Goal: Transaction & Acquisition: Purchase product/service

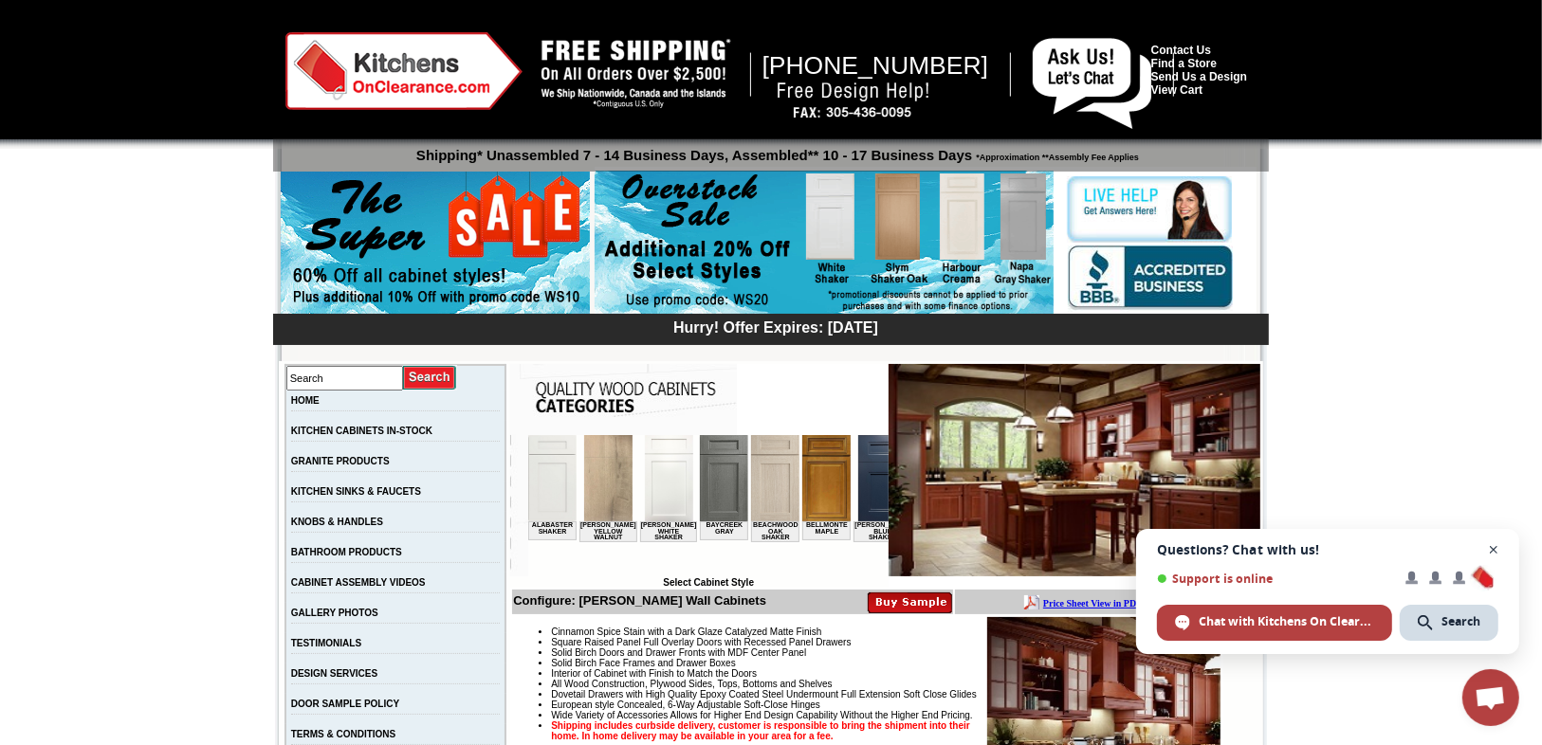
click at [1493, 547] on span "Close chat" at bounding box center [1494, 551] width 24 height 24
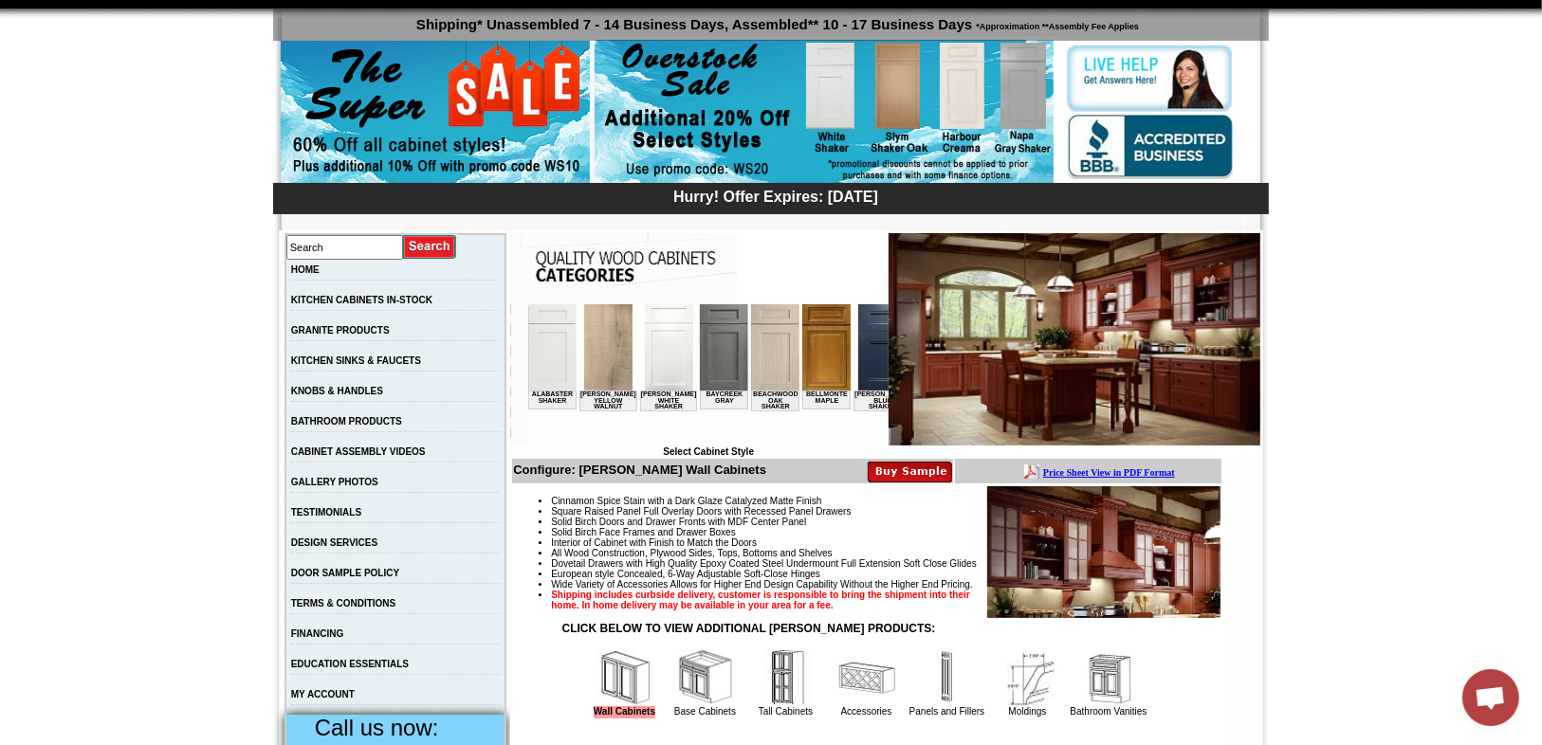
scroll to position [152, 0]
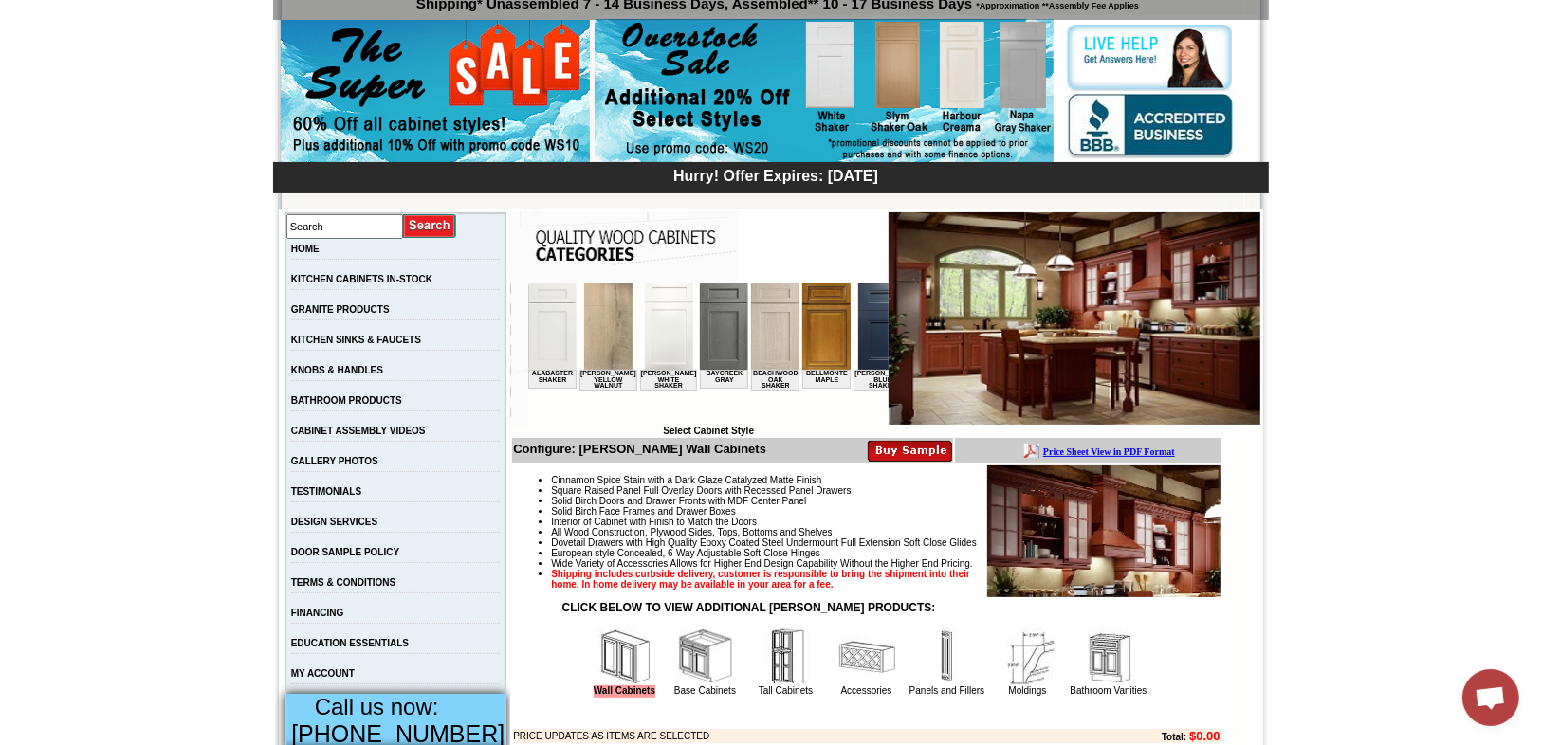
click at [900, 80] on img at bounding box center [824, 91] width 459 height 145
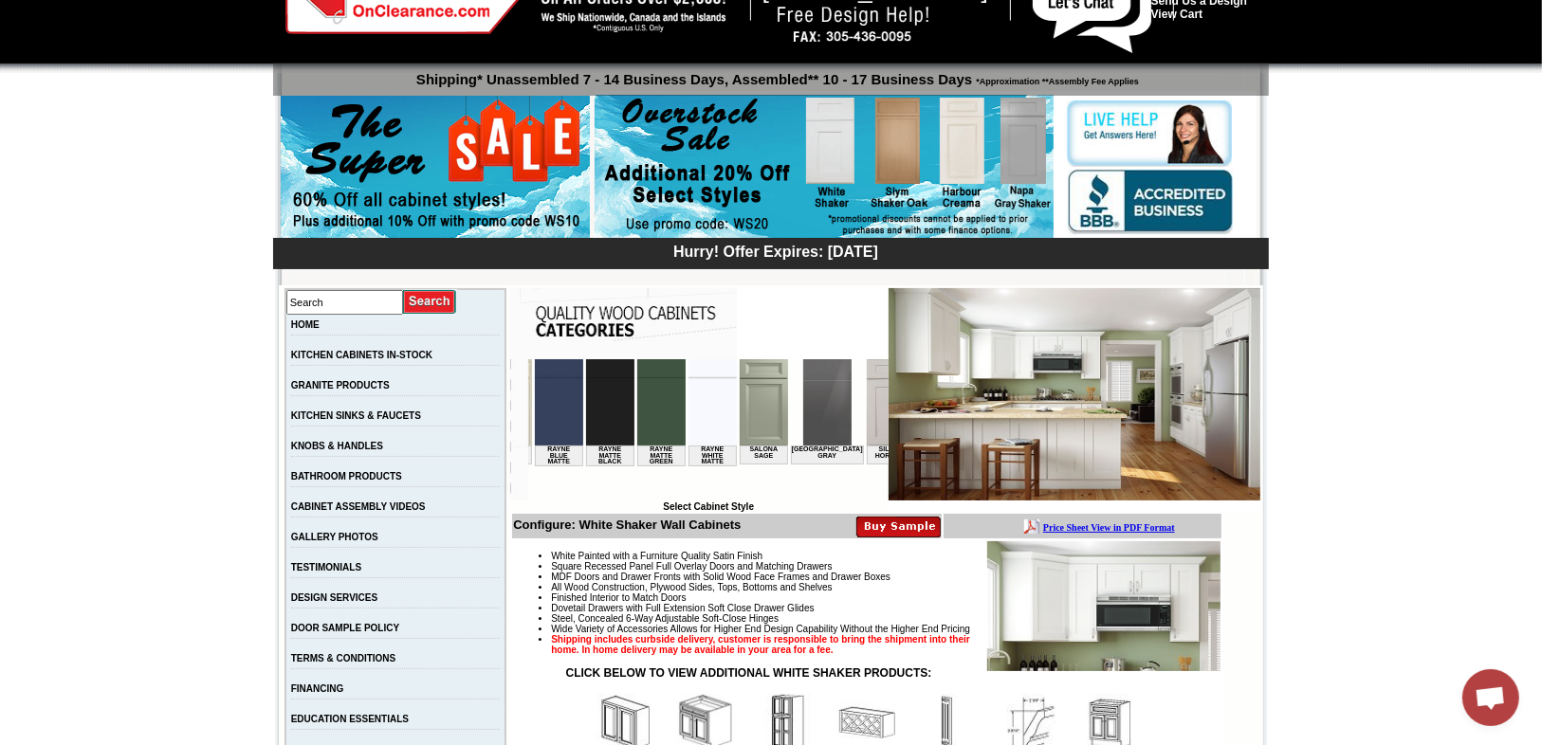
scroll to position [0, 2641]
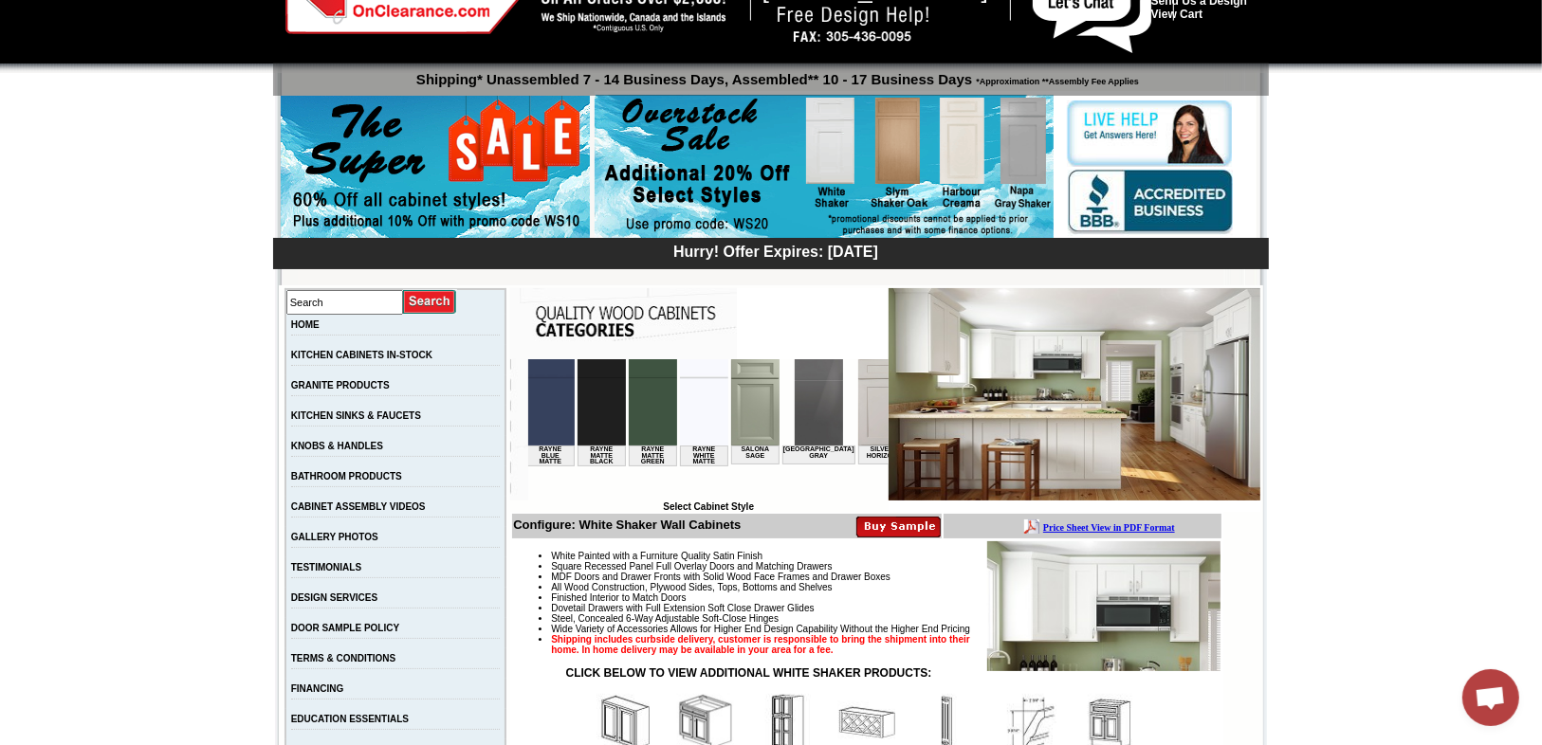
click at [1012, 391] on img at bounding box center [1036, 401] width 48 height 86
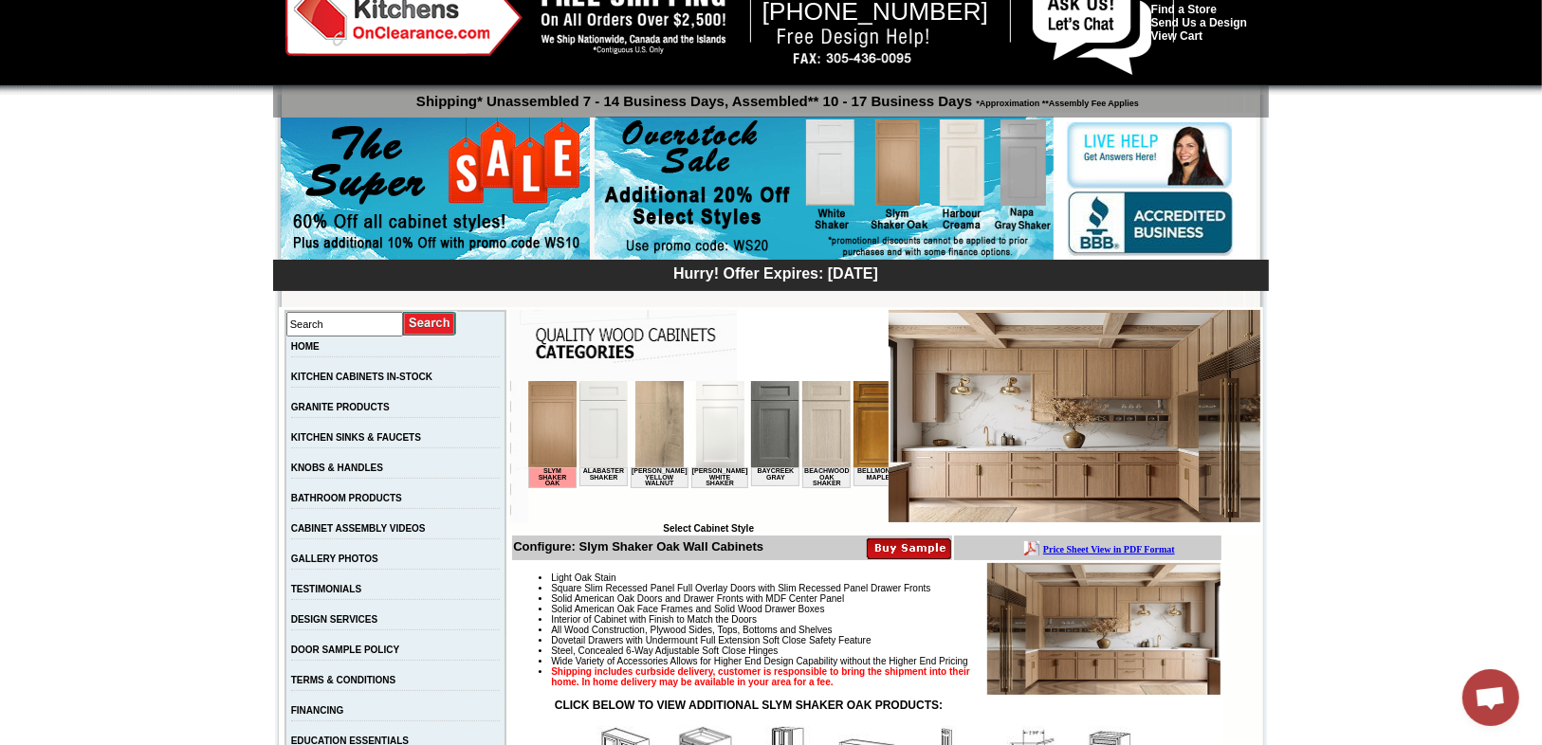
scroll to position [152, 0]
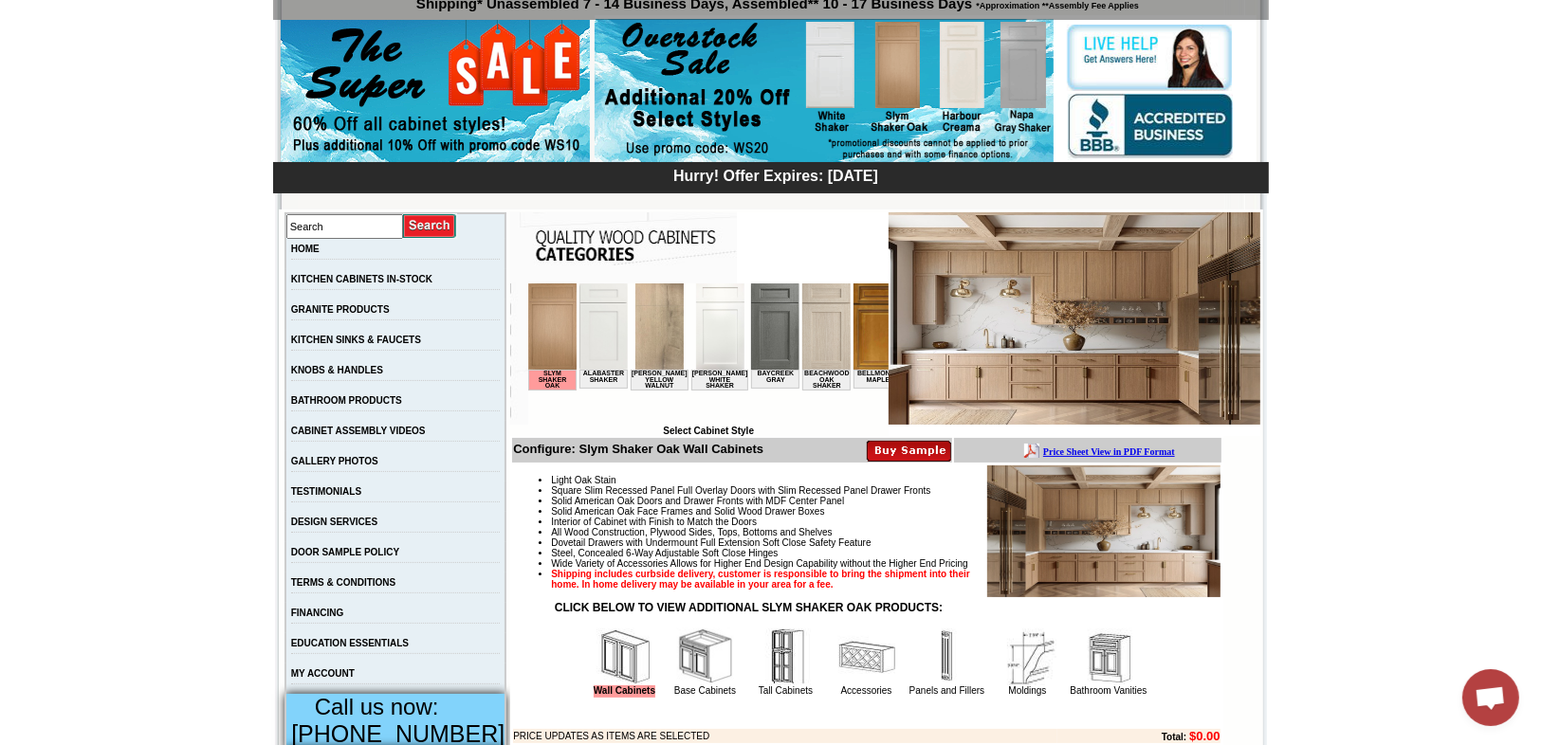
click at [1154, 552] on img at bounding box center [1103, 532] width 233 height 132
click at [1079, 289] on img at bounding box center [1075, 318] width 372 height 212
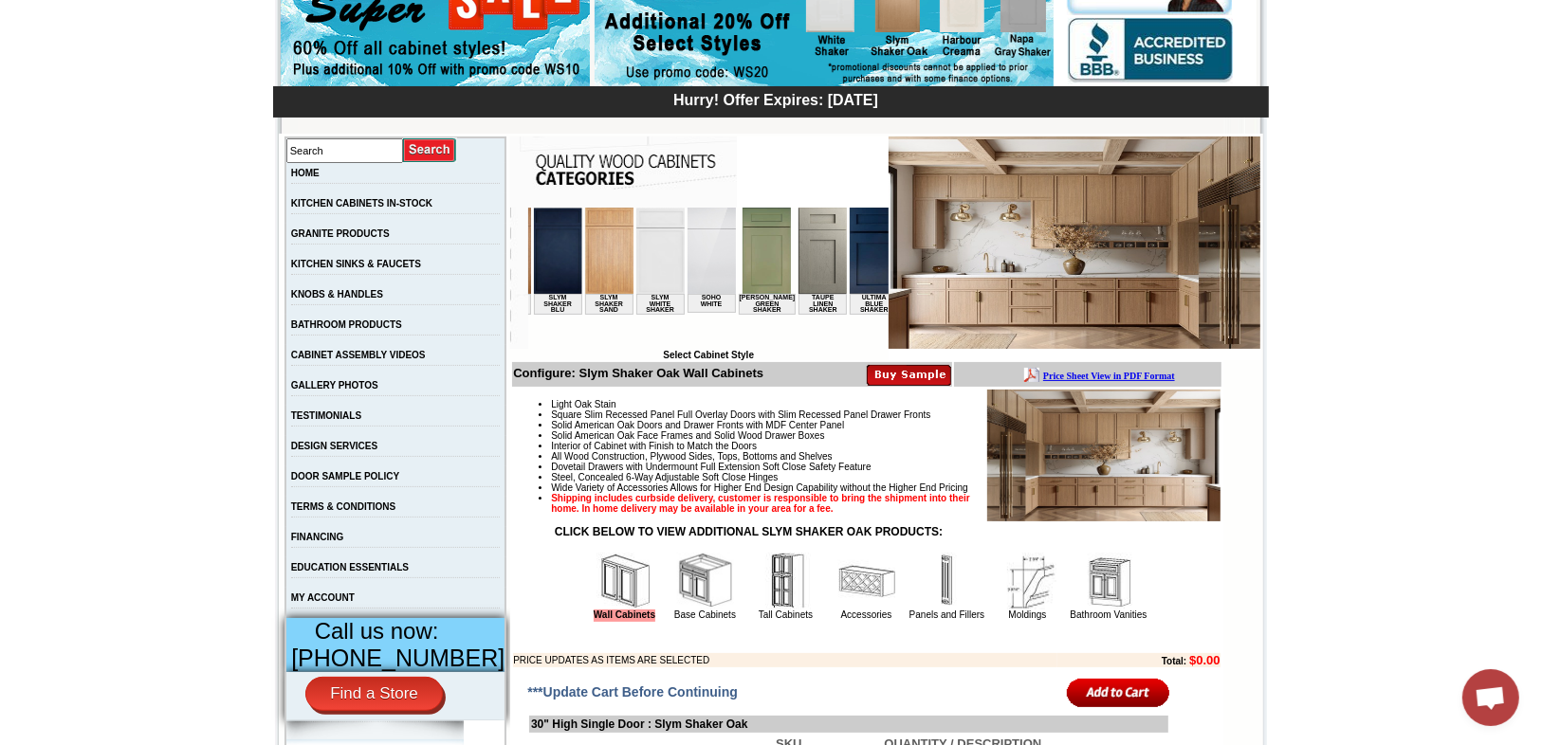
scroll to position [0, 3046]
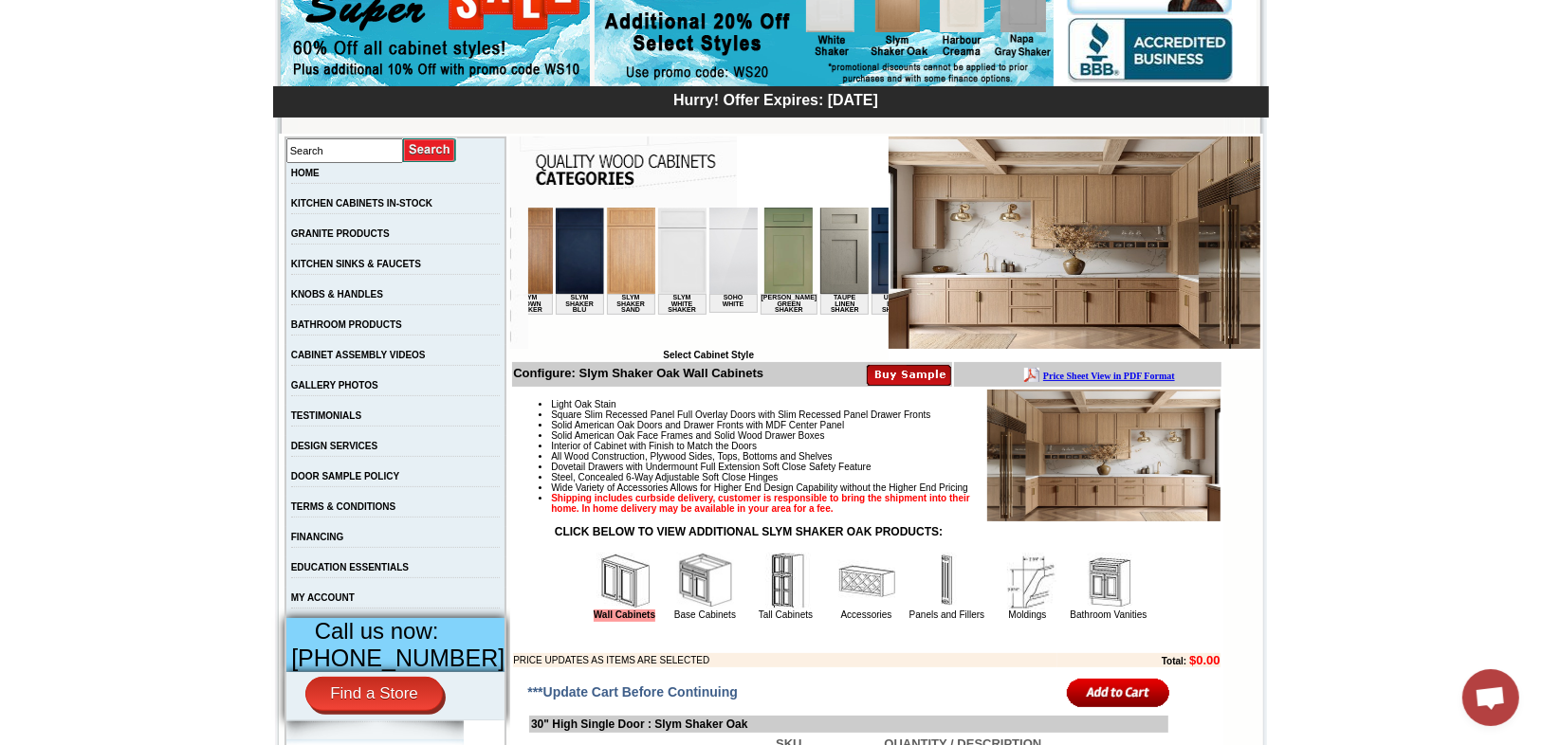
drag, startPoint x: 560, startPoint y: 340, endPoint x: 1326, endPoint y: 569, distance: 799.7
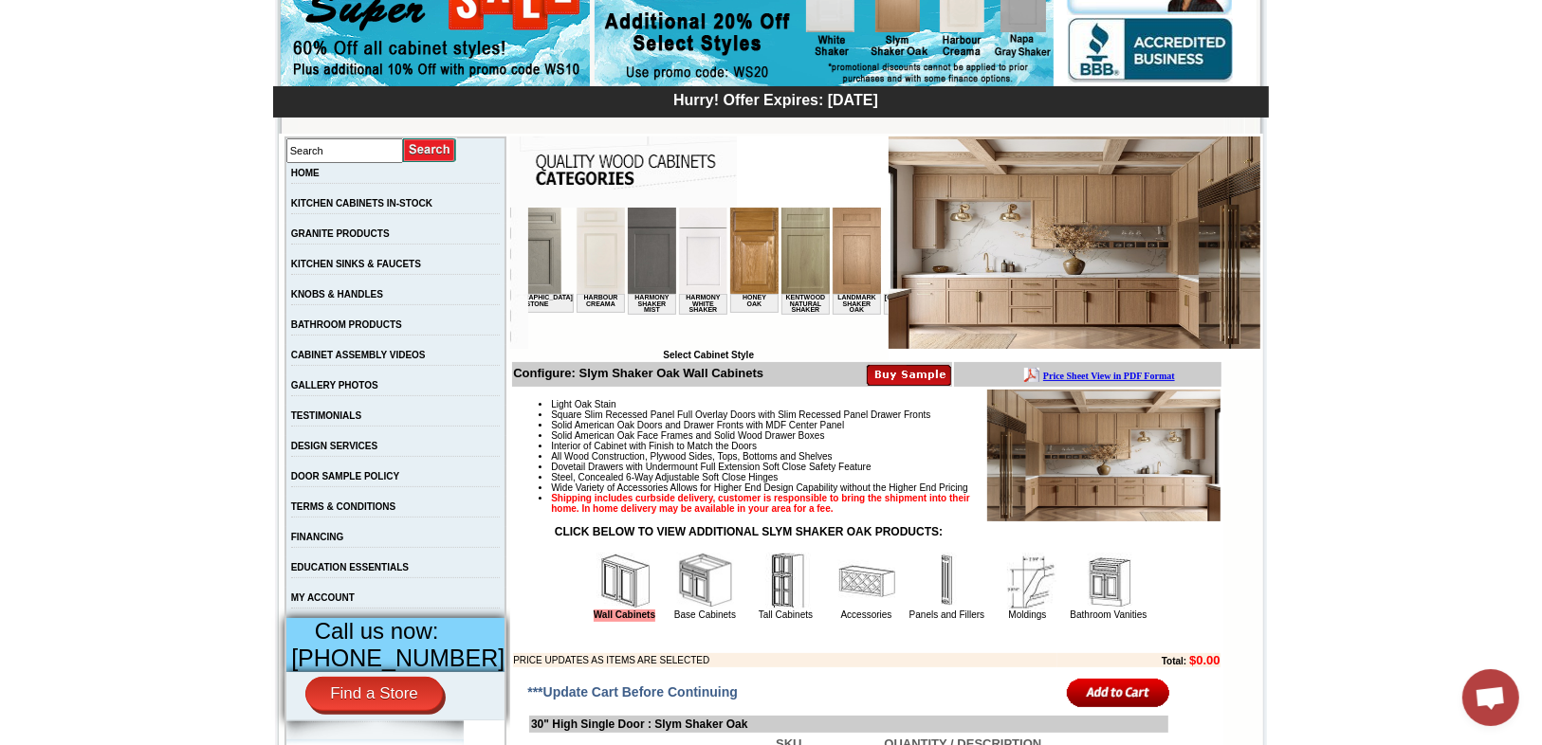
scroll to position [0, 1474]
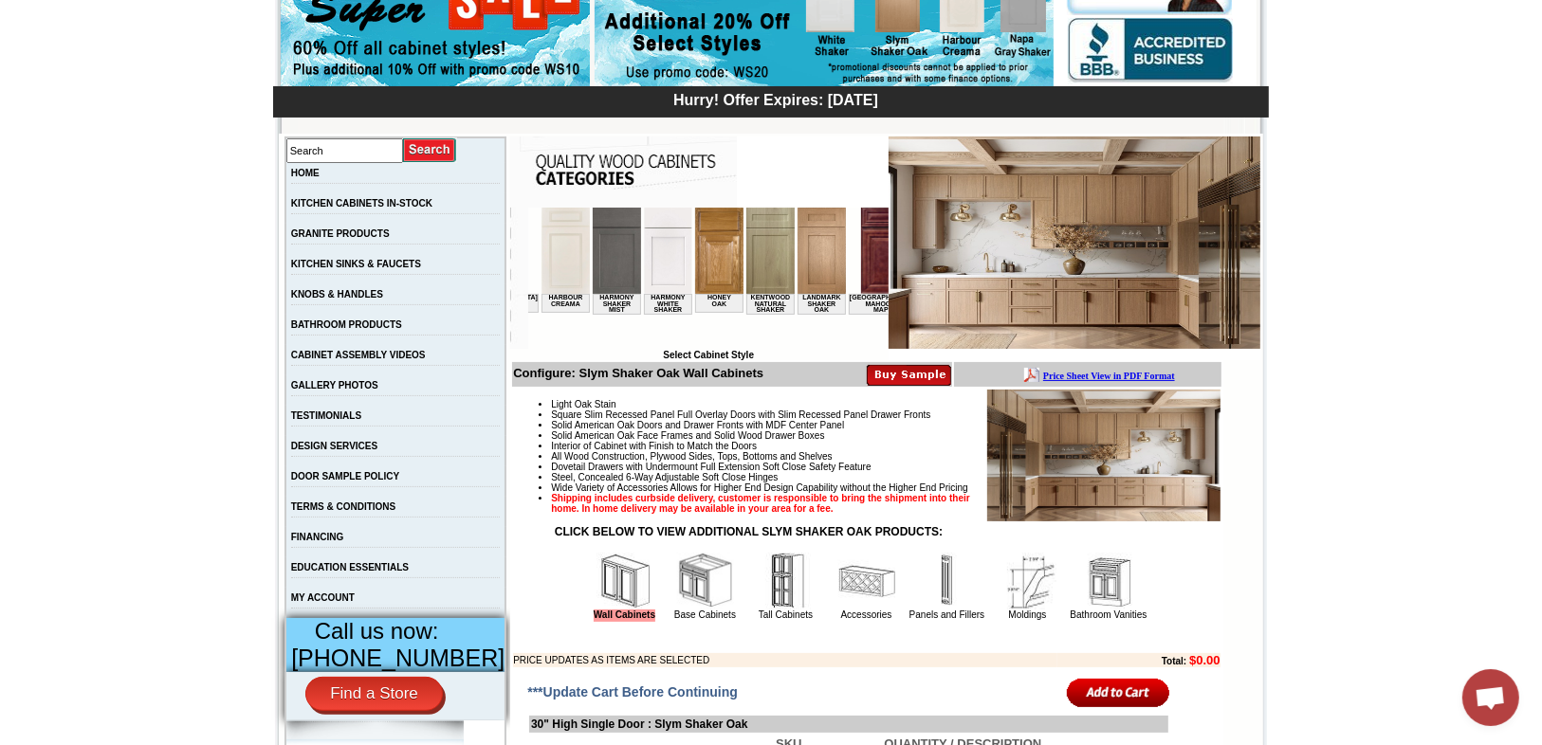
drag, startPoint x: 819, startPoint y: 344, endPoint x: 1193, endPoint y: 561, distance: 432.2
click at [798, 275] on img at bounding box center [822, 250] width 48 height 86
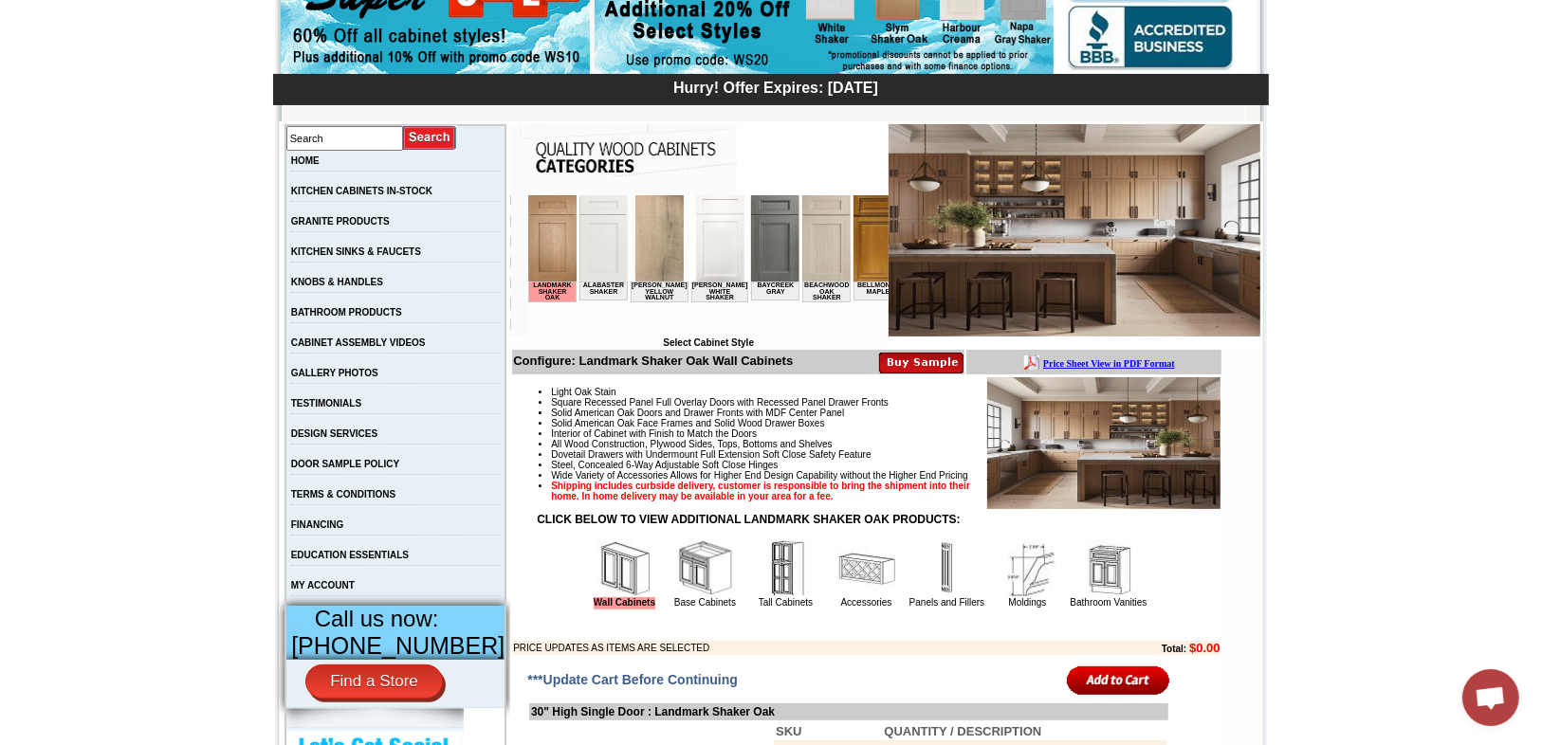
scroll to position [228, 0]
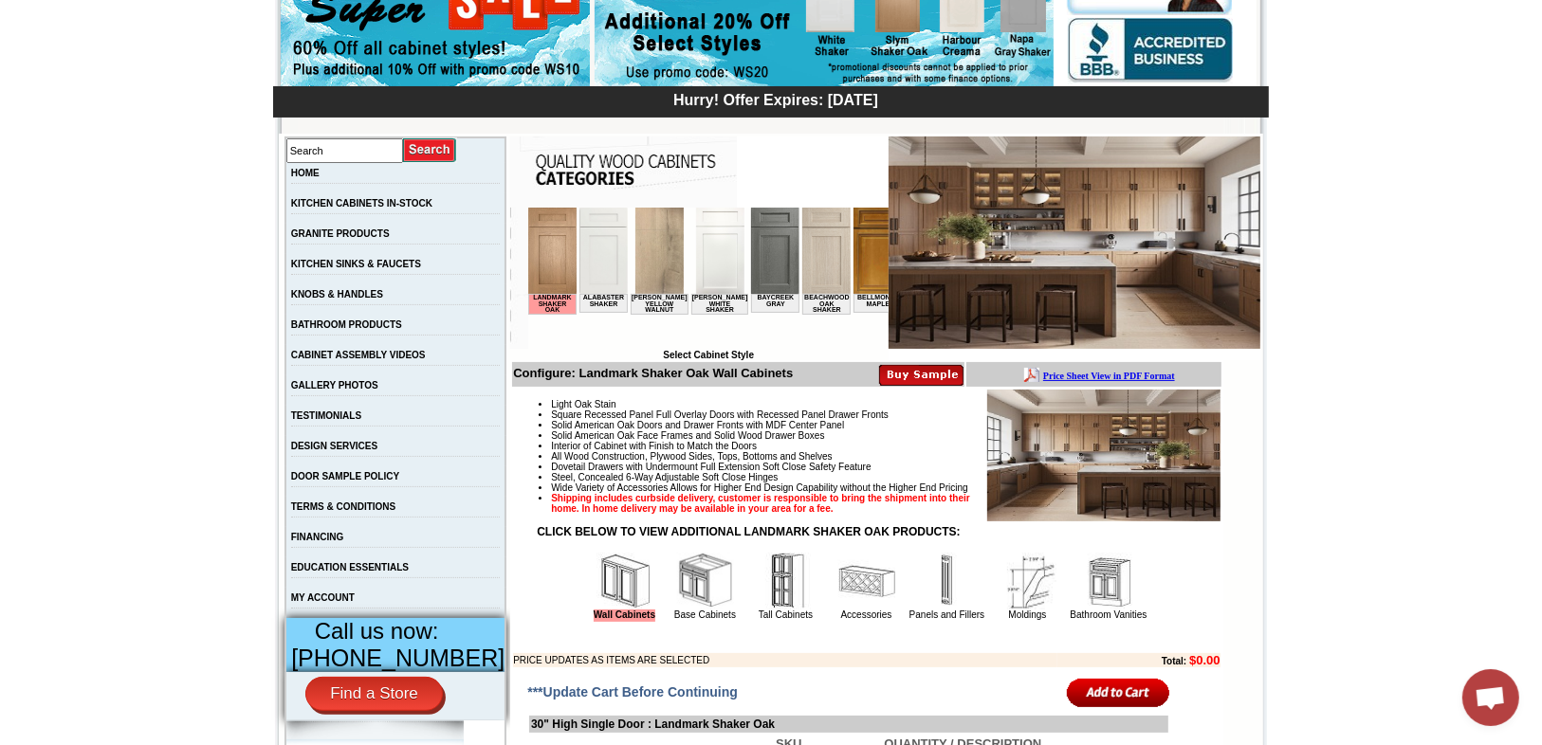
click at [559, 276] on img at bounding box center [552, 250] width 48 height 86
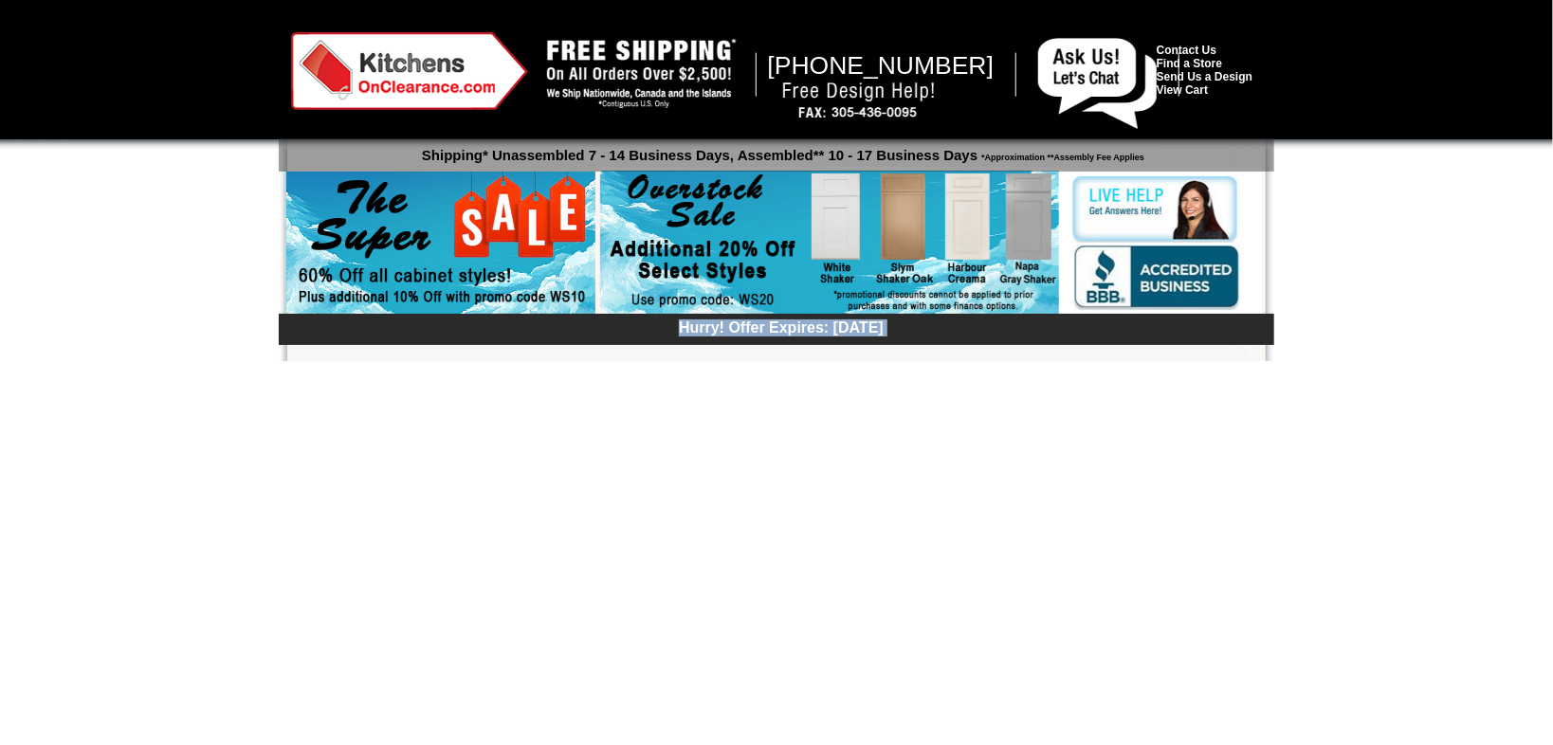
click at [525, 345] on div "[PHONE_NUMBER] Contact Us Find a Store Send Us a Design View Cart Shipping* Una…" at bounding box center [776, 190] width 971 height 342
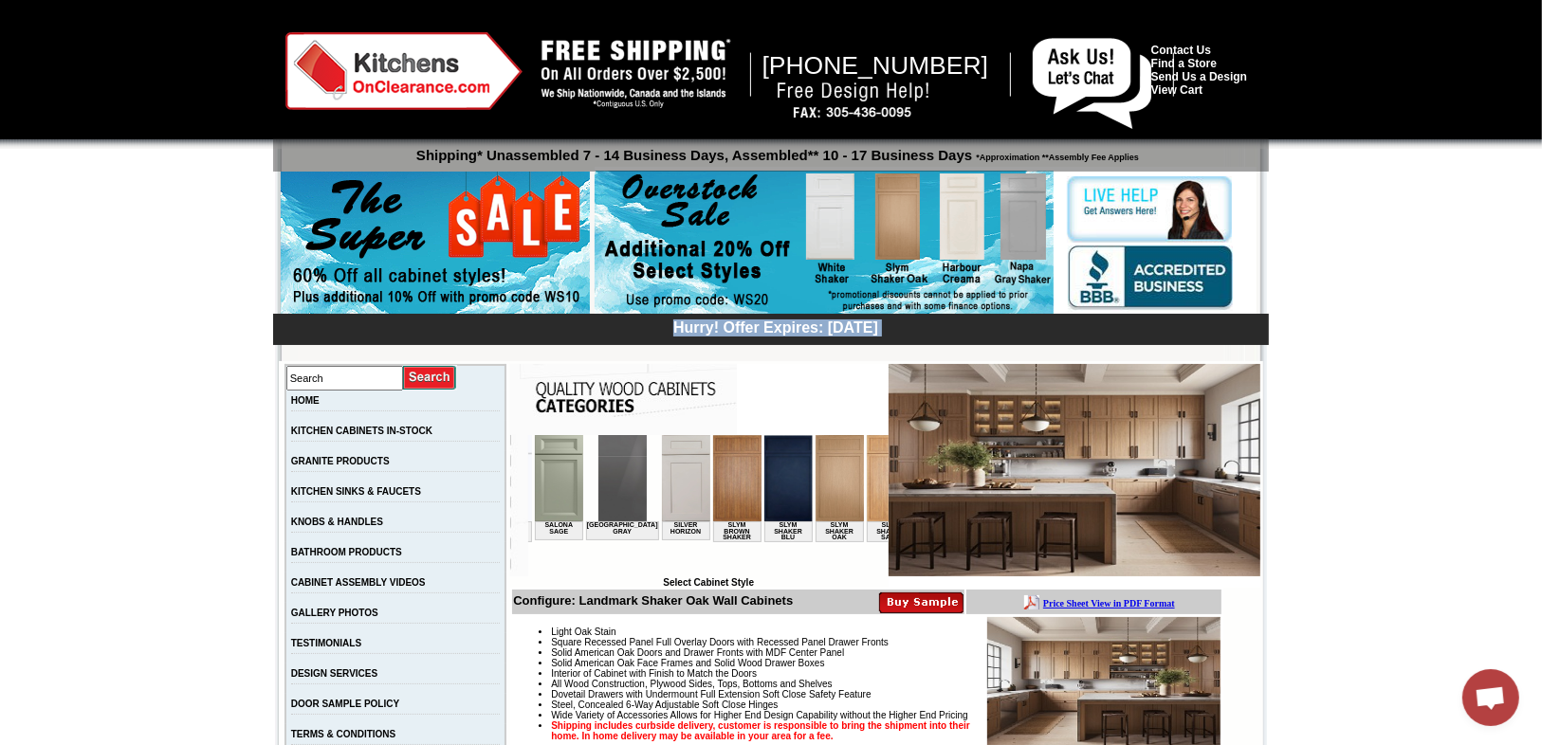
scroll to position [0, 2745]
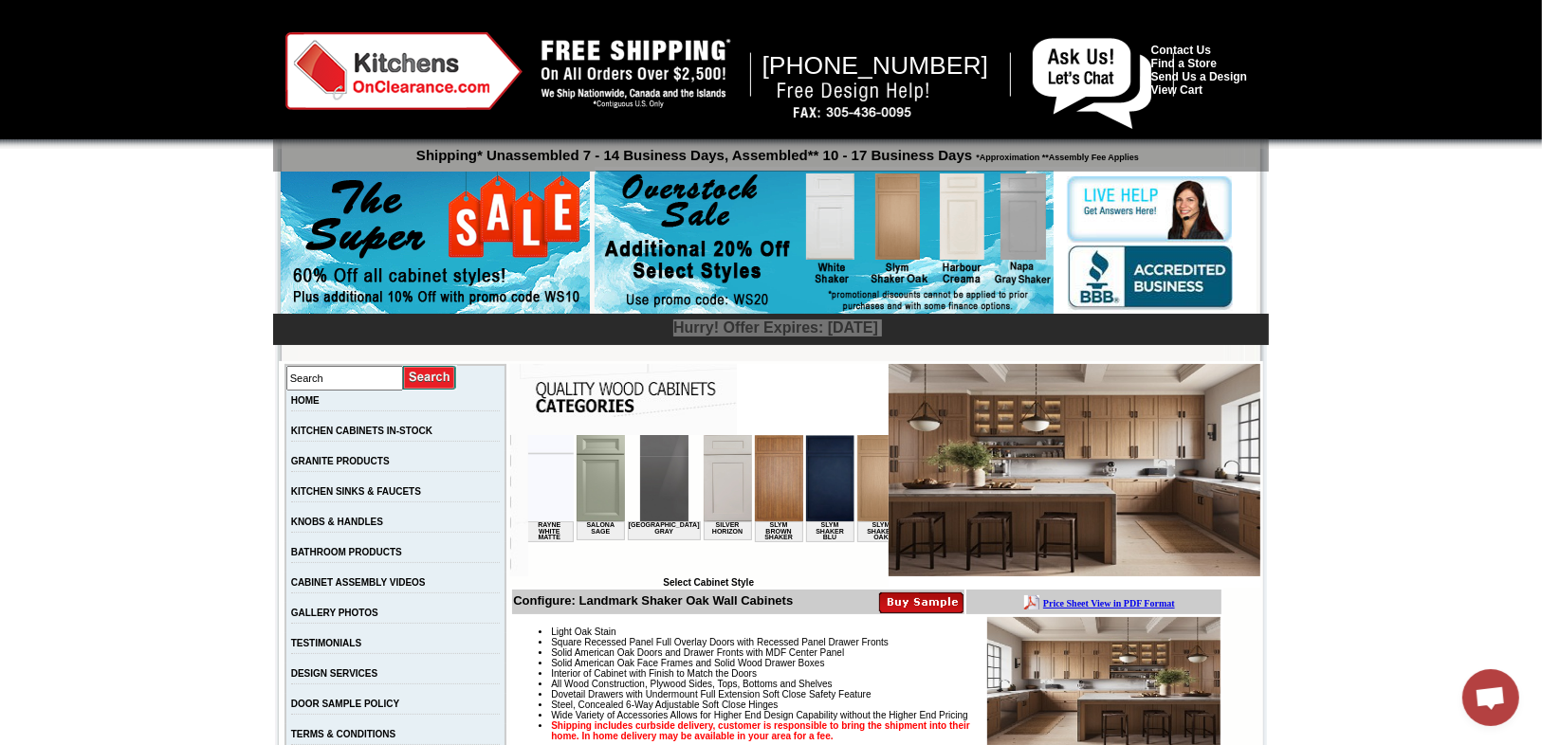
click at [857, 490] on img at bounding box center [881, 477] width 48 height 86
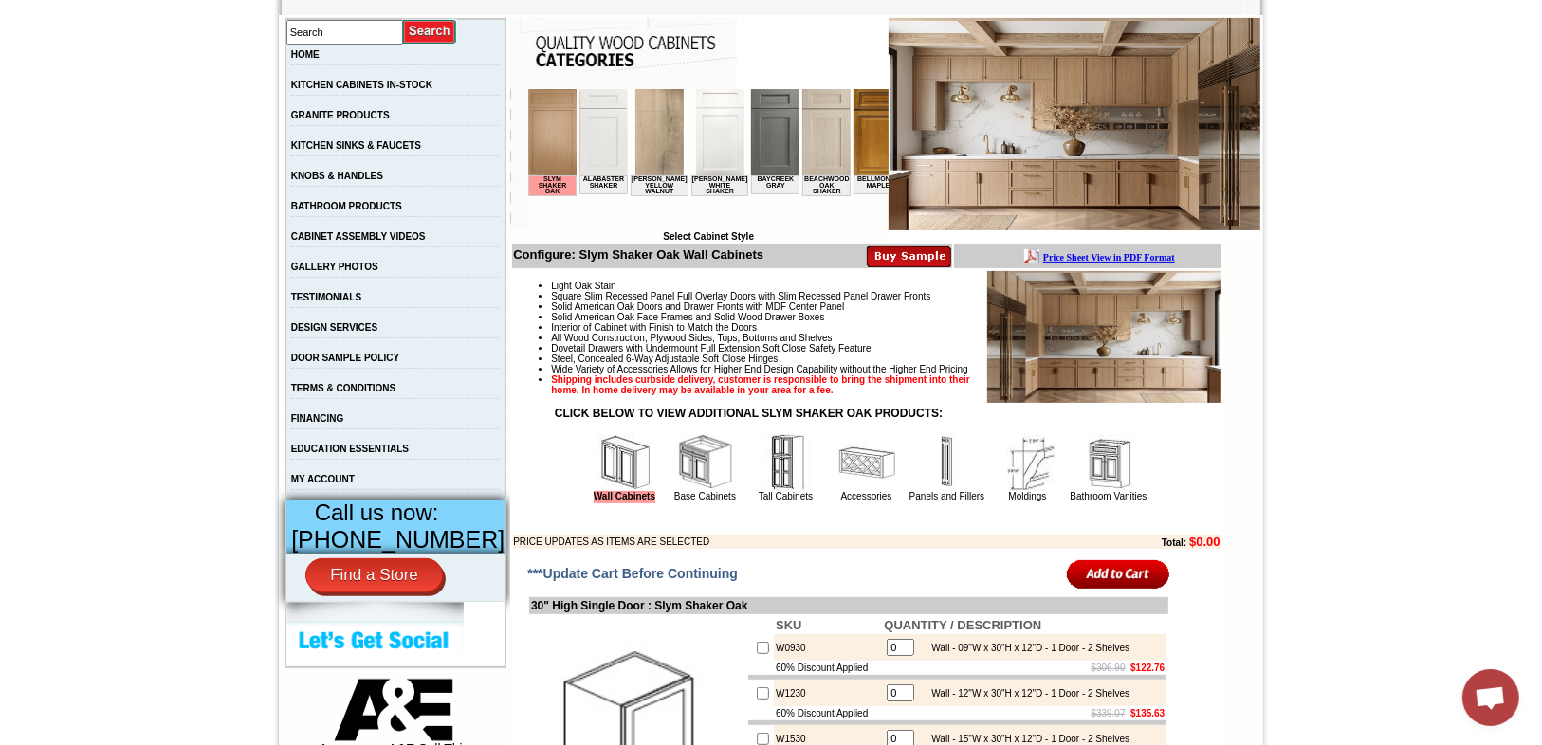
scroll to position [379, 0]
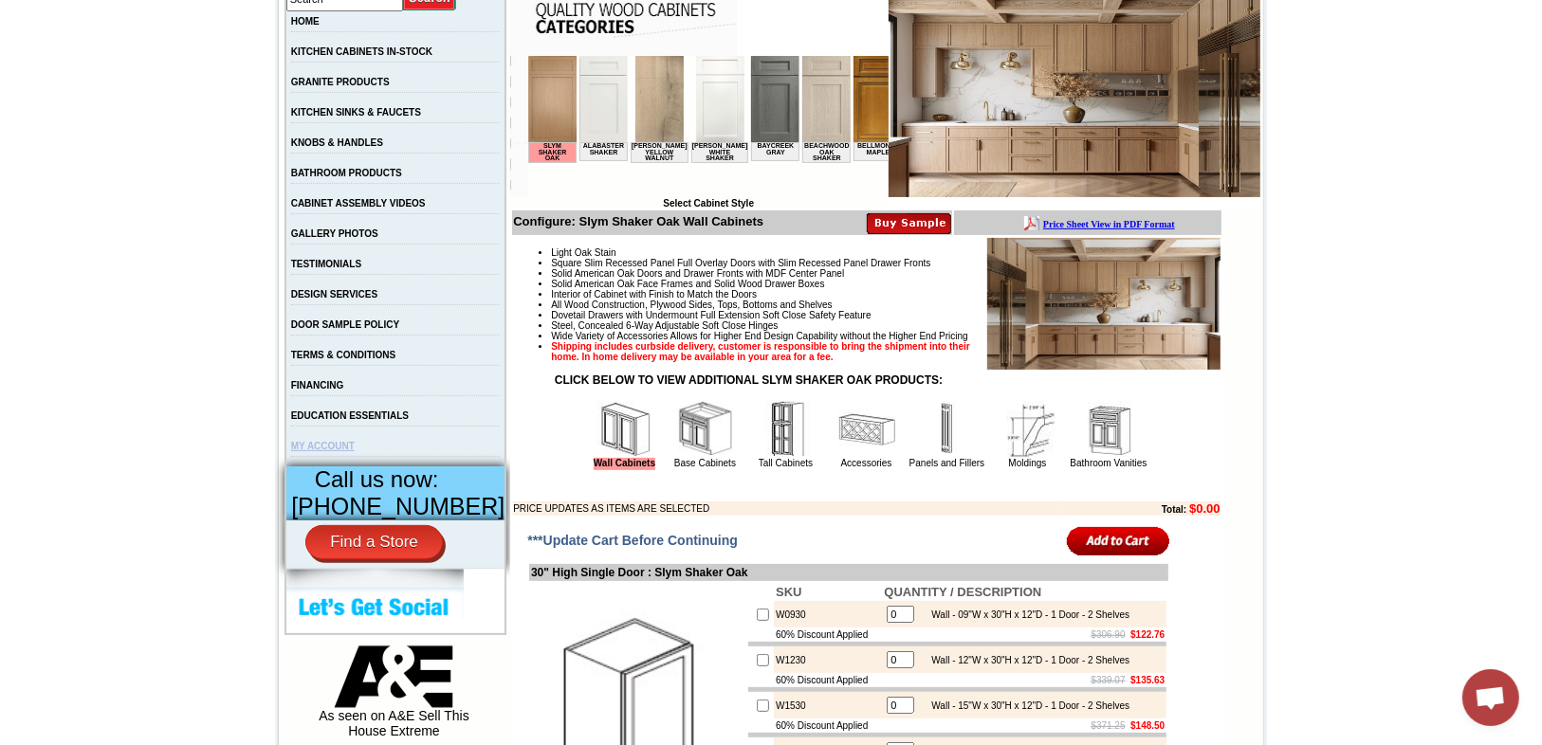
click at [313, 451] on link "MY ACCOUNT" at bounding box center [323, 446] width 64 height 10
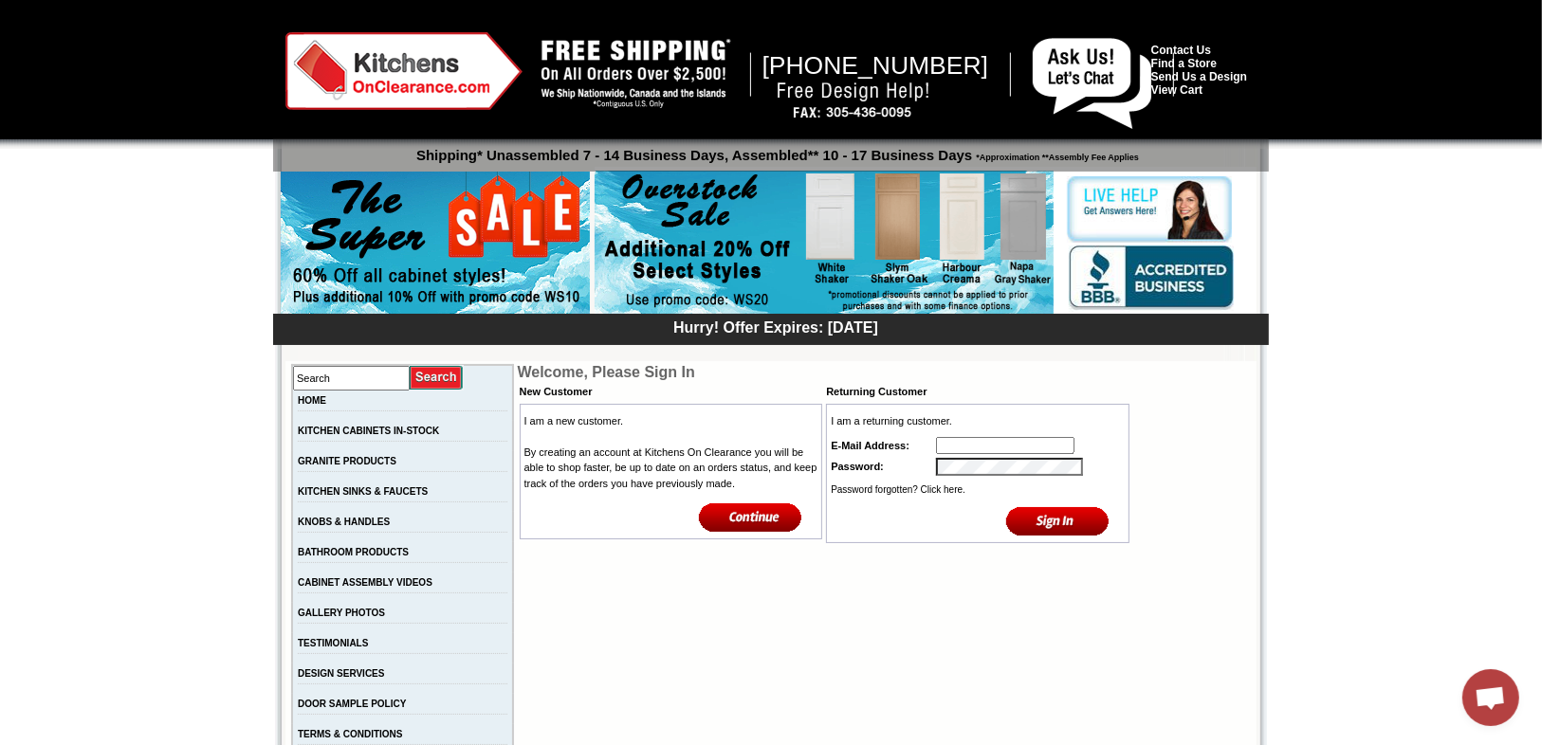
click at [981, 448] on input "text" at bounding box center [1005, 445] width 138 height 17
type input "[EMAIL_ADDRESS][DOMAIN_NAME]"
click at [1069, 526] on input "image" at bounding box center [1057, 521] width 103 height 31
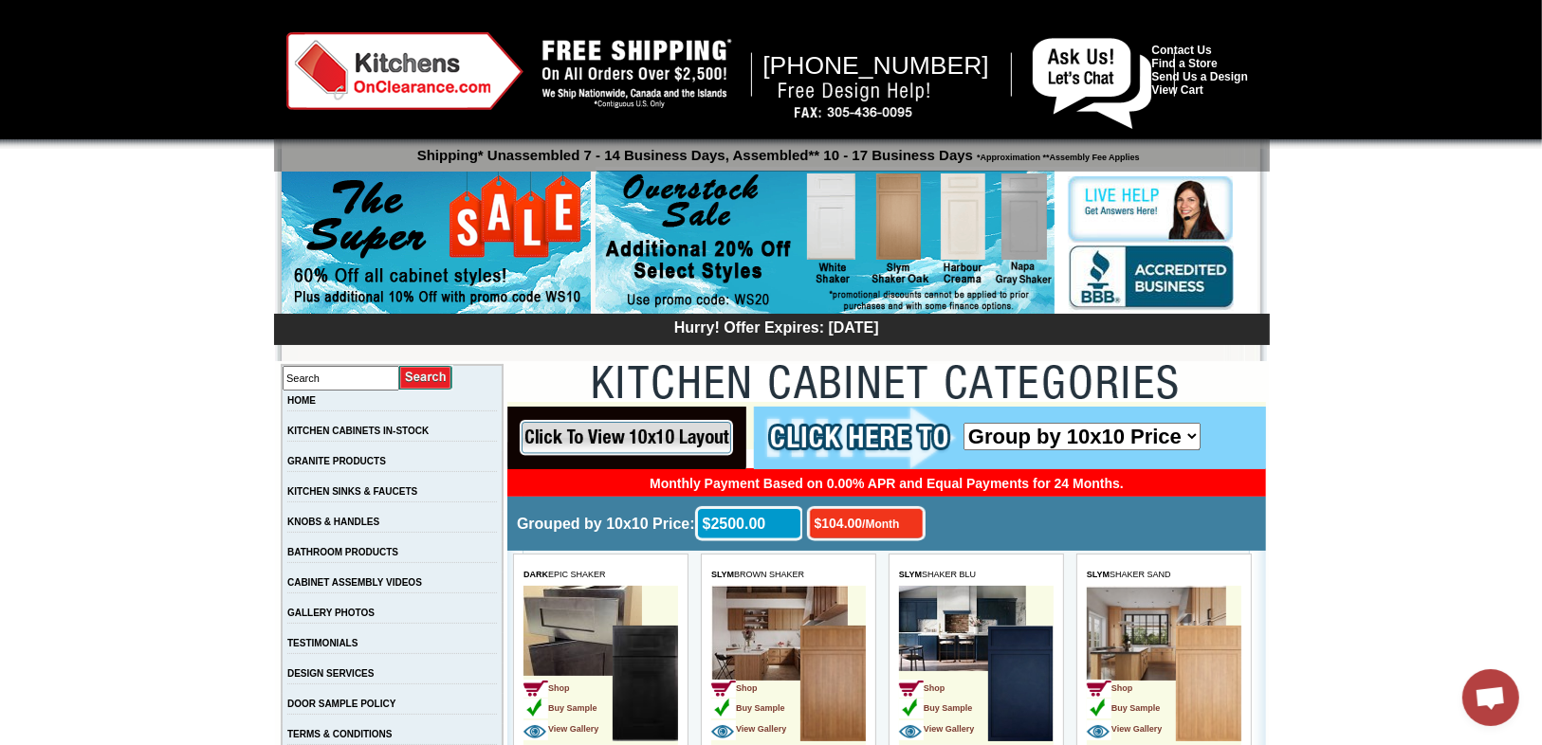
click at [901, 235] on img at bounding box center [825, 243] width 459 height 145
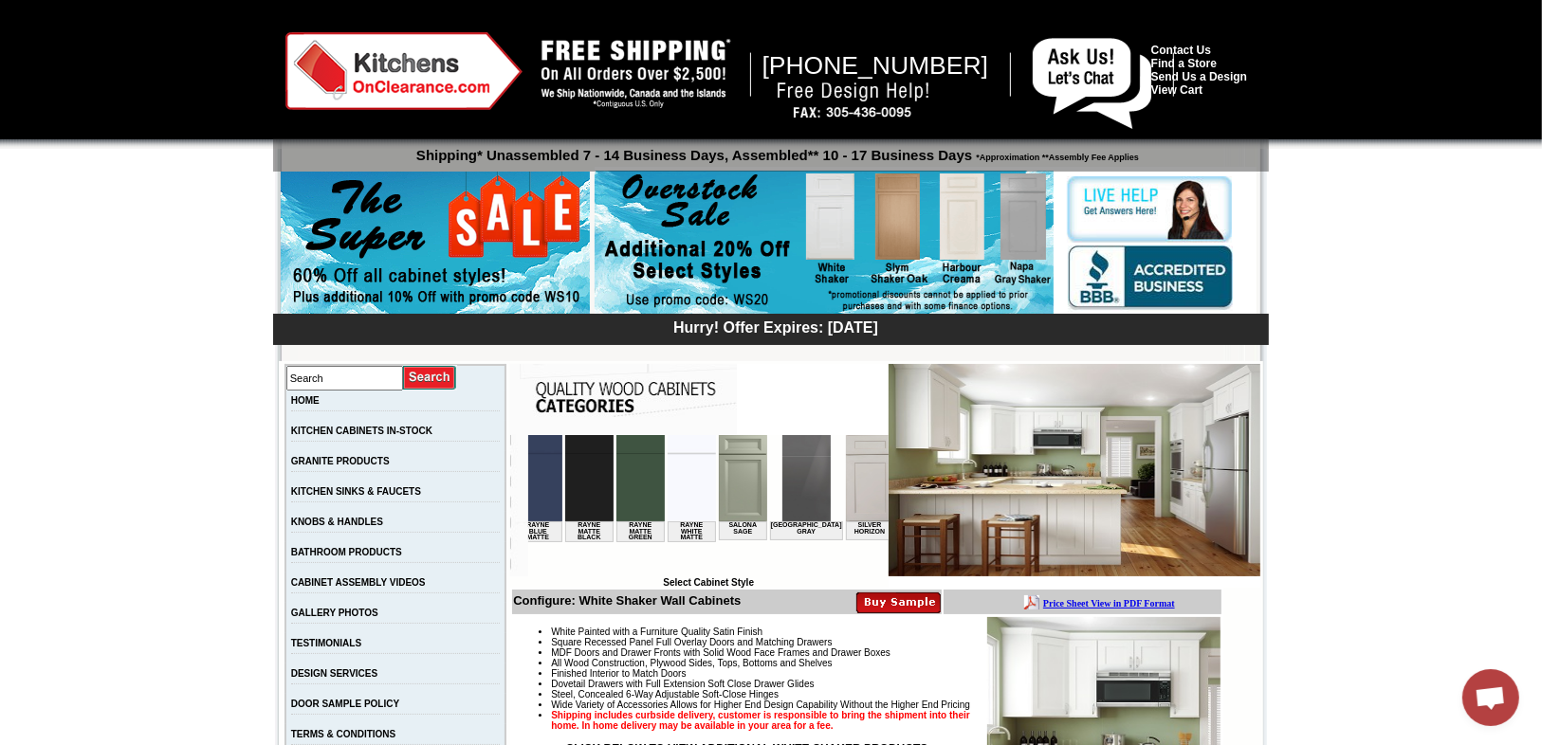
scroll to position [0, 2668]
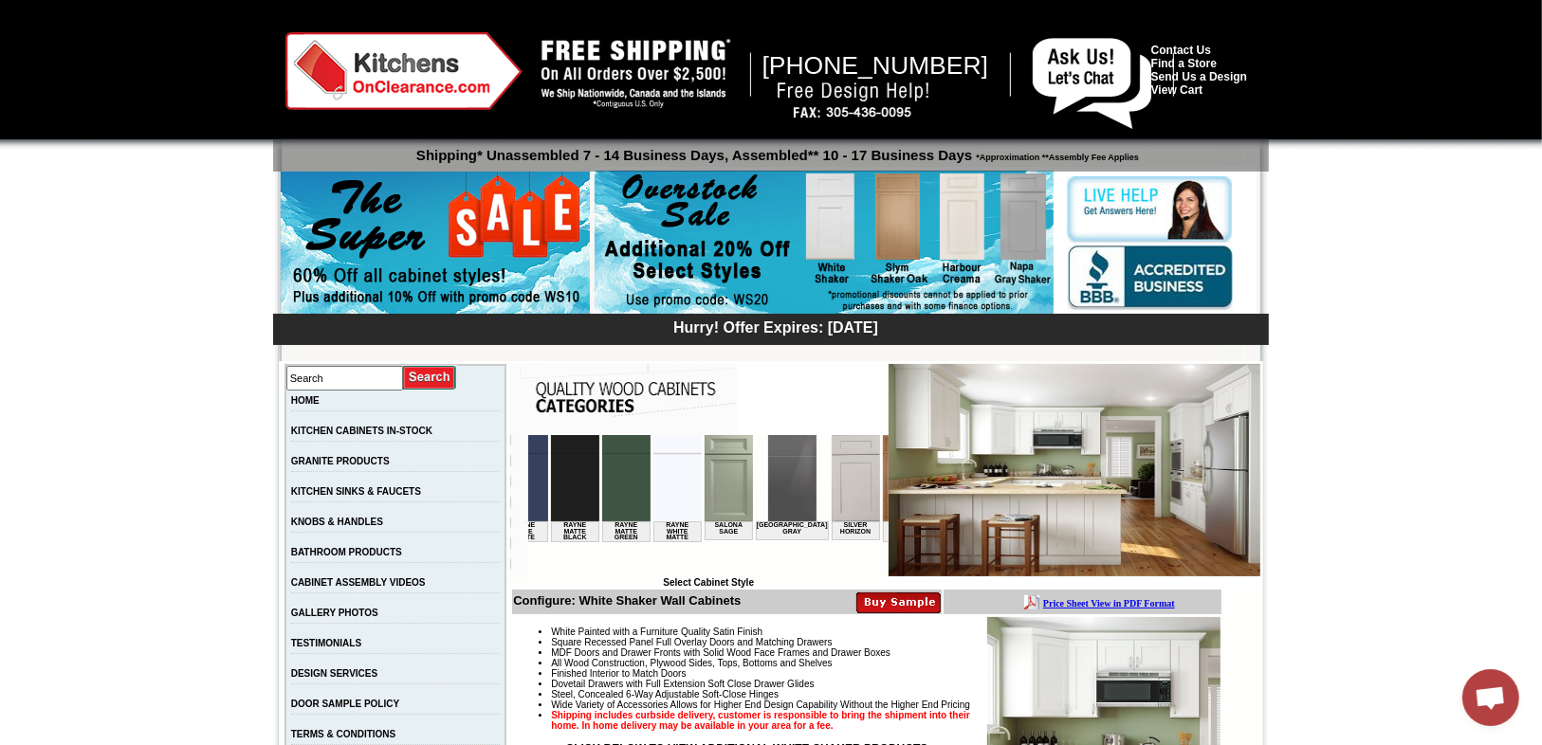
click at [985, 486] on img at bounding box center [1009, 477] width 48 height 86
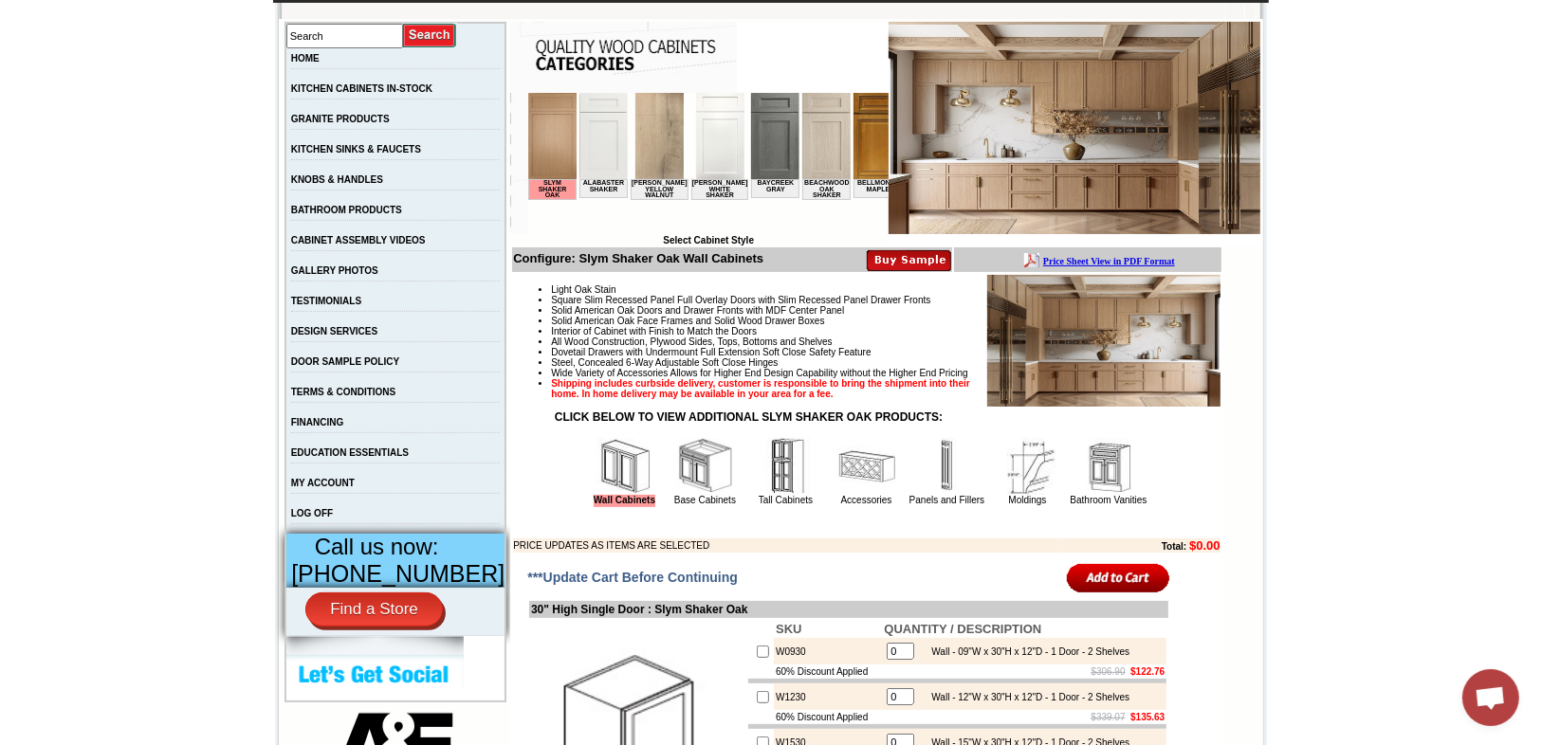
scroll to position [531, 0]
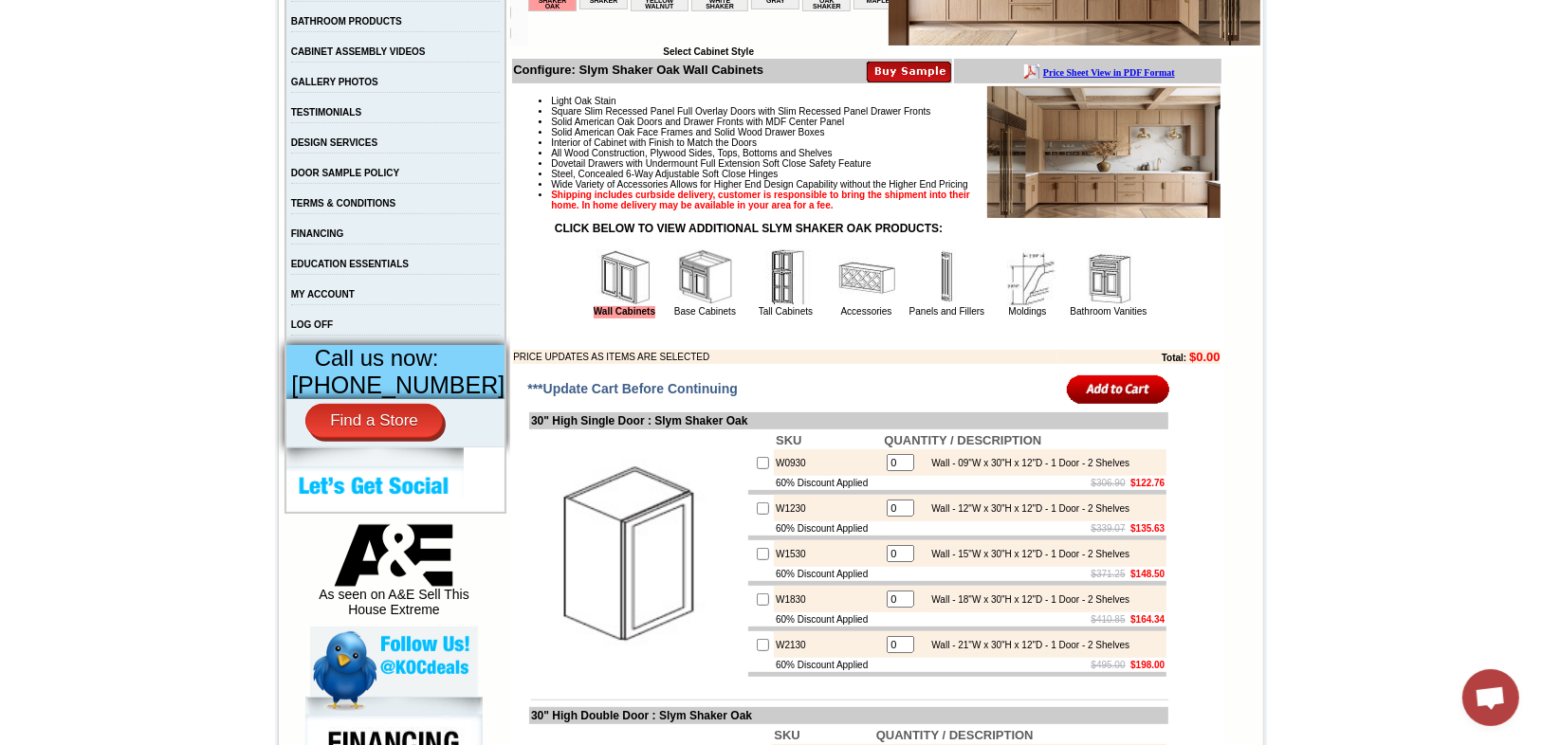
click at [763, 304] on img at bounding box center [786, 277] width 57 height 57
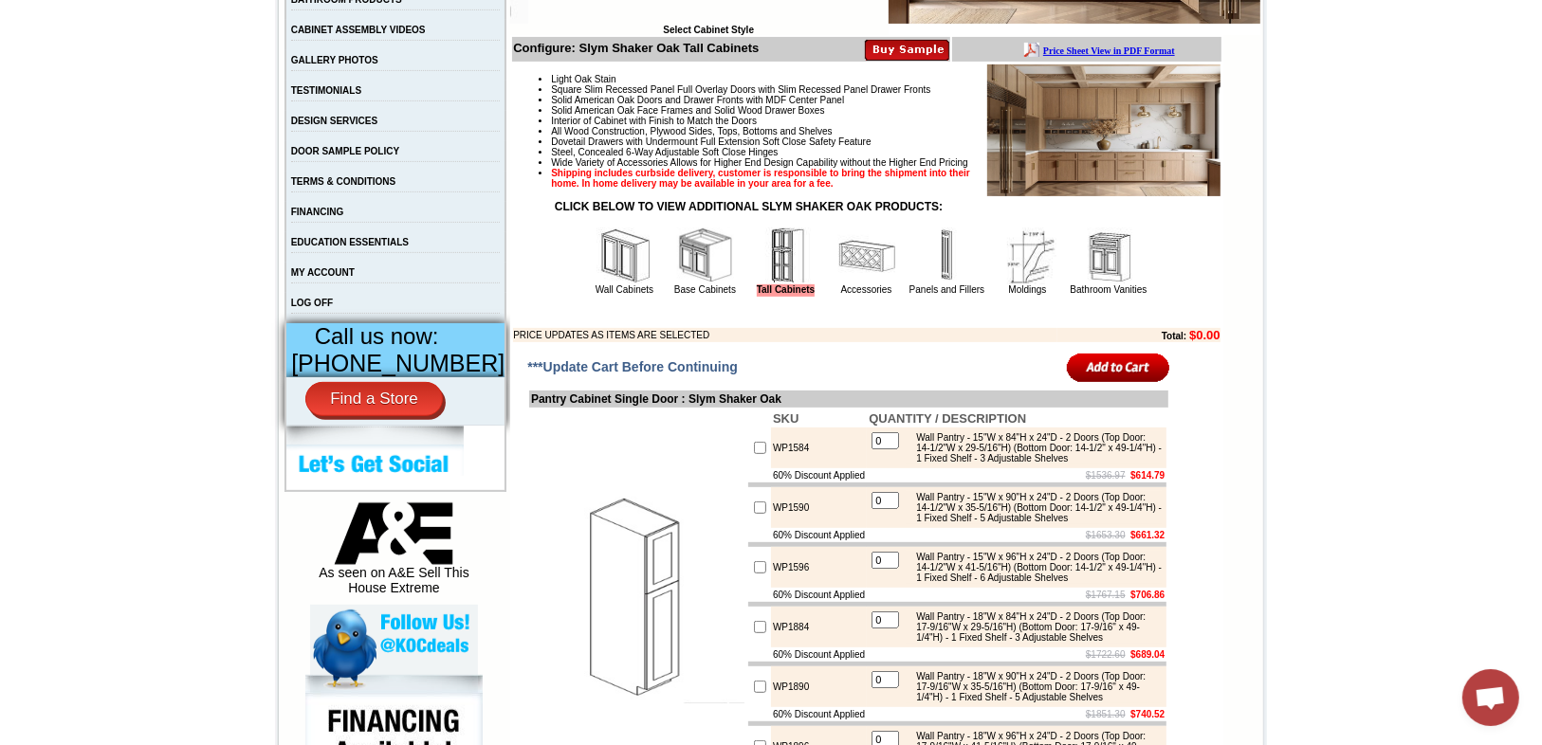
scroll to position [910, 0]
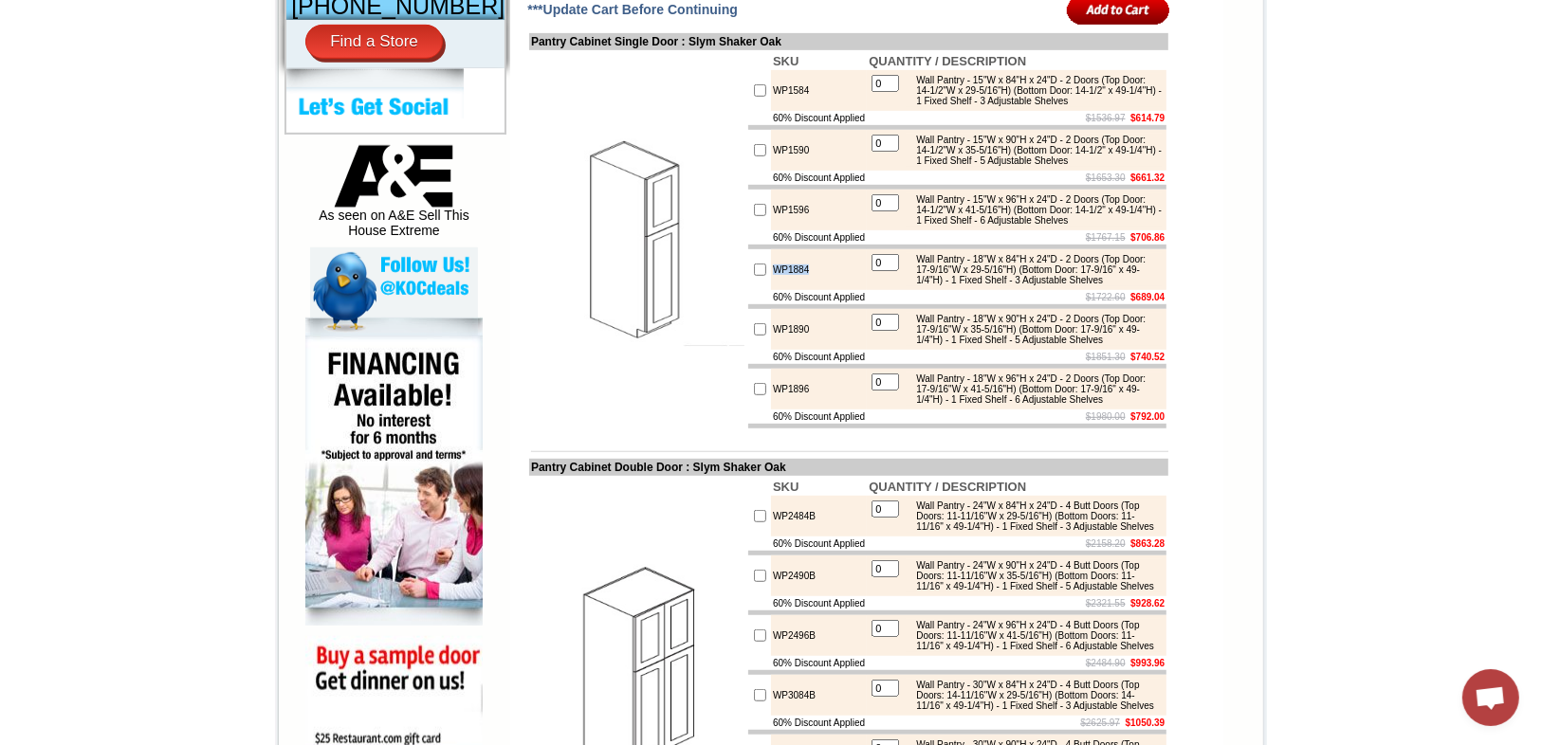
drag, startPoint x: 801, startPoint y: 358, endPoint x: 755, endPoint y: 356, distance: 46.5
click at [771, 290] on td "WP1884" at bounding box center [819, 269] width 96 height 41
copy td "WP1884"
click at [794, 111] on td "WP1584" at bounding box center [819, 90] width 96 height 41
click at [754, 97] on input "checkbox" at bounding box center [760, 90] width 12 height 12
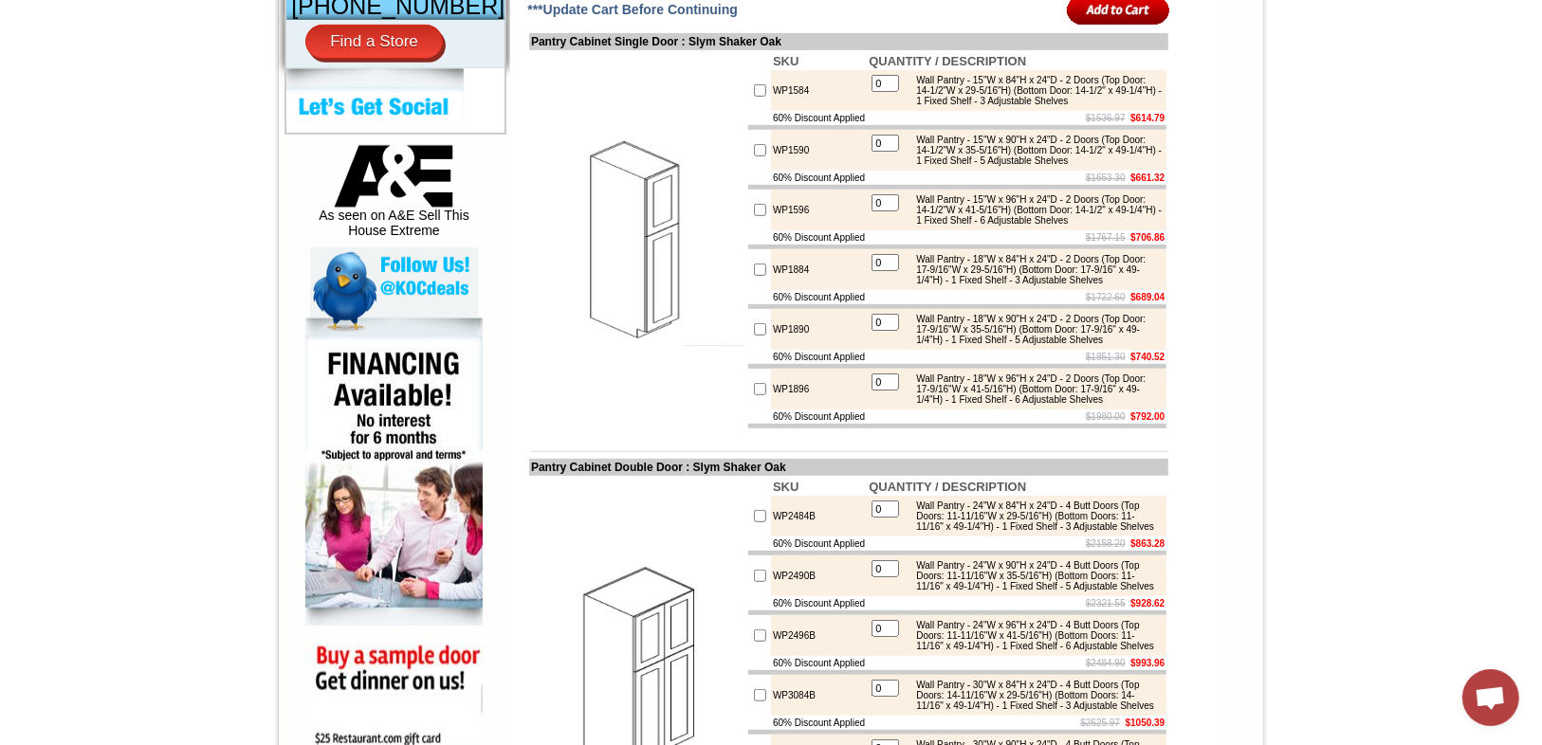
checkbox input "true"
type input "1"
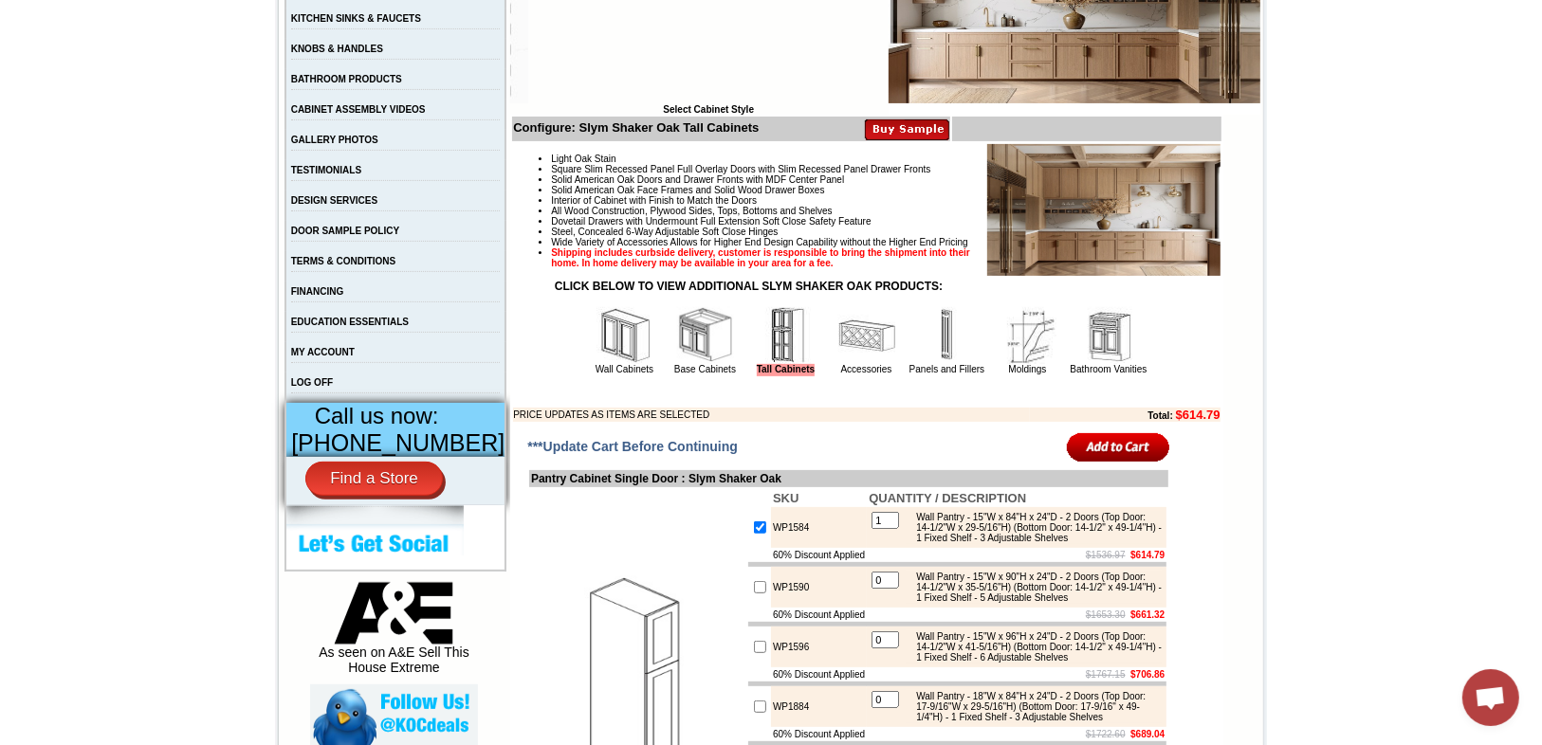
scroll to position [463, 0]
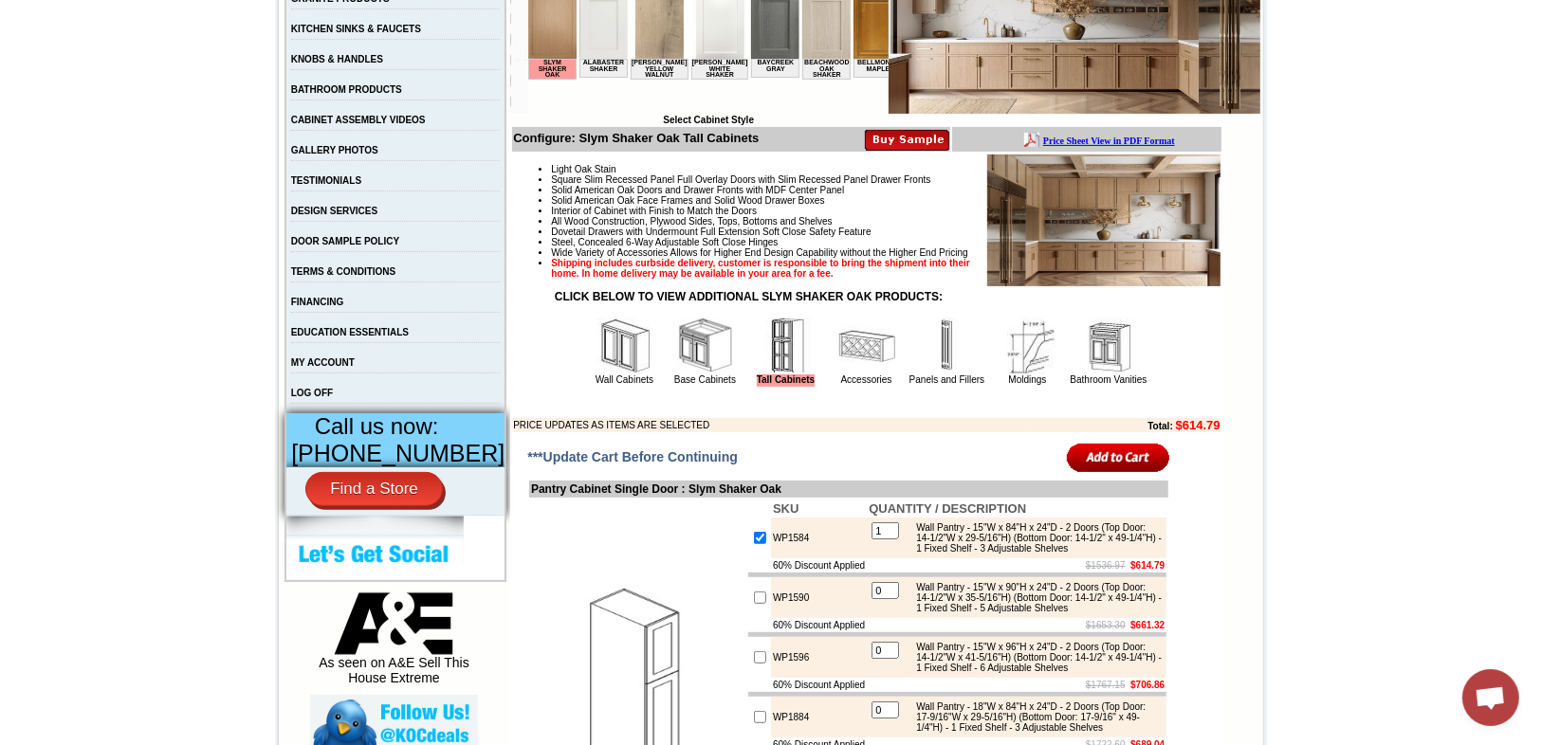
click at [1121, 473] on input "image" at bounding box center [1118, 457] width 103 height 31
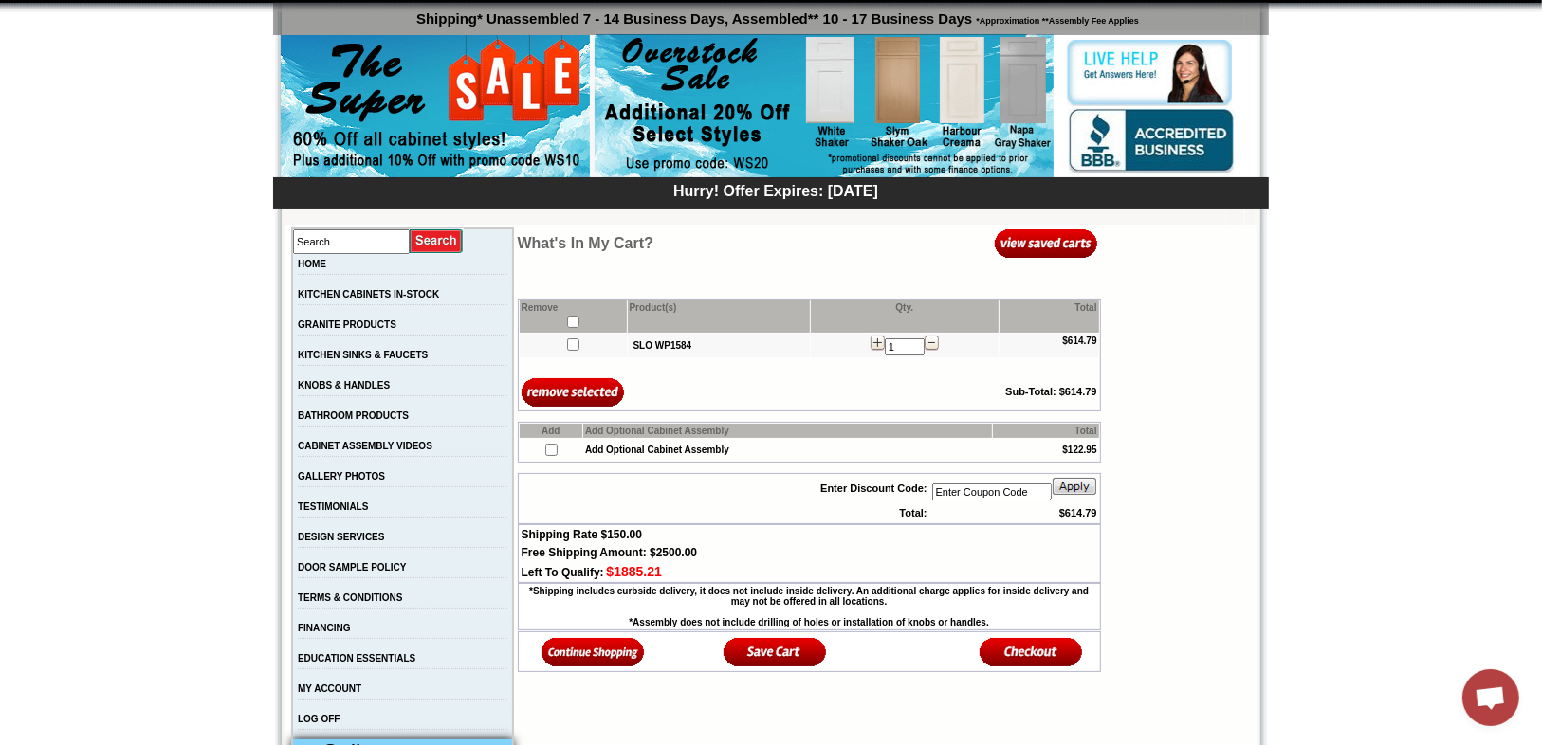
scroll to position [152, 0]
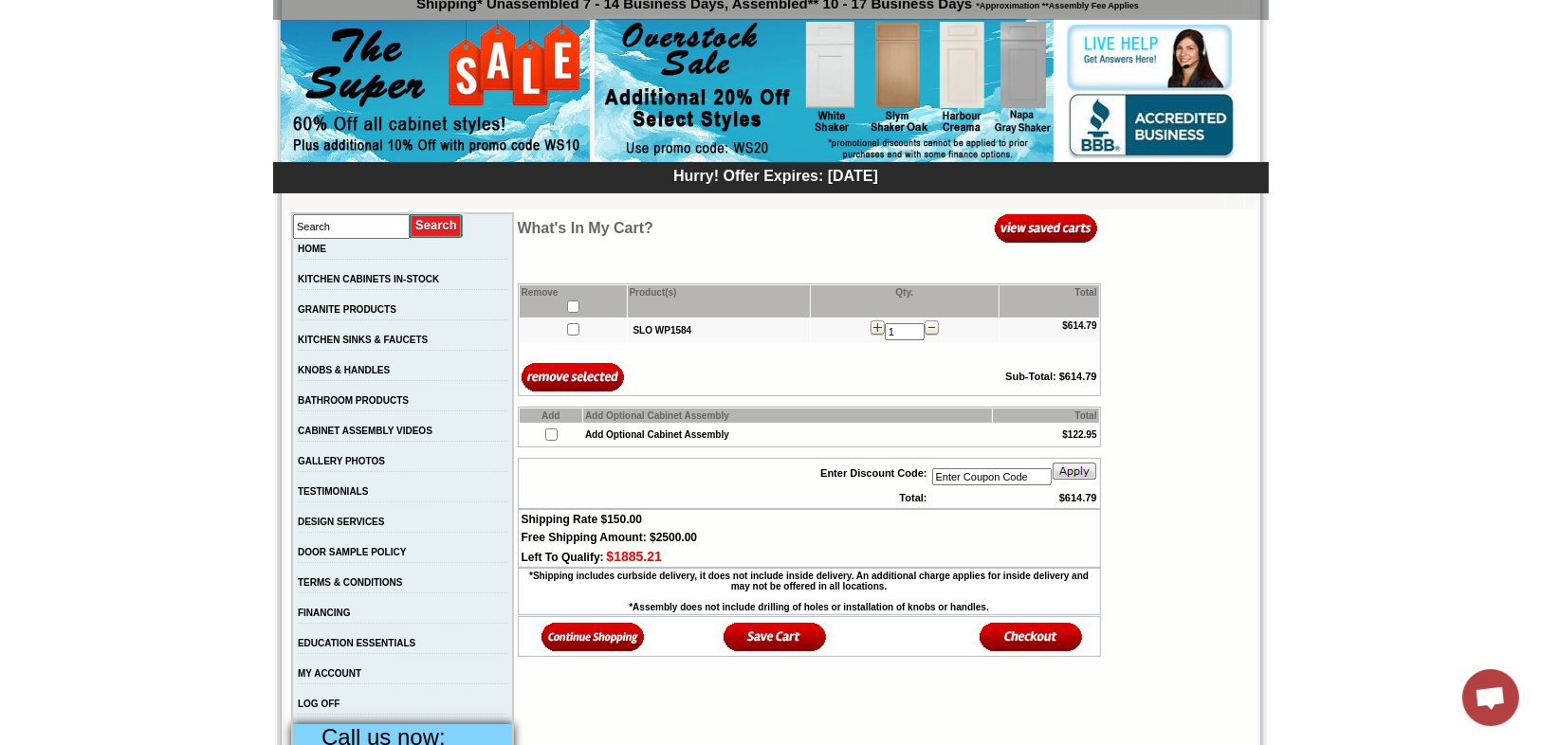
click at [580, 638] on img at bounding box center [593, 636] width 103 height 31
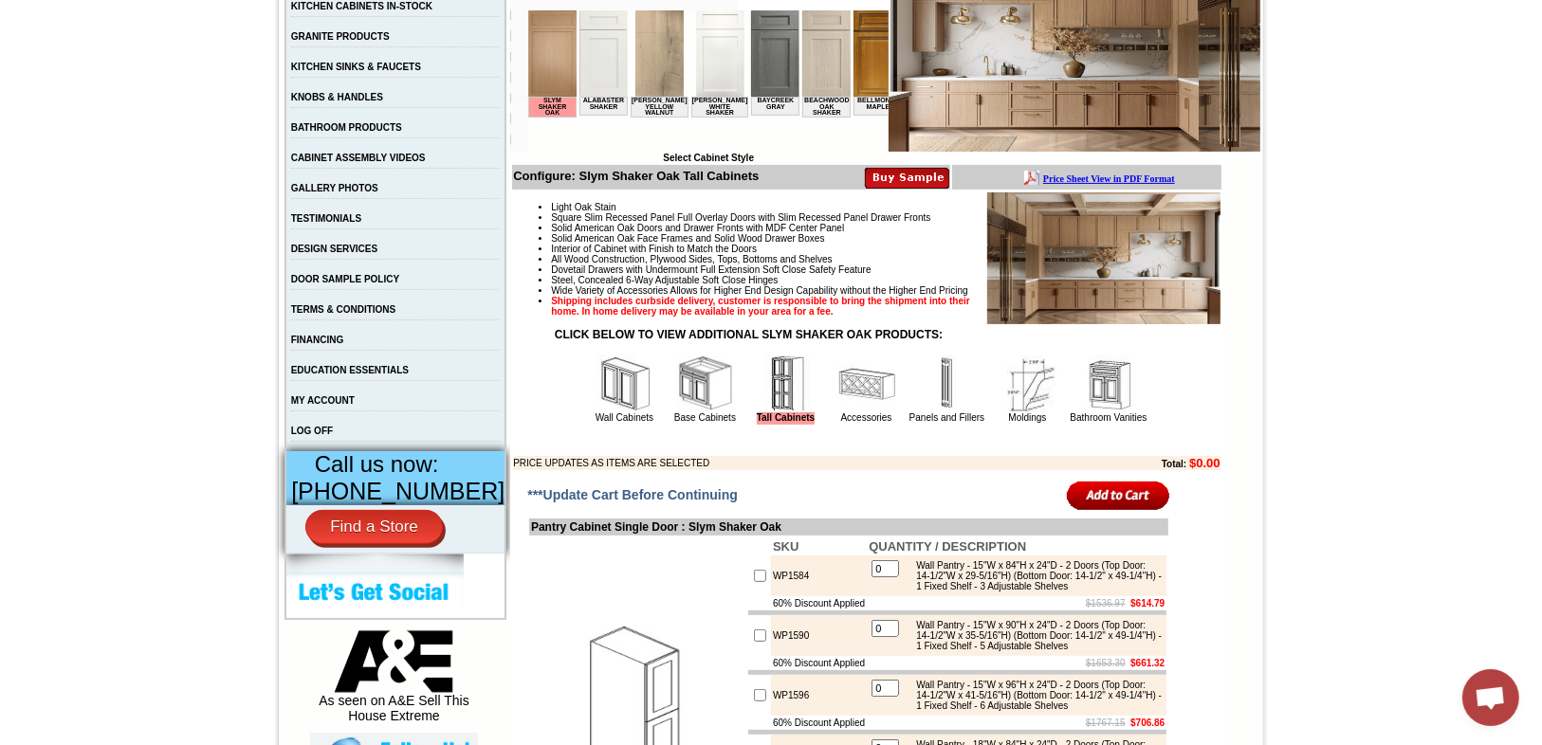
scroll to position [455, 0]
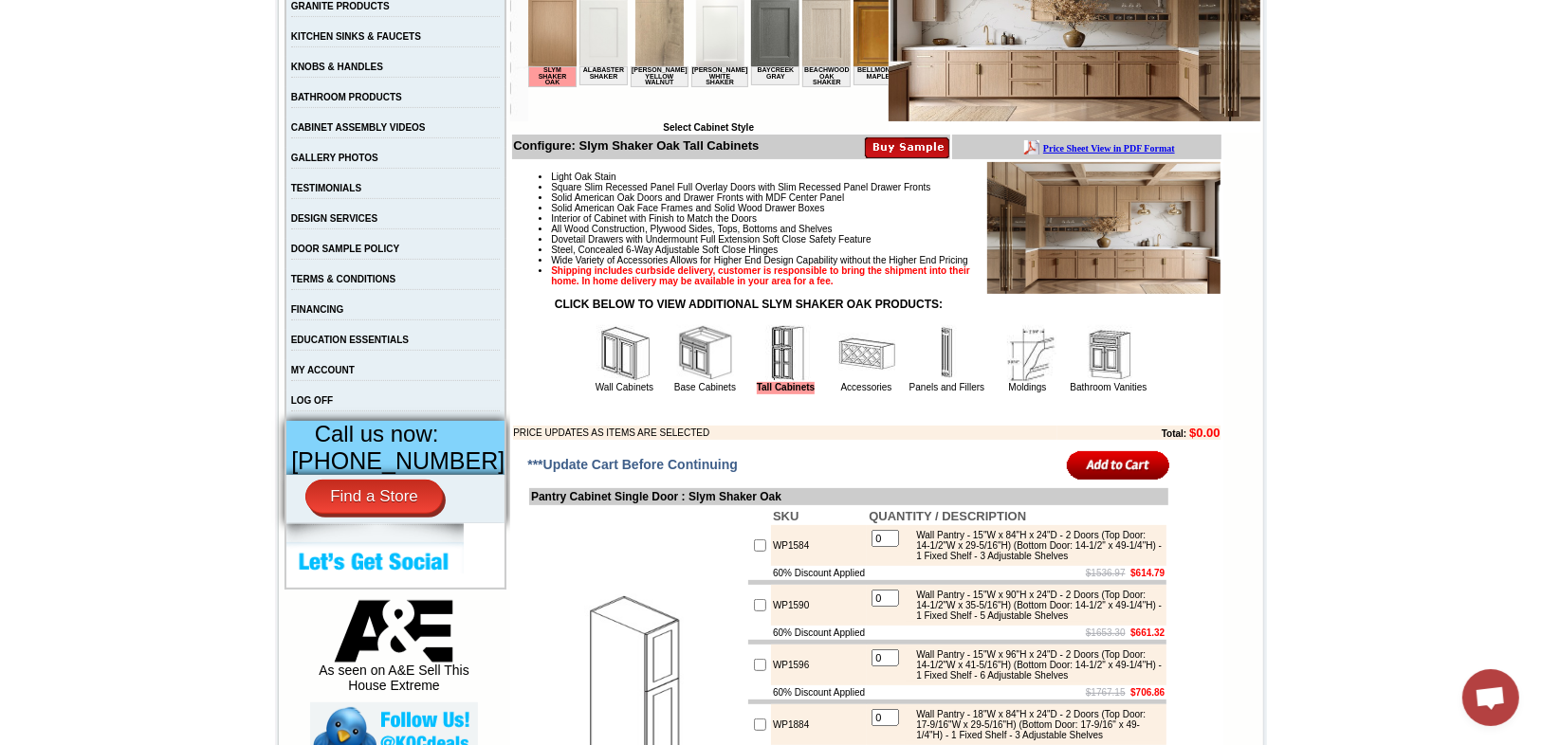
click at [679, 382] on img at bounding box center [705, 353] width 57 height 57
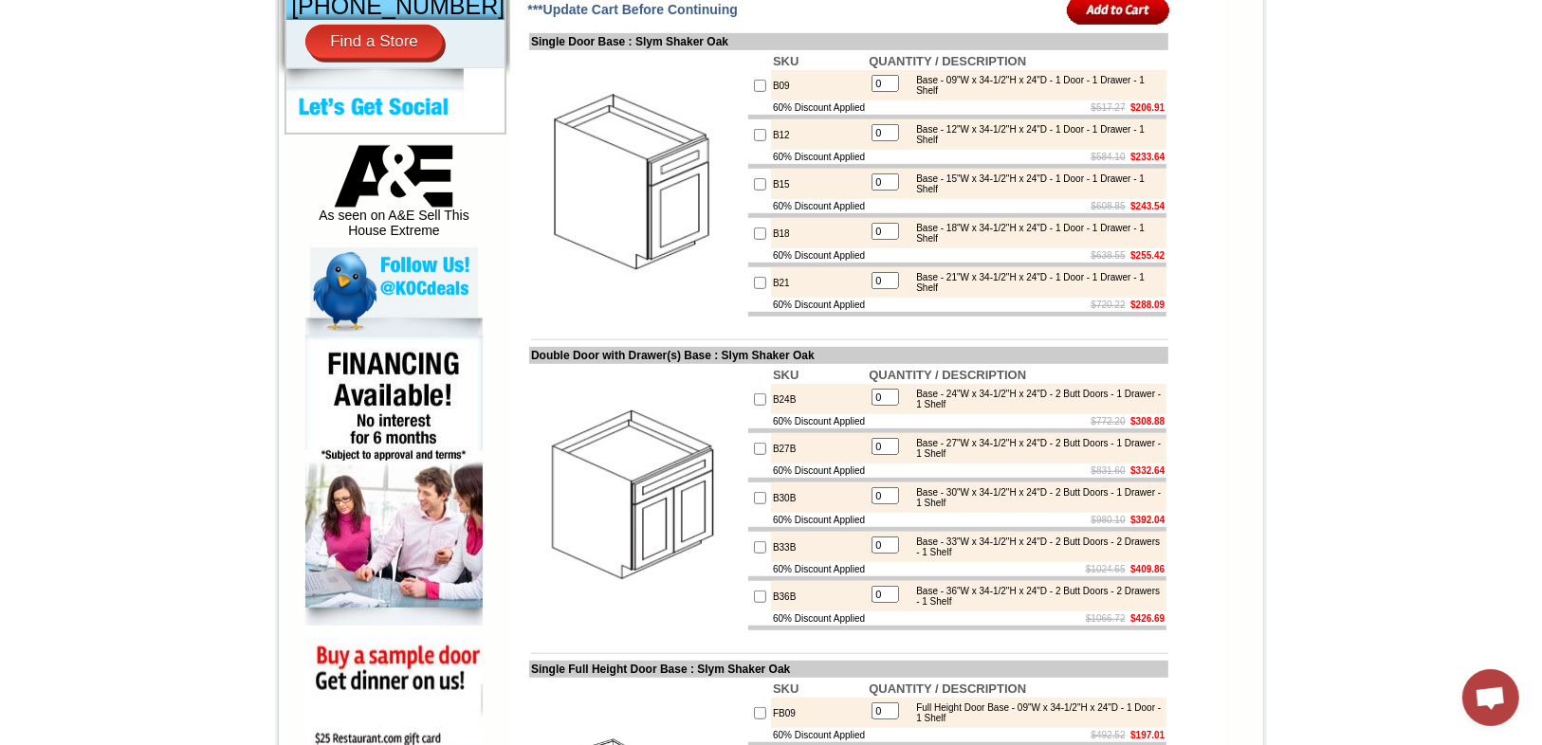
scroll to position [910, 0]
click at [754, 191] on input "checkbox" at bounding box center [760, 184] width 12 height 12
checkbox input "true"
type input "1"
click at [754, 240] on input "checkbox" at bounding box center [760, 234] width 12 height 12
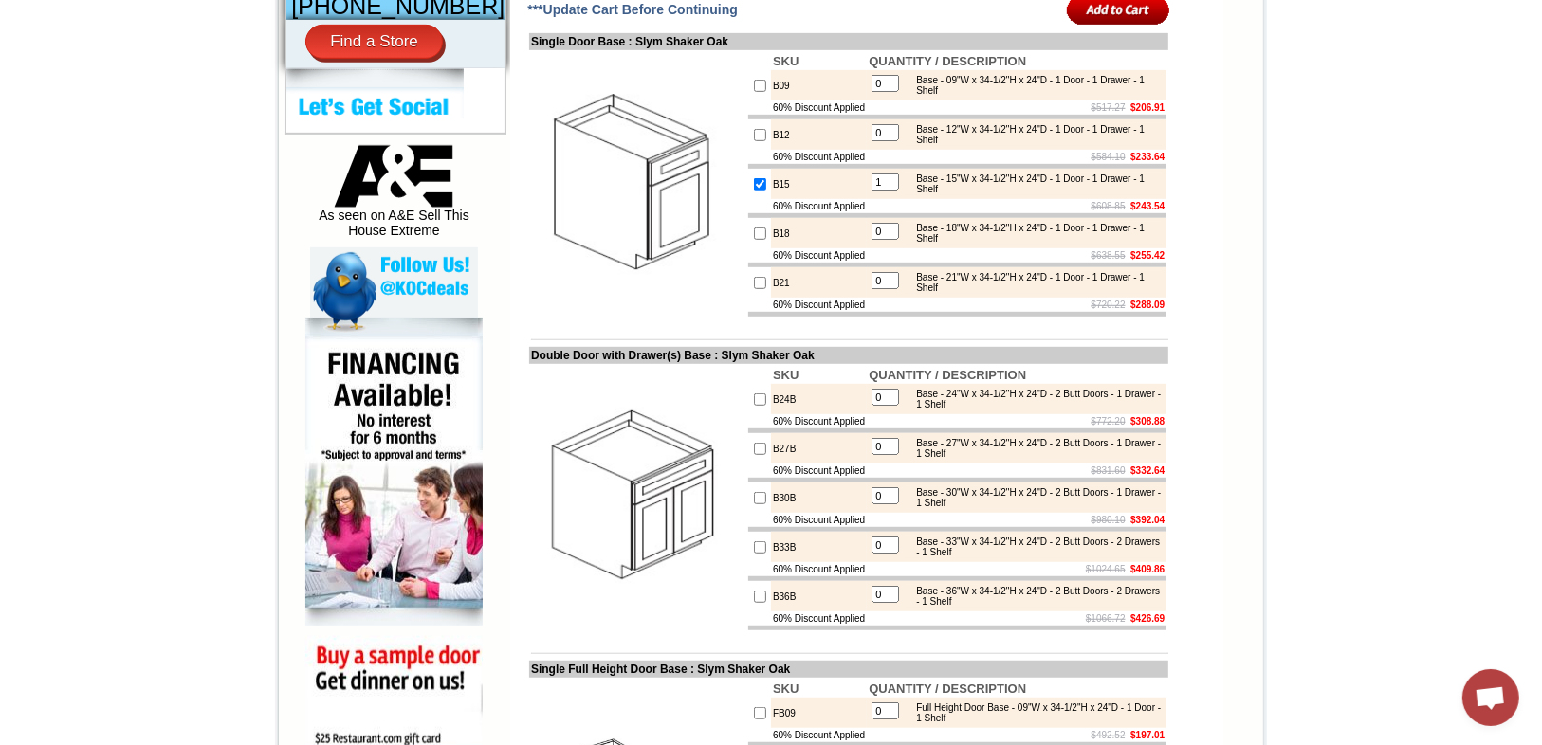
checkbox input "true"
type input "1"
drag, startPoint x: 777, startPoint y: 216, endPoint x: 753, endPoint y: 220, distance: 24.0
click at [771, 199] on td "B15" at bounding box center [819, 184] width 96 height 30
copy td "B15"
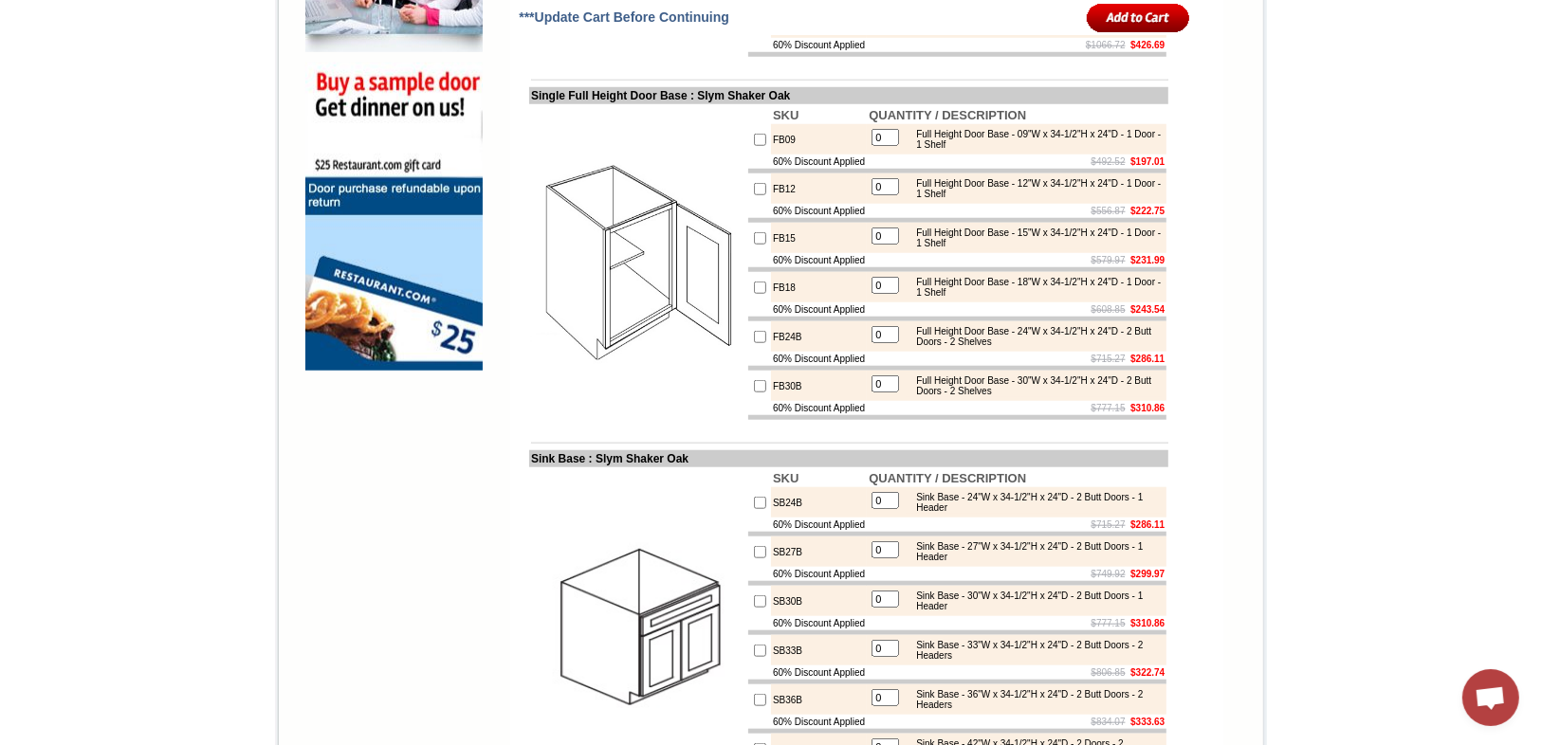
scroll to position [1442, 0]
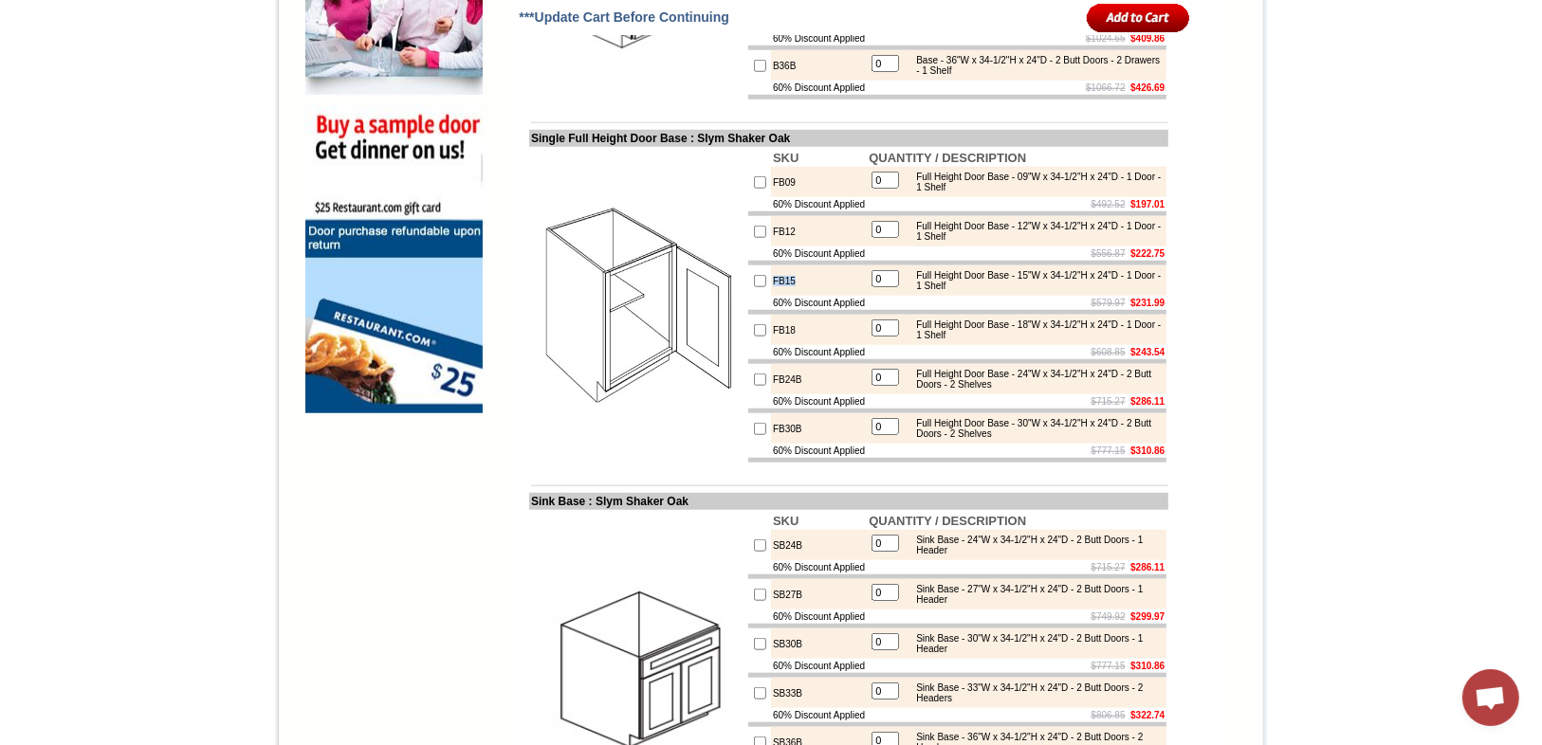
drag, startPoint x: 788, startPoint y: 352, endPoint x: 751, endPoint y: 350, distance: 37.0
click at [771, 296] on td "FB15" at bounding box center [819, 281] width 96 height 30
copy td "FB15"
click at [818, 296] on td "FB15" at bounding box center [819, 281] width 96 height 30
click at [754, 287] on input "checkbox" at bounding box center [760, 281] width 12 height 12
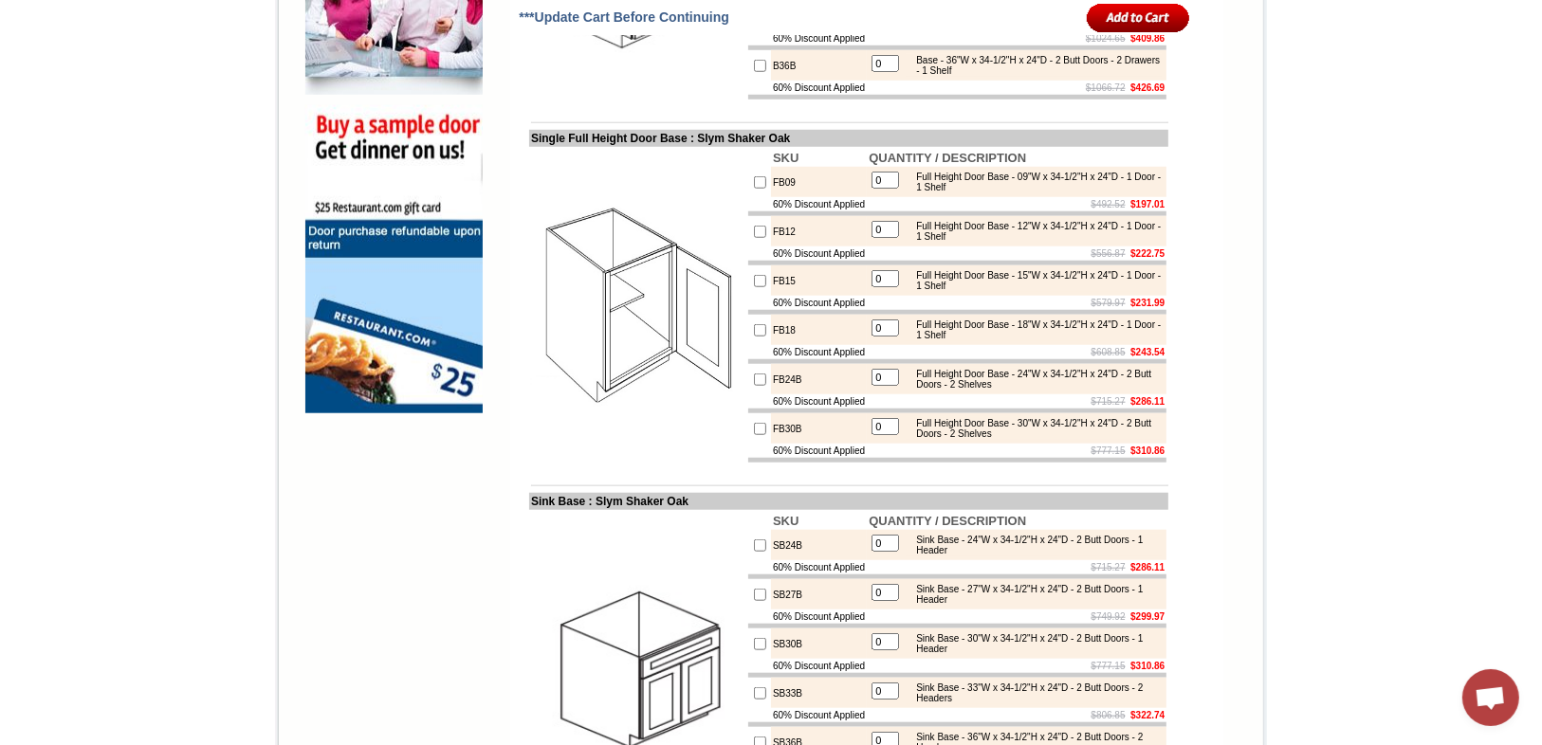
checkbox input "true"
type input "1"
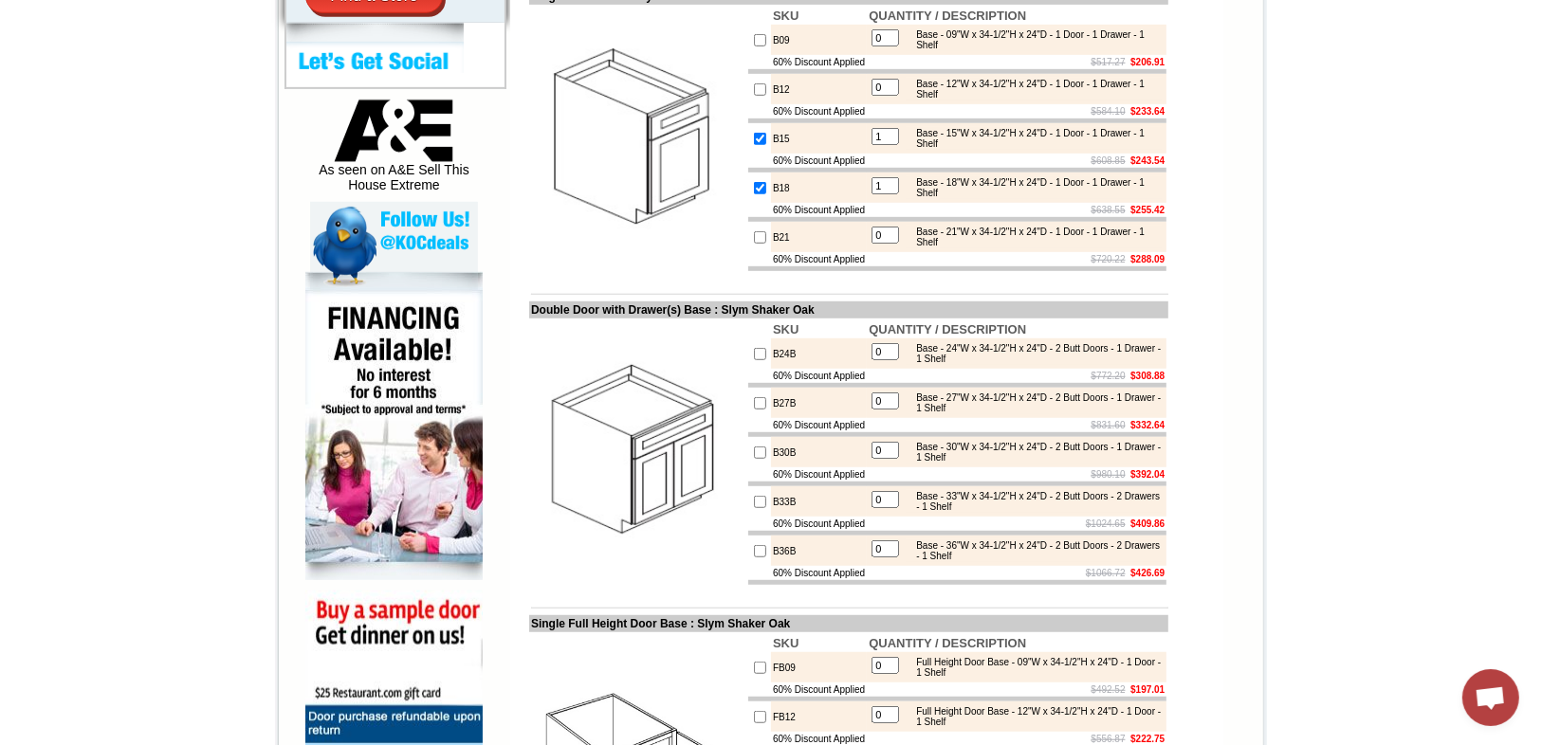
scroll to position [910, 0]
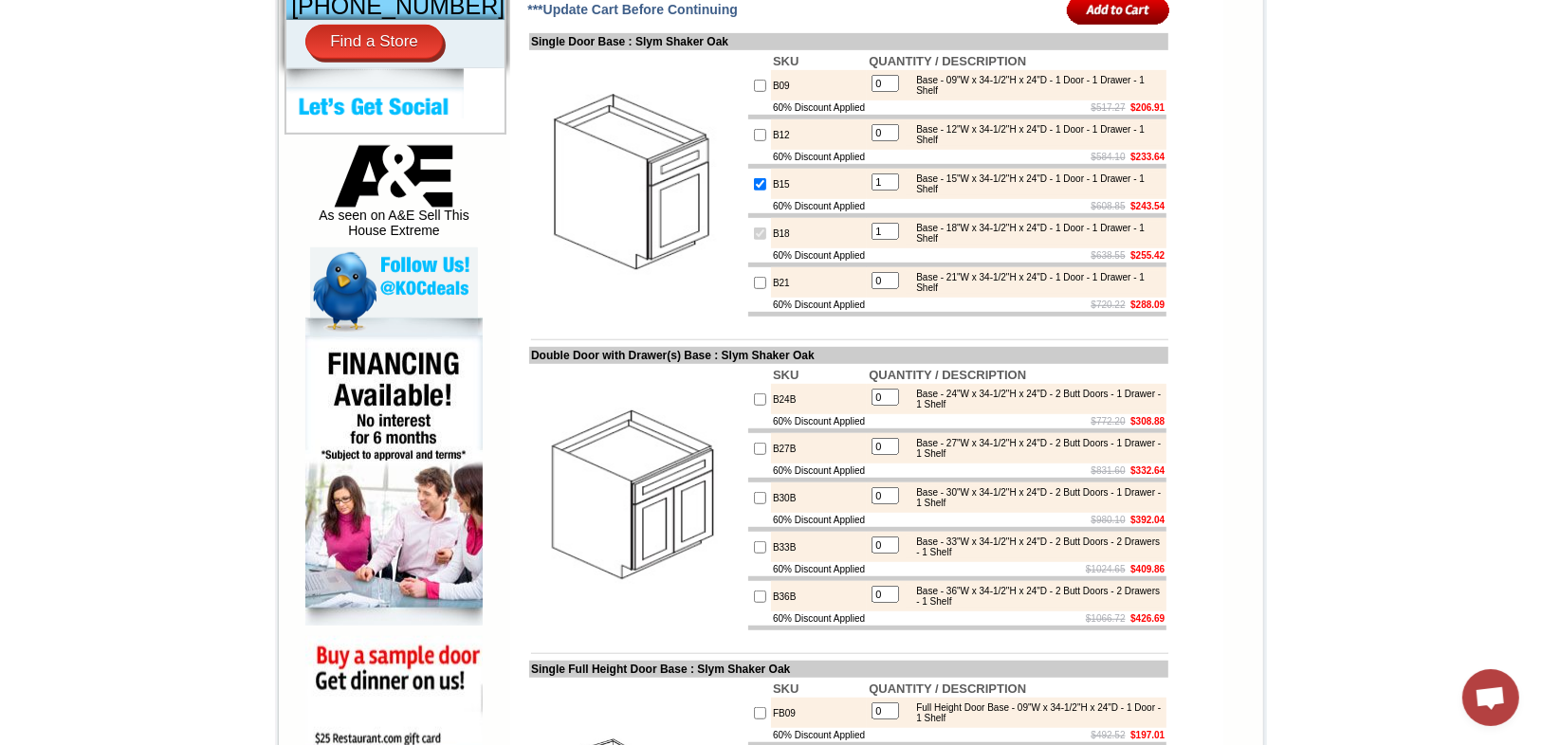
click at [890, 240] on input "1" at bounding box center [886, 231] width 28 height 17
type input "2"
click at [850, 248] on td "B18" at bounding box center [819, 233] width 96 height 30
click at [754, 191] on input "checkbox" at bounding box center [760, 184] width 12 height 12
checkbox input "false"
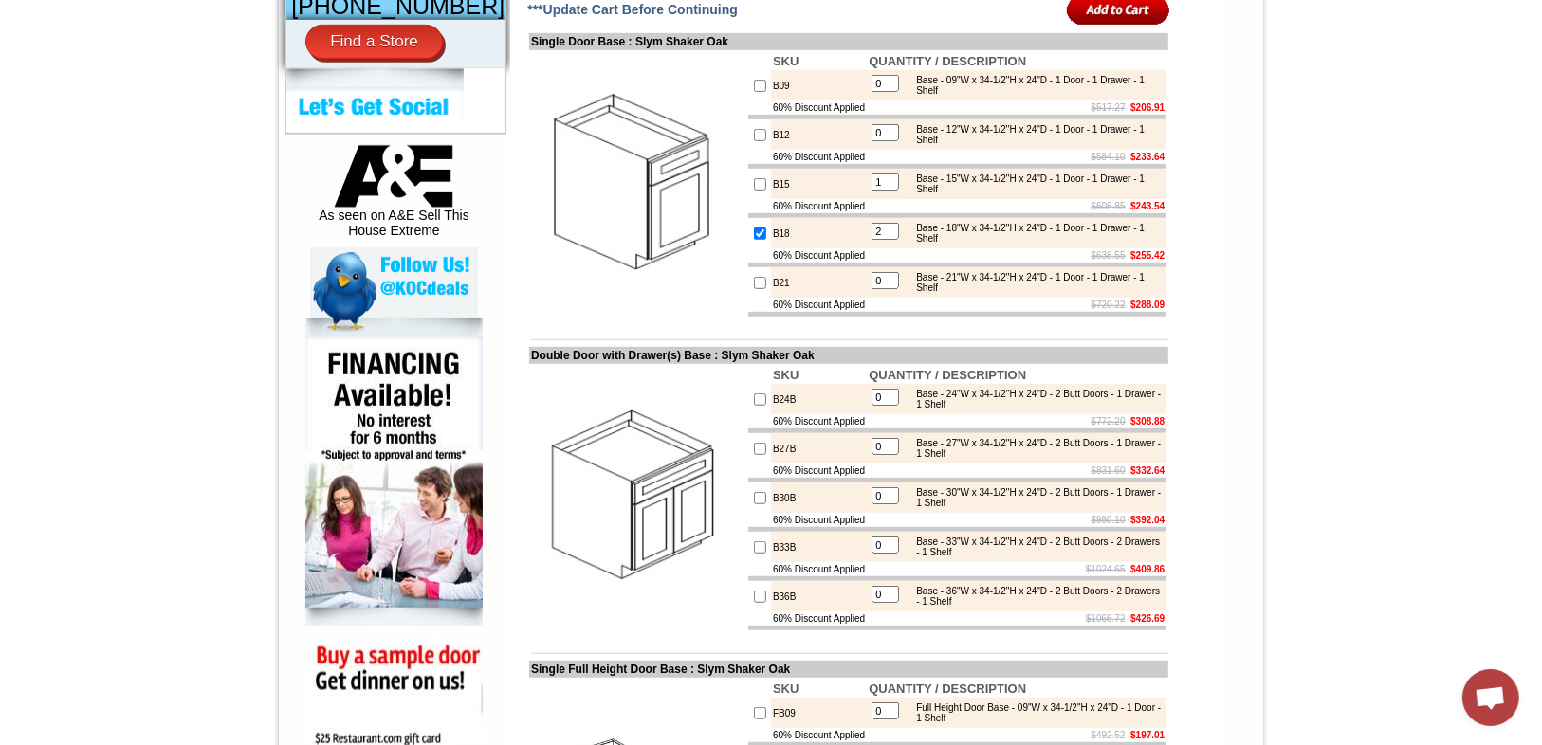
type input "0"
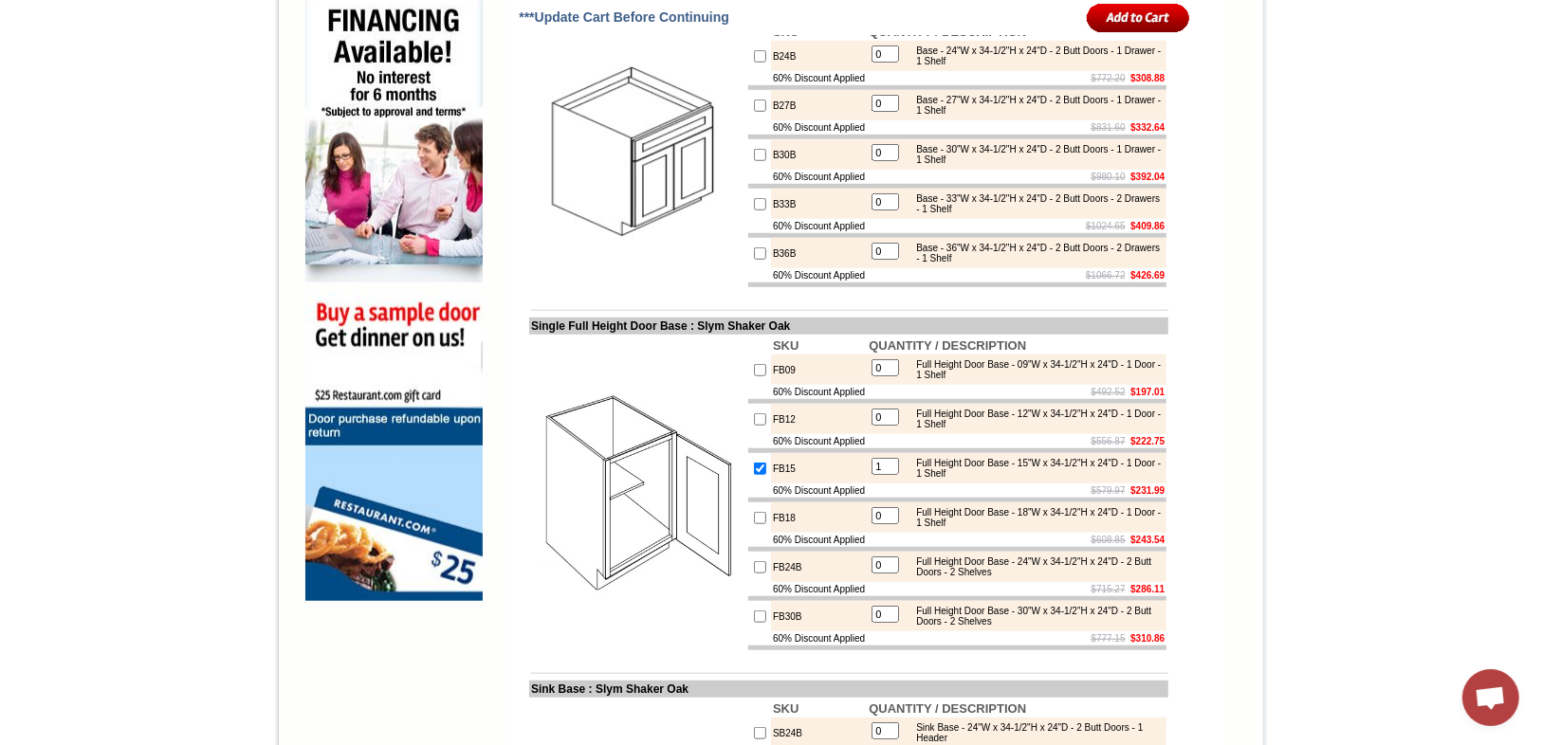
scroll to position [1290, 0]
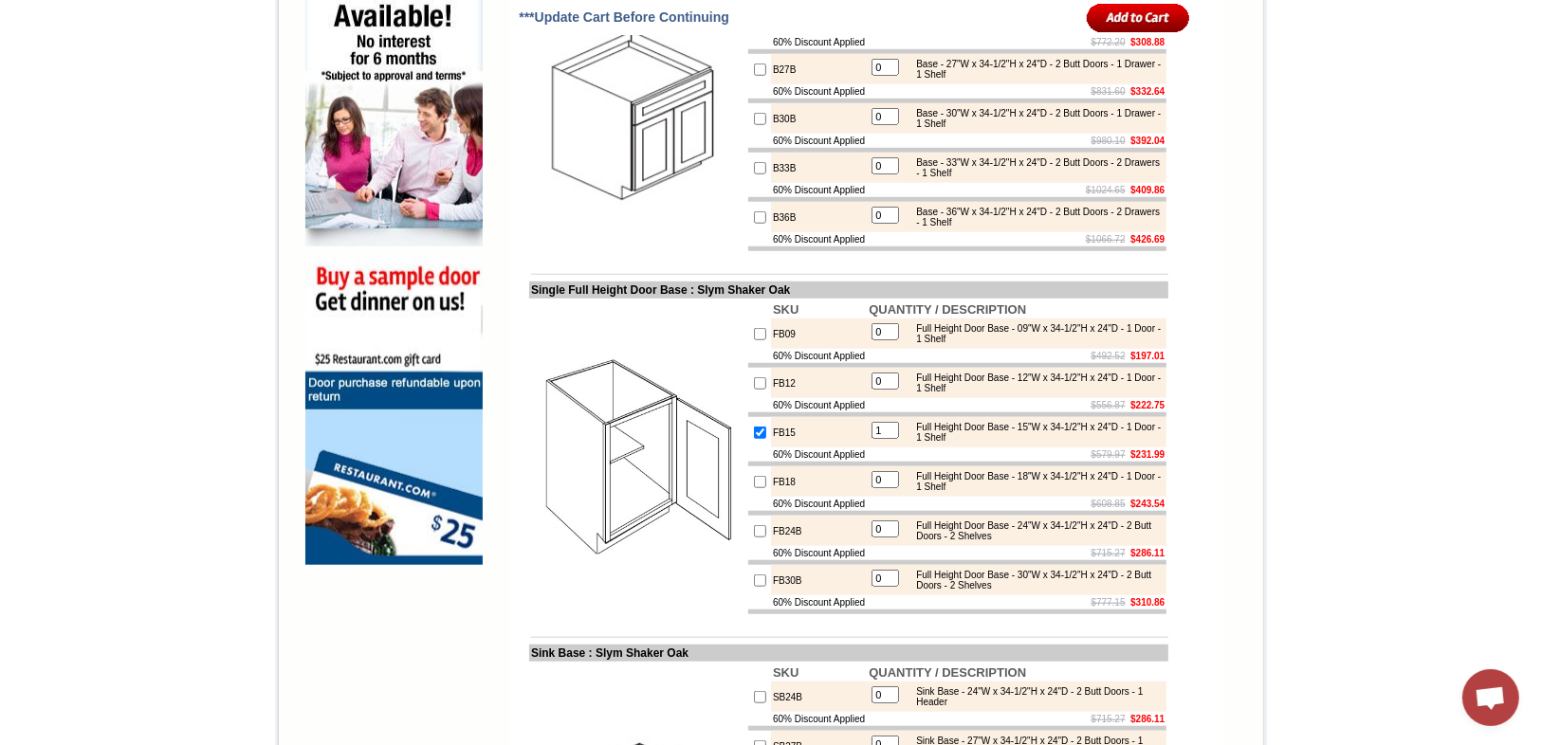
click at [883, 439] on input "1" at bounding box center [886, 430] width 28 height 17
type input "2"
click at [810, 497] on td "FB18" at bounding box center [819, 482] width 96 height 30
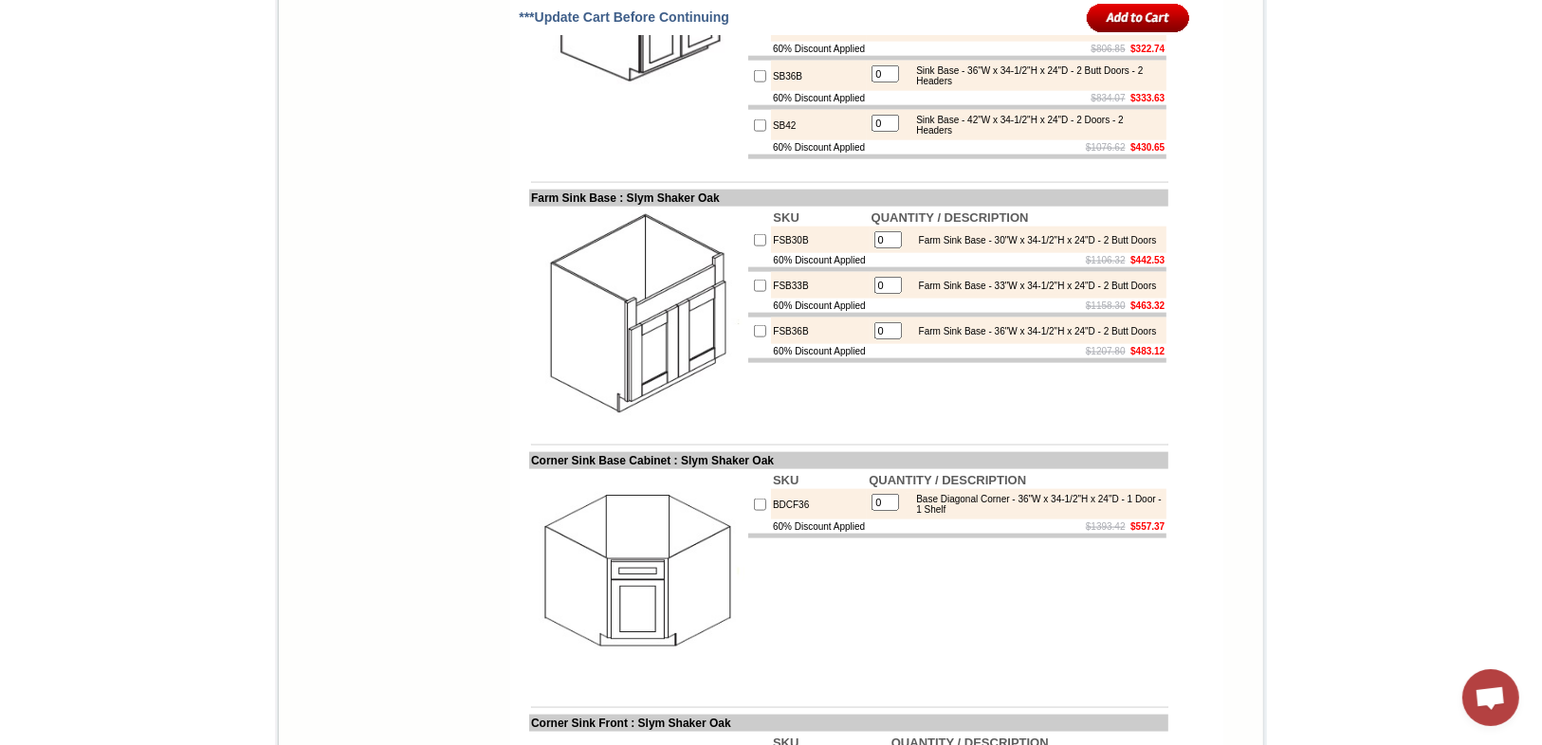
scroll to position [2200, 0]
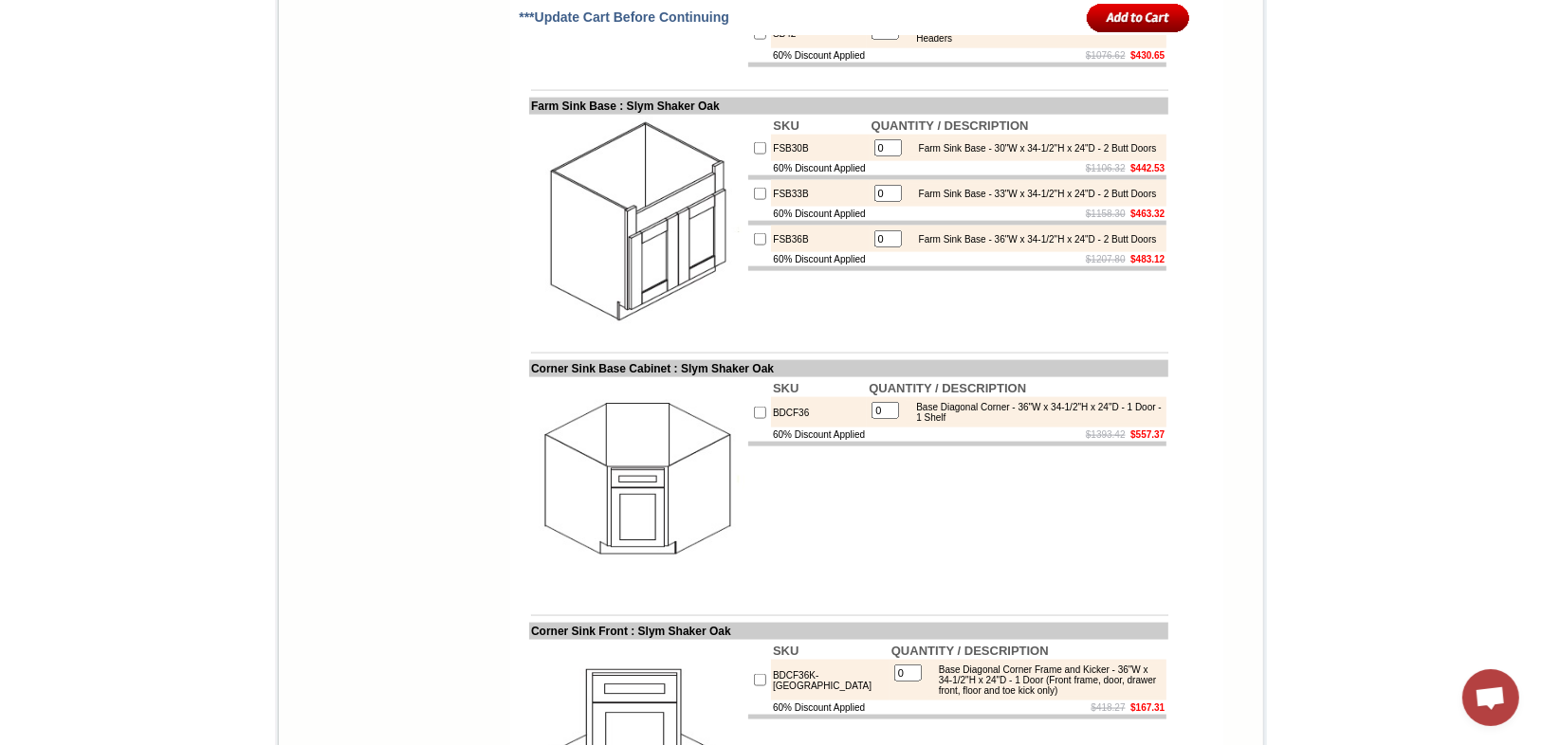
click at [754, 155] on input "checkbox" at bounding box center [760, 148] width 12 height 12
checkbox input "true"
type input "1"
drag, startPoint x: 797, startPoint y: 255, endPoint x: 753, endPoint y: 252, distance: 43.7
click at [771, 161] on td "FSB30B" at bounding box center [820, 148] width 98 height 27
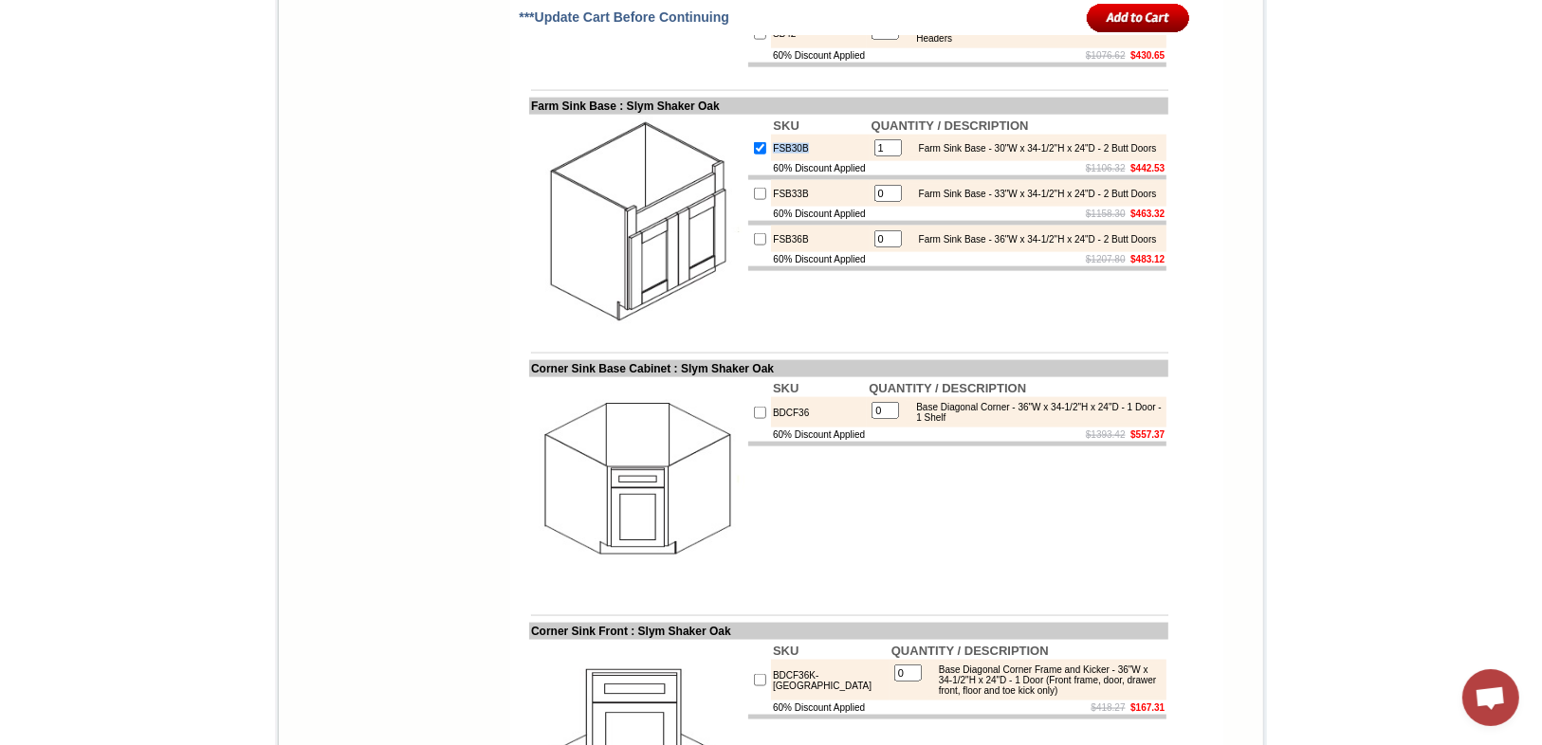
click at [754, 155] on input "checkbox" at bounding box center [760, 148] width 12 height 12
checkbox input "false"
type input "0"
click at [818, 161] on td "FSB30B" at bounding box center [820, 148] width 98 height 27
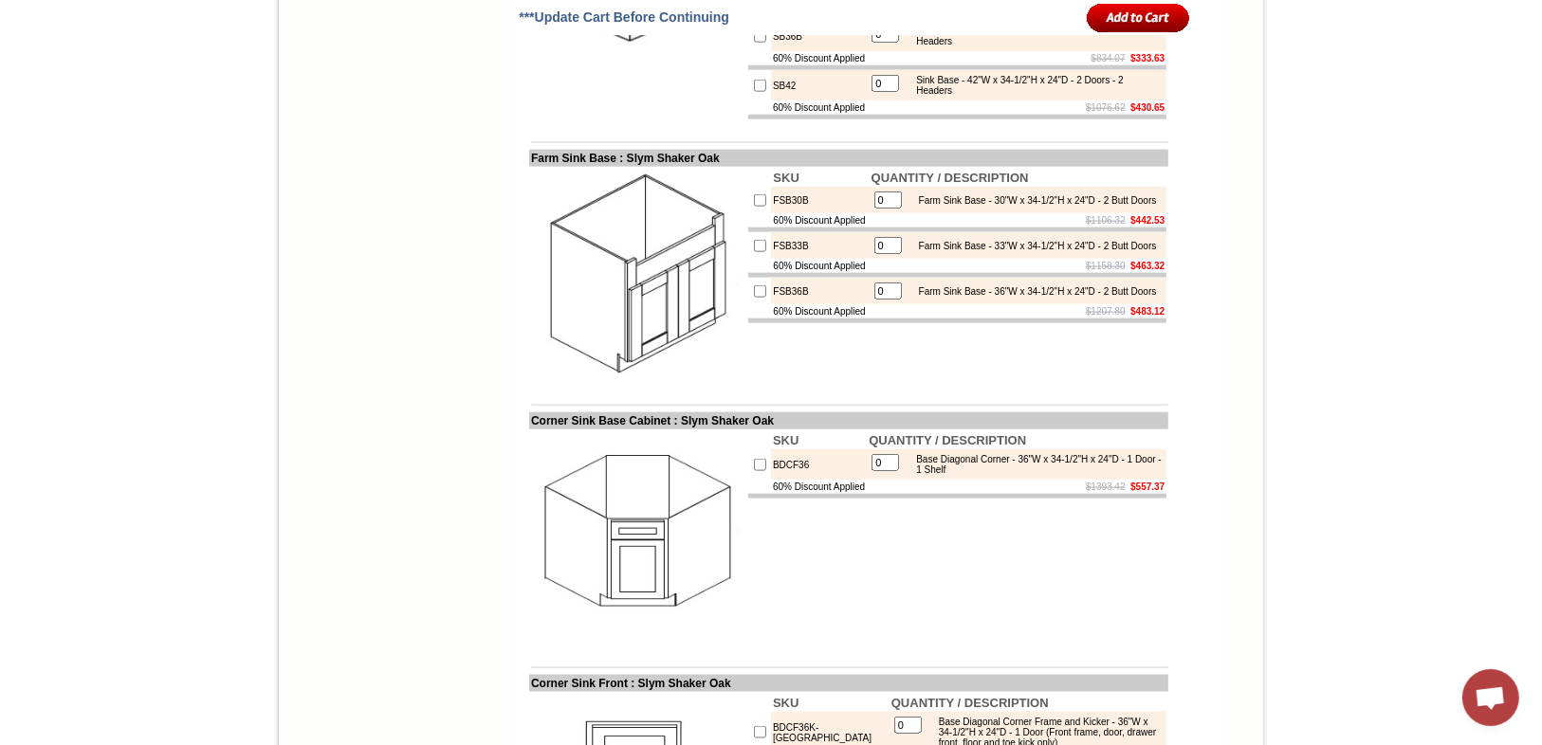
scroll to position [1821, 0]
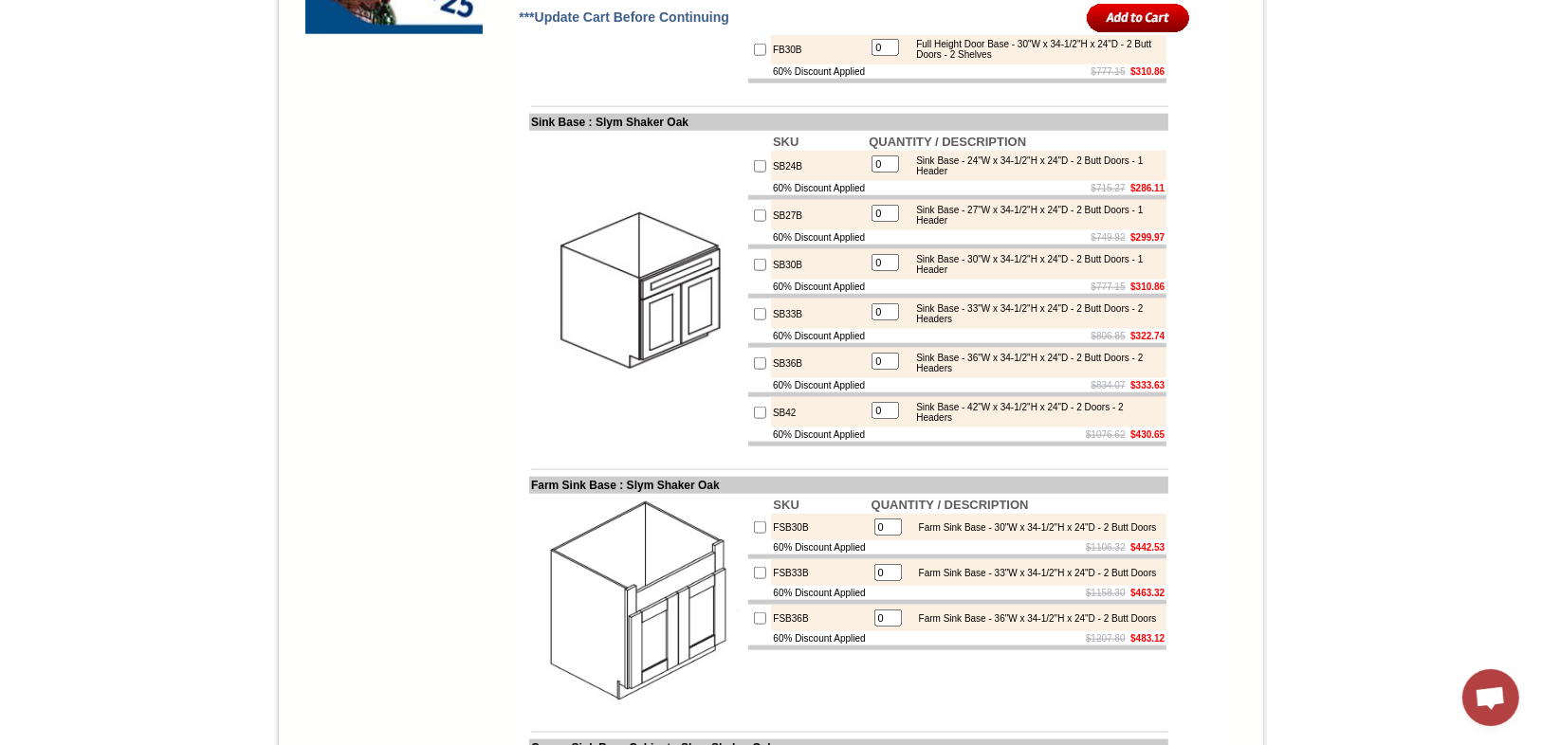
click at [754, 271] on input "checkbox" at bounding box center [760, 265] width 12 height 12
checkbox input "true"
type input "1"
drag, startPoint x: 793, startPoint y: 353, endPoint x: 755, endPoint y: 355, distance: 38.0
click at [771, 280] on td "SB30B" at bounding box center [819, 264] width 96 height 30
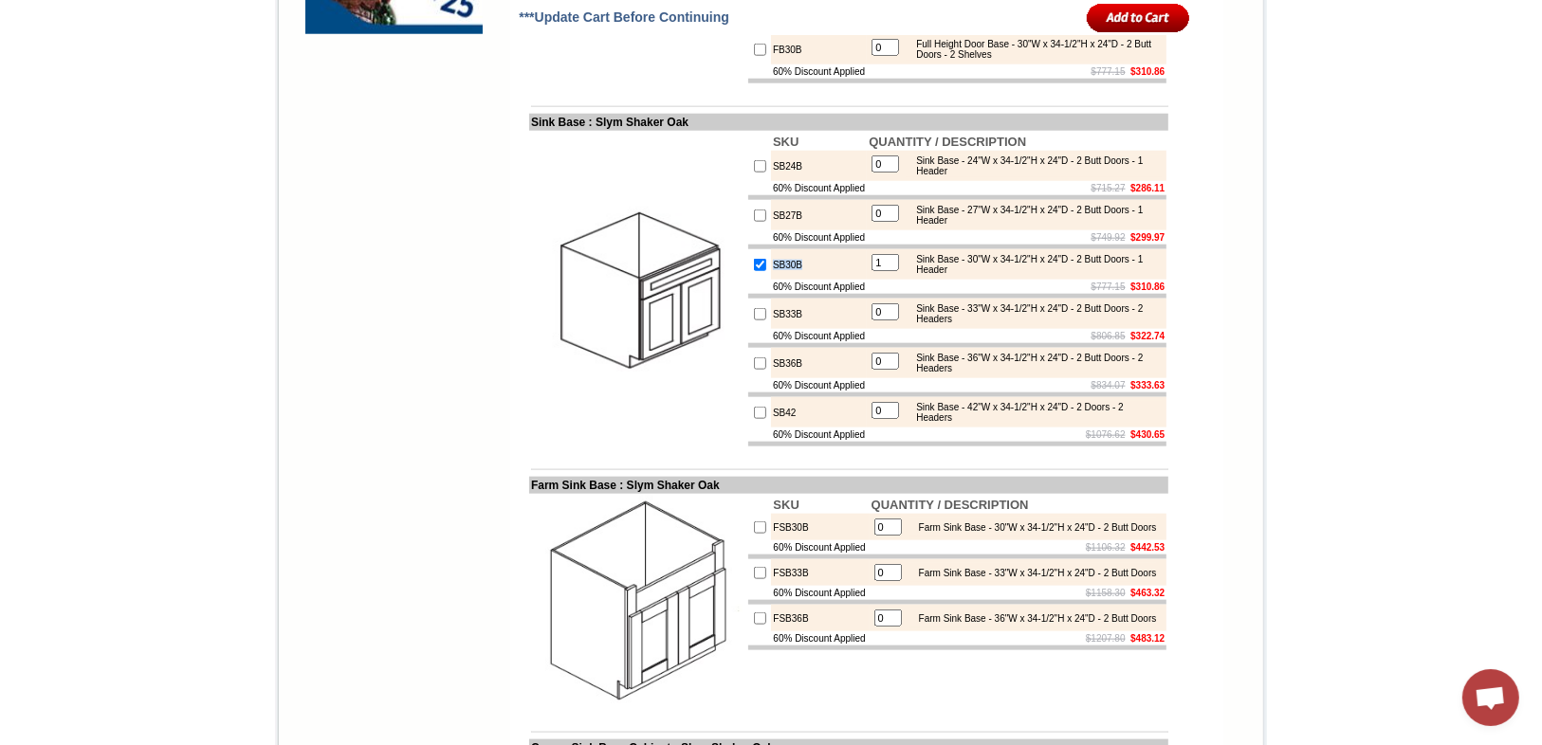
copy td "SB30B"
click at [808, 280] on td "SB30B" at bounding box center [819, 264] width 96 height 30
click at [1116, 12] on input "image" at bounding box center [1138, 17] width 103 height 31
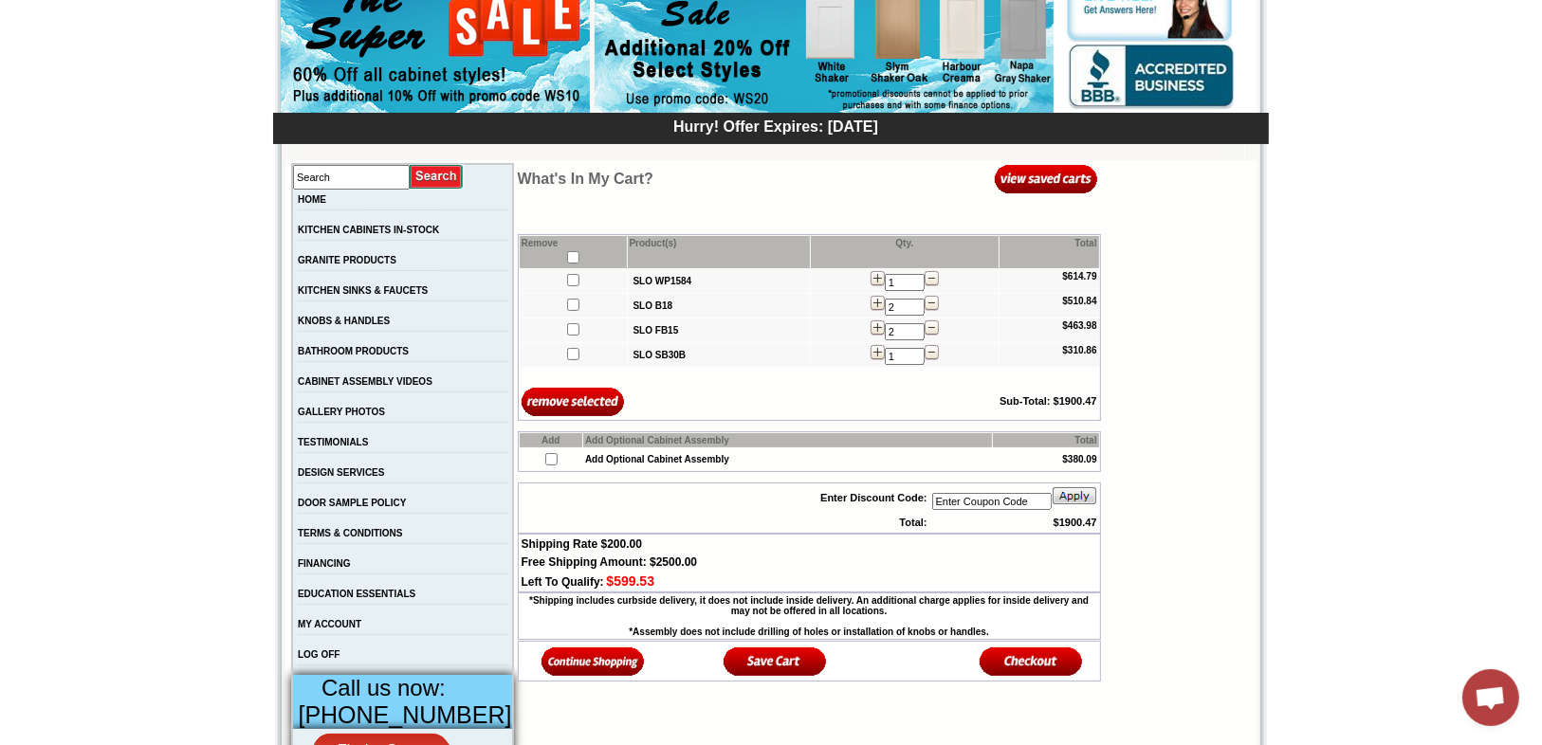
scroll to position [228, 0]
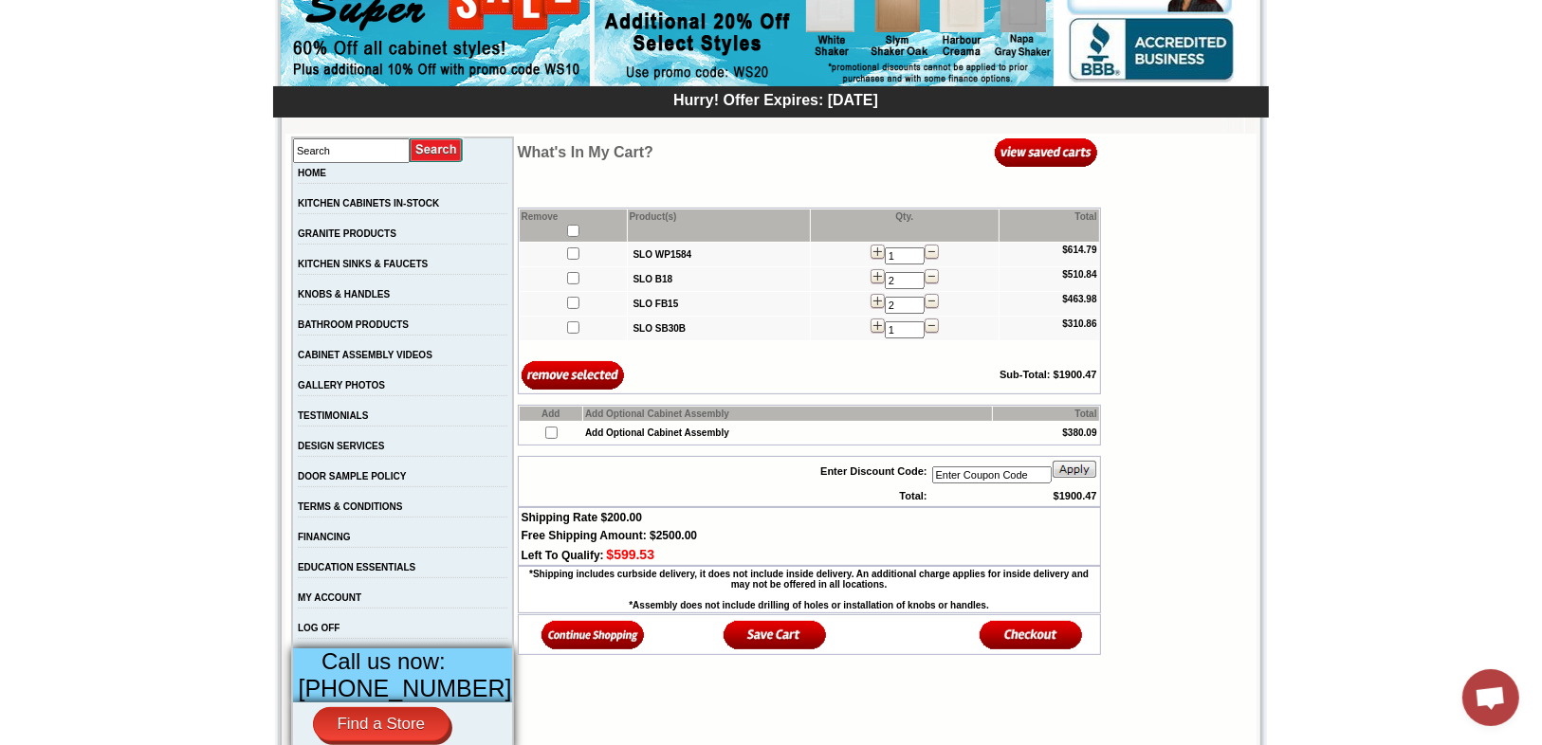
click at [589, 640] on img at bounding box center [593, 634] width 103 height 31
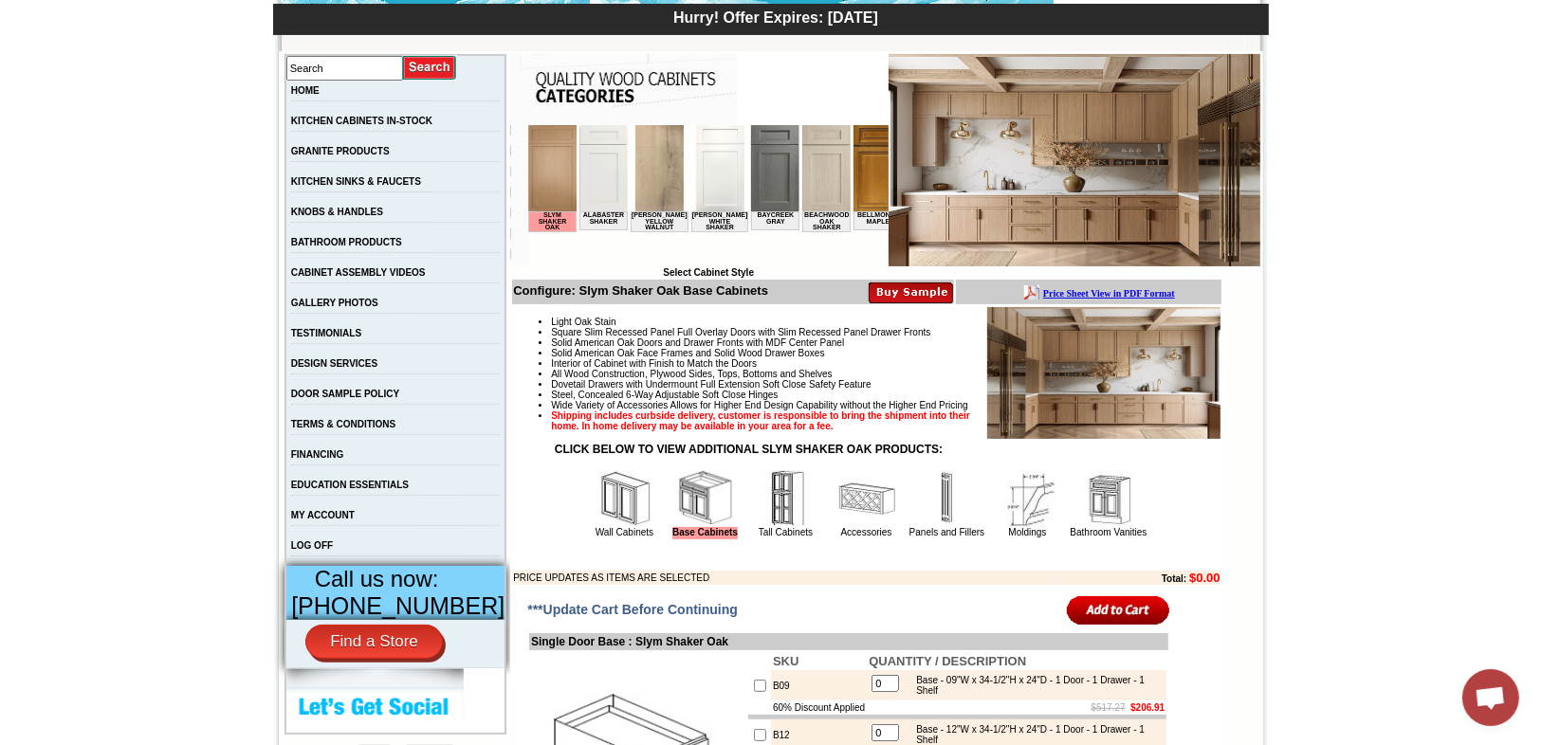
scroll to position [303, 0]
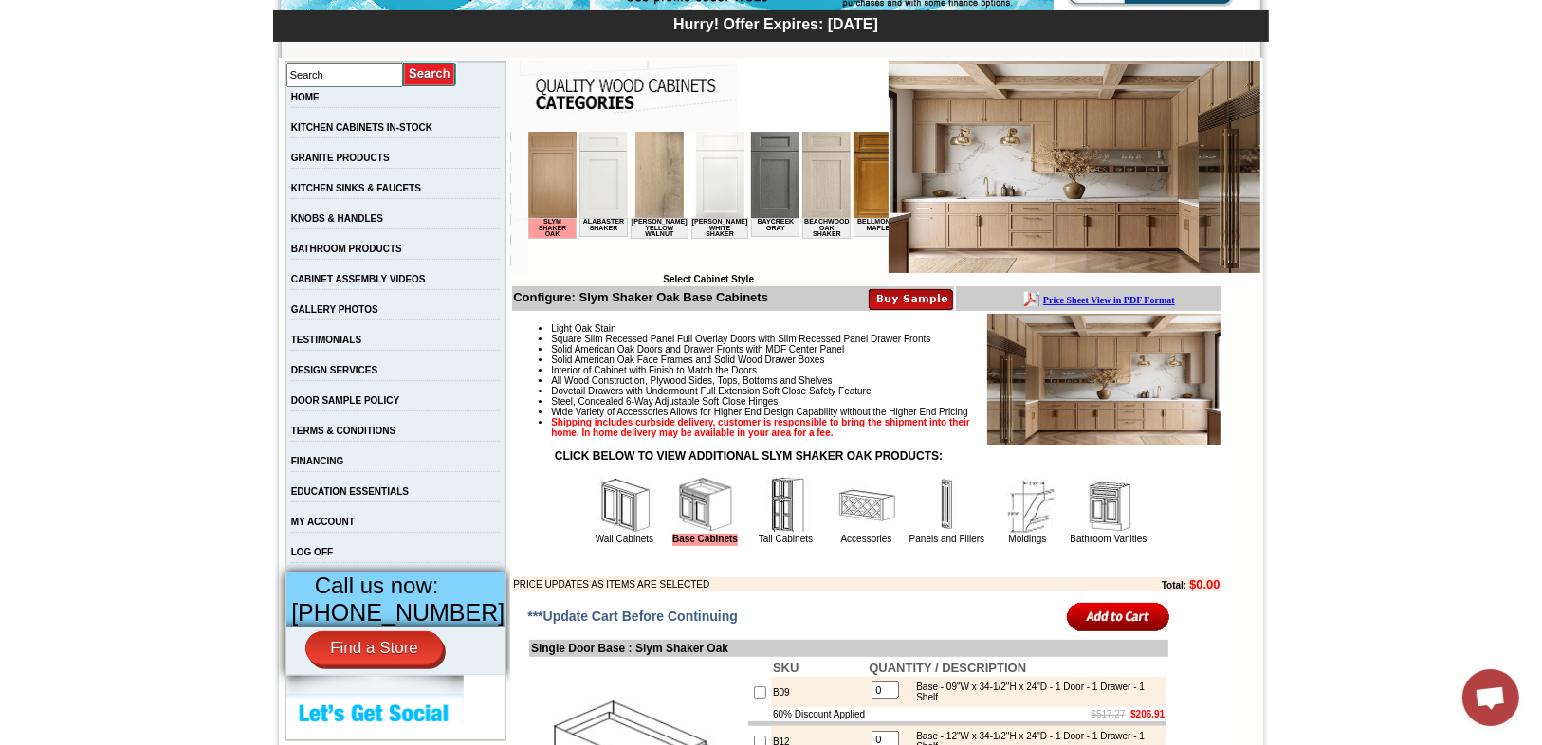
click at [559, 205] on img at bounding box center [552, 174] width 48 height 86
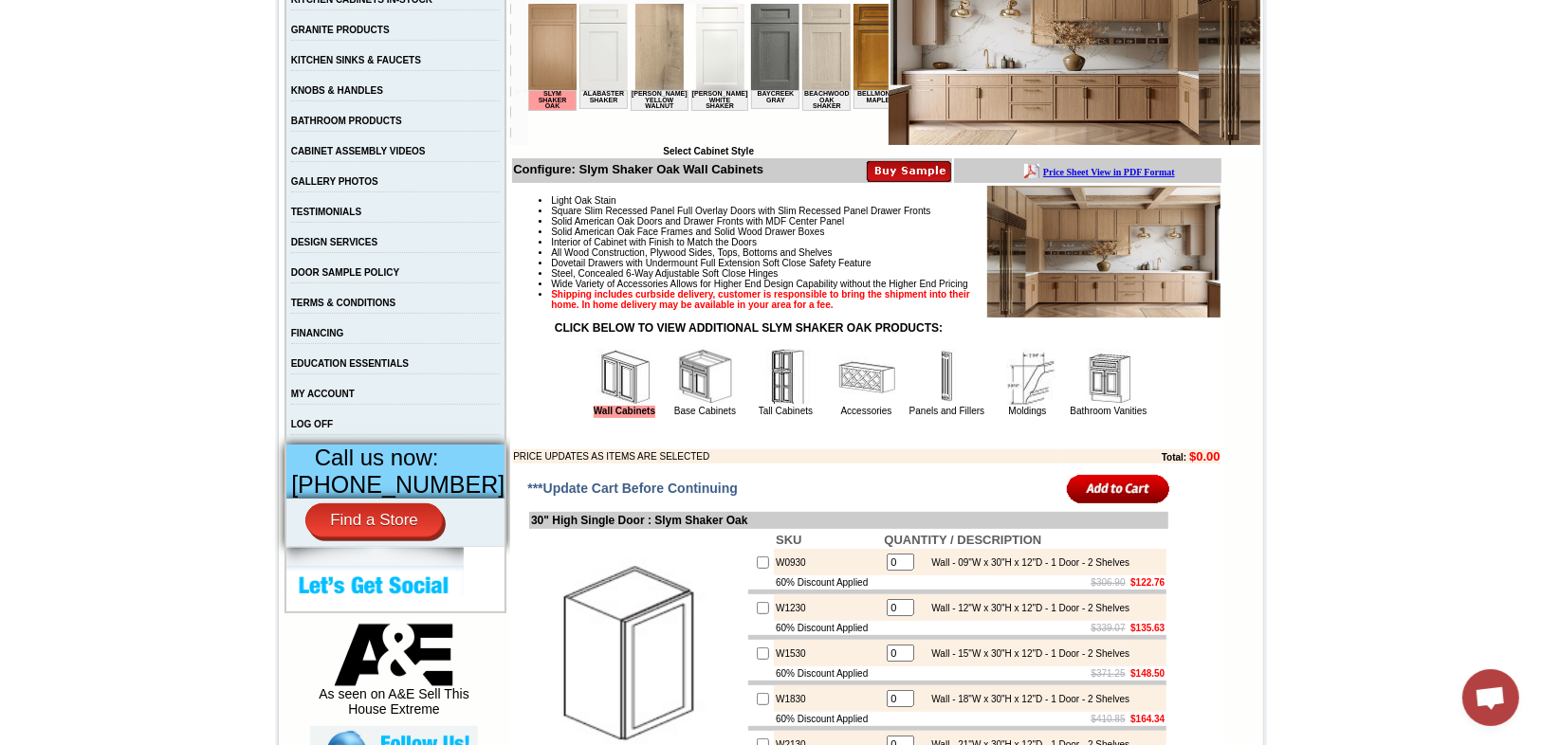
scroll to position [455, 0]
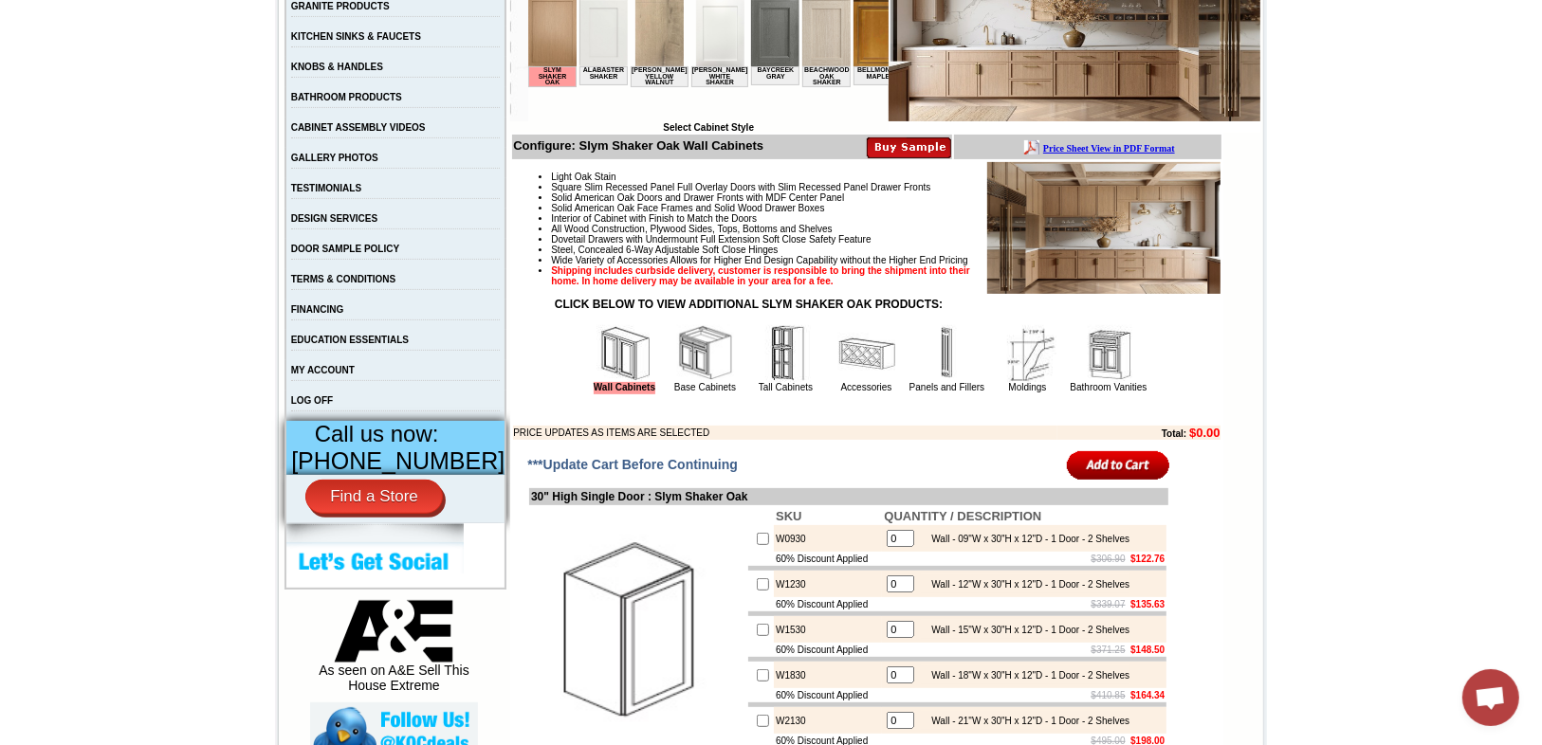
click at [615, 376] on img at bounding box center [625, 353] width 57 height 57
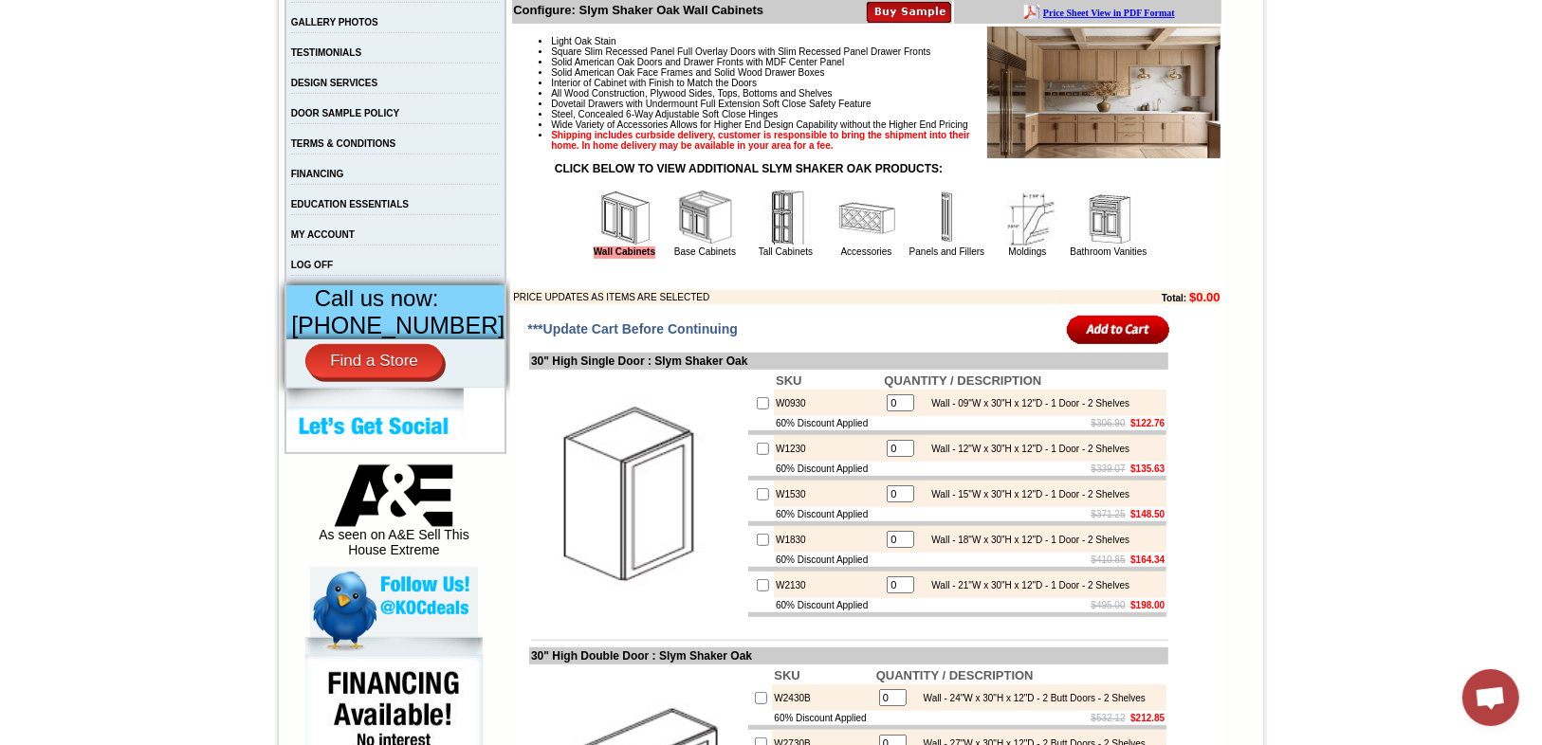
scroll to position [607, 0]
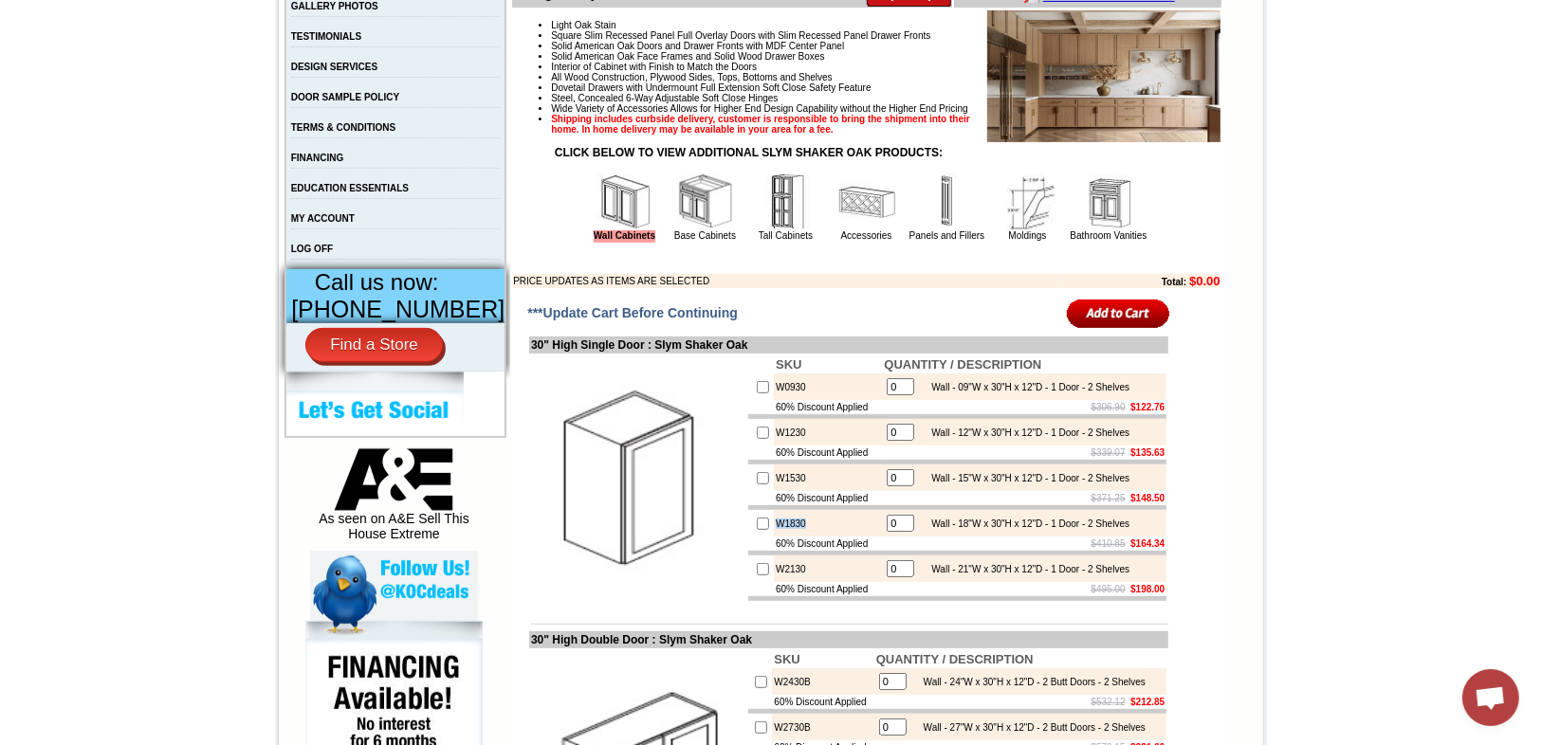
drag, startPoint x: 790, startPoint y: 558, endPoint x: 757, endPoint y: 561, distance: 33.4
click at [774, 537] on td "W1830" at bounding box center [828, 523] width 108 height 27
copy td "W1830"
click at [890, 532] on input "0" at bounding box center [901, 523] width 28 height 17
drag, startPoint x: 888, startPoint y: 559, endPoint x: 866, endPoint y: 561, distance: 22.0
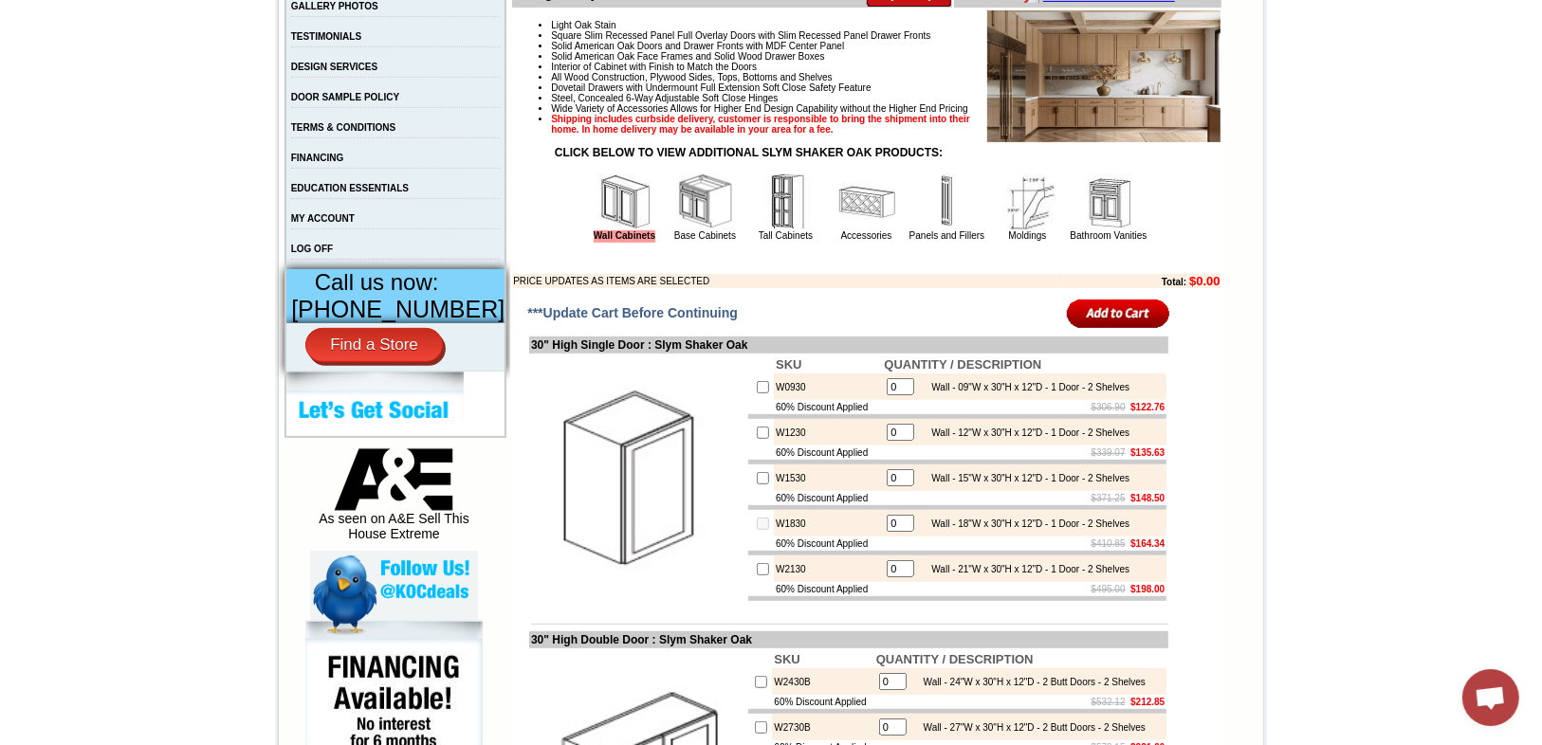
click at [886, 533] on td "0" at bounding box center [900, 523] width 29 height 19
type input "2"
checkbox input "true"
click at [721, 565] on img at bounding box center [637, 478] width 213 height 213
click at [887, 532] on input "text" at bounding box center [901, 523] width 28 height 17
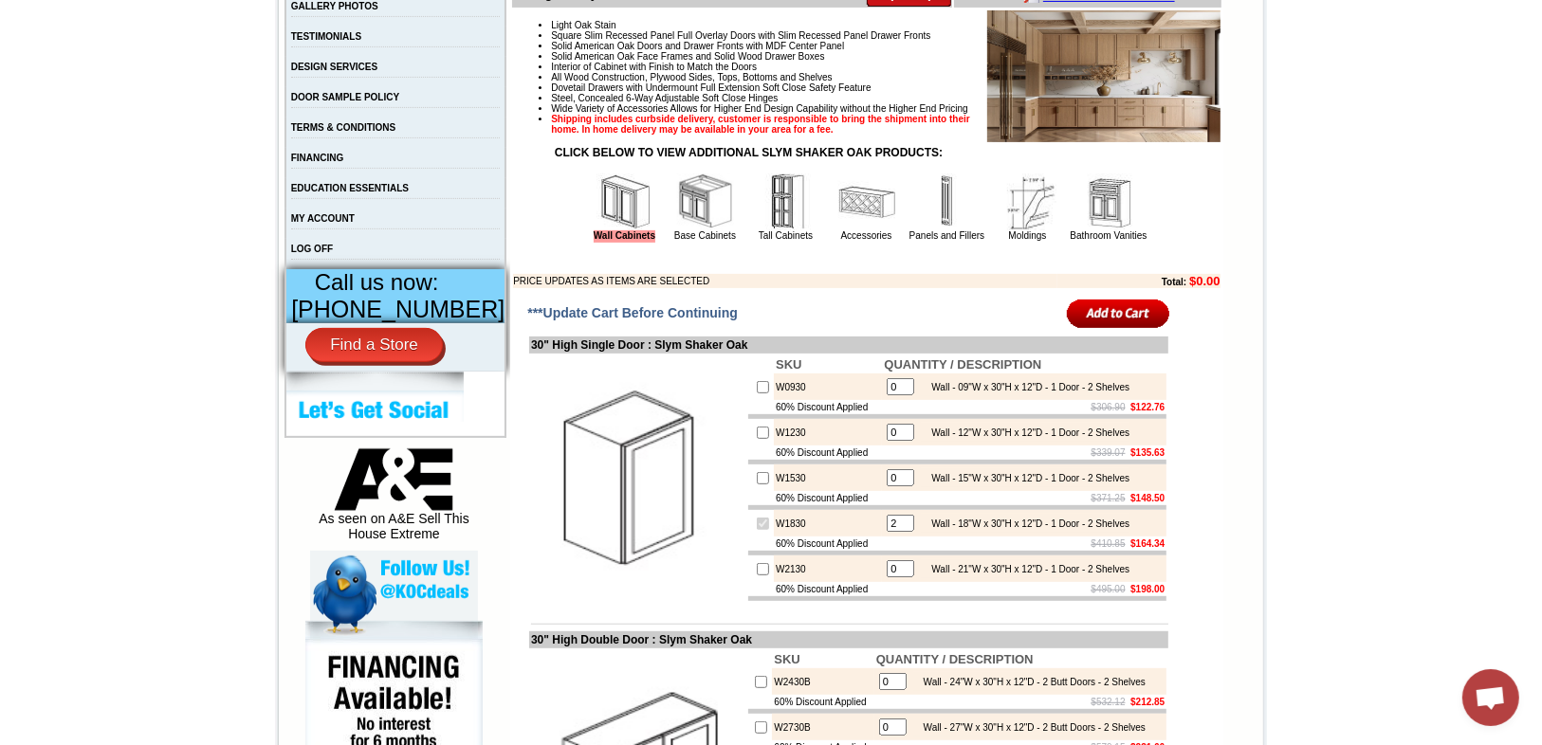
type input "2"
click at [706, 584] on img at bounding box center [637, 478] width 213 height 213
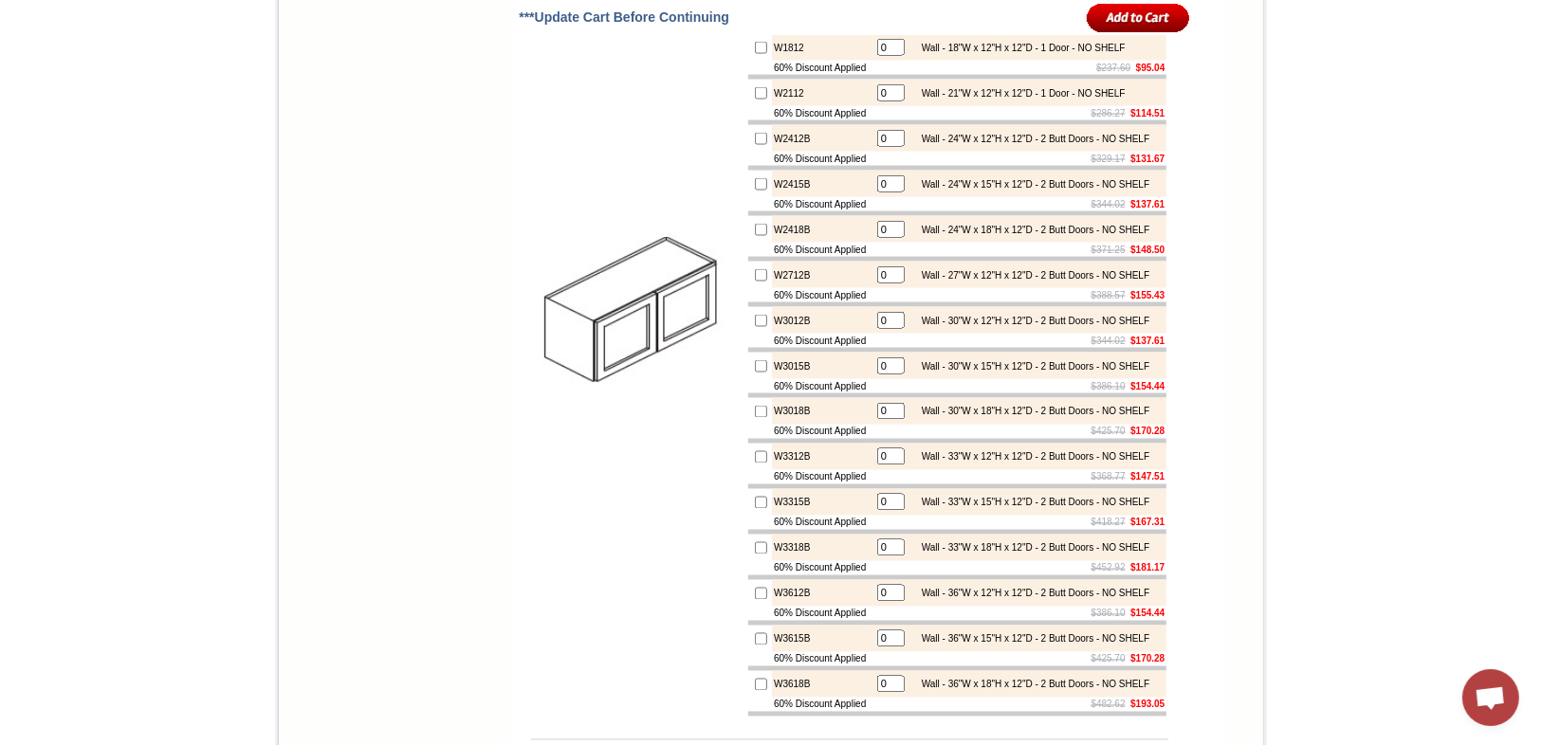
scroll to position [2883, 0]
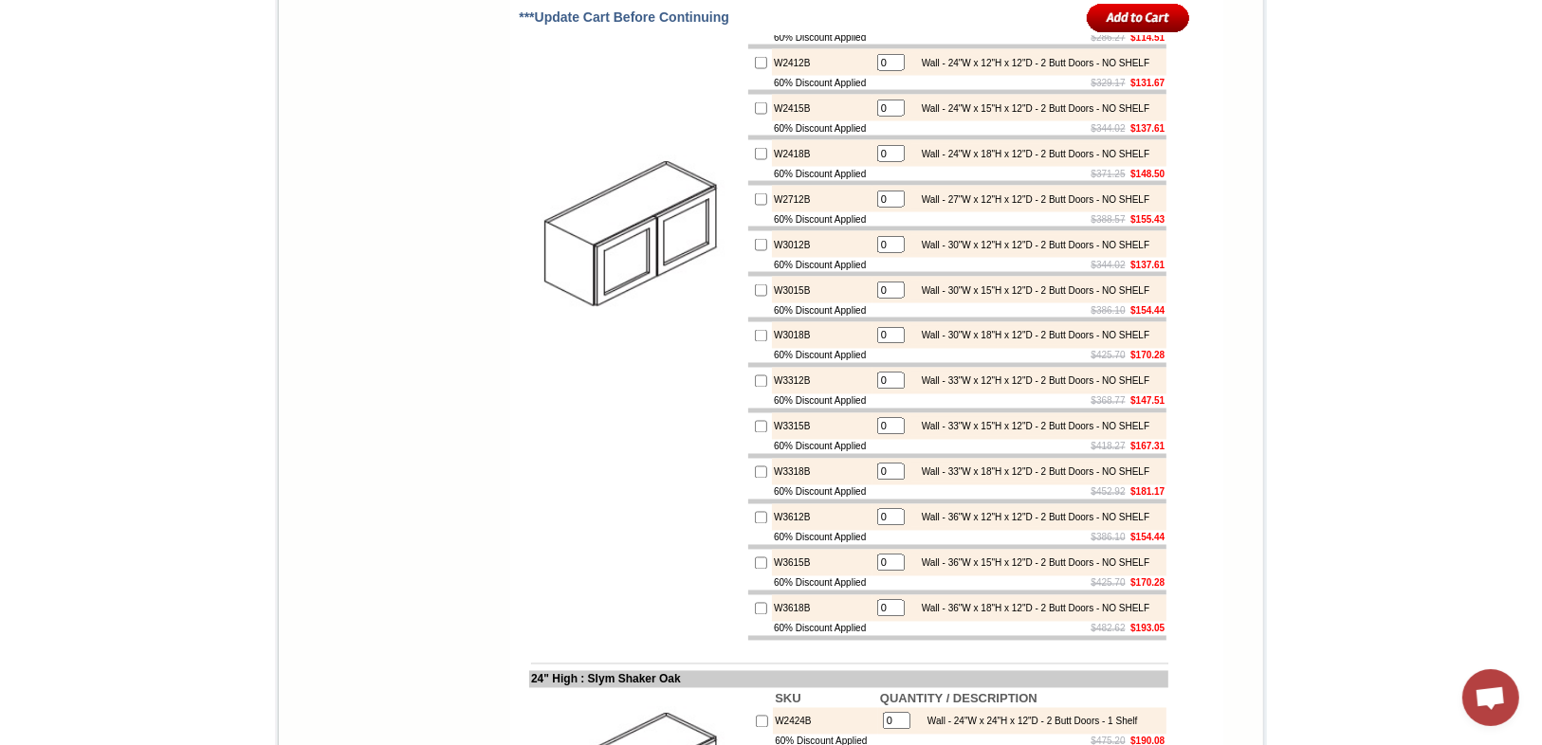
click at [755, 251] on input "checkbox" at bounding box center [761, 245] width 12 height 12
checkbox input "true"
type input "1"
drag, startPoint x: 800, startPoint y: 459, endPoint x: 753, endPoint y: 460, distance: 46.5
click at [772, 258] on td "W3012B" at bounding box center [822, 244] width 101 height 27
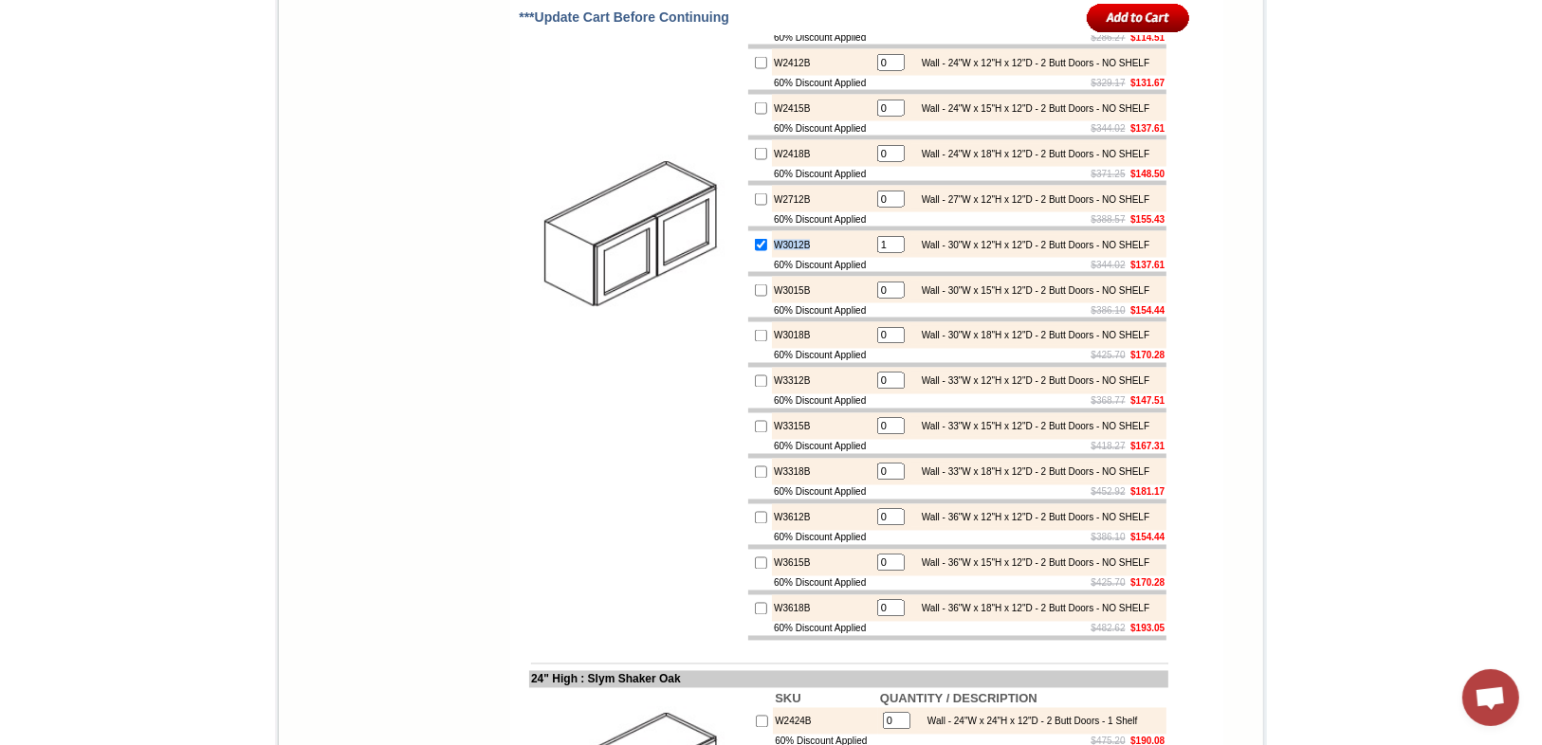
copy td "W3012B"
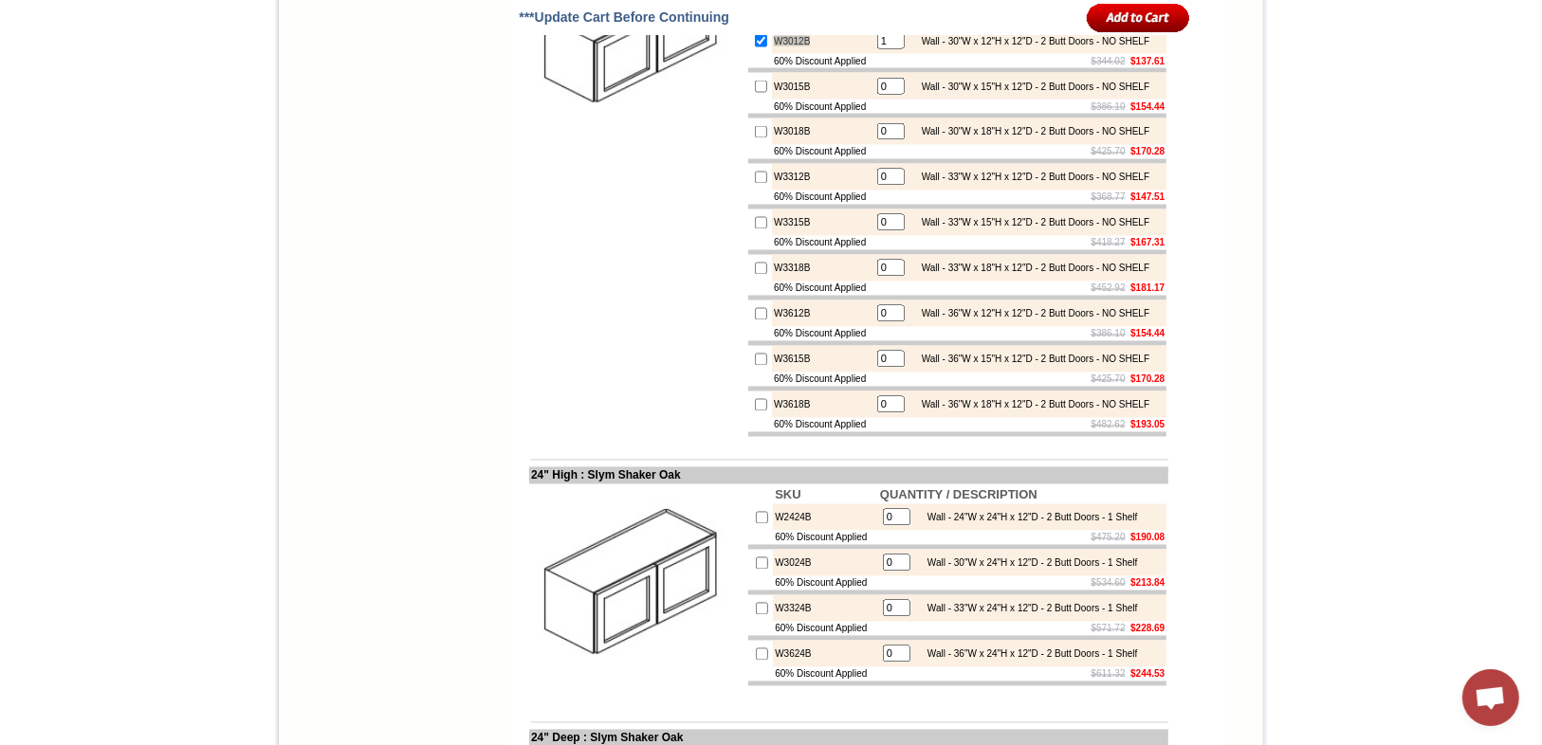
scroll to position [3111, 0]
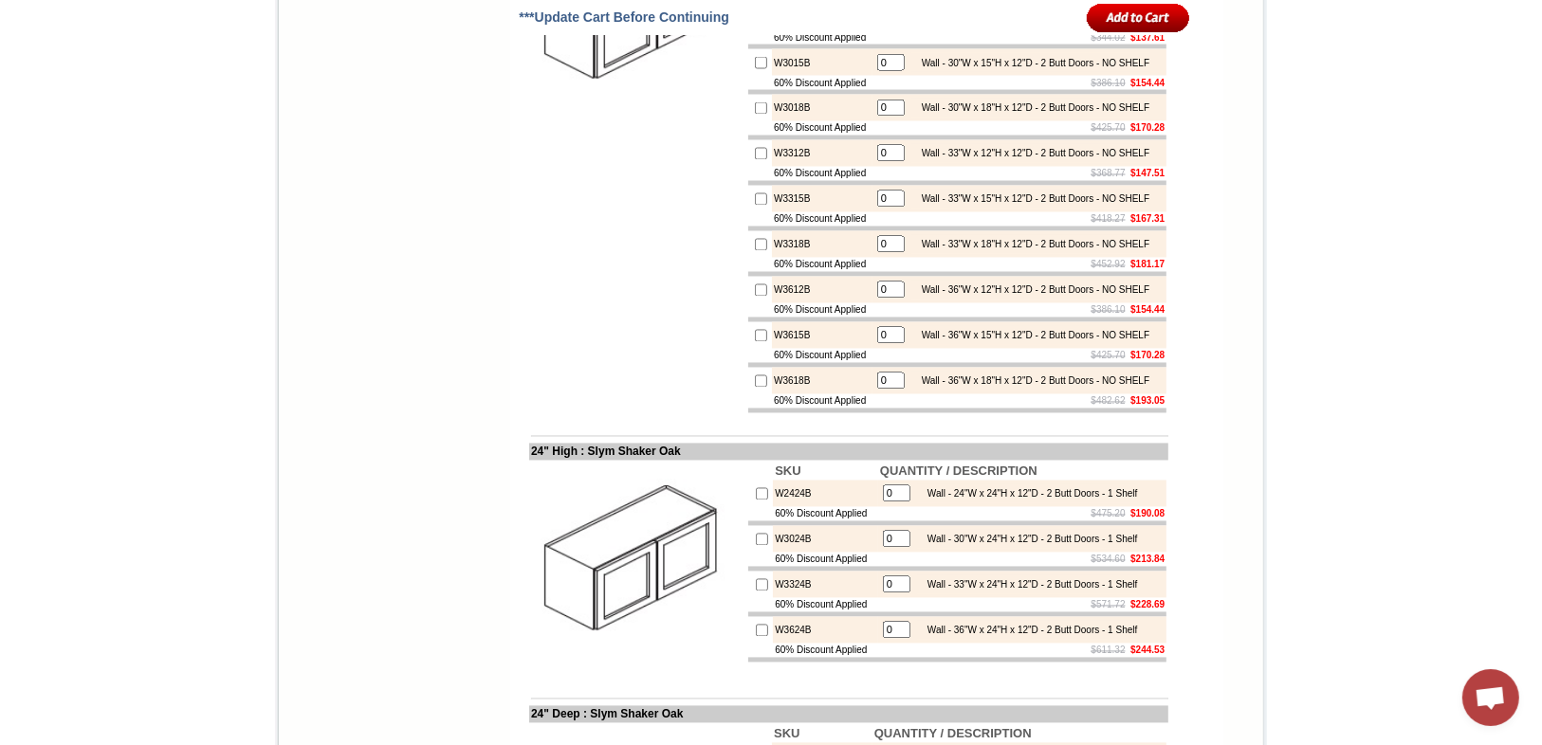
click at [755, 297] on input "checkbox" at bounding box center [761, 291] width 12 height 12
checkbox input "true"
type input "1"
drag, startPoint x: 797, startPoint y: 543, endPoint x: 752, endPoint y: 545, distance: 44.6
click at [772, 303] on td "W3612B" at bounding box center [822, 290] width 101 height 27
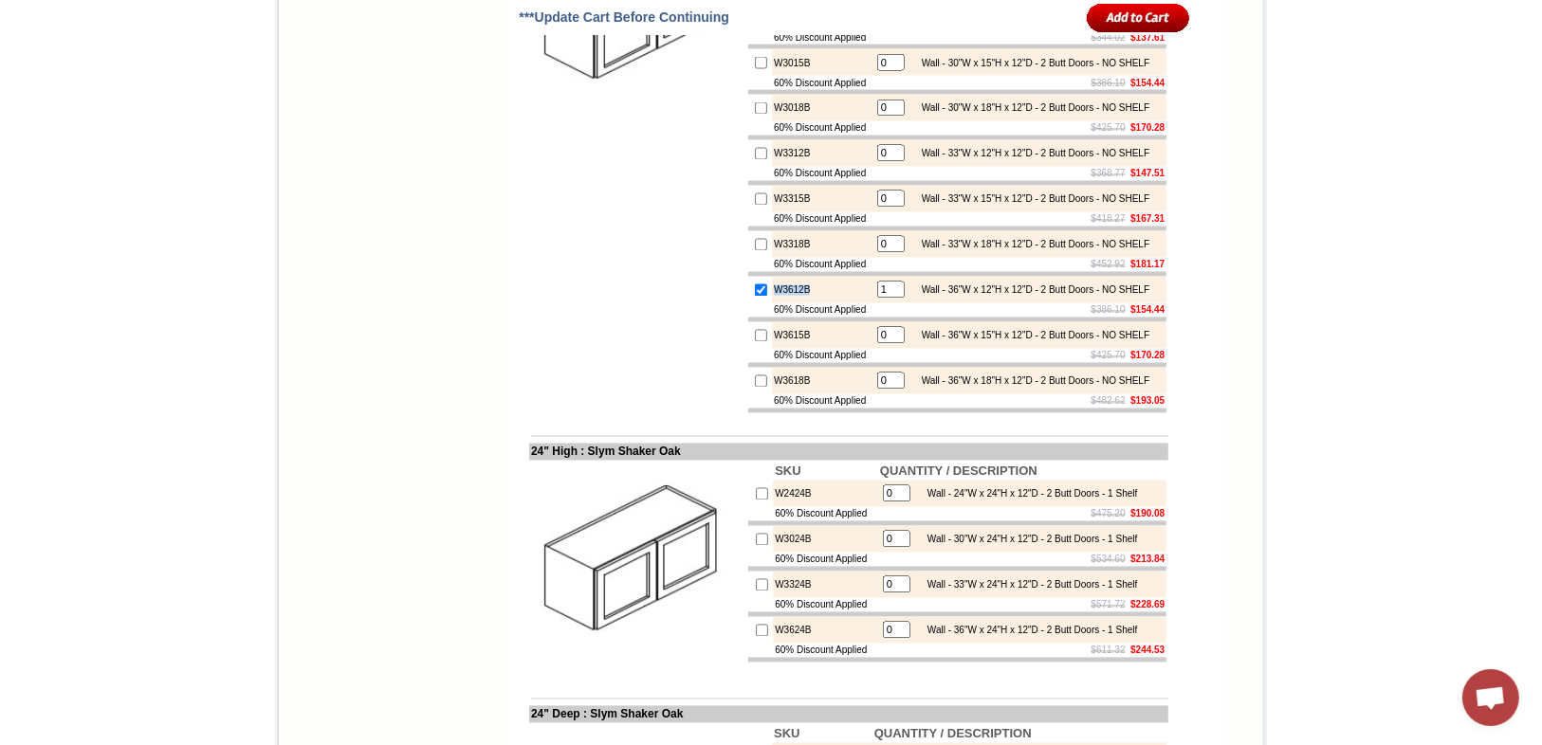
copy td "W3612B"
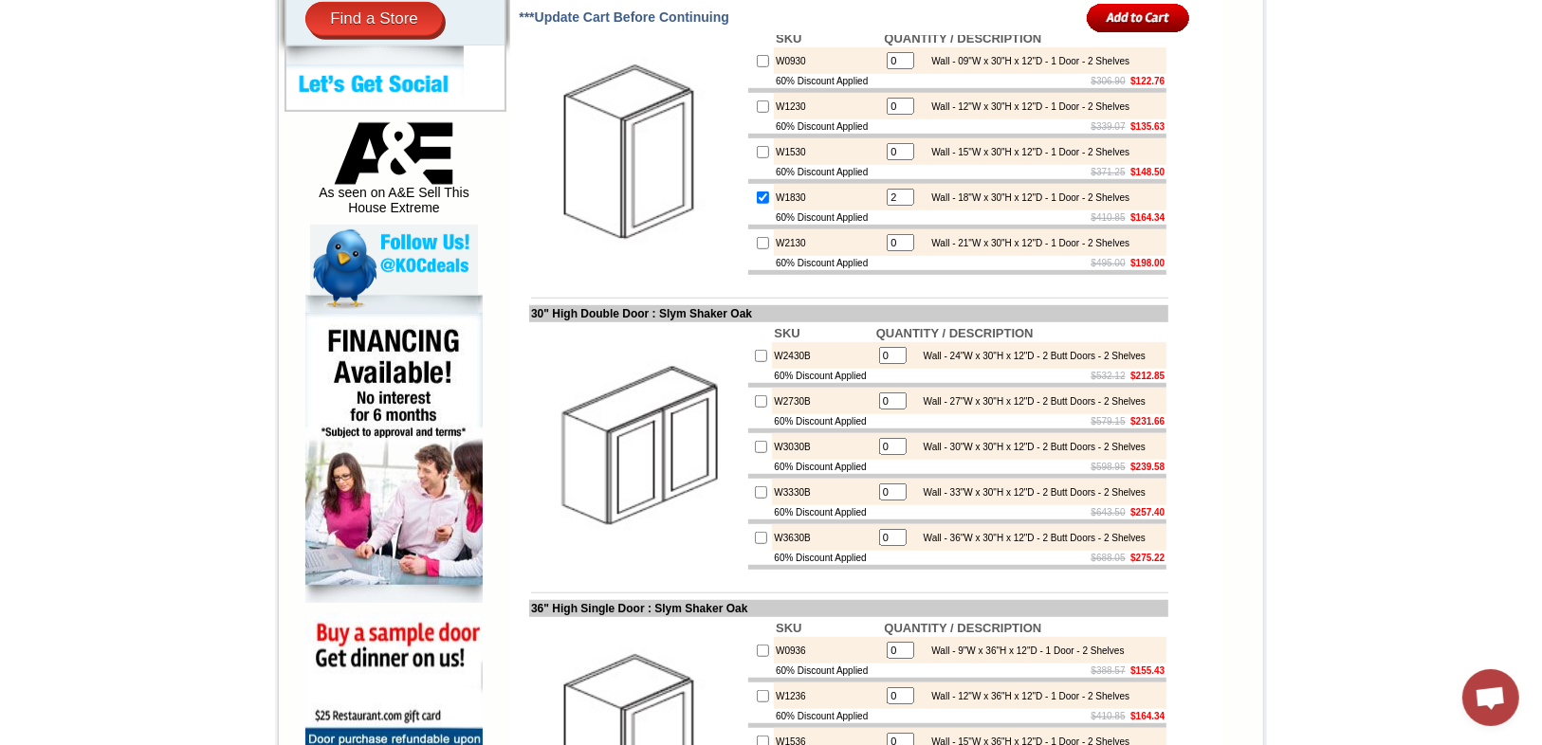
scroll to position [910, 0]
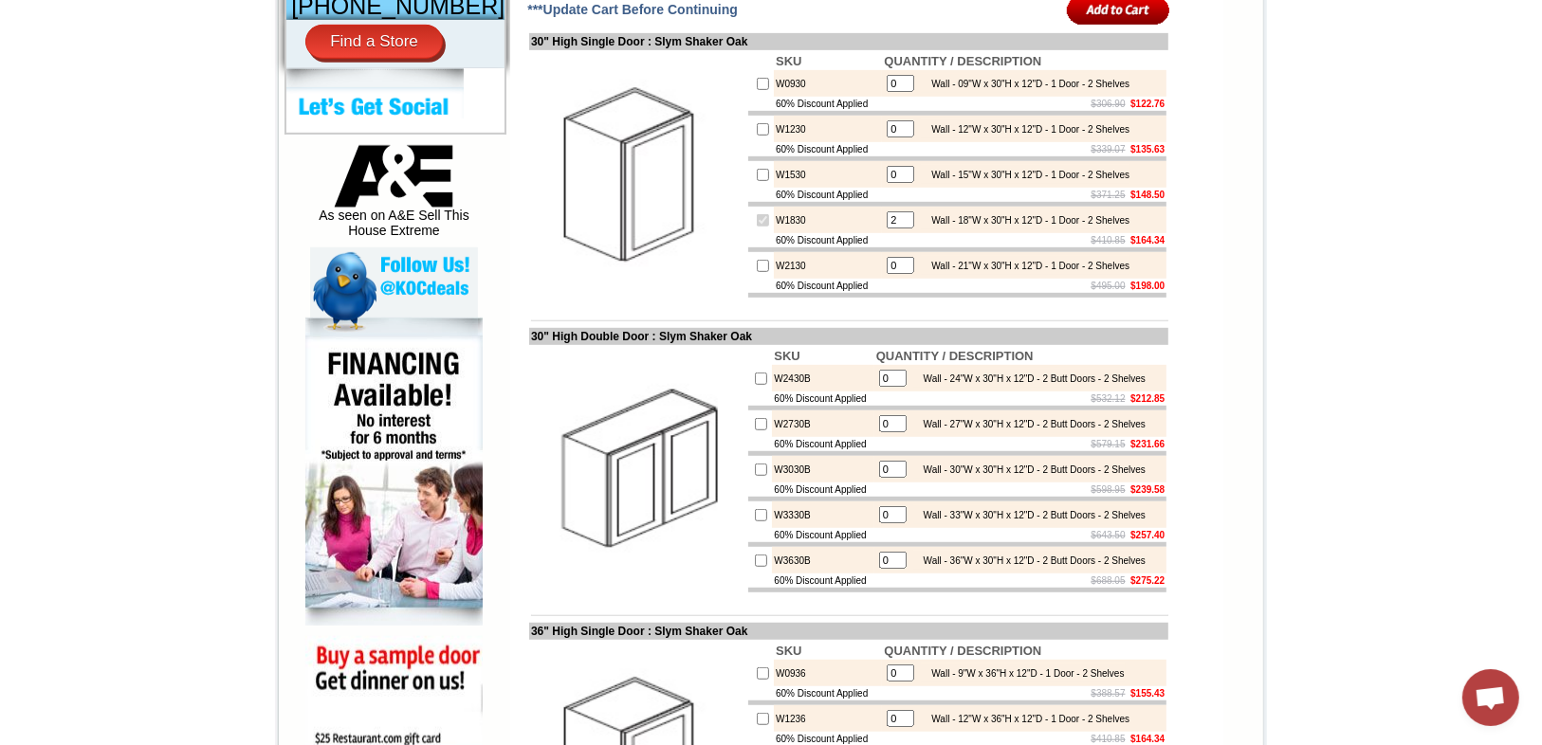
drag, startPoint x: 866, startPoint y: 252, endPoint x: 836, endPoint y: 251, distance: 30.4
click at [836, 233] on tr "W1830 2 Wall - 18"W x 30"H x 12"D - 1 Door - 2 Shelves" at bounding box center [957, 220] width 418 height 27
type input "3"
click at [703, 282] on img at bounding box center [637, 174] width 213 height 213
click at [1124, 26] on input "image" at bounding box center [1118, 9] width 103 height 31
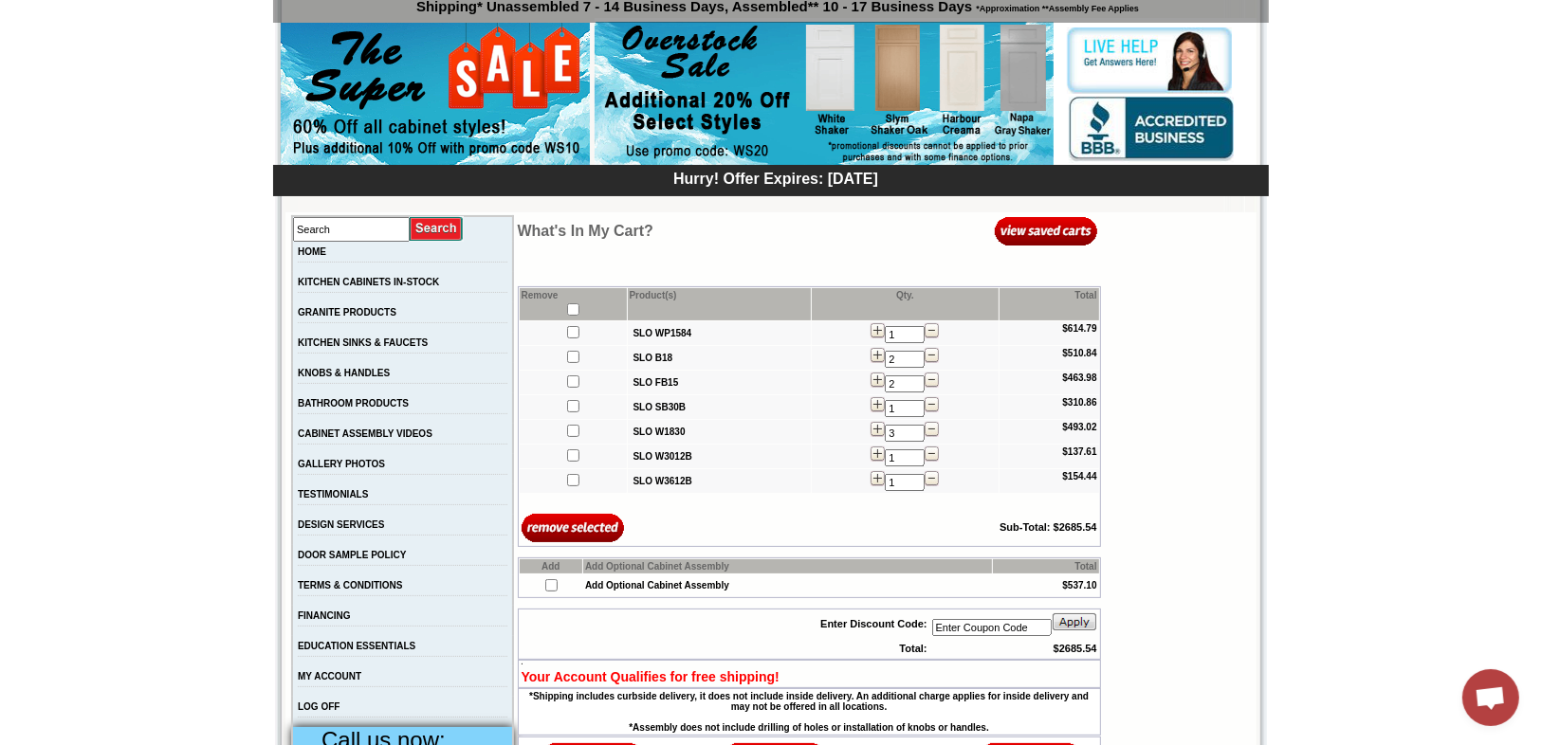
scroll to position [228, 0]
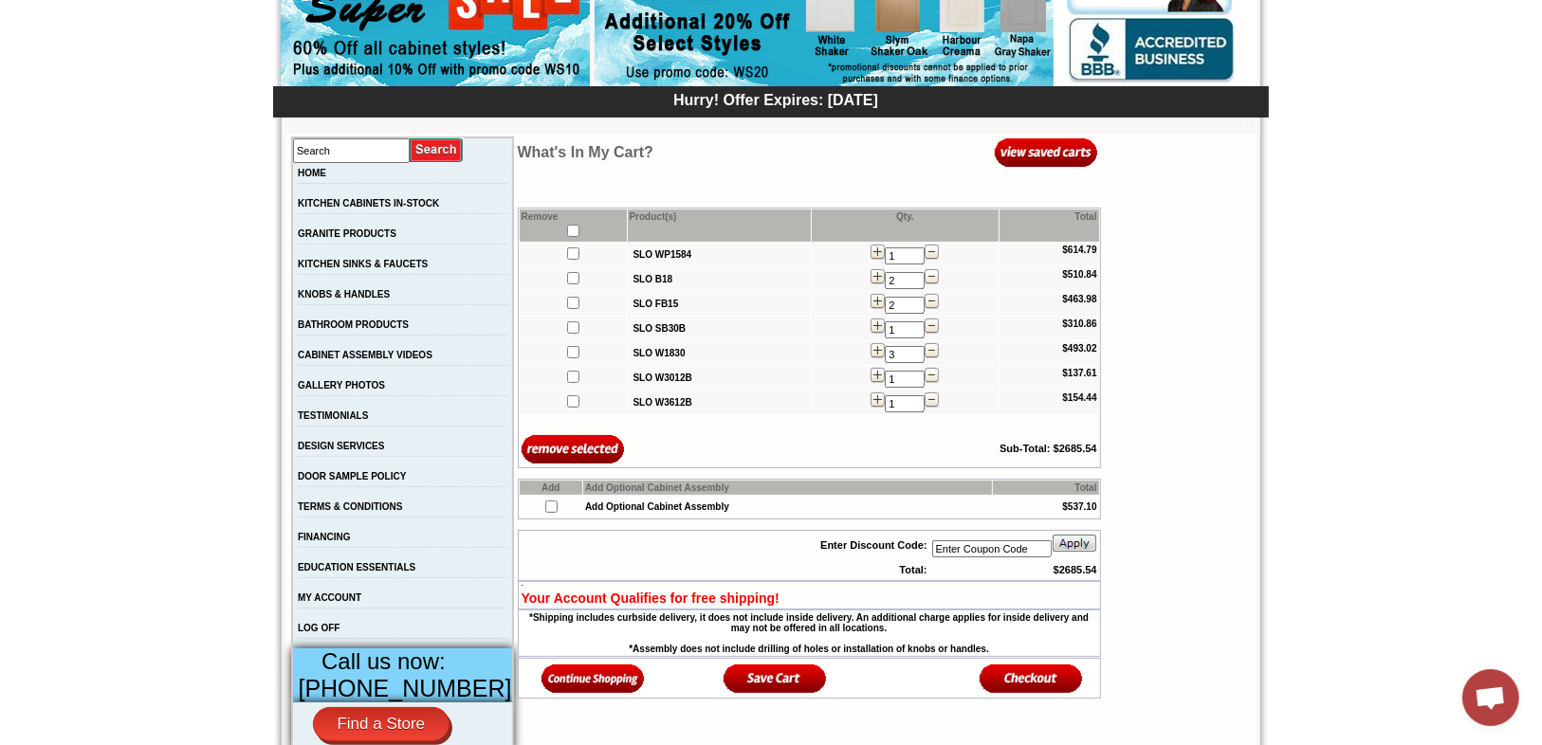
click at [571, 681] on img at bounding box center [593, 678] width 103 height 31
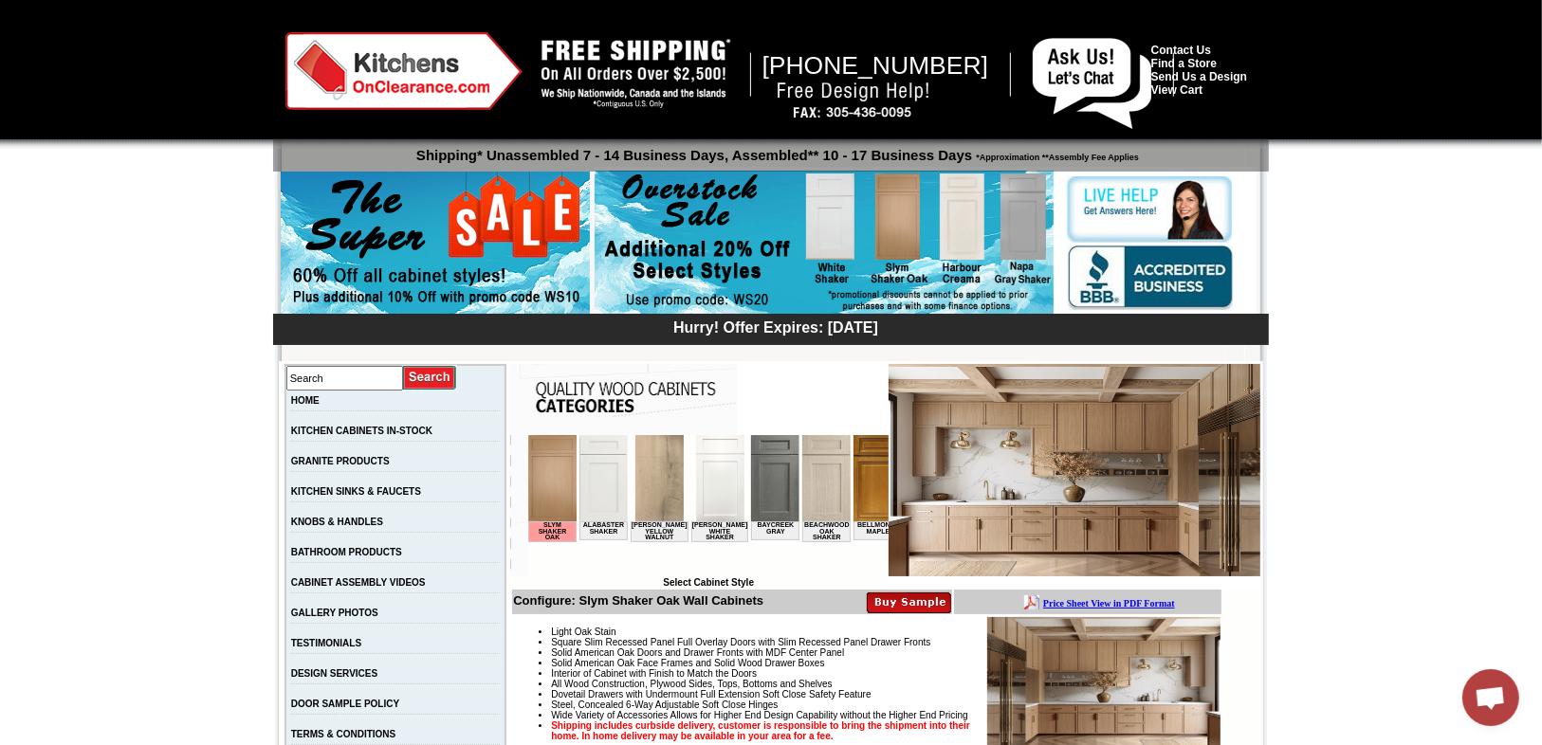
click at [547, 498] on img at bounding box center [552, 477] width 48 height 86
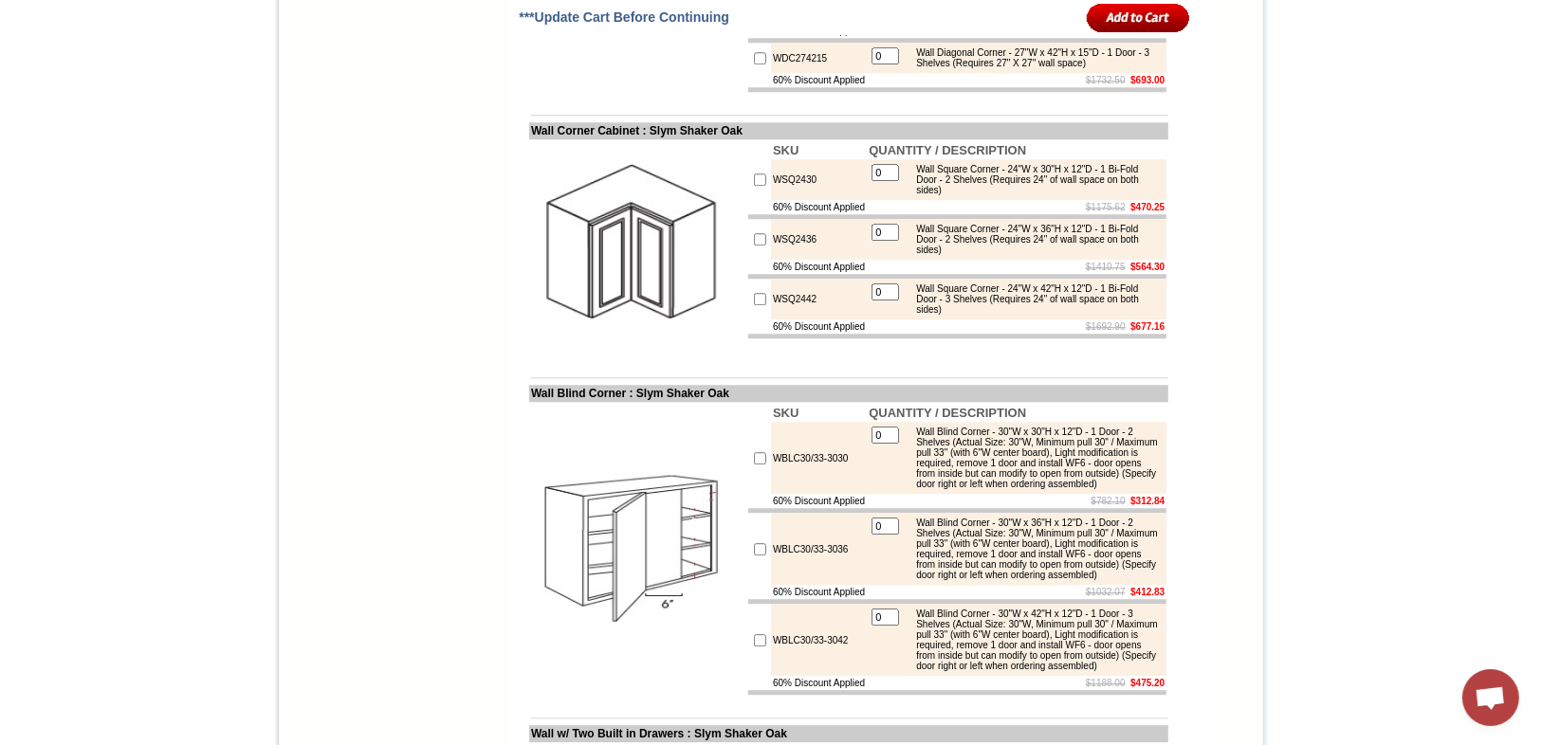
scroll to position [4653, 0]
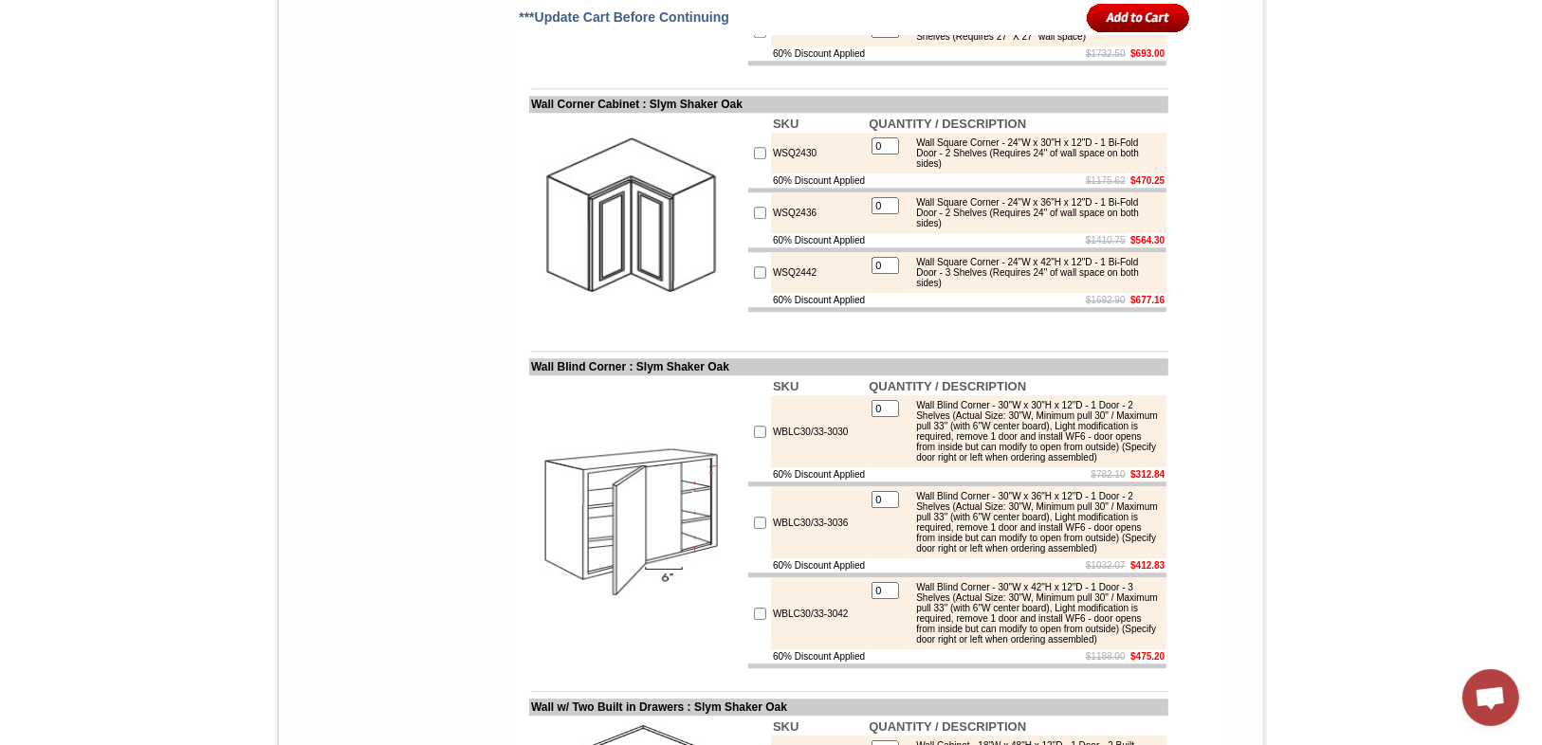
checkbox input "true"
drag, startPoint x: 885, startPoint y: 221, endPoint x: 853, endPoint y: 212, distance: 33.4
type input "2"
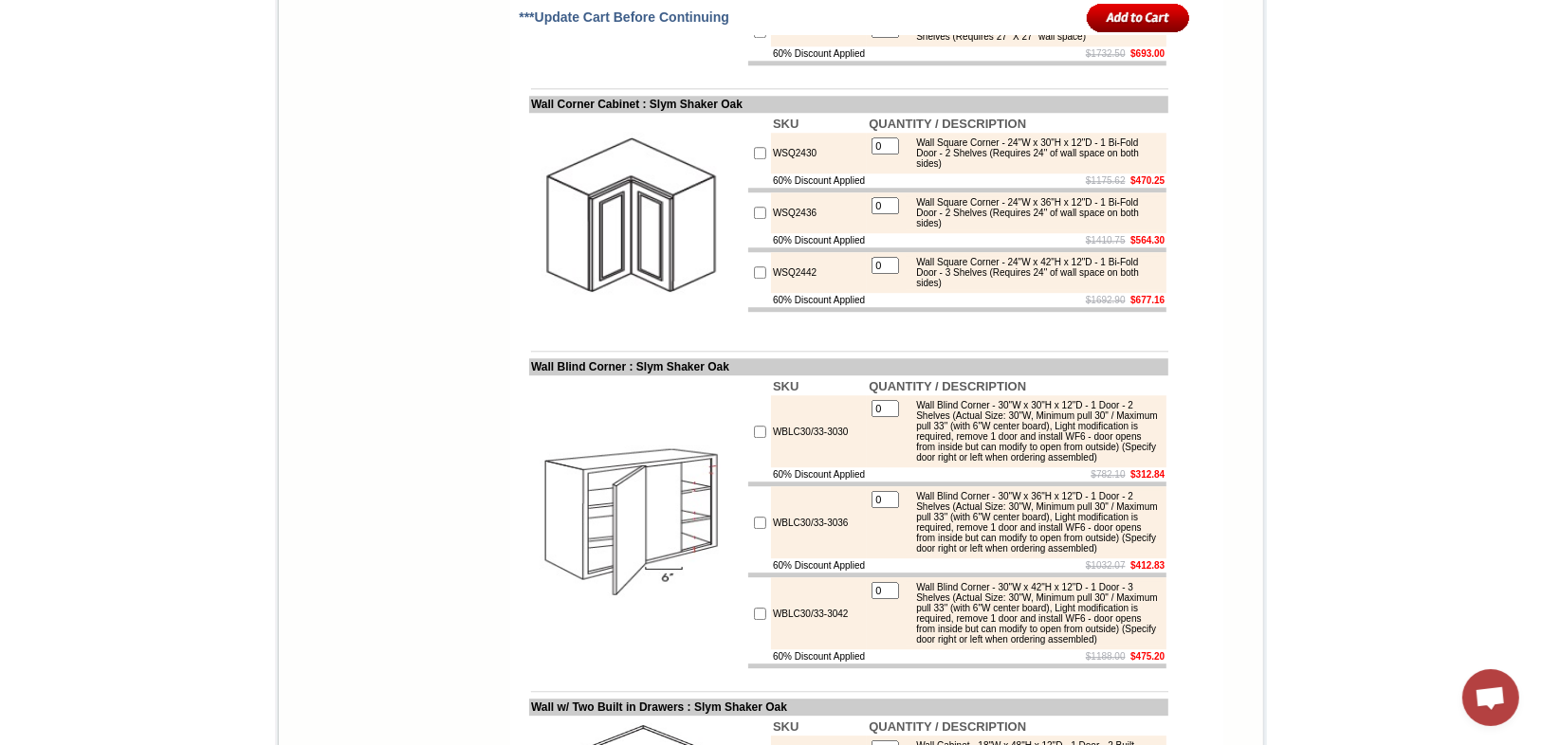
drag, startPoint x: 802, startPoint y: 221, endPoint x: 758, endPoint y: 222, distance: 44.6
copy td "WDC2430"
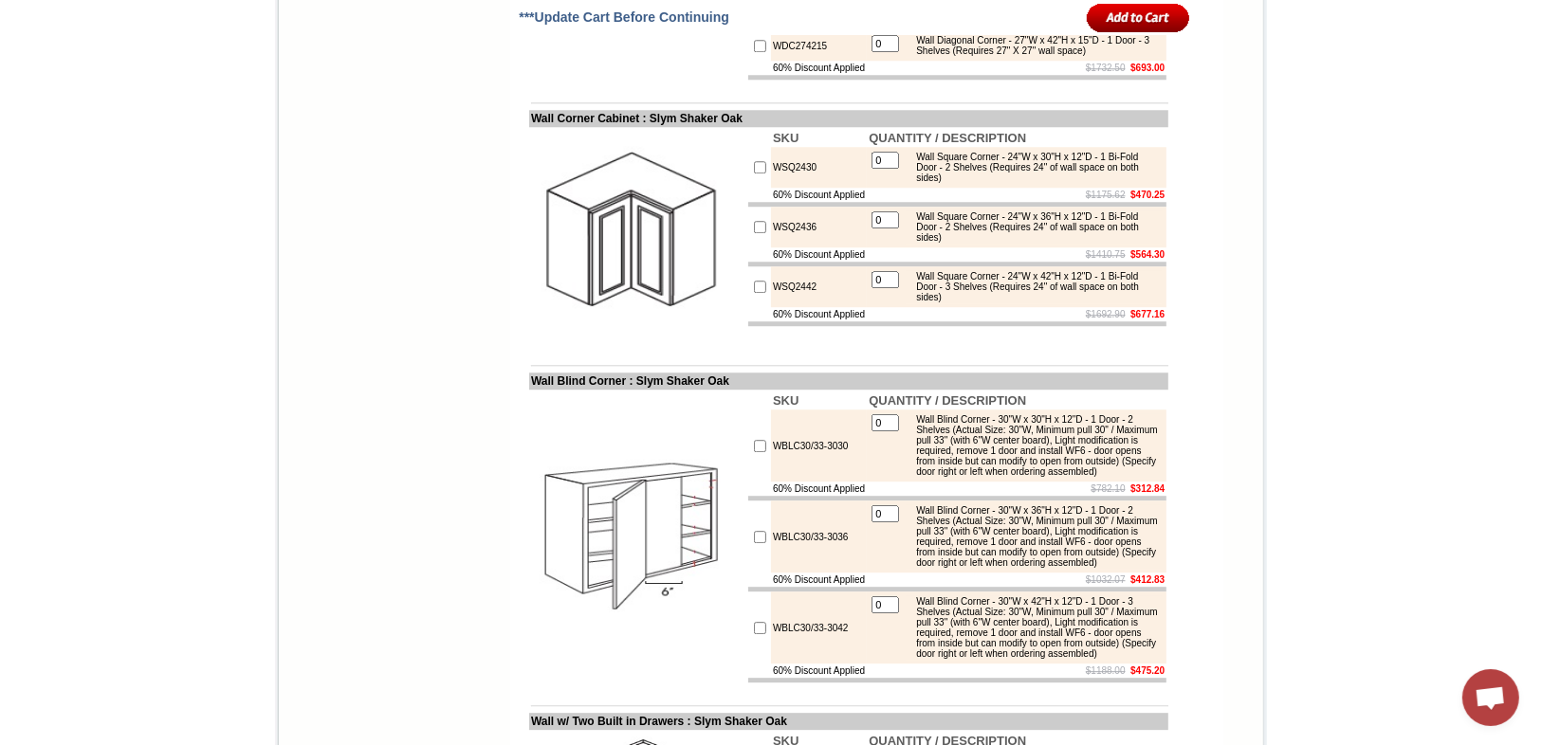
scroll to position [4591, 0]
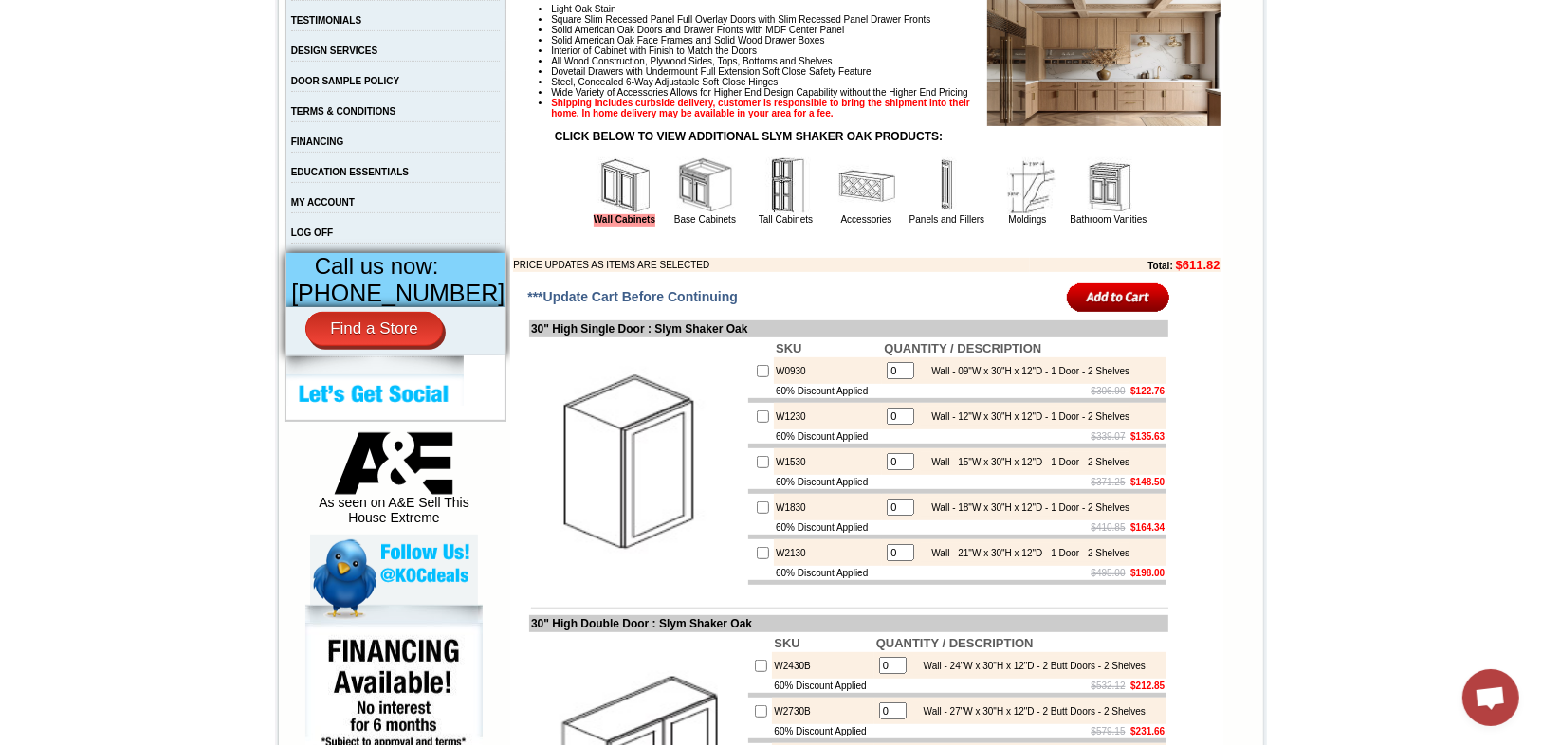
scroll to position [366, 0]
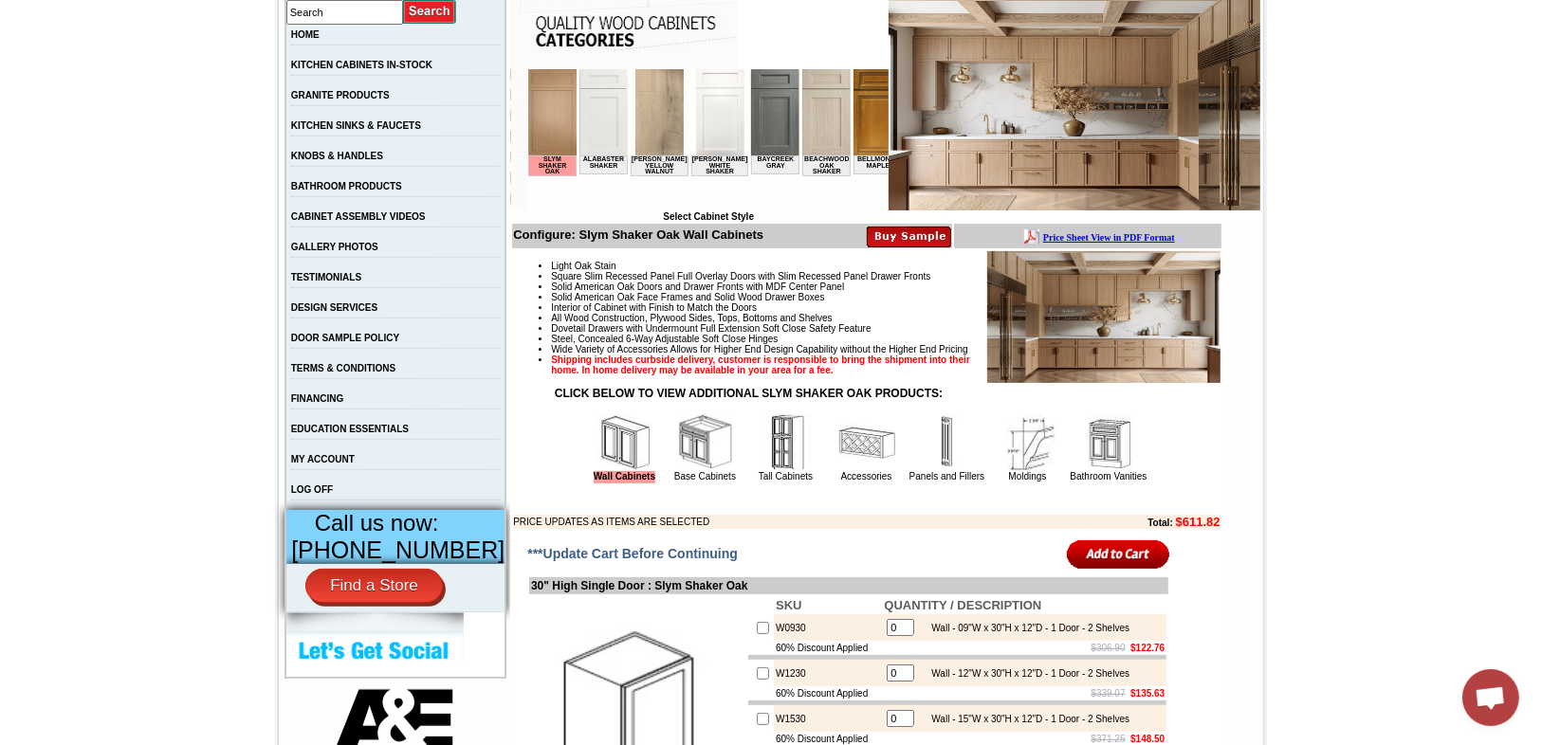
click at [924, 471] on img at bounding box center [947, 442] width 57 height 57
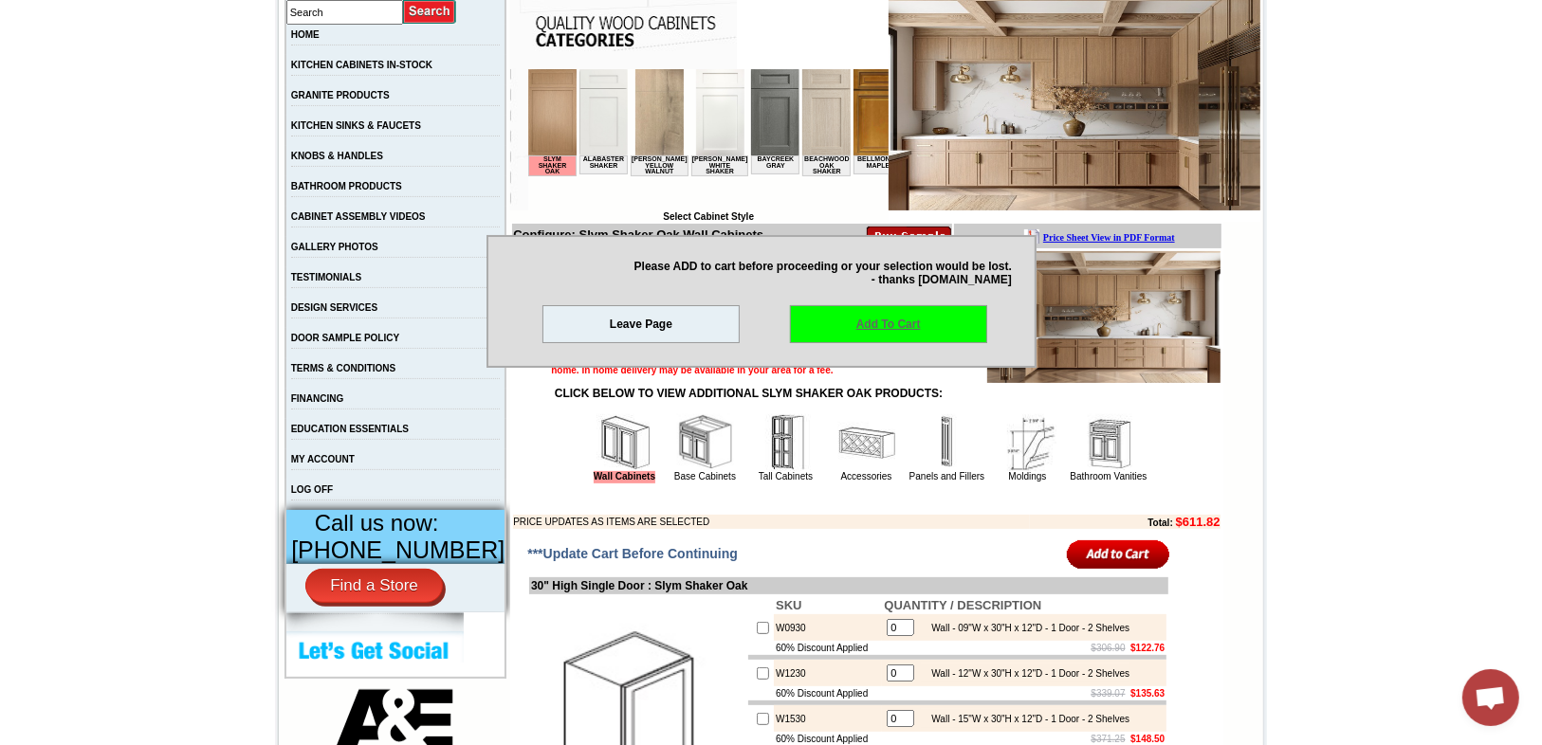
click at [880, 322] on link "Add To Cart" at bounding box center [888, 324] width 197 height 38
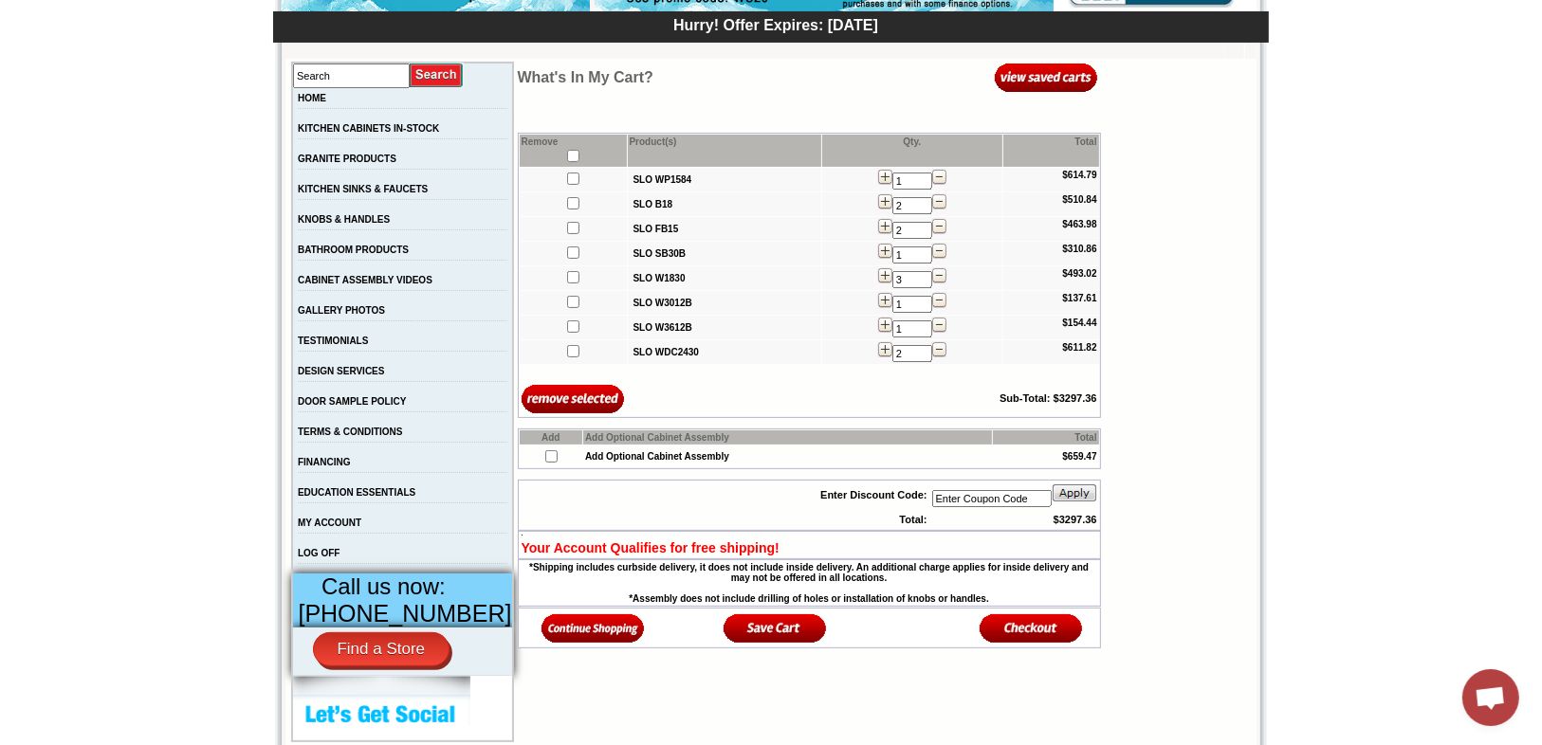
scroll to position [303, 0]
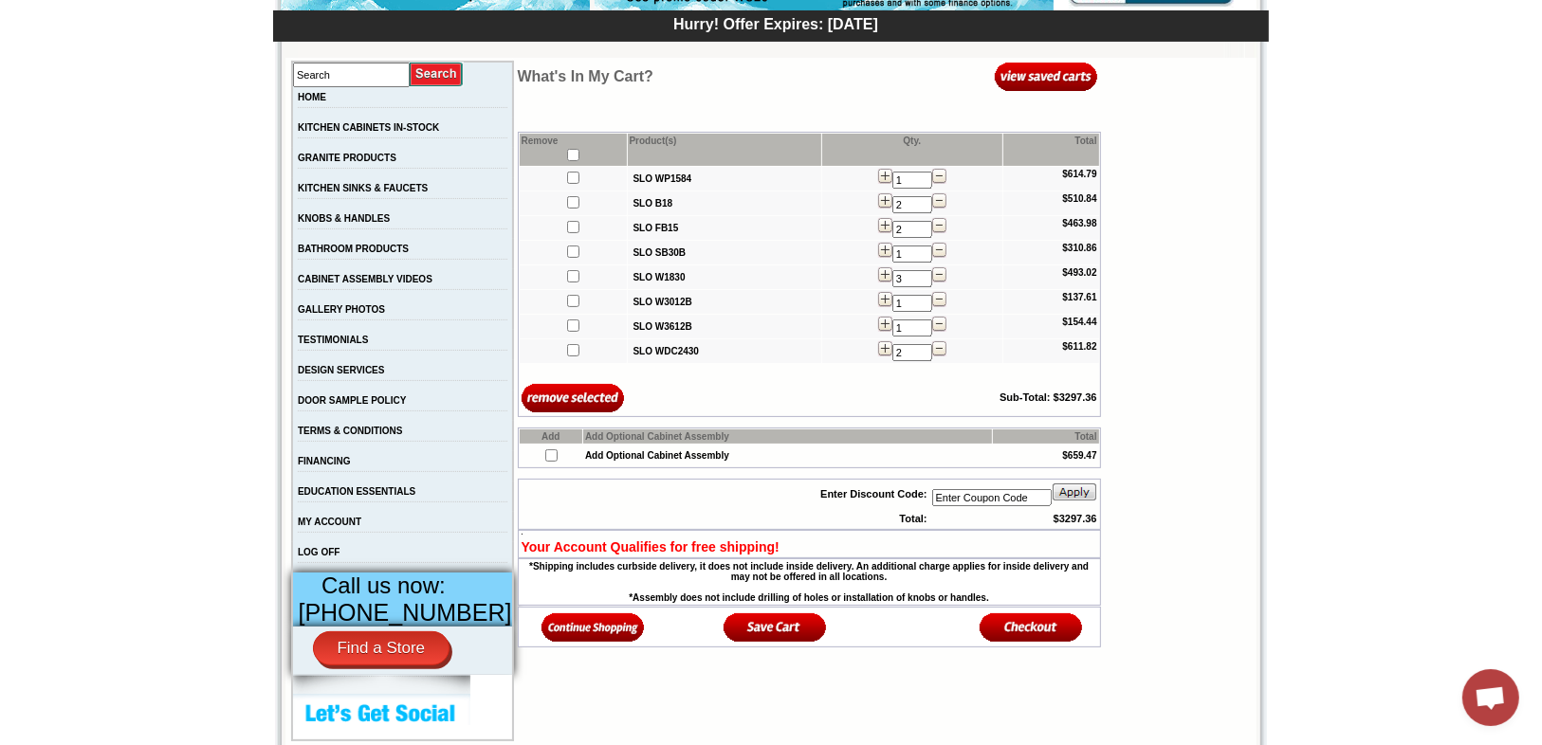
click at [570, 627] on img at bounding box center [593, 627] width 103 height 31
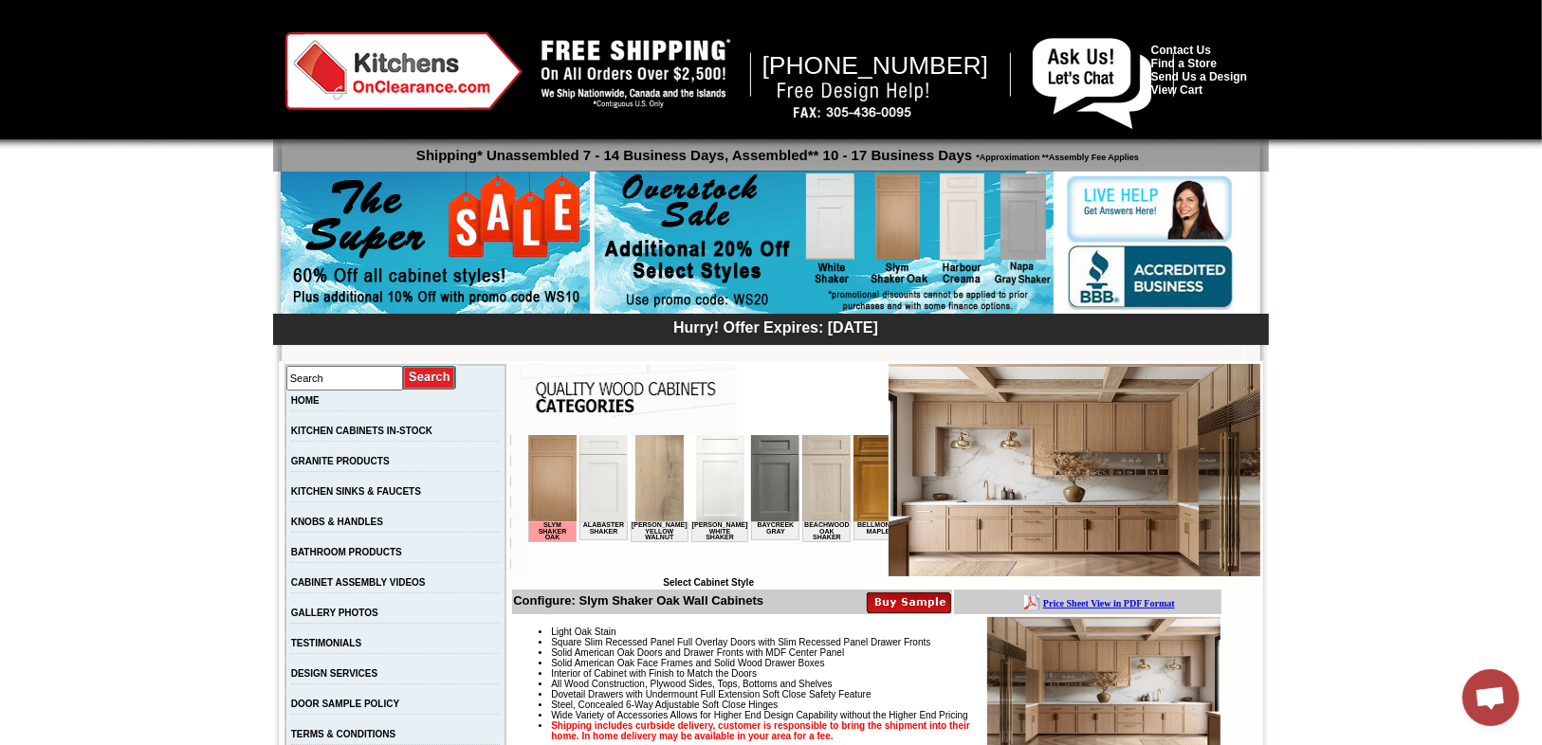
click at [544, 492] on img at bounding box center [552, 477] width 48 height 86
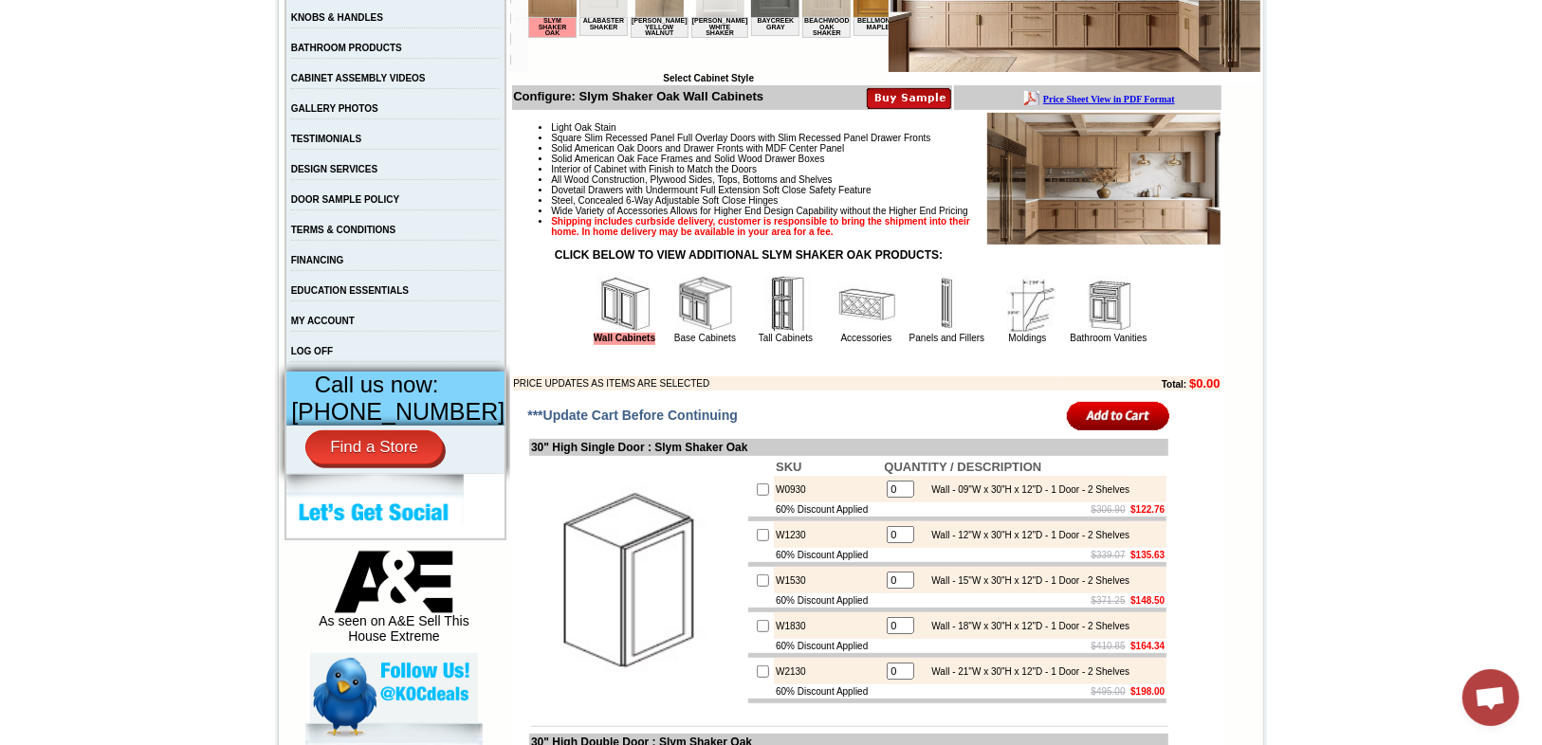
scroll to position [531, 0]
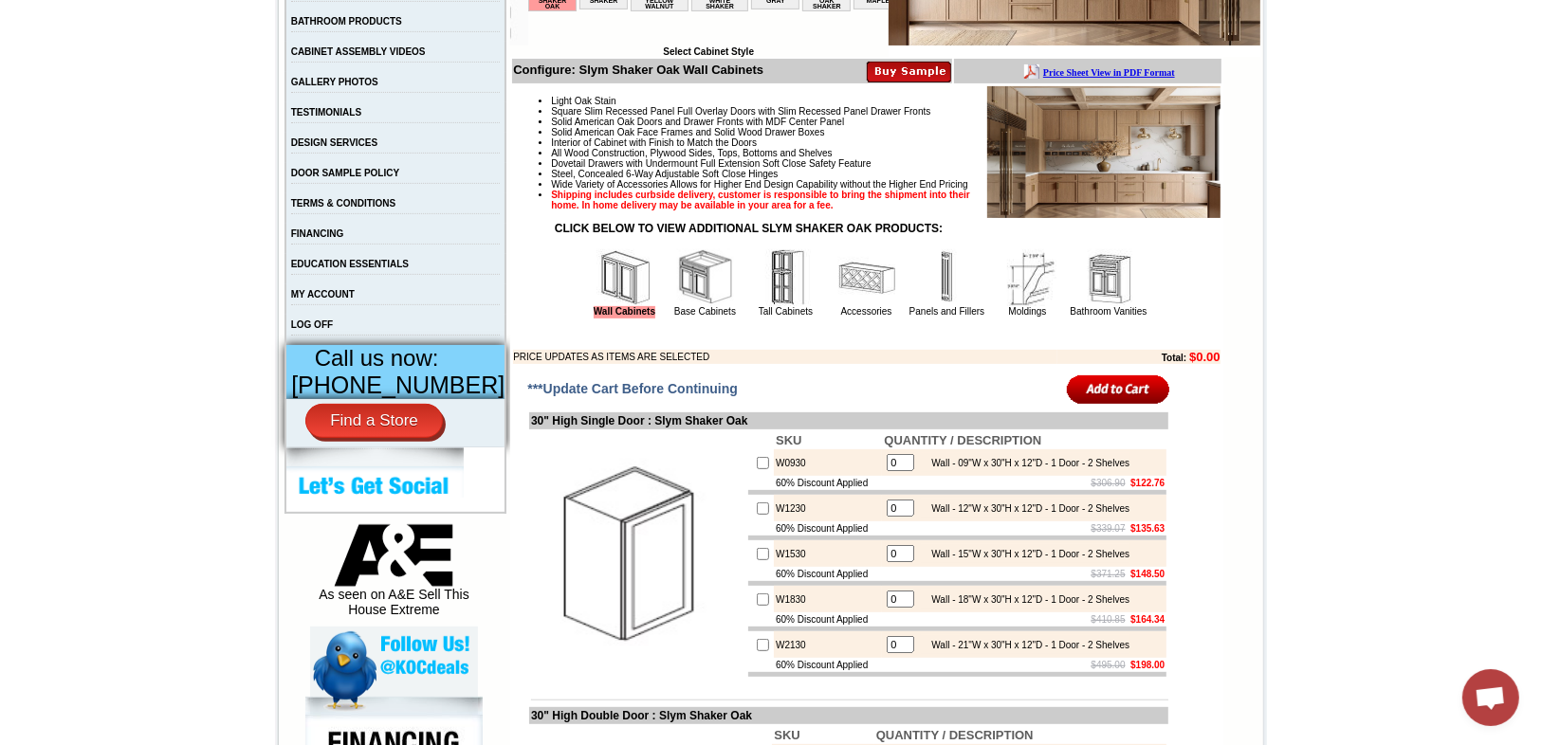
click at [927, 306] on img at bounding box center [947, 277] width 57 height 57
click at [927, 299] on img at bounding box center [947, 277] width 57 height 57
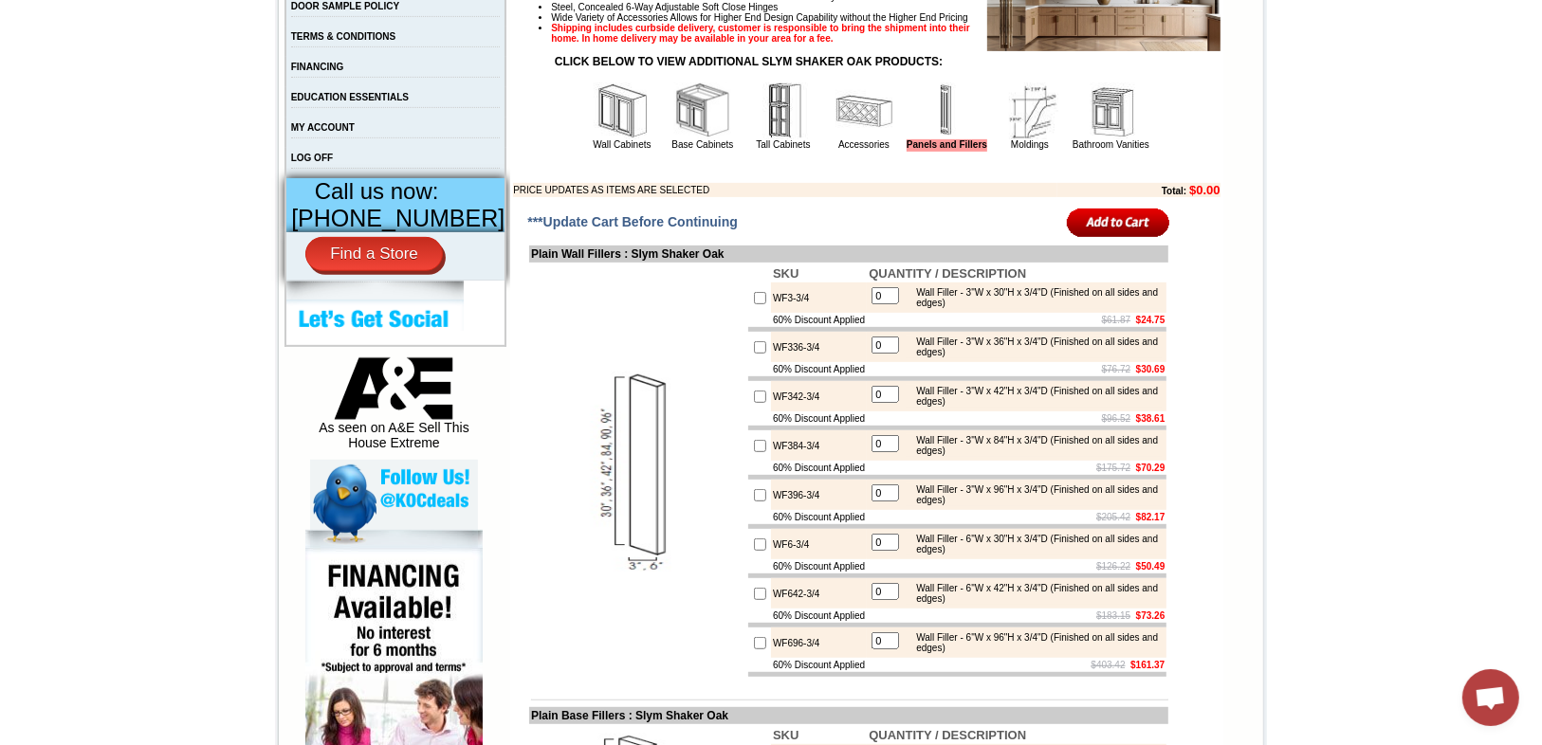
scroll to position [795, 0]
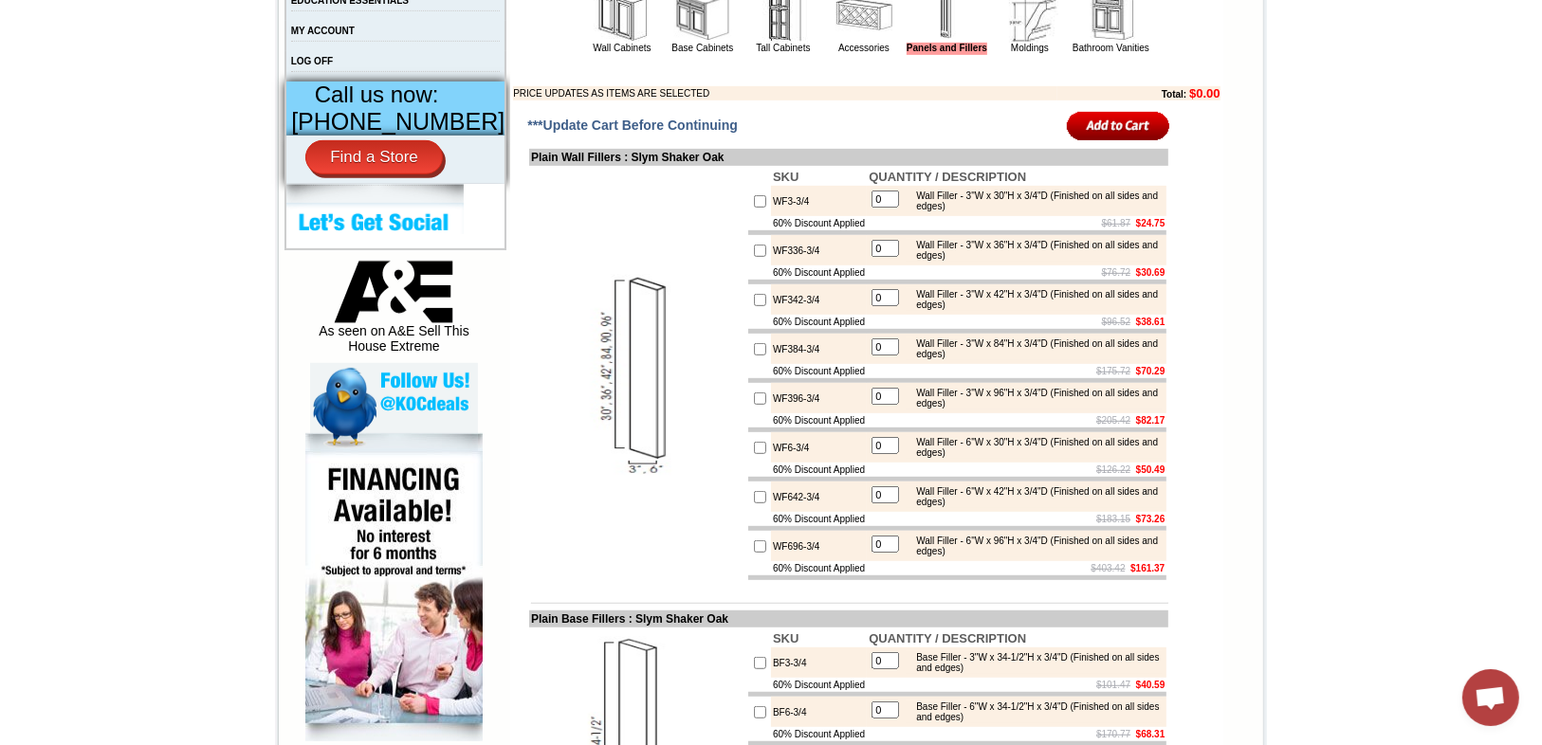
click at [754, 208] on input "checkbox" at bounding box center [760, 201] width 12 height 12
checkbox input "true"
click at [892, 208] on input "1" at bounding box center [886, 199] width 28 height 17
drag, startPoint x: 892, startPoint y: 228, endPoint x: 803, endPoint y: 239, distance: 88.9
click at [803, 216] on tr "WF3-3/4 1 Wall Filler - 3"W x 30"H x 3/4"D (Finished on all sides and edges)" at bounding box center [957, 201] width 418 height 30
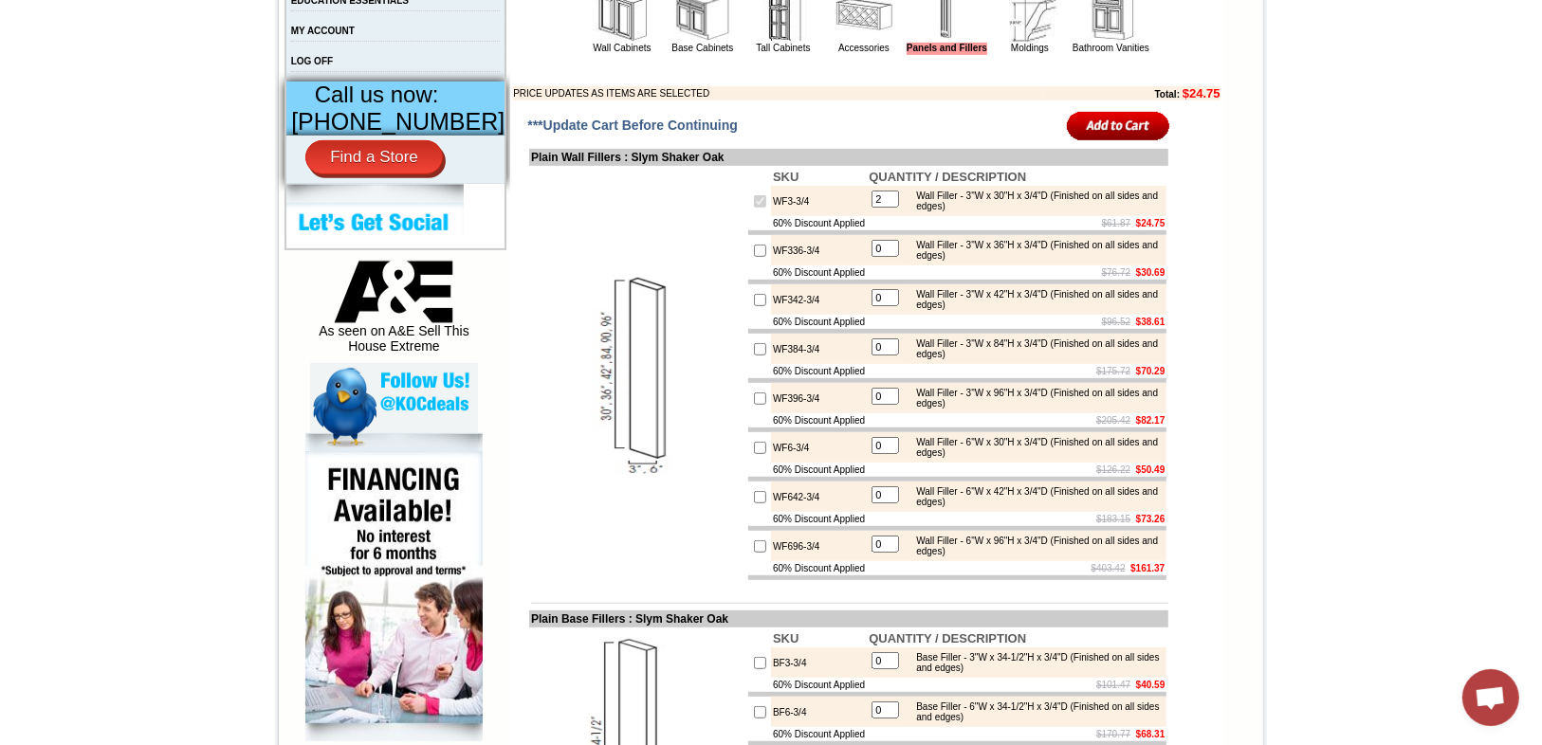
type input "2"
click at [647, 278] on td at bounding box center [637, 374] width 217 height 416
click at [796, 216] on td "WF3-3/4" at bounding box center [819, 201] width 96 height 30
drag, startPoint x: 796, startPoint y: 228, endPoint x: 756, endPoint y: 233, distance: 40.2
click at [771, 216] on td "WF3-3/4" at bounding box center [819, 201] width 96 height 30
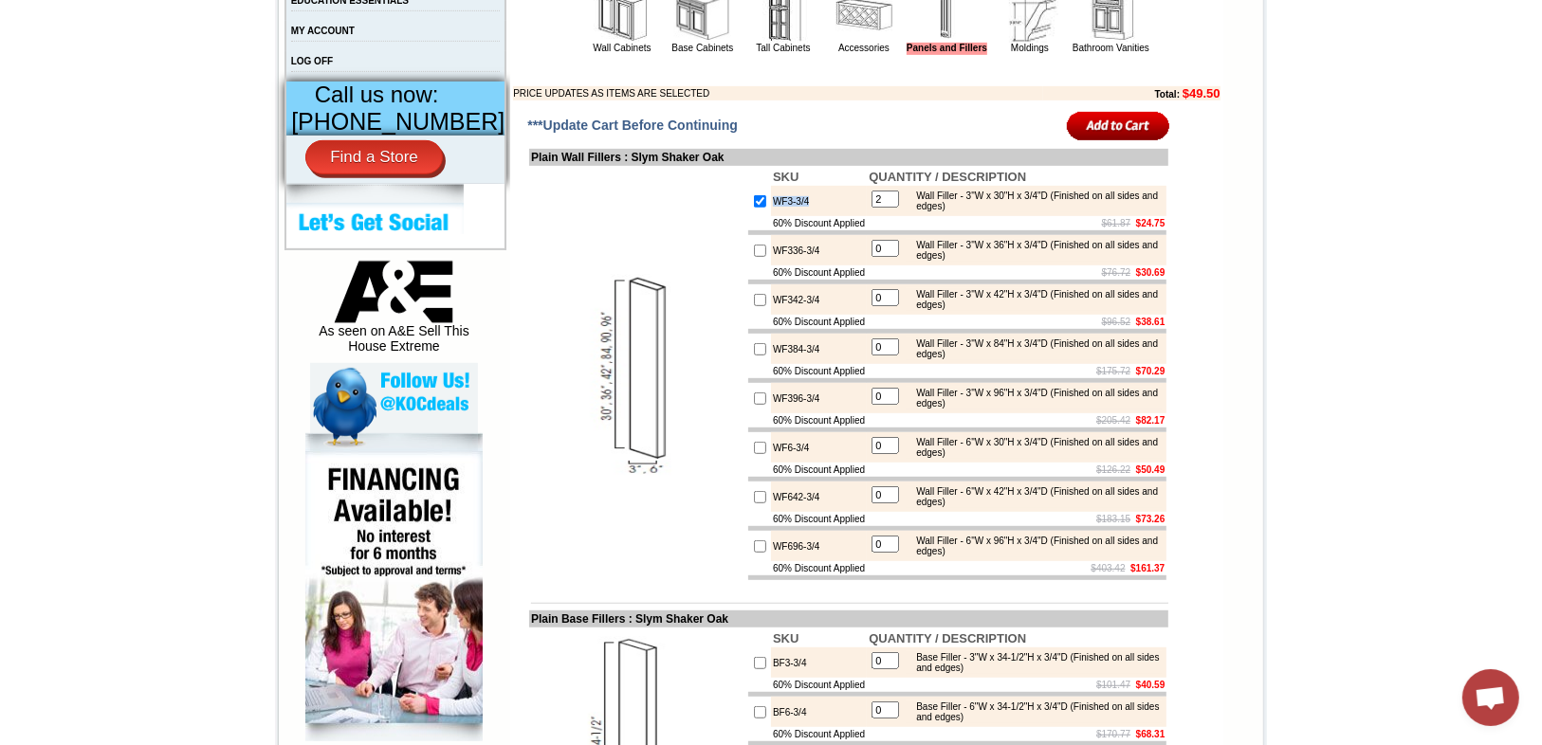
copy td "WF3-3/4"
click at [655, 248] on td at bounding box center [637, 374] width 217 height 416
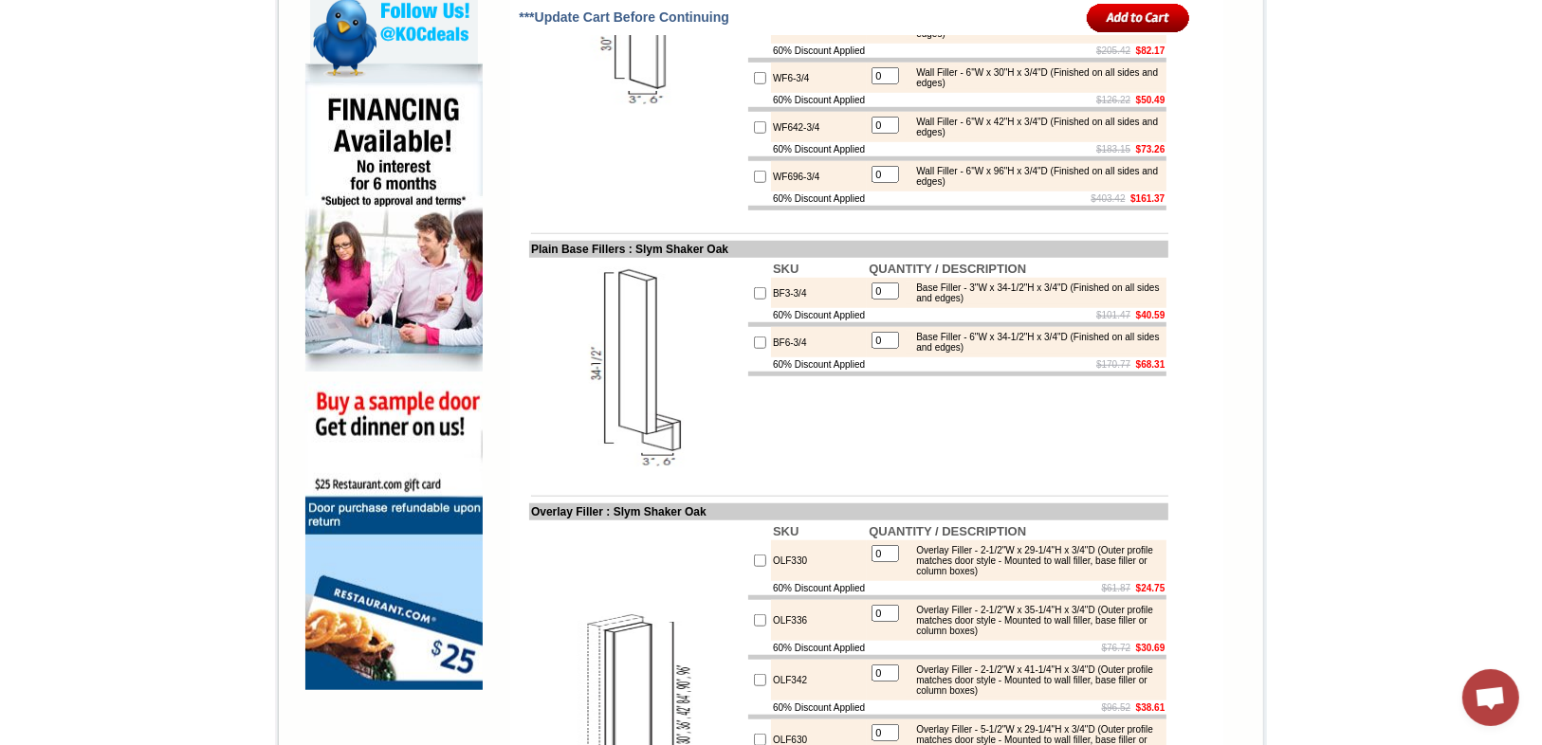
scroll to position [1174, 0]
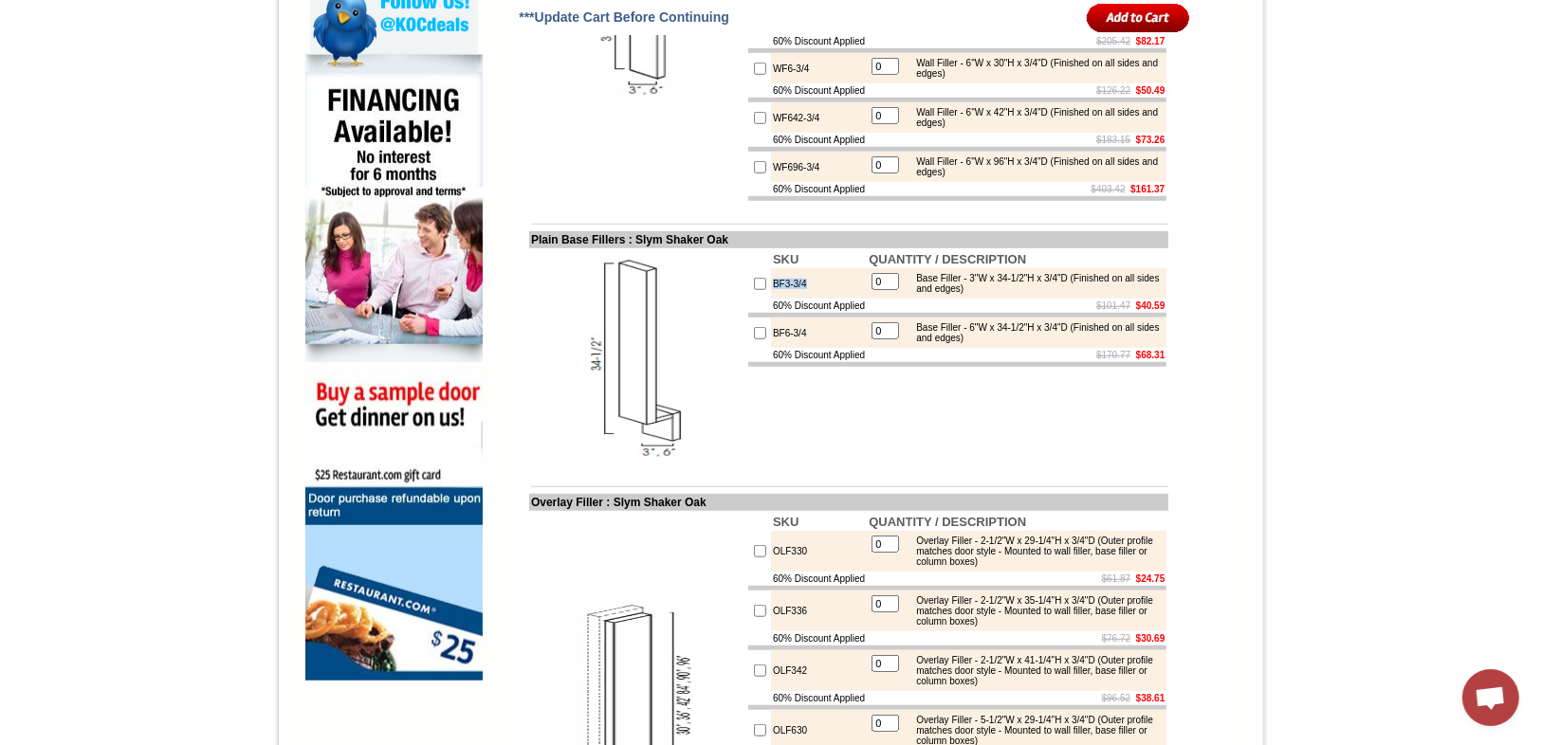
drag, startPoint x: 797, startPoint y: 340, endPoint x: 756, endPoint y: 345, distance: 41.1
click at [771, 299] on td "BF3-3/4" at bounding box center [819, 283] width 96 height 30
copy td "BF3-3/4"
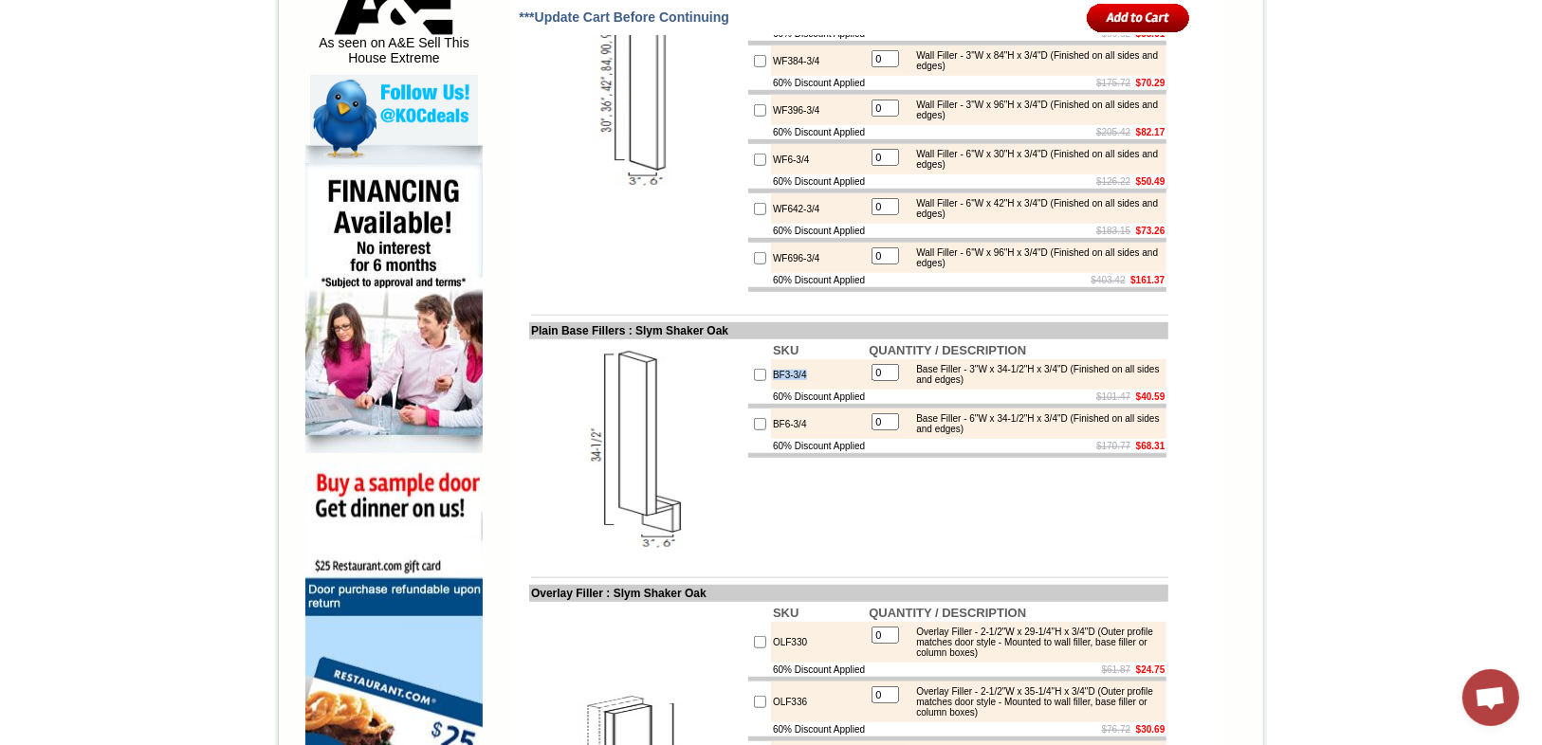
scroll to position [1098, 0]
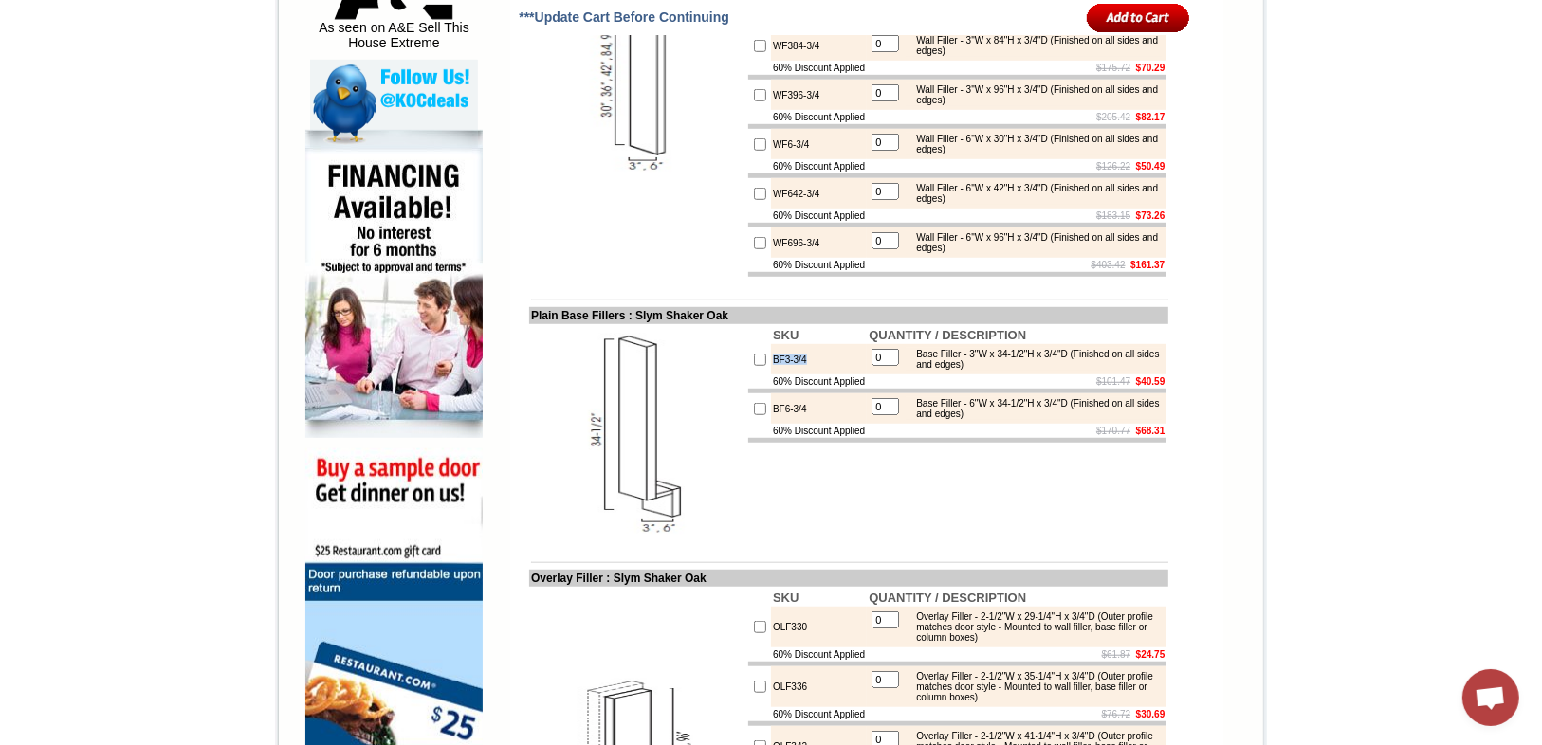
click at [754, 366] on input "checkbox" at bounding box center [760, 360] width 12 height 12
checkbox input "true"
type input "1"
click at [754, 415] on input "checkbox" at bounding box center [760, 409] width 12 height 12
checkbox input "true"
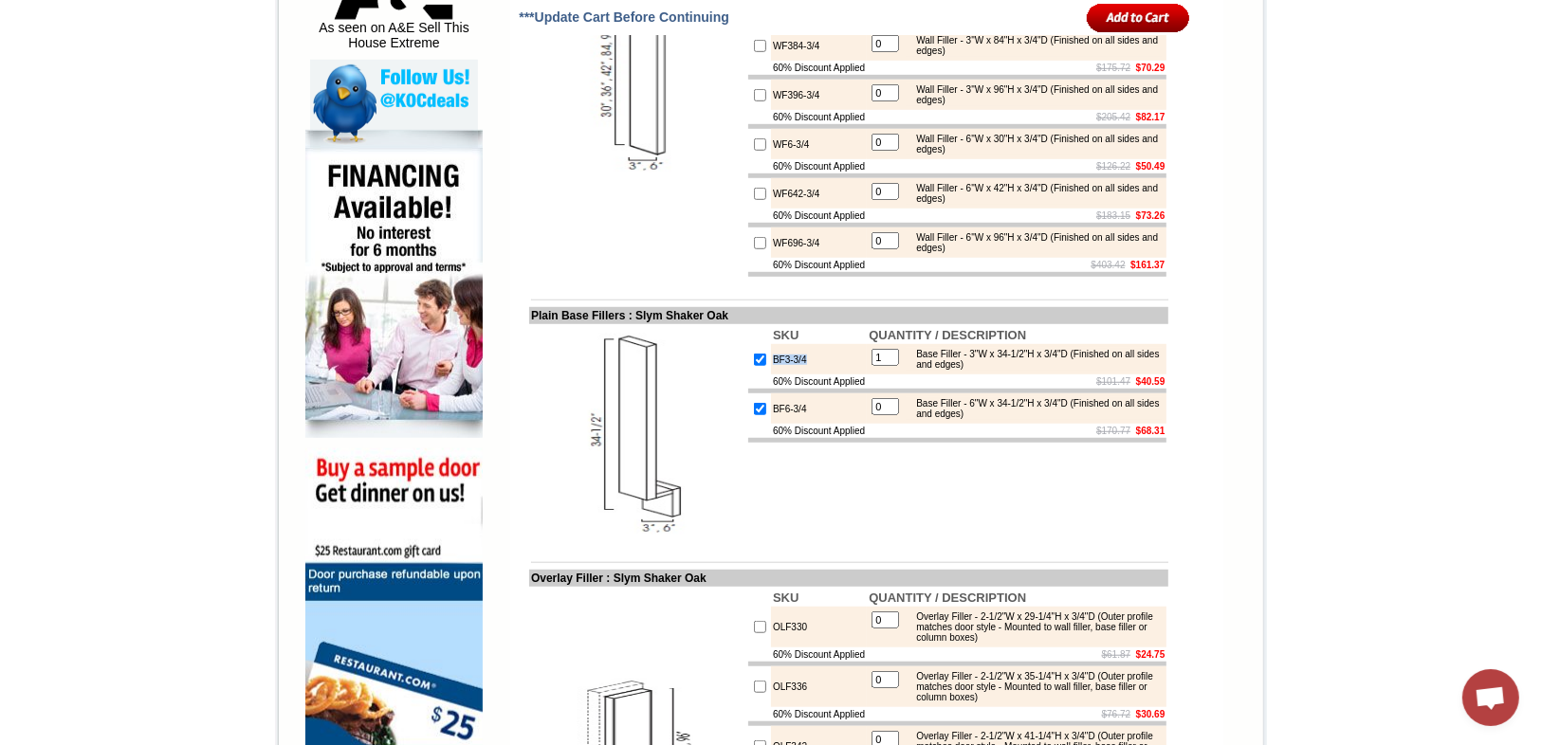
type input "1"
click at [786, 542] on td "SKU QUANTITY / DESCRIPTION BF3-3/4 1 Base Filler - 3"W x 34-1/2"H x 3/4"D (Fini…" at bounding box center [957, 432] width 422 height 217
drag, startPoint x: 800, startPoint y: 469, endPoint x: 755, endPoint y: 471, distance: 44.7
click at [771, 424] on td "BF6-3/4" at bounding box center [819, 409] width 96 height 30
copy td "BF6-3/4"
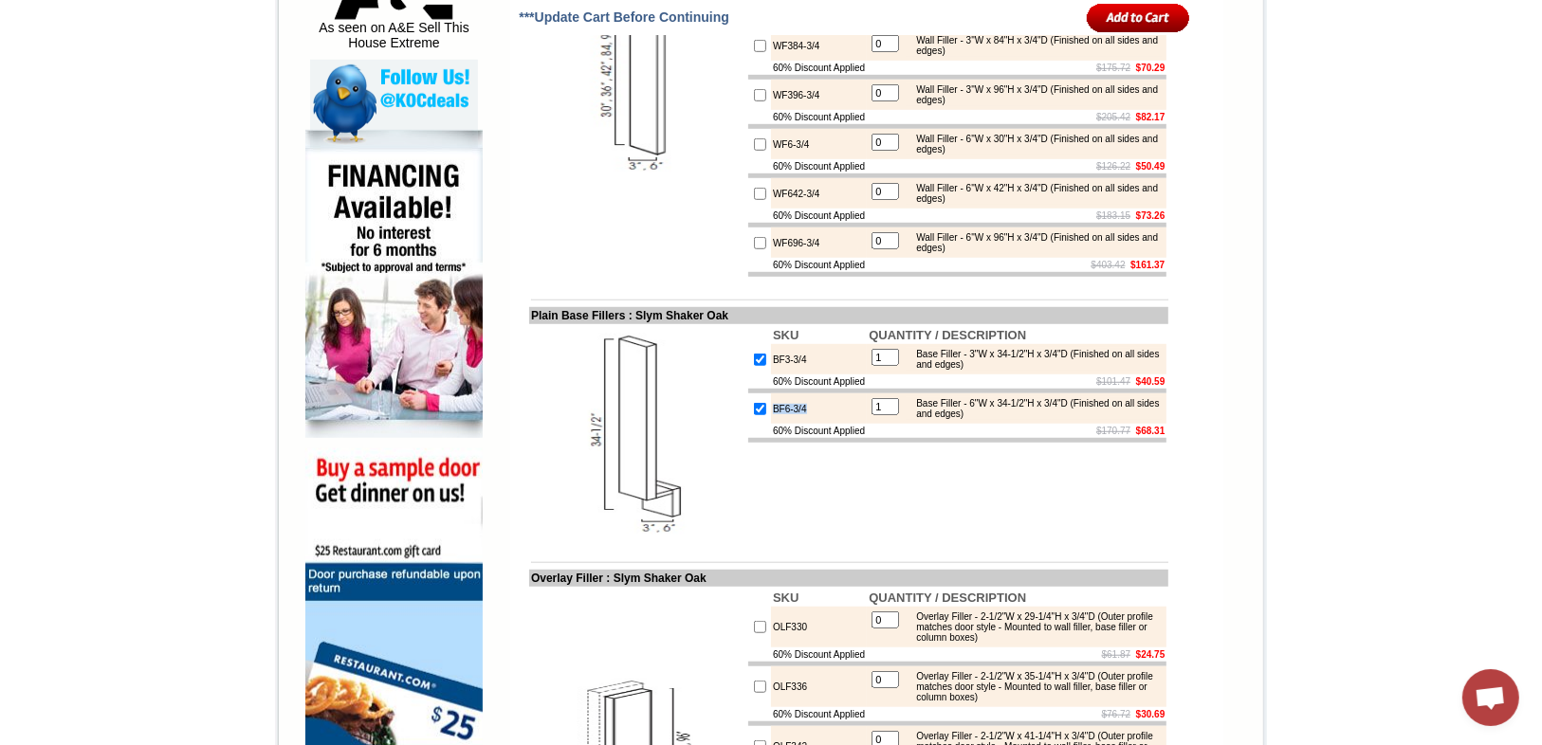
click at [800, 542] on td "SKU QUANTITY / DESCRIPTION BF3-3/4 1 Base Filler - 3"W x 34-1/2"H x 3/4"D (Fini…" at bounding box center [957, 432] width 422 height 217
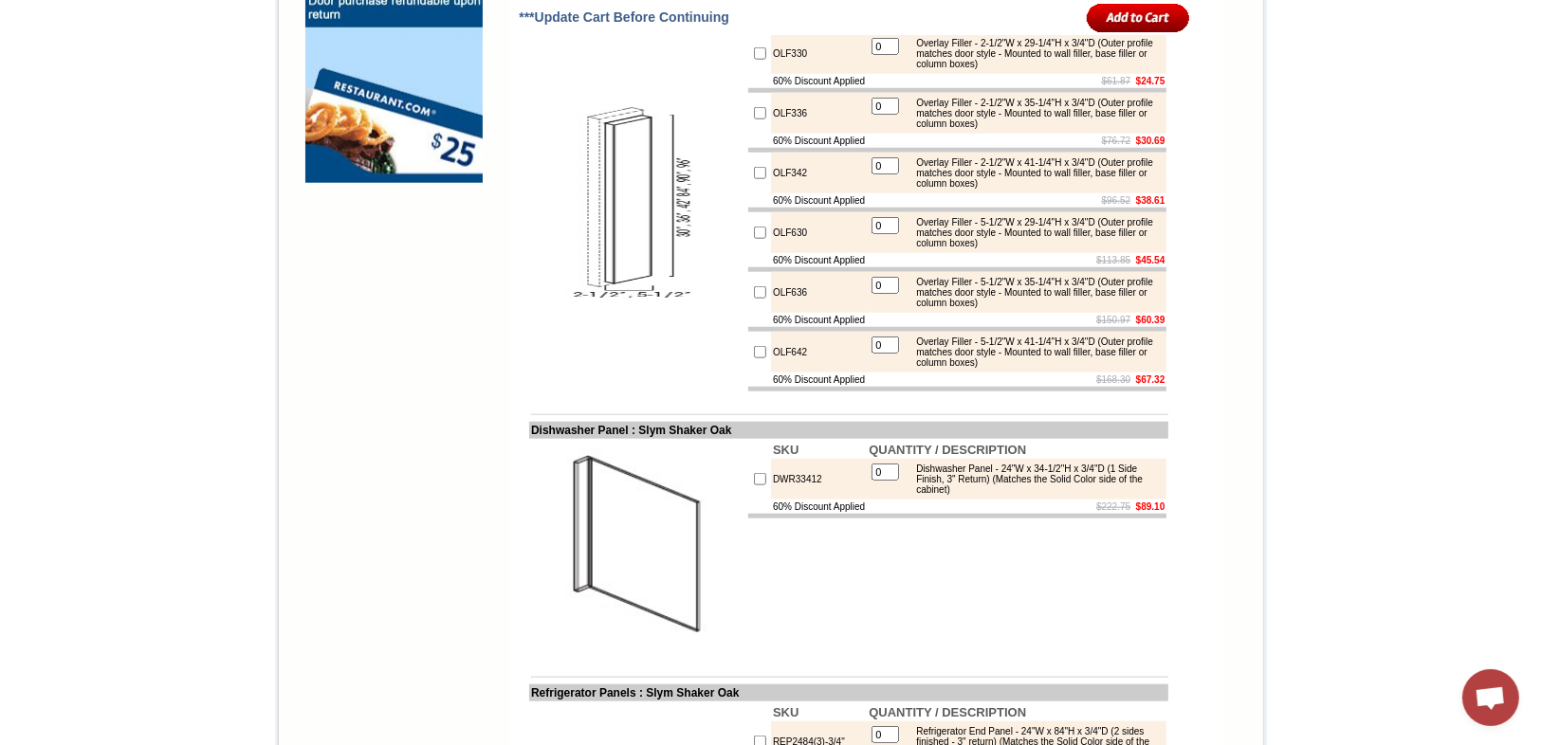
scroll to position [1891, 0]
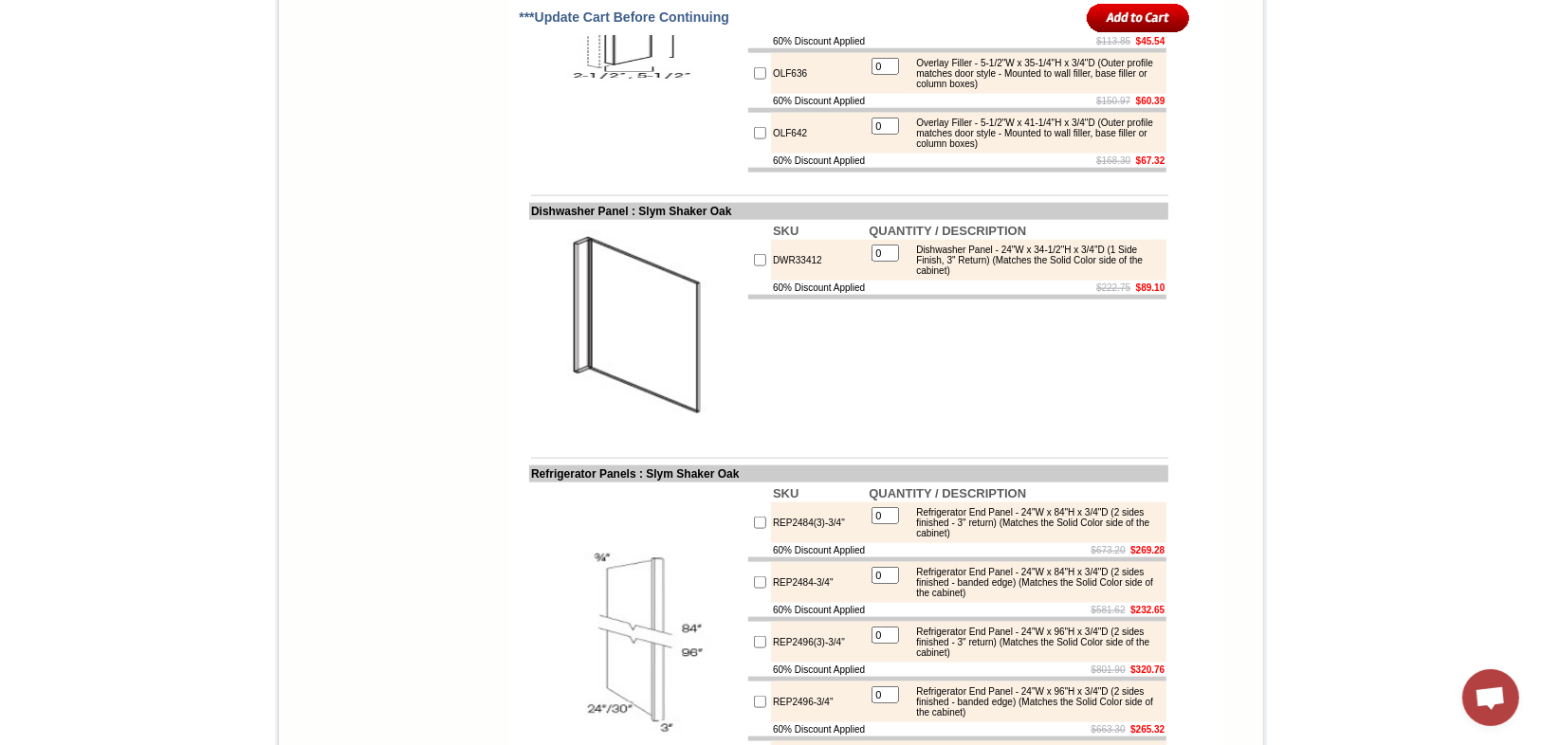
click at [754, 267] on input "checkbox" at bounding box center [760, 260] width 12 height 12
checkbox input "true"
type input "1"
drag, startPoint x: 816, startPoint y: 347, endPoint x: 757, endPoint y: 348, distance: 58.8
click at [771, 281] on td "DWR33412" at bounding box center [819, 260] width 96 height 41
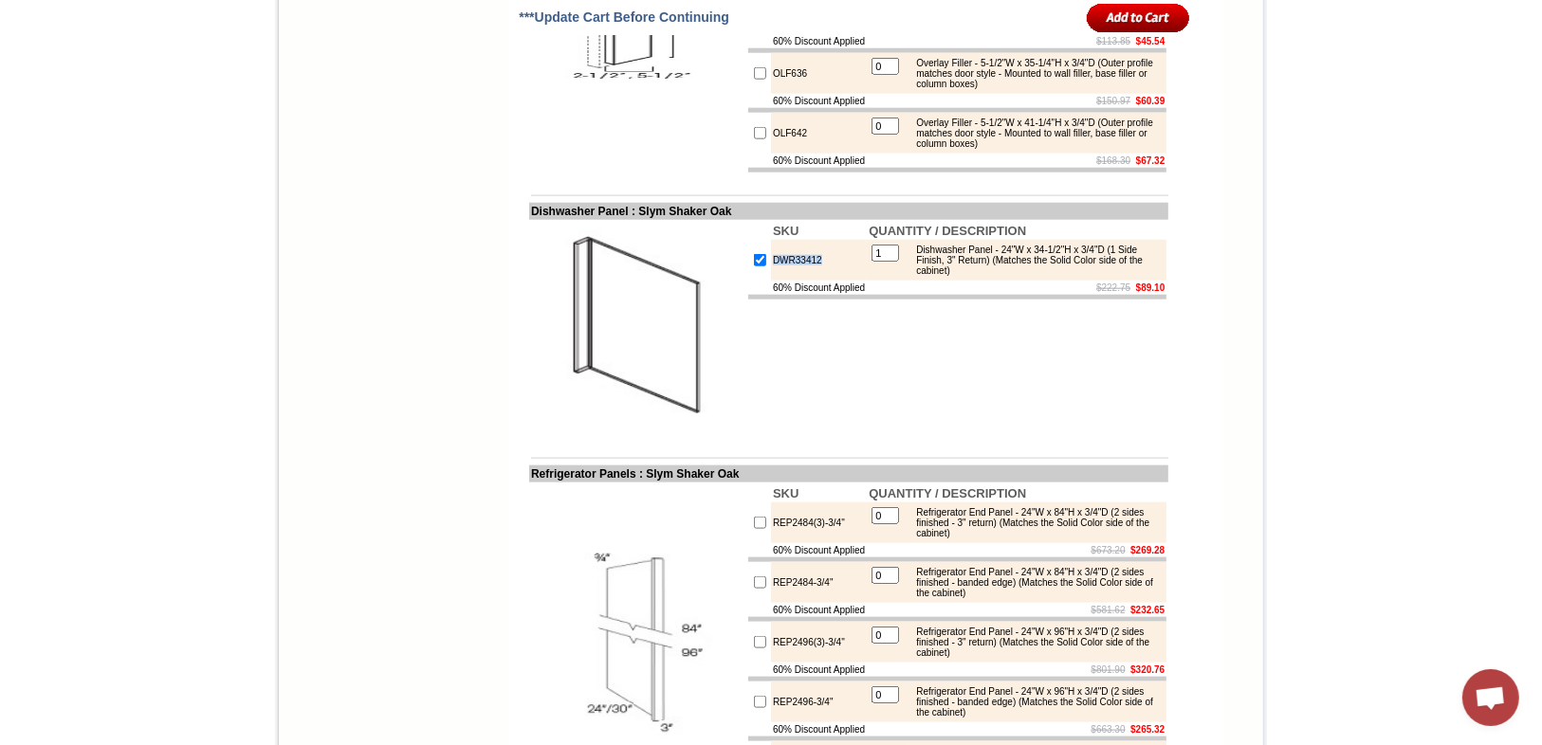
copy td "DWR33412"
click at [927, 437] on td "SKU QUANTITY / DESCRIPTION DWR33412 1 Dishwasher Panel - 24"W x 34-1/2"H x 3/4"…" at bounding box center [957, 328] width 422 height 217
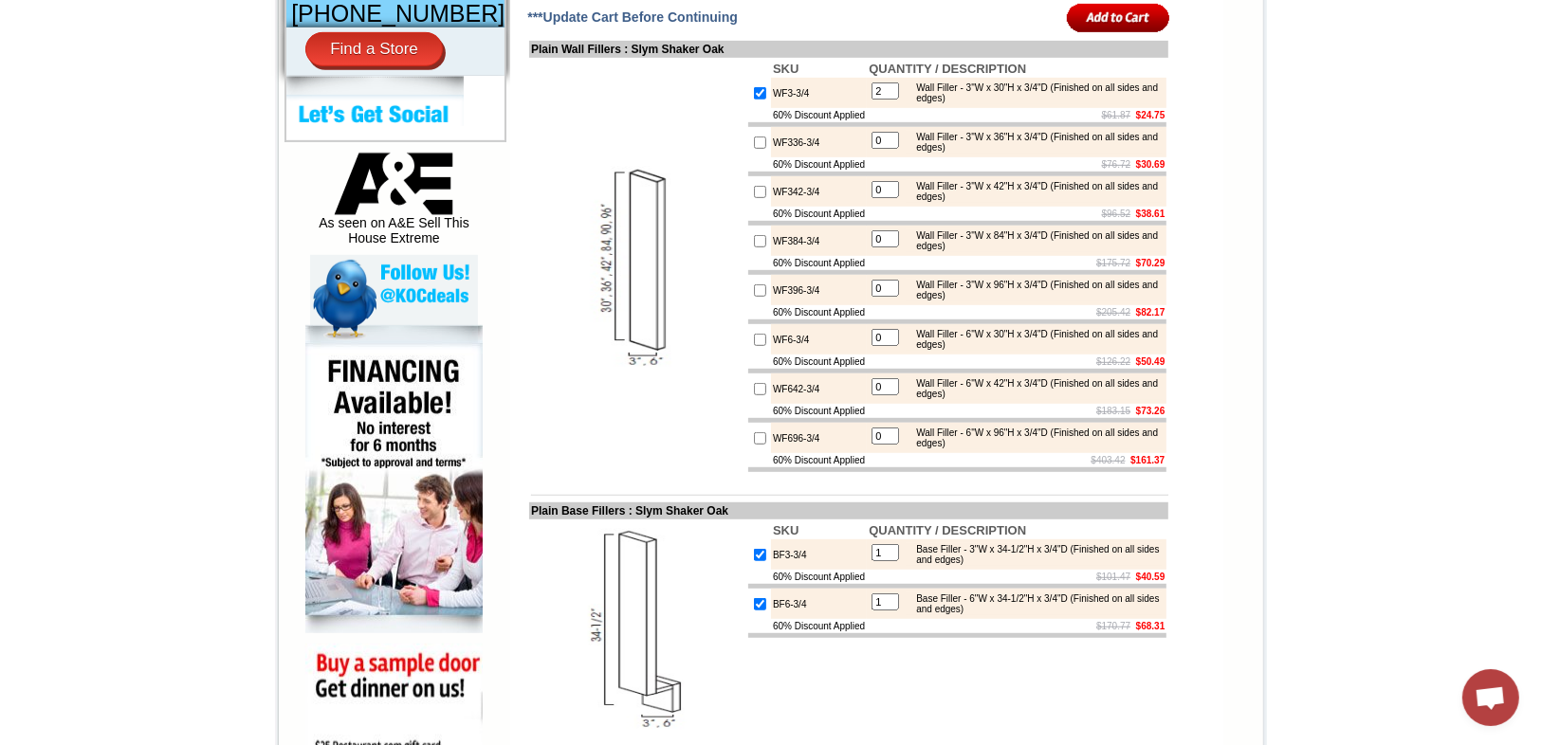
scroll to position [623, 0]
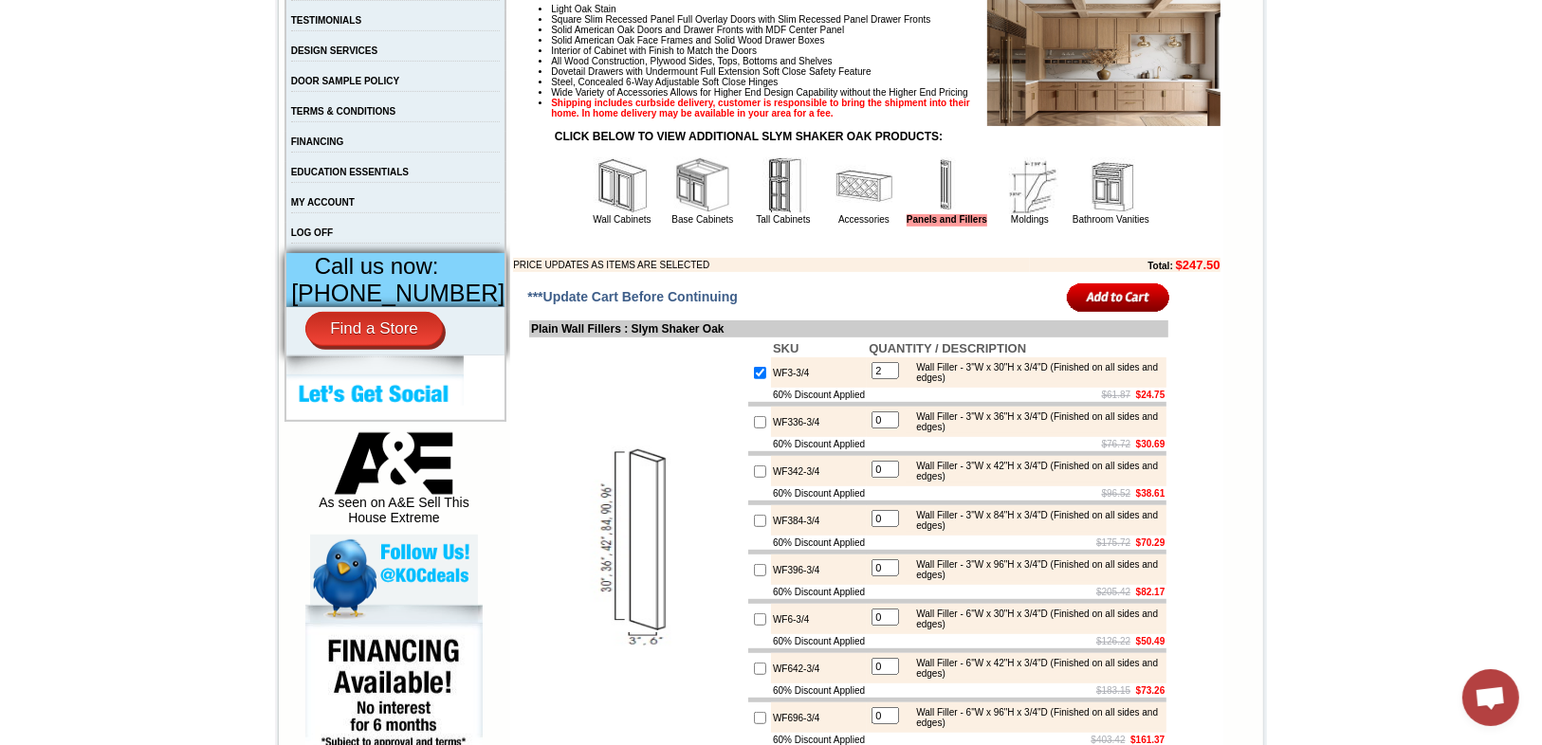
click at [1131, 313] on input "image" at bounding box center [1118, 297] width 103 height 31
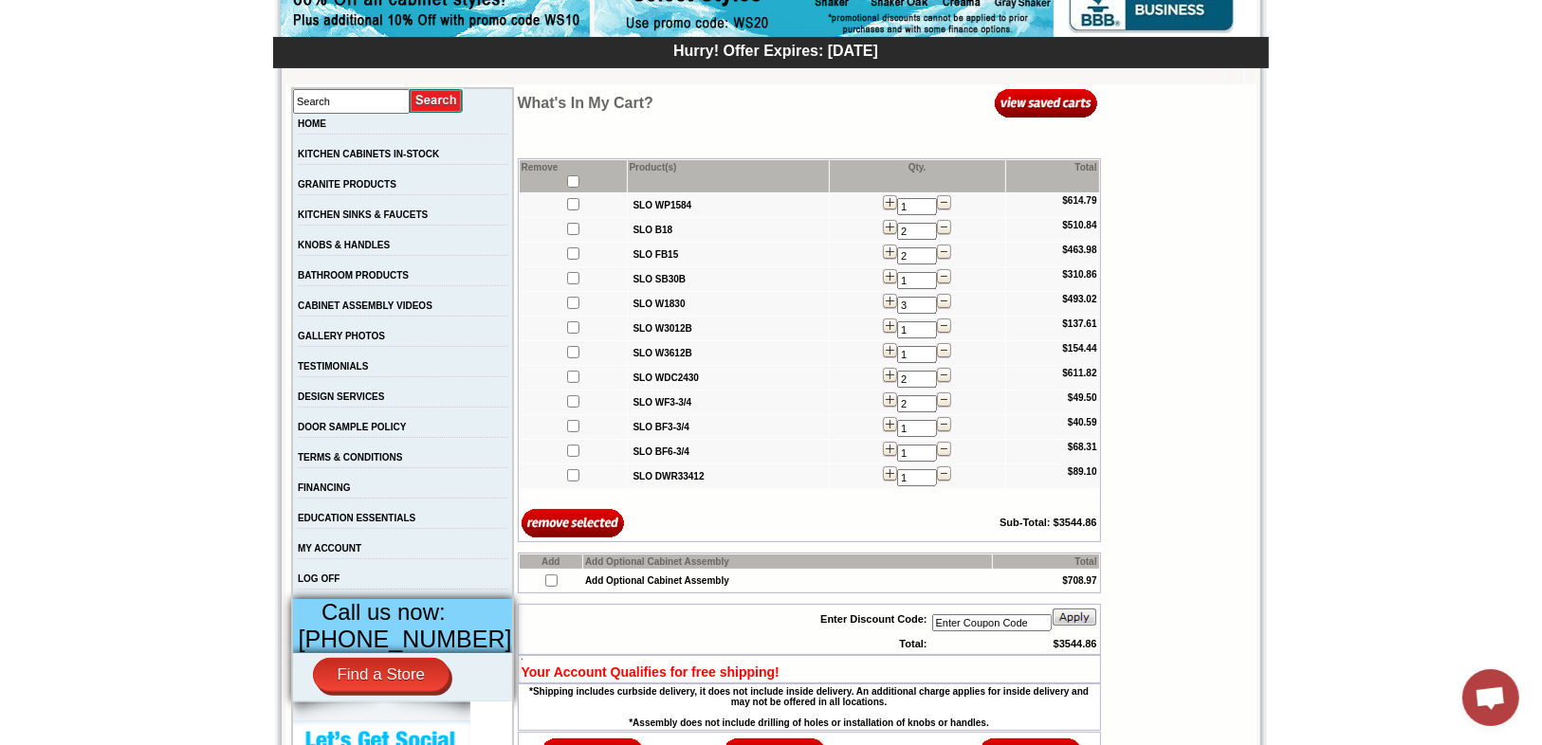
scroll to position [303, 0]
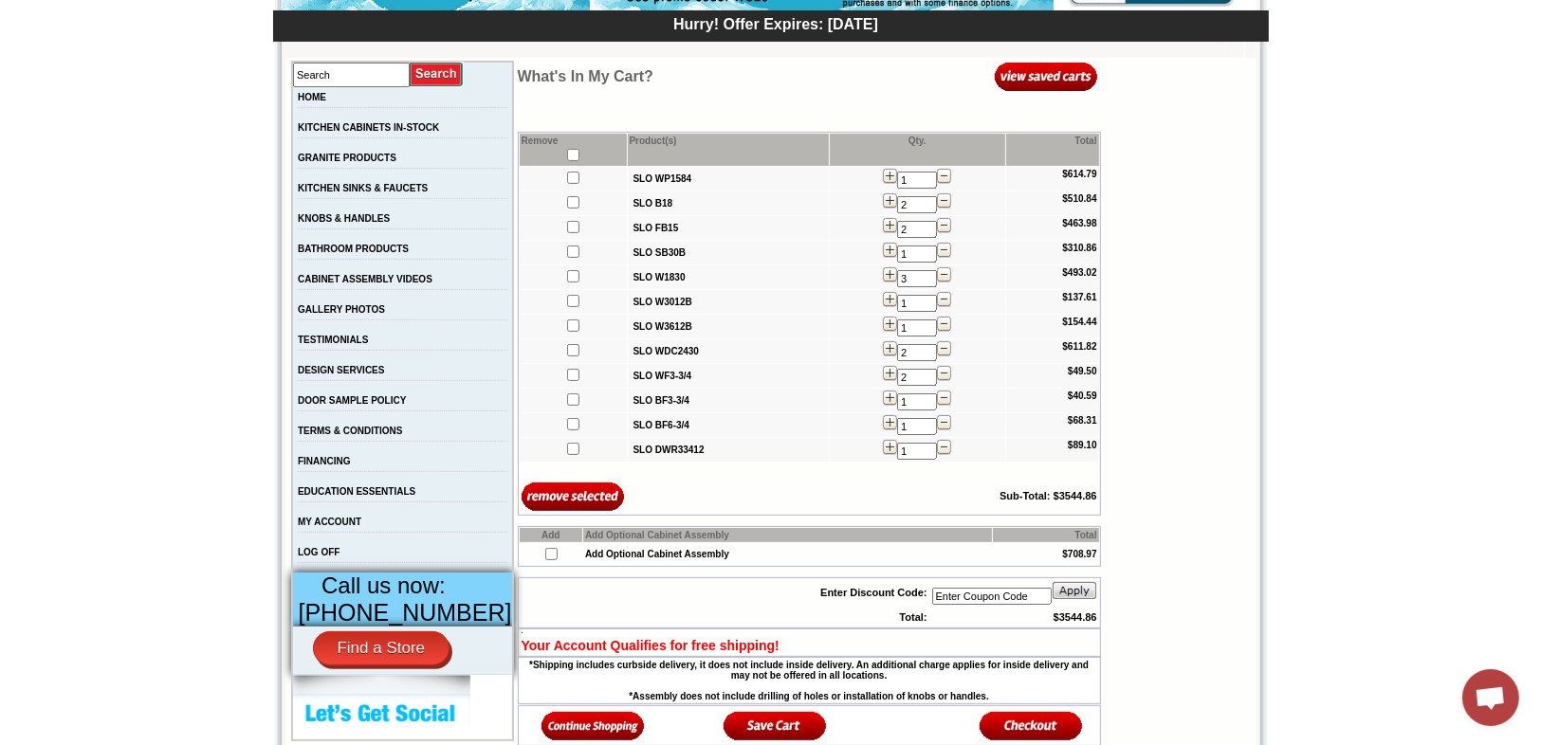
click at [588, 728] on img at bounding box center [593, 725] width 103 height 31
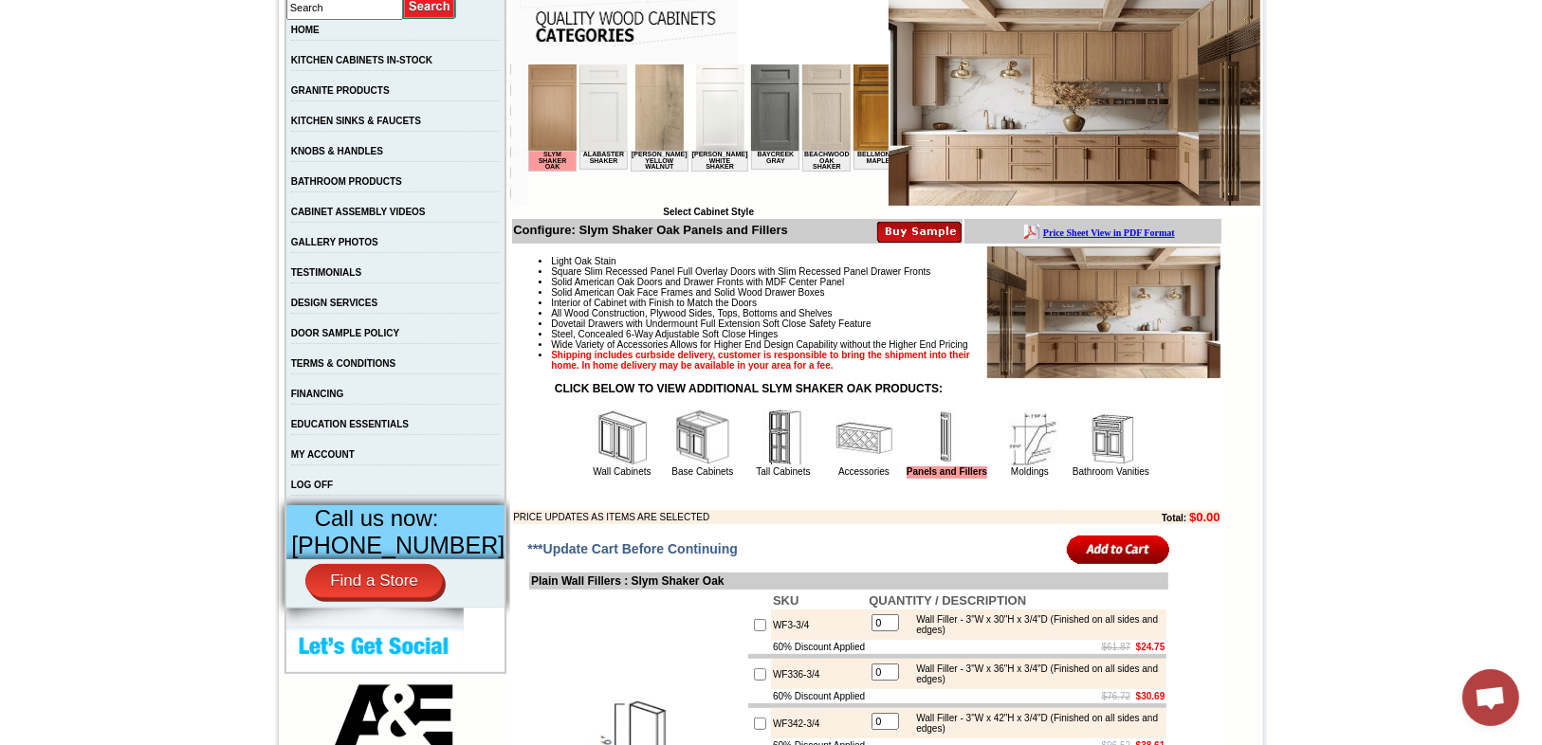
scroll to position [379, 0]
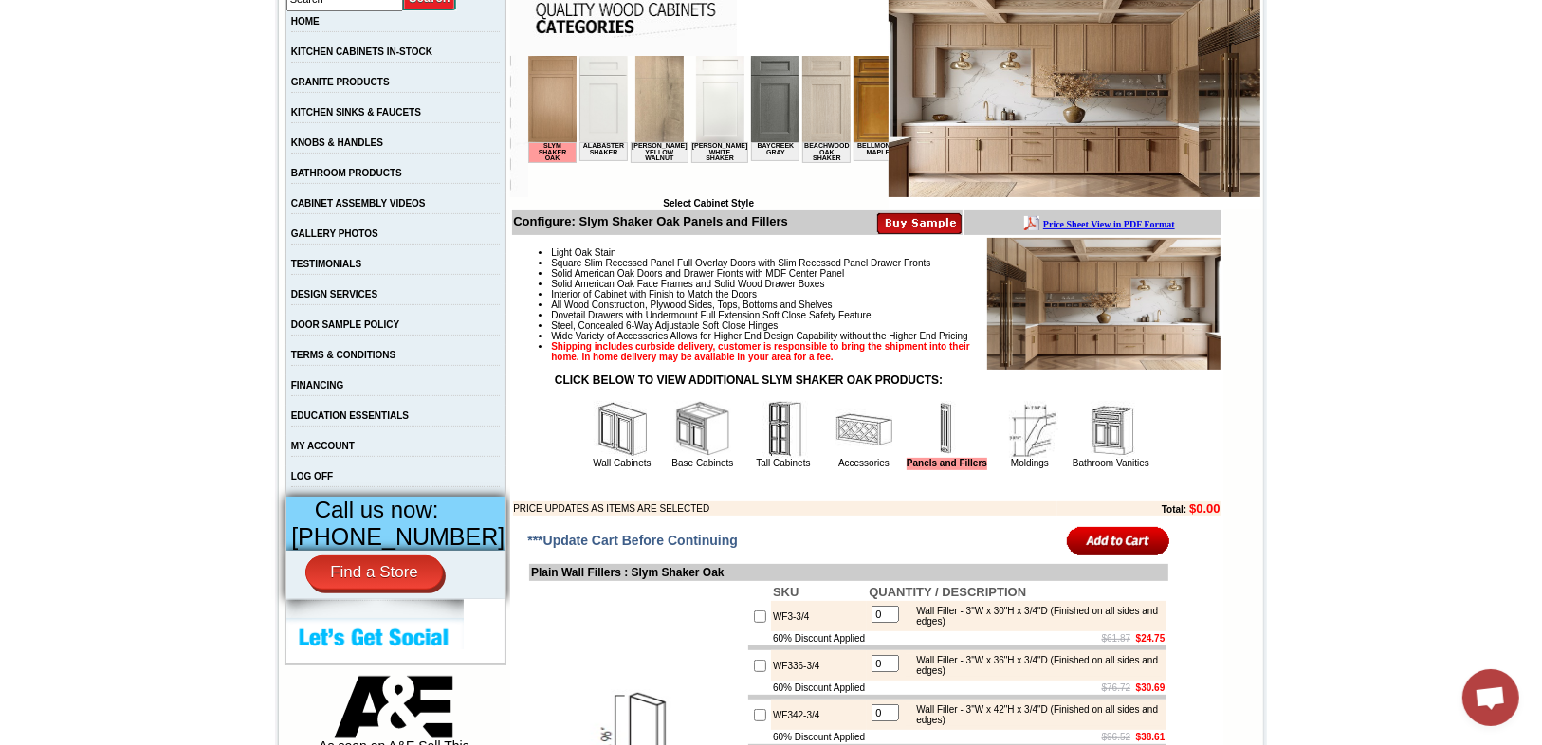
click at [1024, 458] on img at bounding box center [1030, 429] width 57 height 57
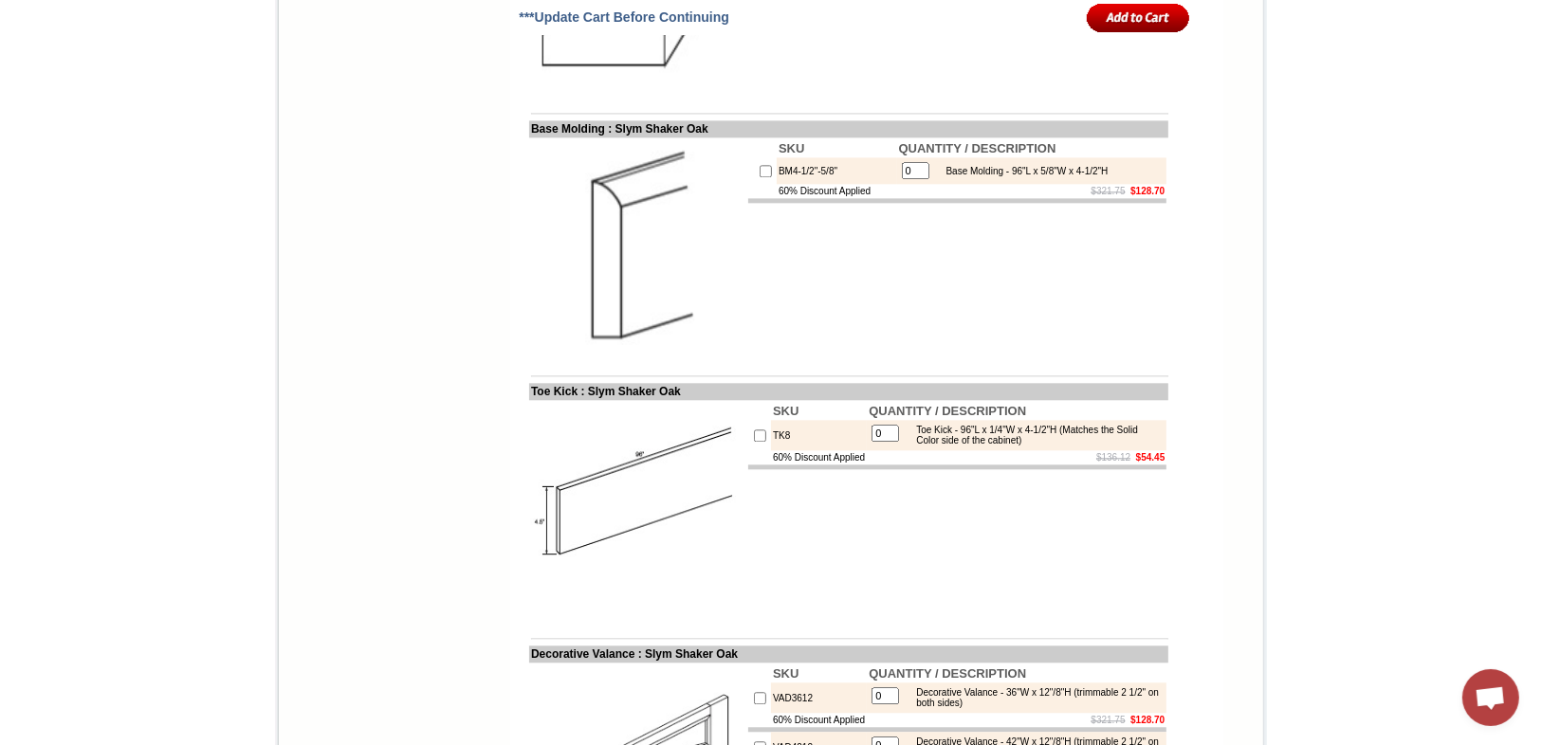
scroll to position [3945, 0]
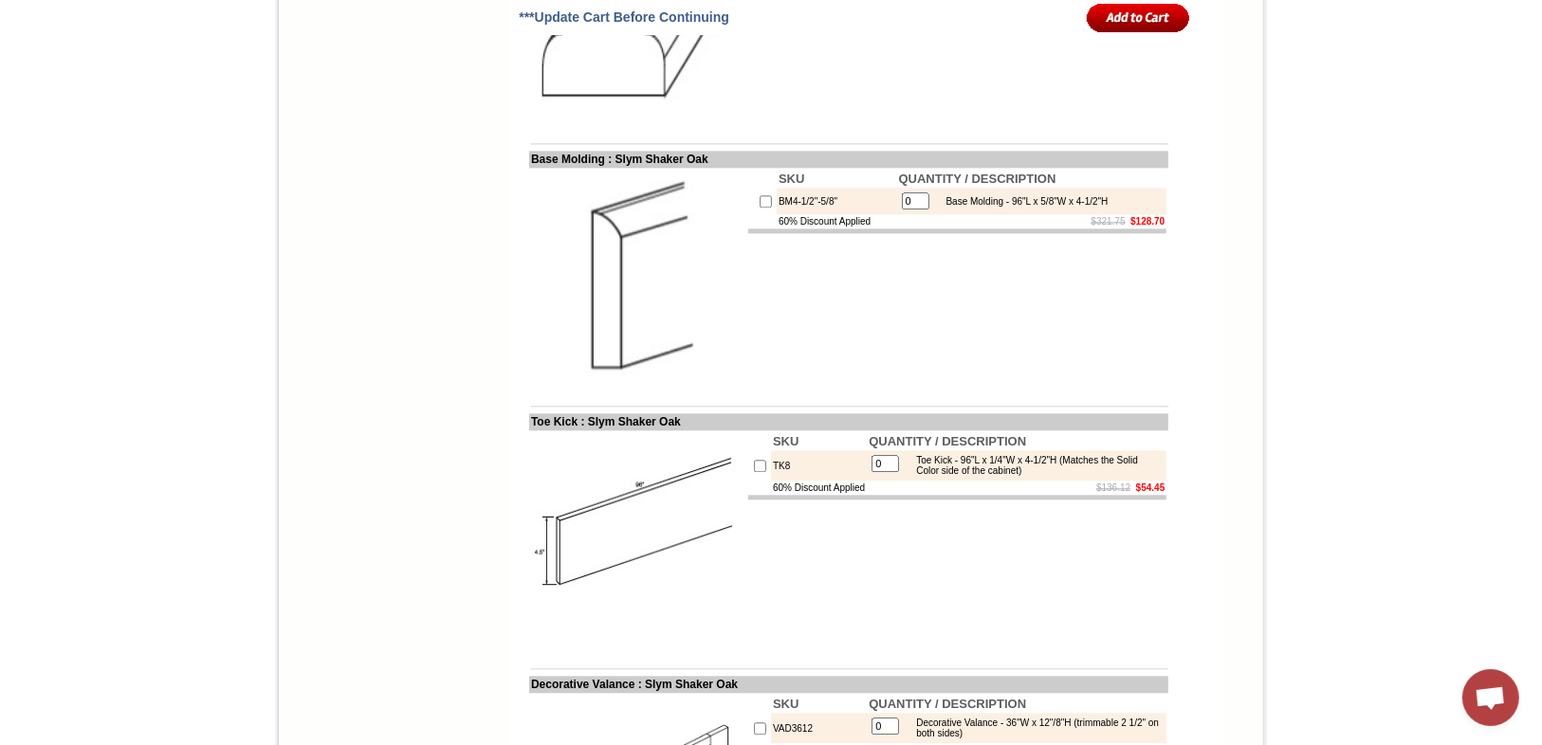
click at [754, 472] on input "checkbox" at bounding box center [760, 466] width 12 height 12
checkbox input "true"
type input "1"
drag, startPoint x: 781, startPoint y: 513, endPoint x: 755, endPoint y: 515, distance: 26.6
click at [771, 481] on td "TK8" at bounding box center [819, 465] width 96 height 30
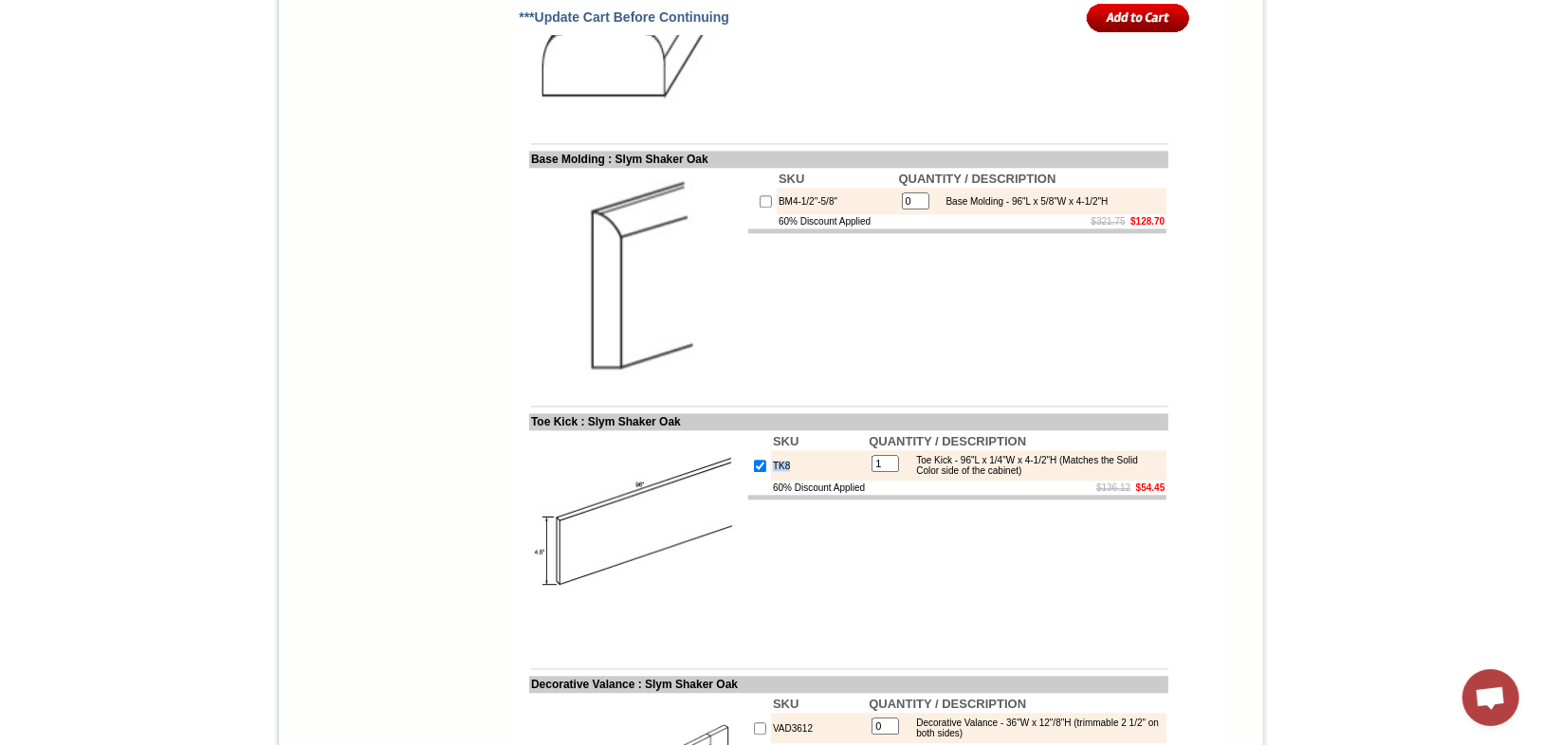
click at [791, 481] on td "TK8" at bounding box center [819, 465] width 96 height 30
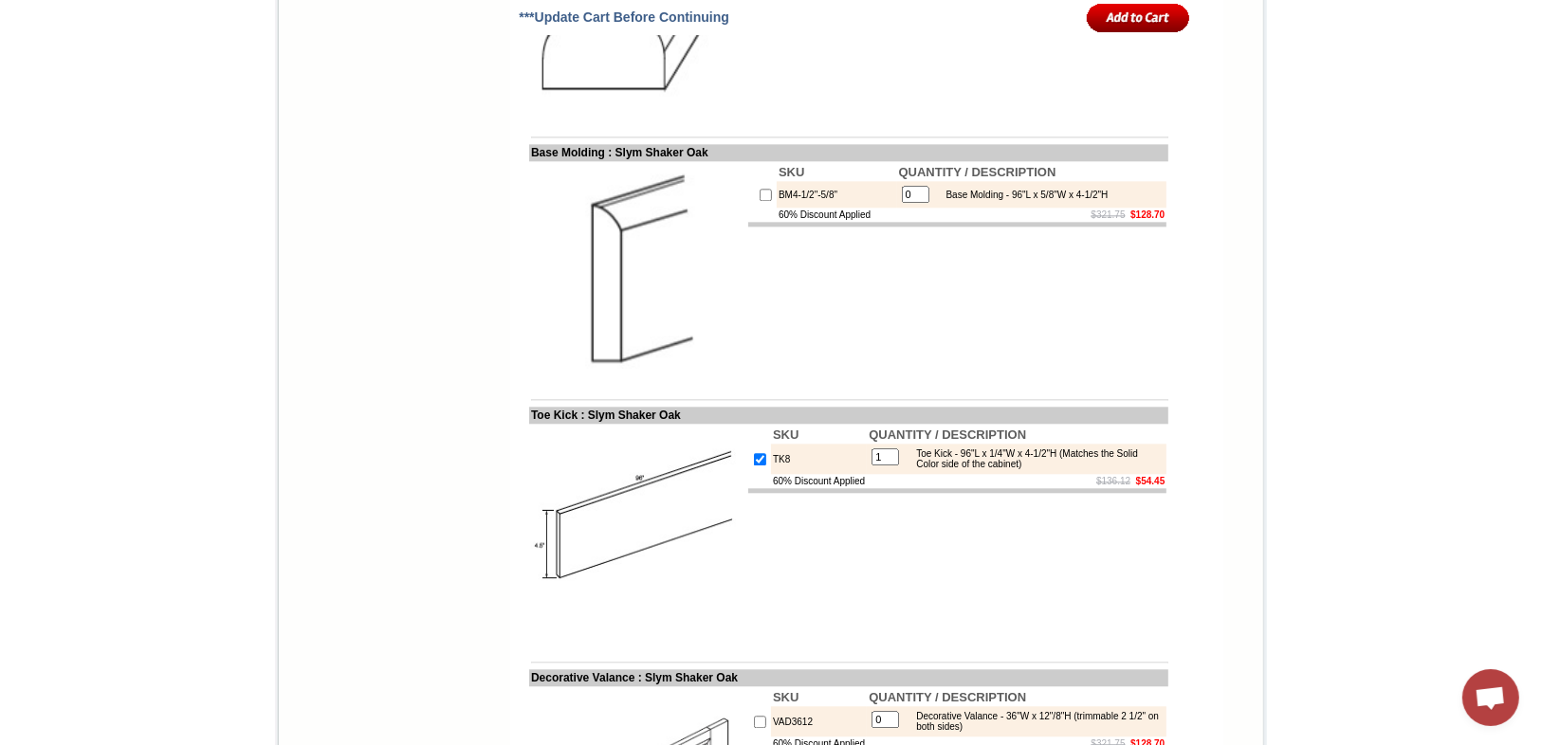
scroll to position [3759, 0]
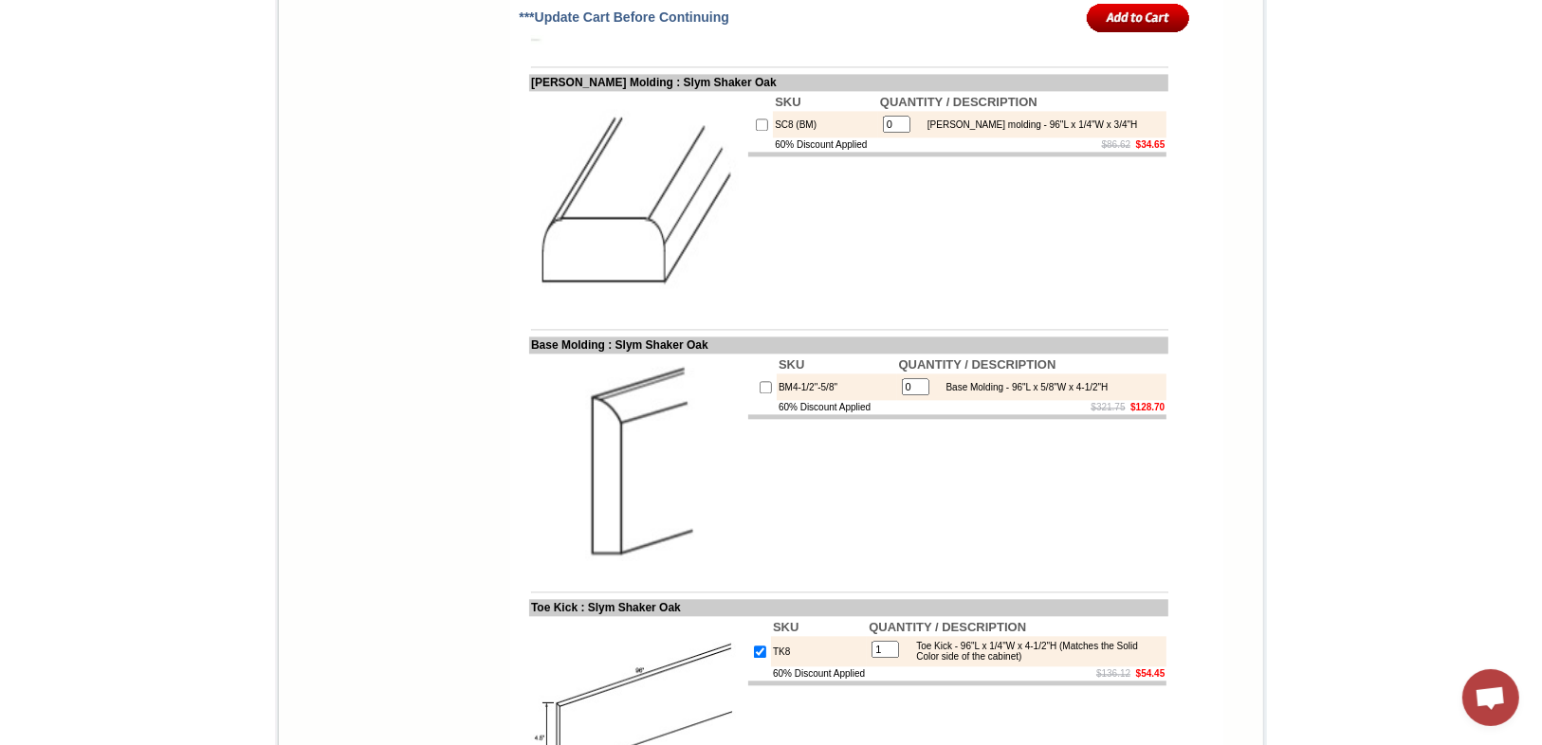
click at [1124, 16] on input "image" at bounding box center [1138, 17] width 103 height 31
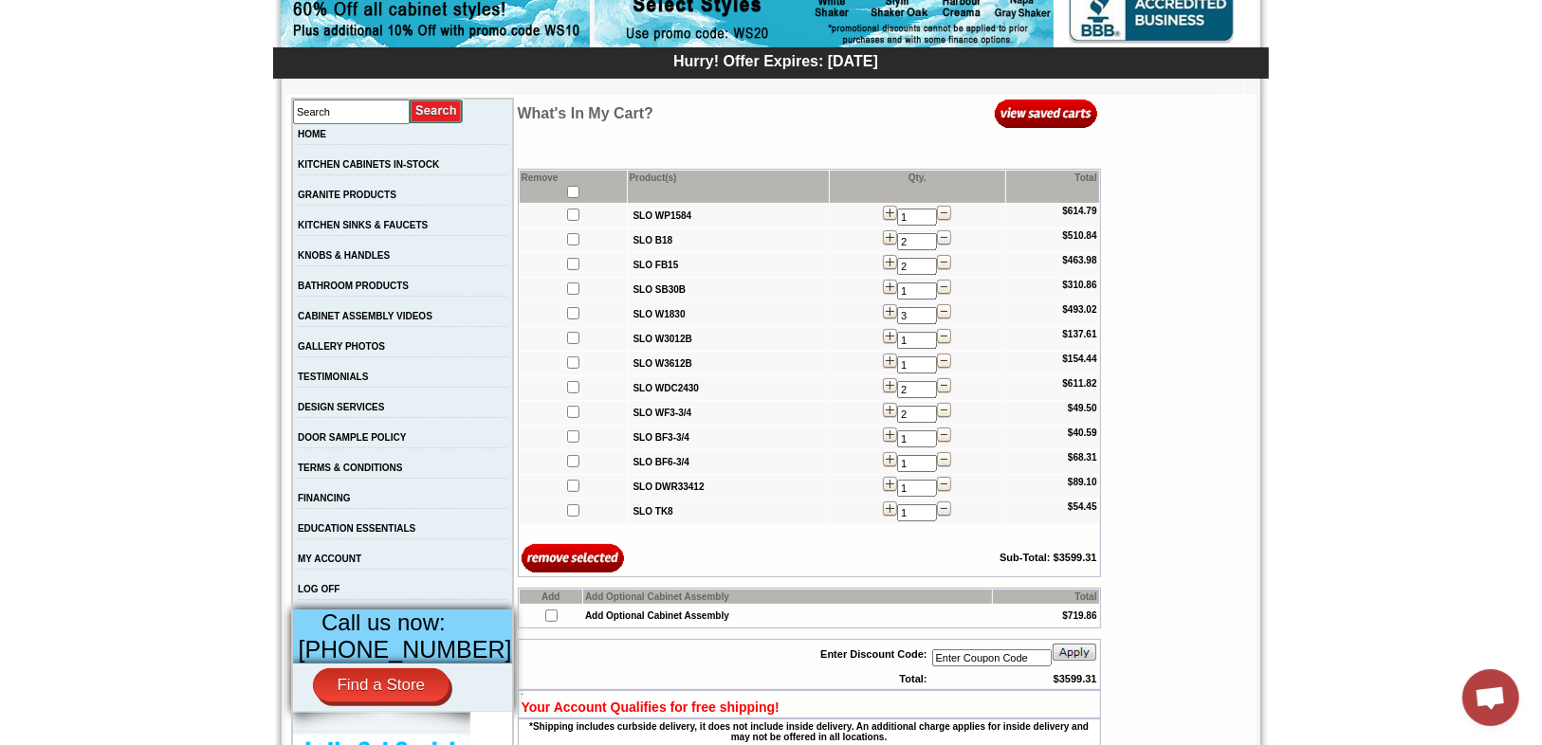
scroll to position [379, 0]
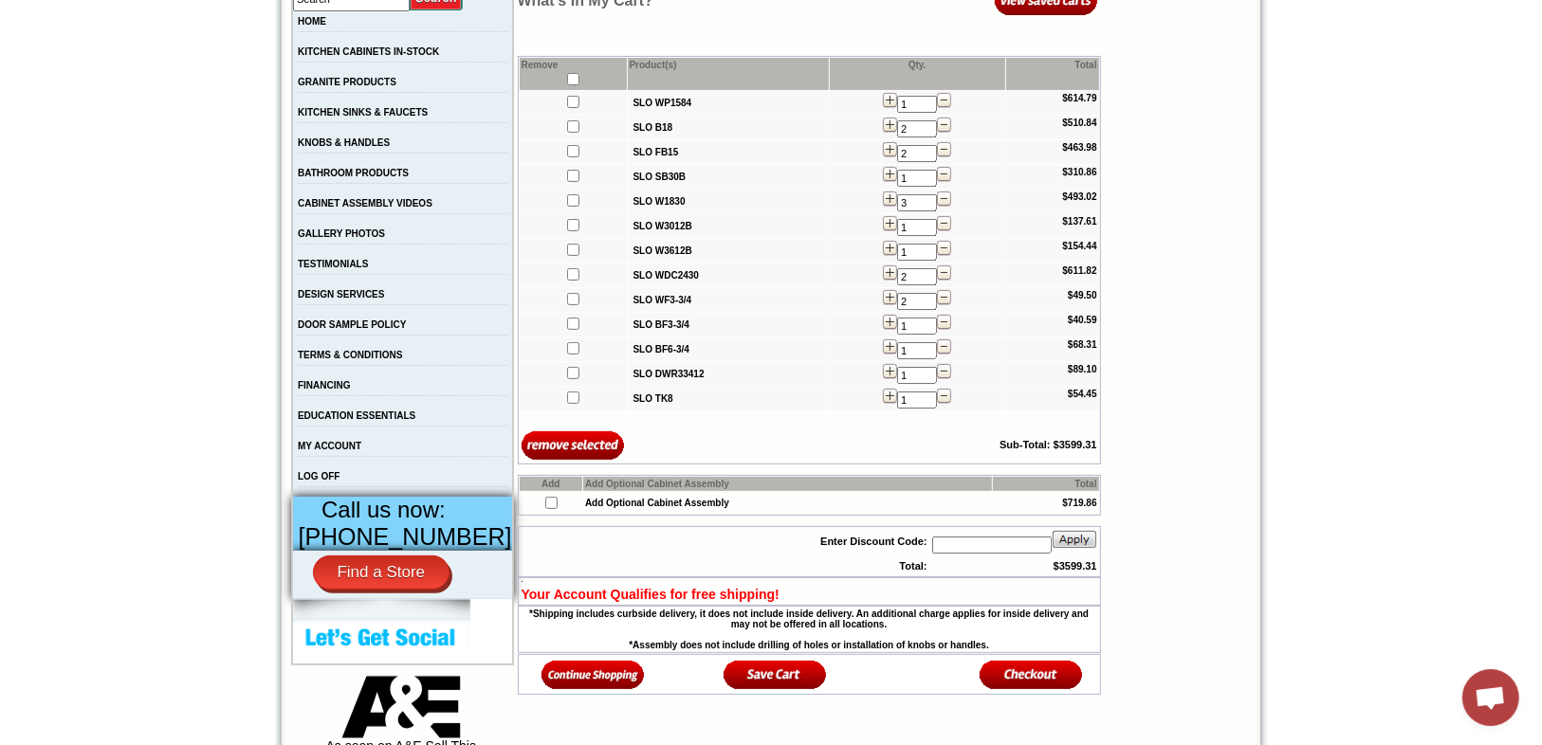
click at [994, 550] on input "text" at bounding box center [991, 545] width 119 height 17
type input "WS20"
click at [1077, 542] on img at bounding box center [1075, 539] width 46 height 19
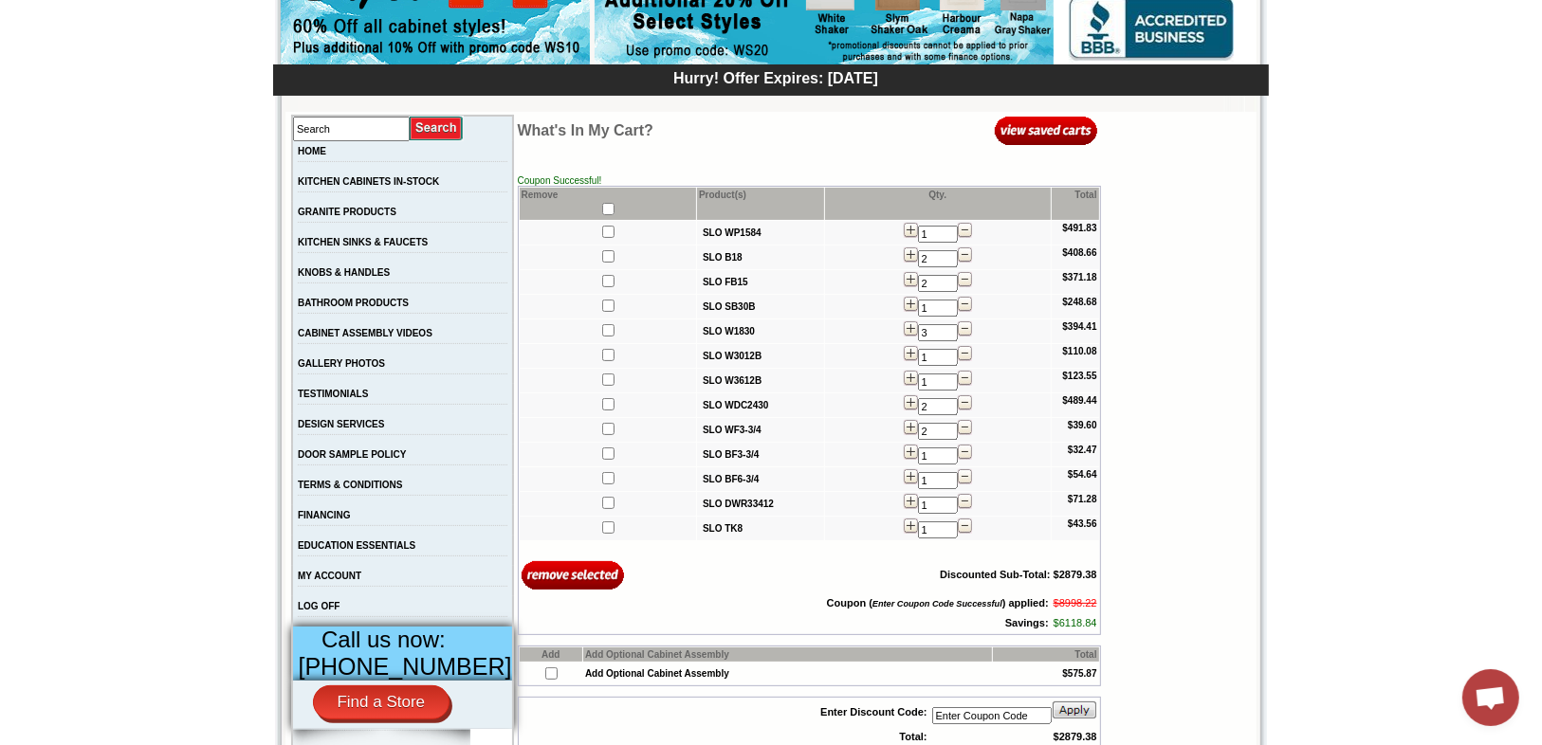
scroll to position [228, 0]
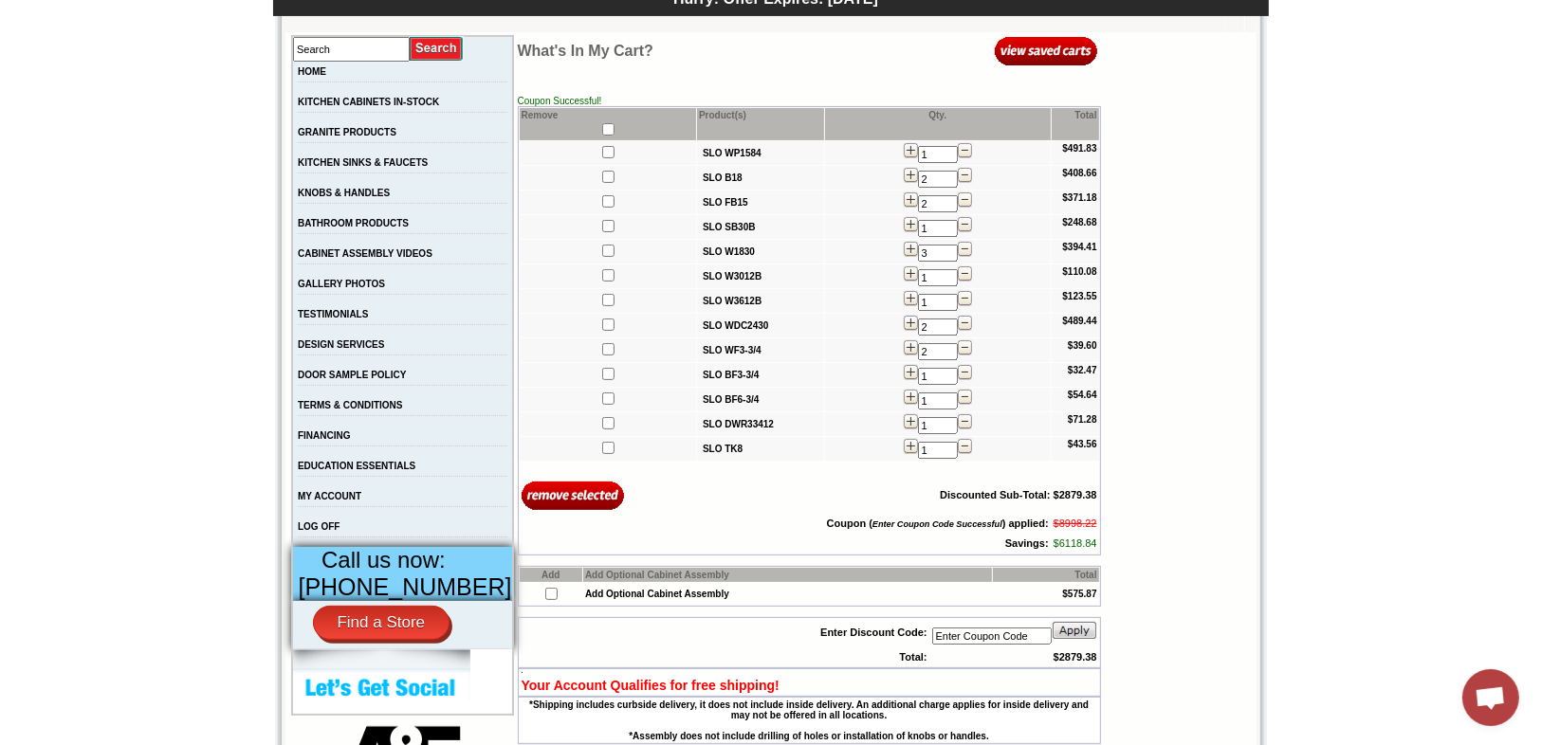
scroll to position [303, 0]
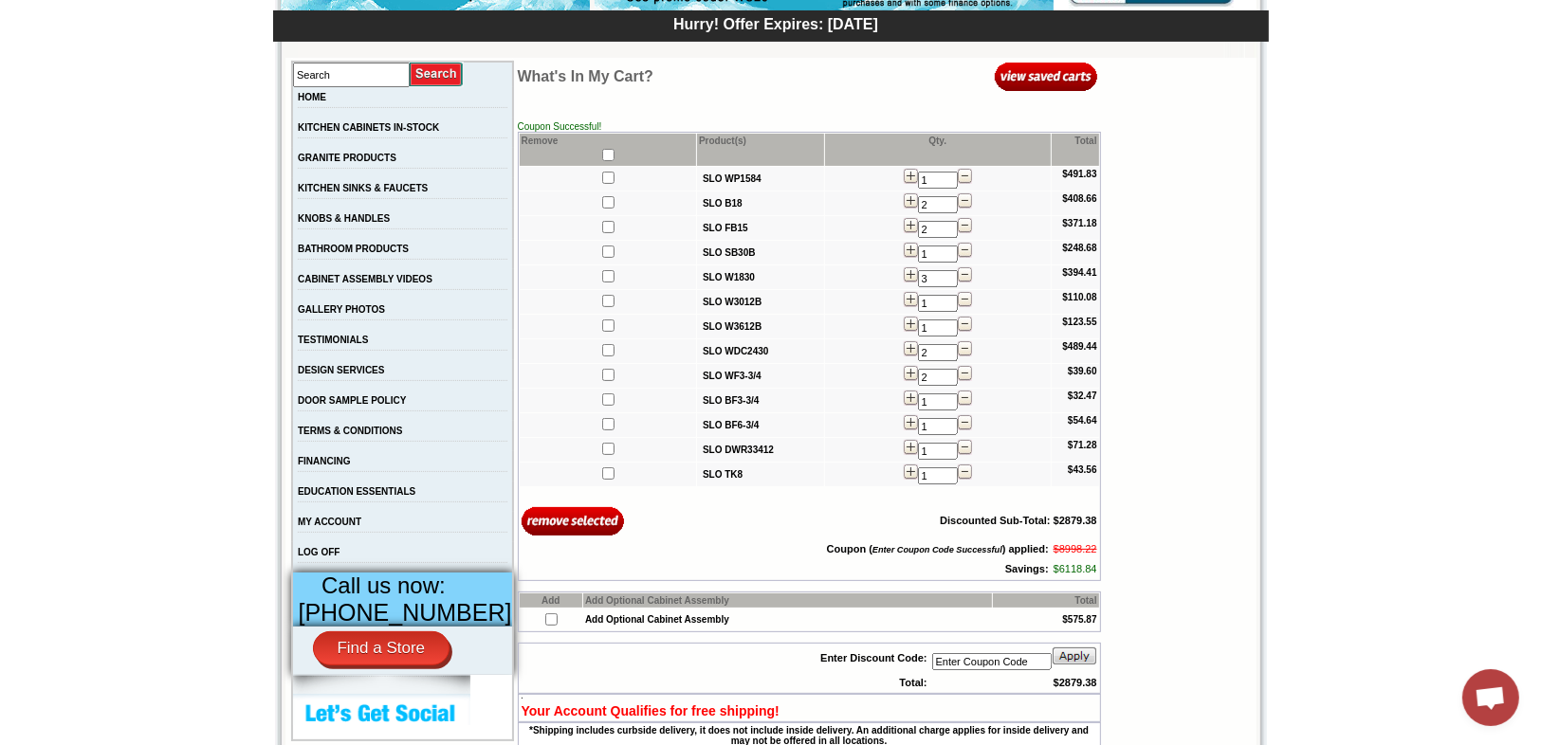
click at [1353, 512] on body "1-888-621-0851 Contact Us Find a Store Send Us a Design View Cart Shipping* Una…" at bounding box center [771, 739] width 1542 height 2084
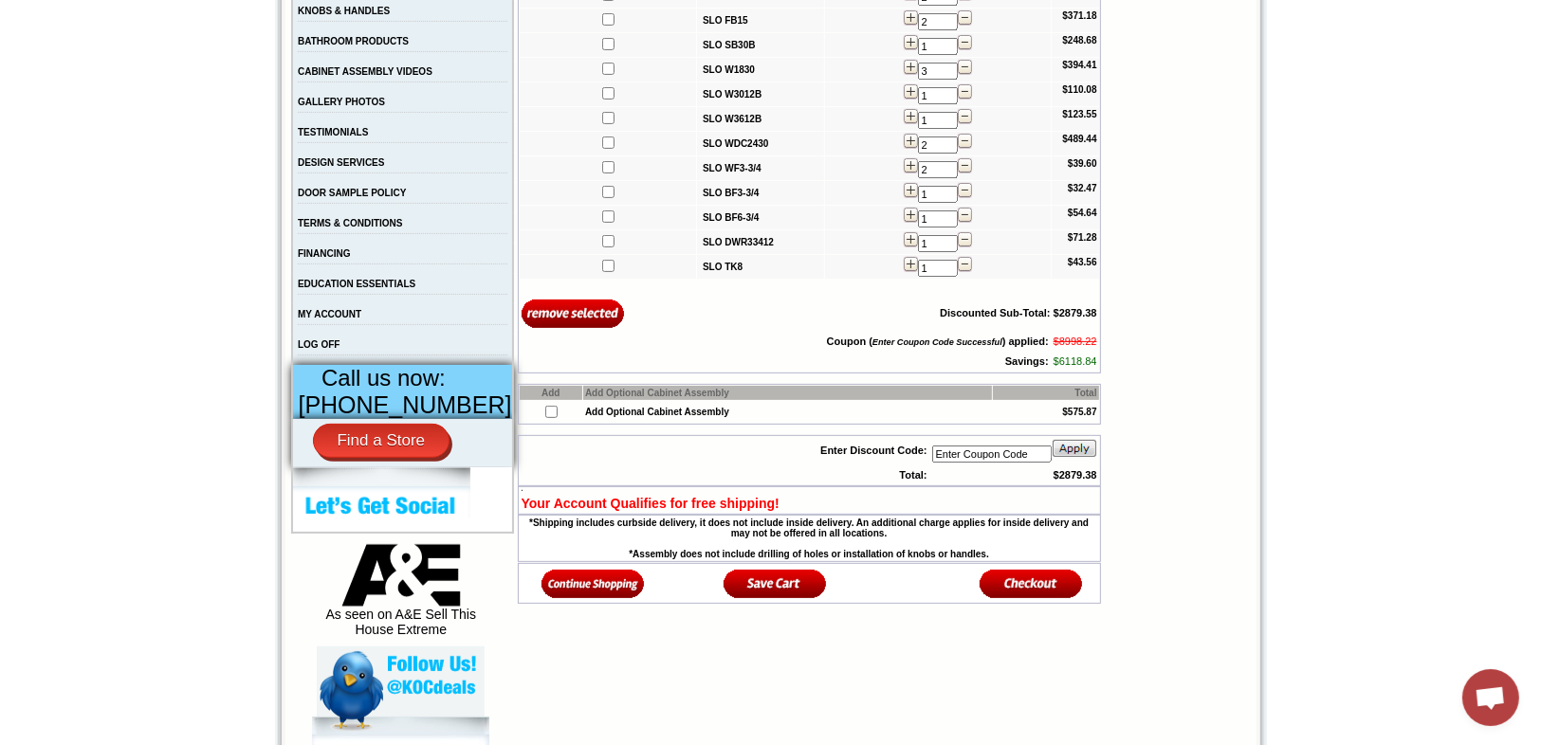
scroll to position [607, 0]
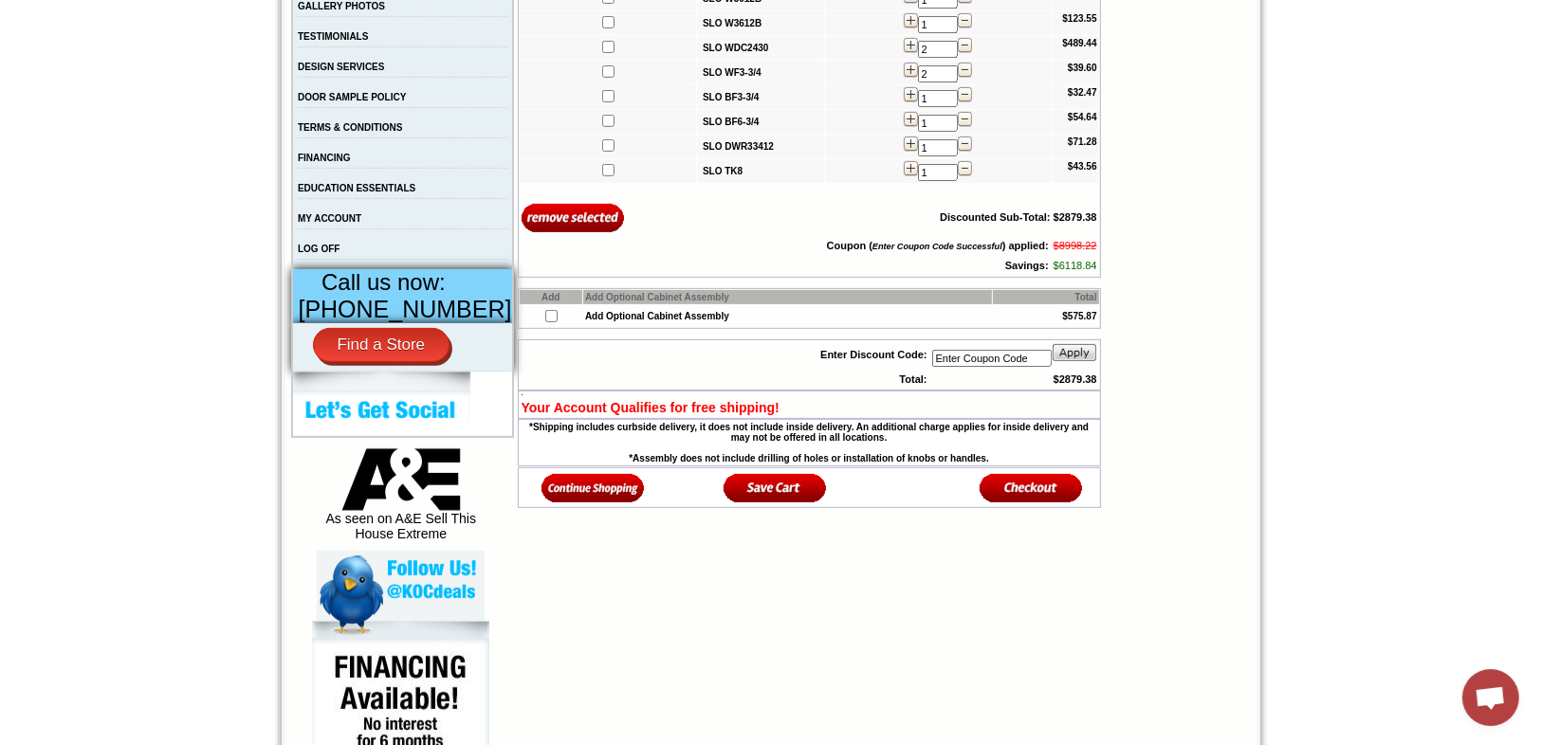
click at [757, 493] on img at bounding box center [775, 487] width 103 height 31
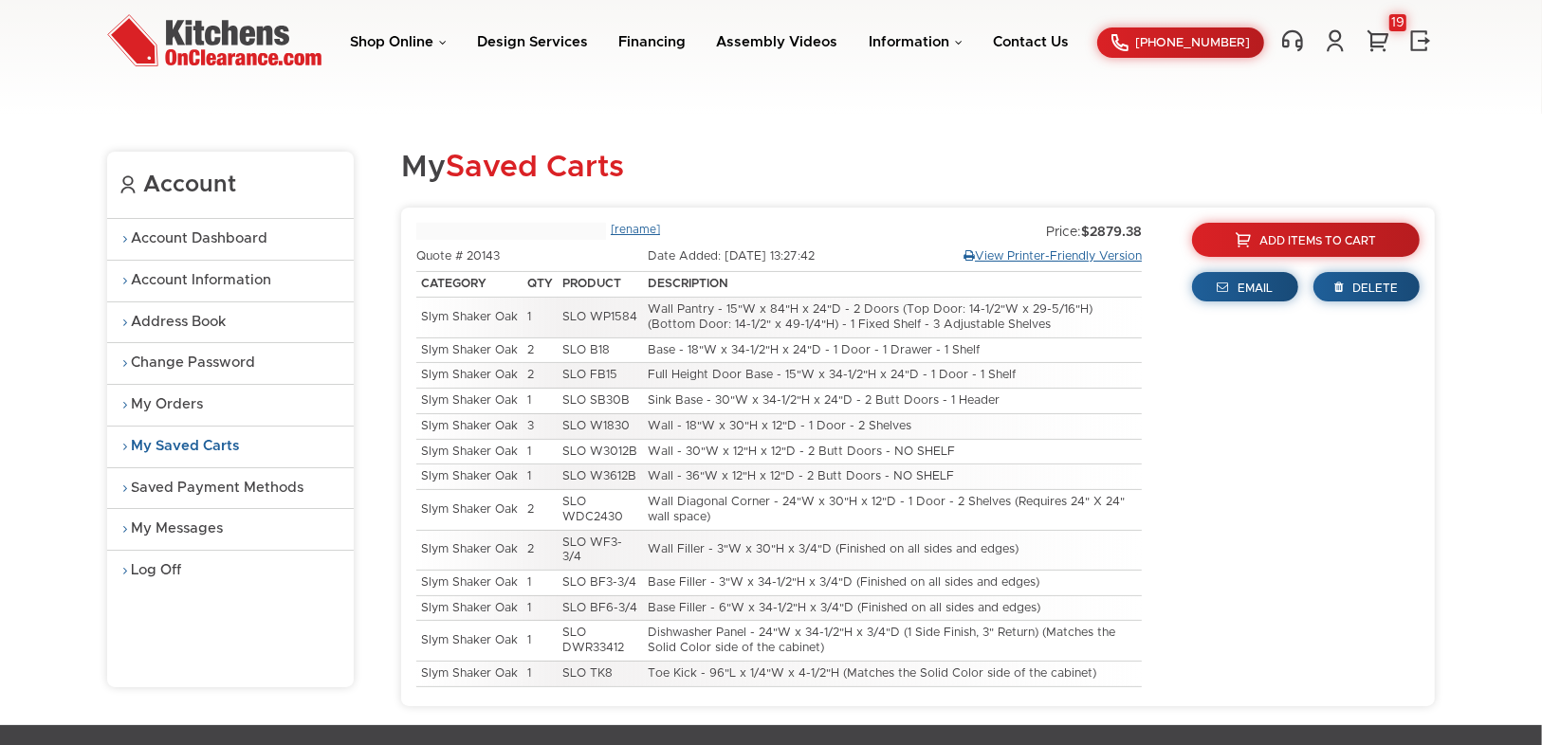
type input "[DATE] 13:27:42"
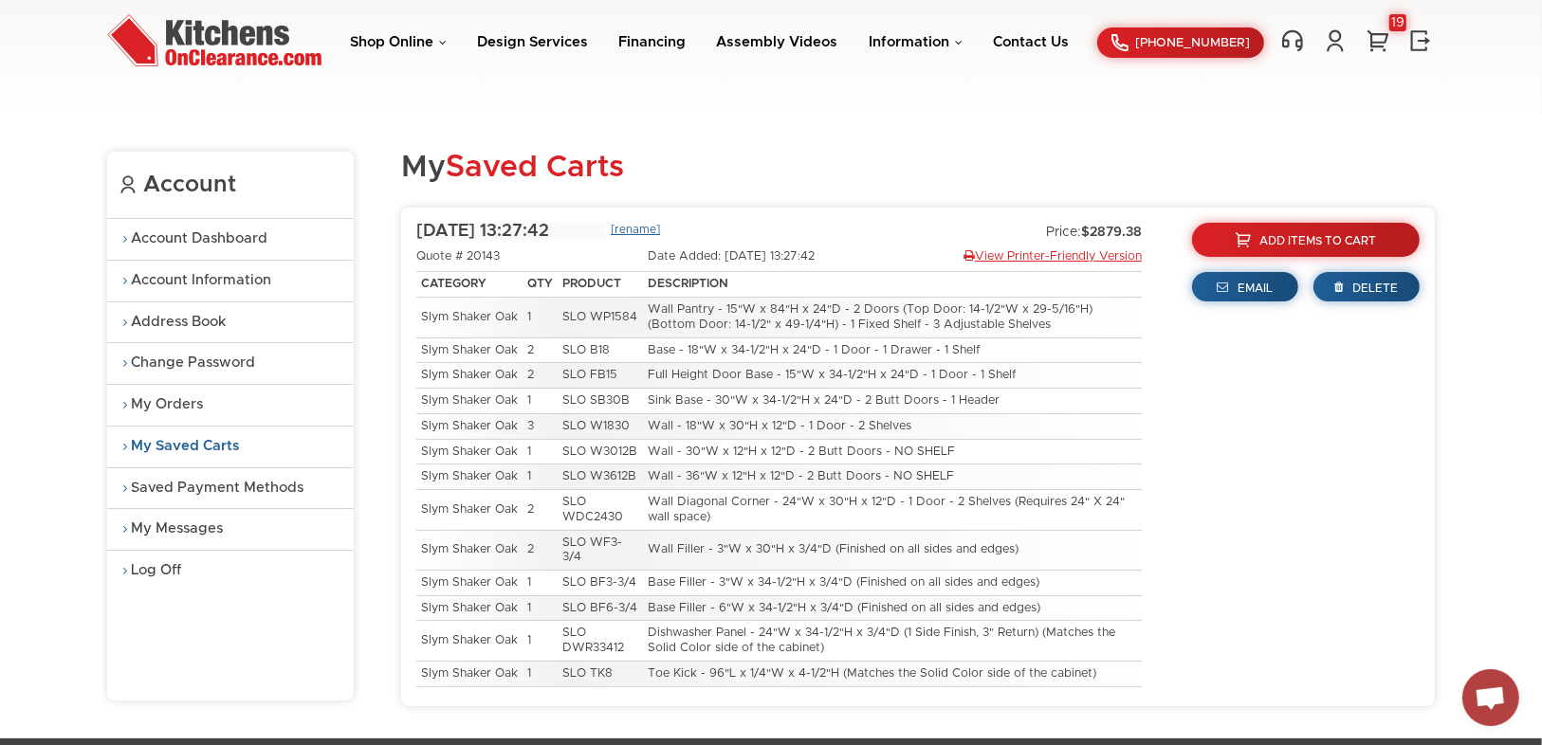
click at [1043, 255] on link "View Printer-Friendly Version" at bounding box center [1053, 256] width 178 height 15
click at [183, 395] on link "My Orders" at bounding box center [230, 405] width 247 height 41
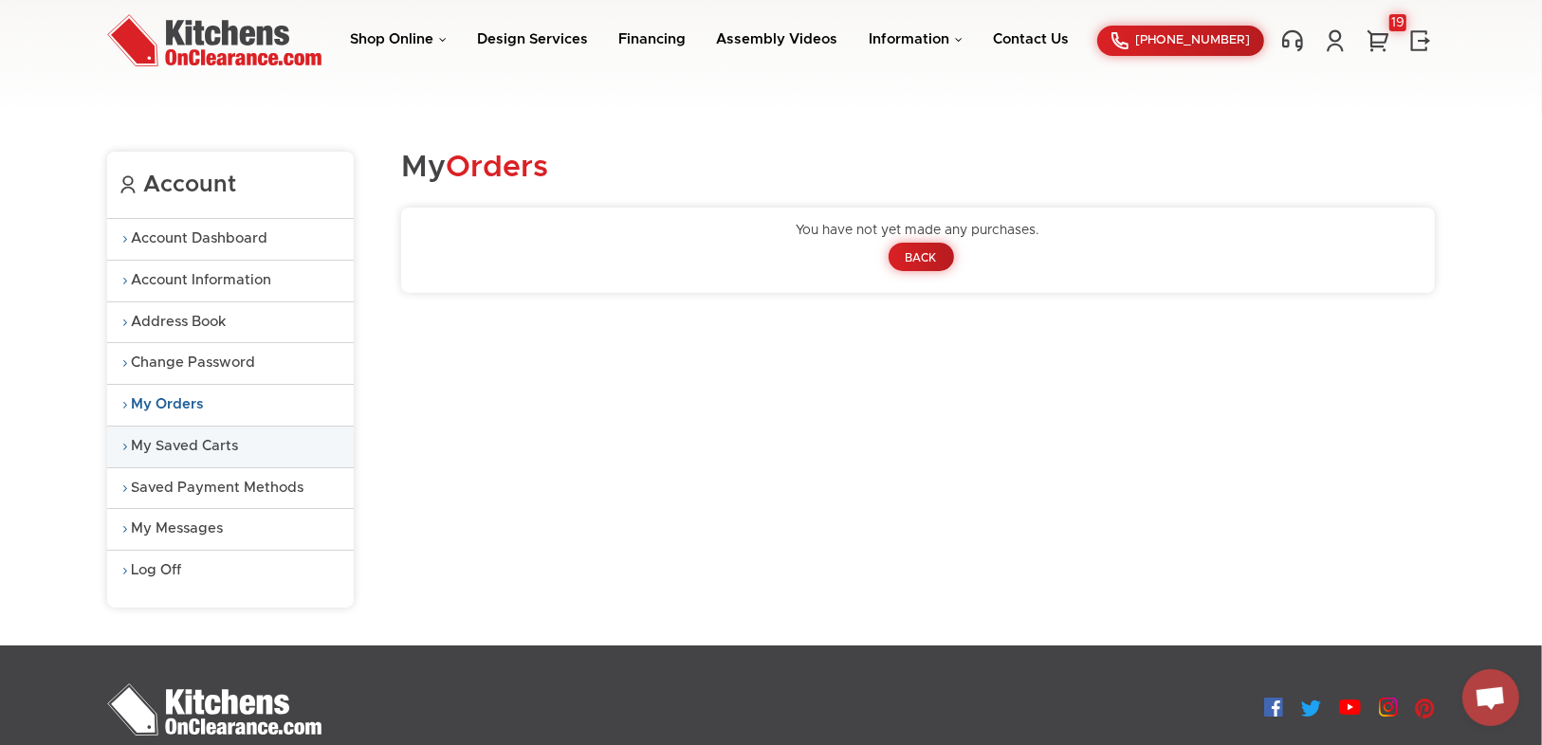
click at [184, 439] on link "My Saved Carts" at bounding box center [230, 447] width 247 height 41
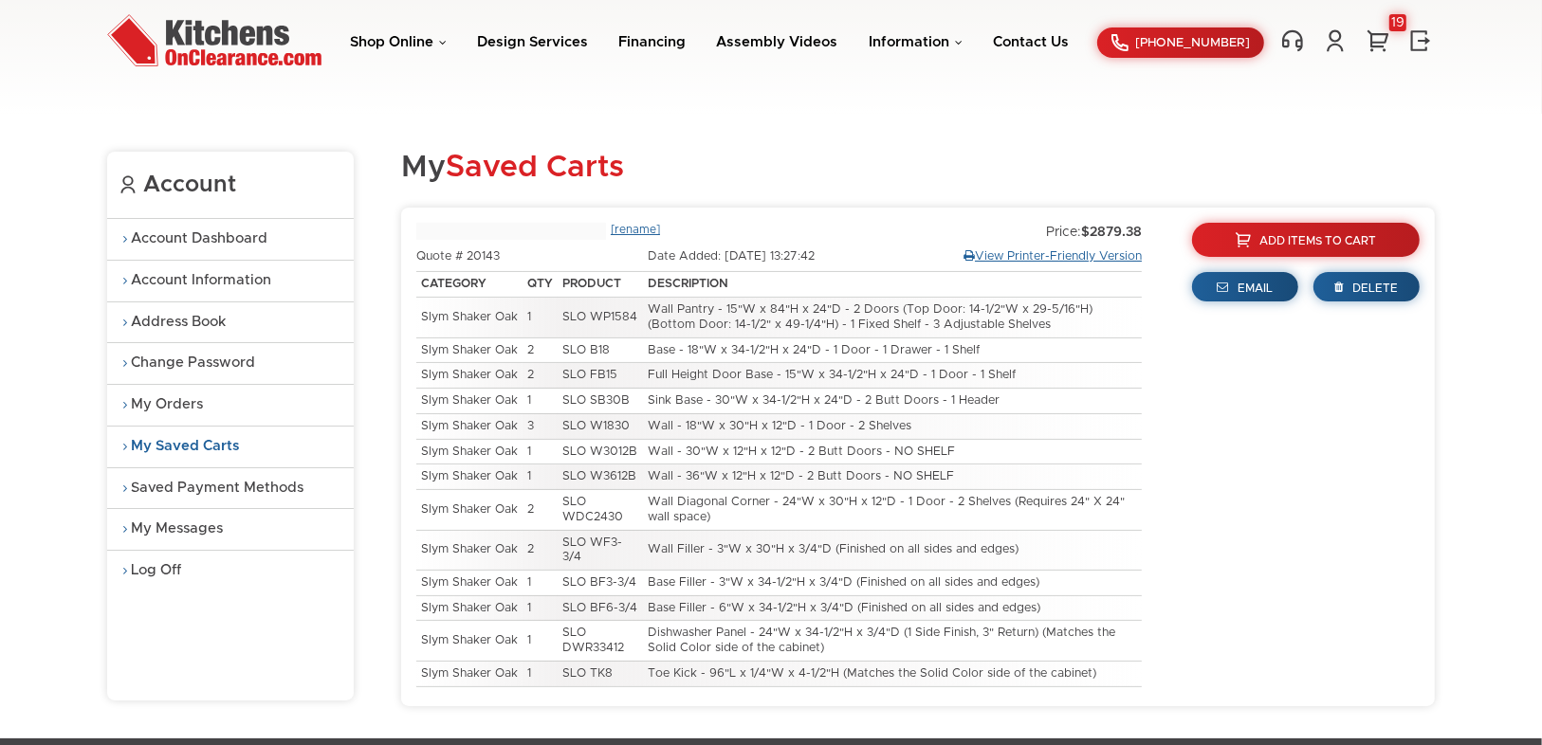
type input "09-23-2025 13:27:42"
click at [176, 275] on link "Account Information" at bounding box center [230, 281] width 247 height 41
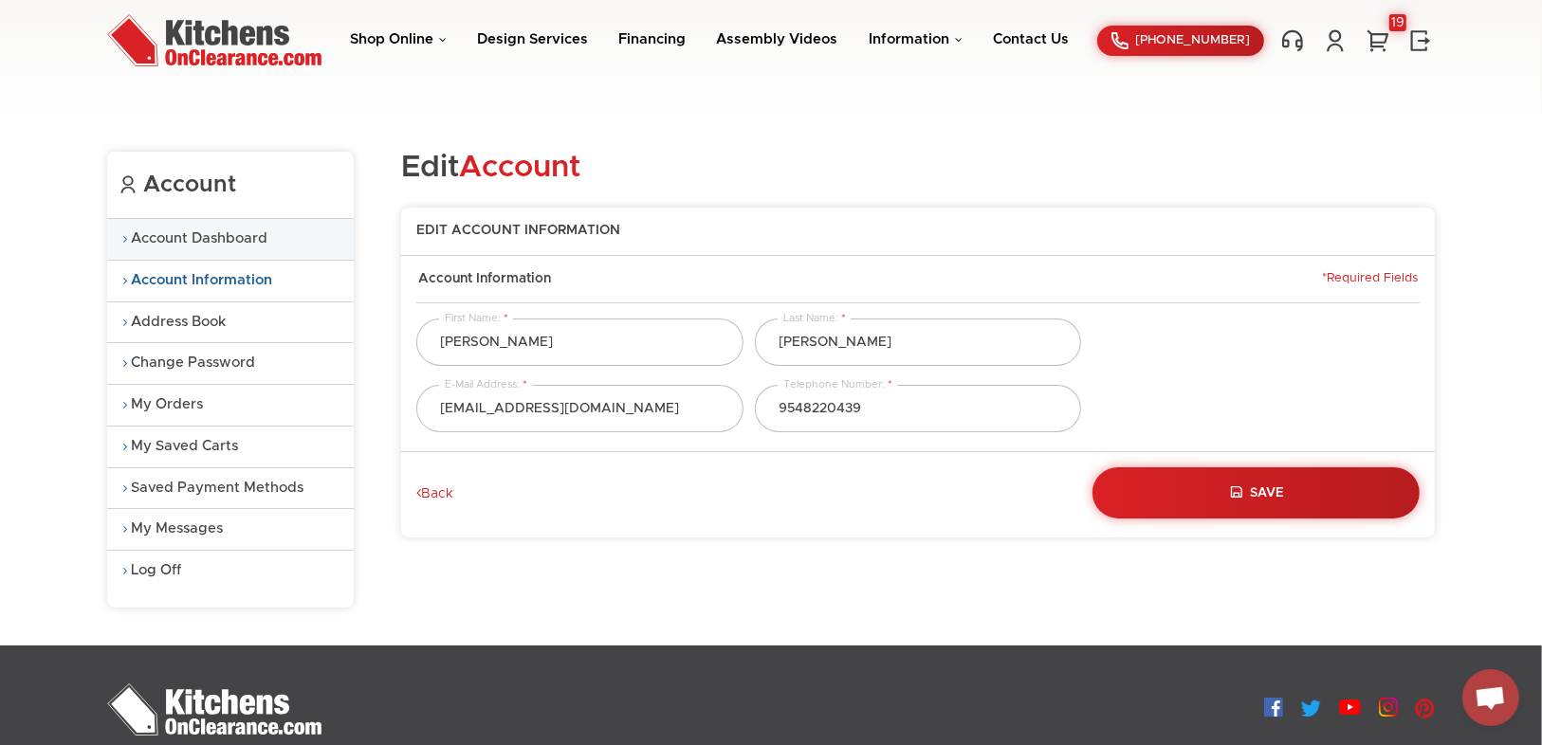
click at [179, 230] on link "Account Dashboard" at bounding box center [230, 239] width 247 height 41
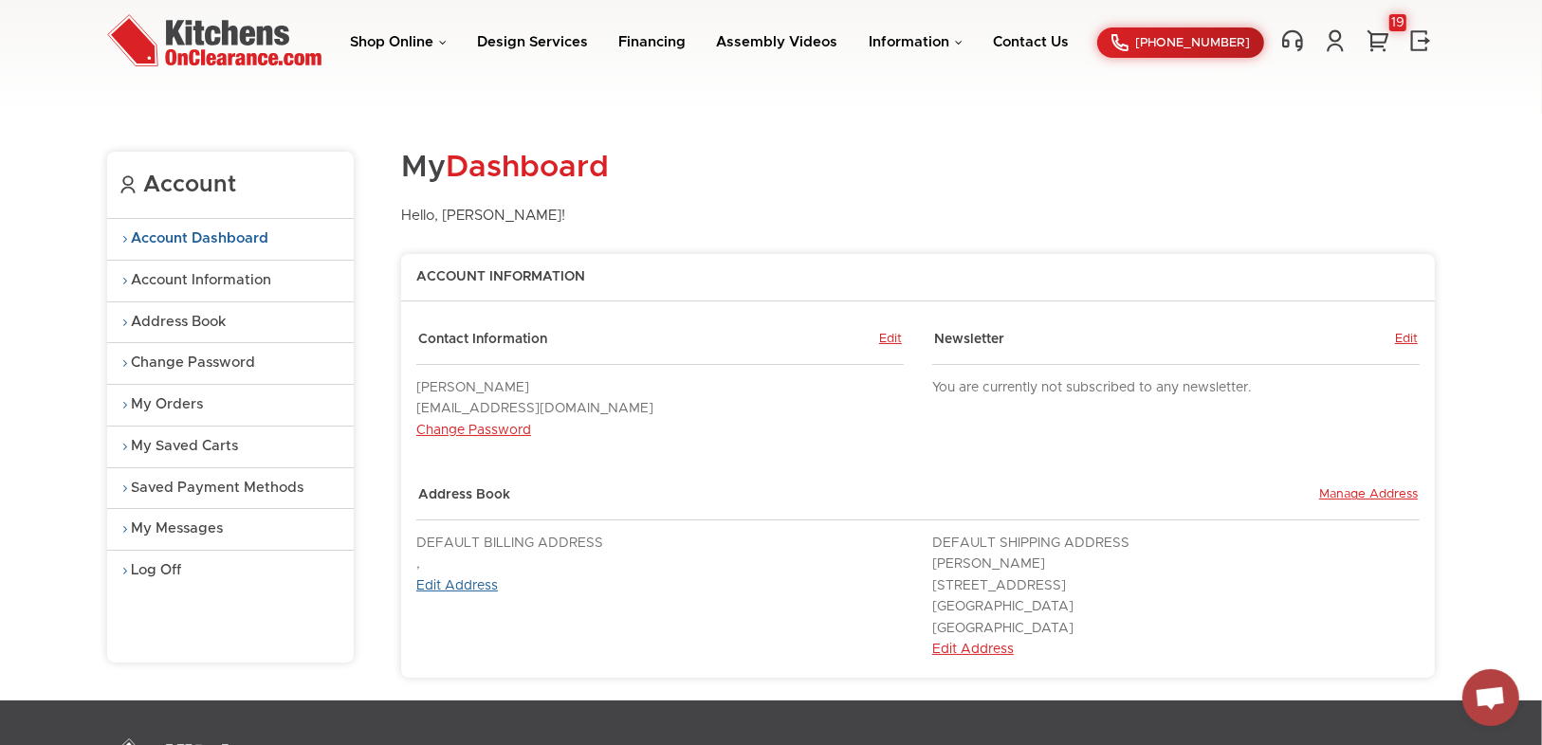
click at [442, 593] on link "Edit Address" at bounding box center [457, 585] width 82 height 13
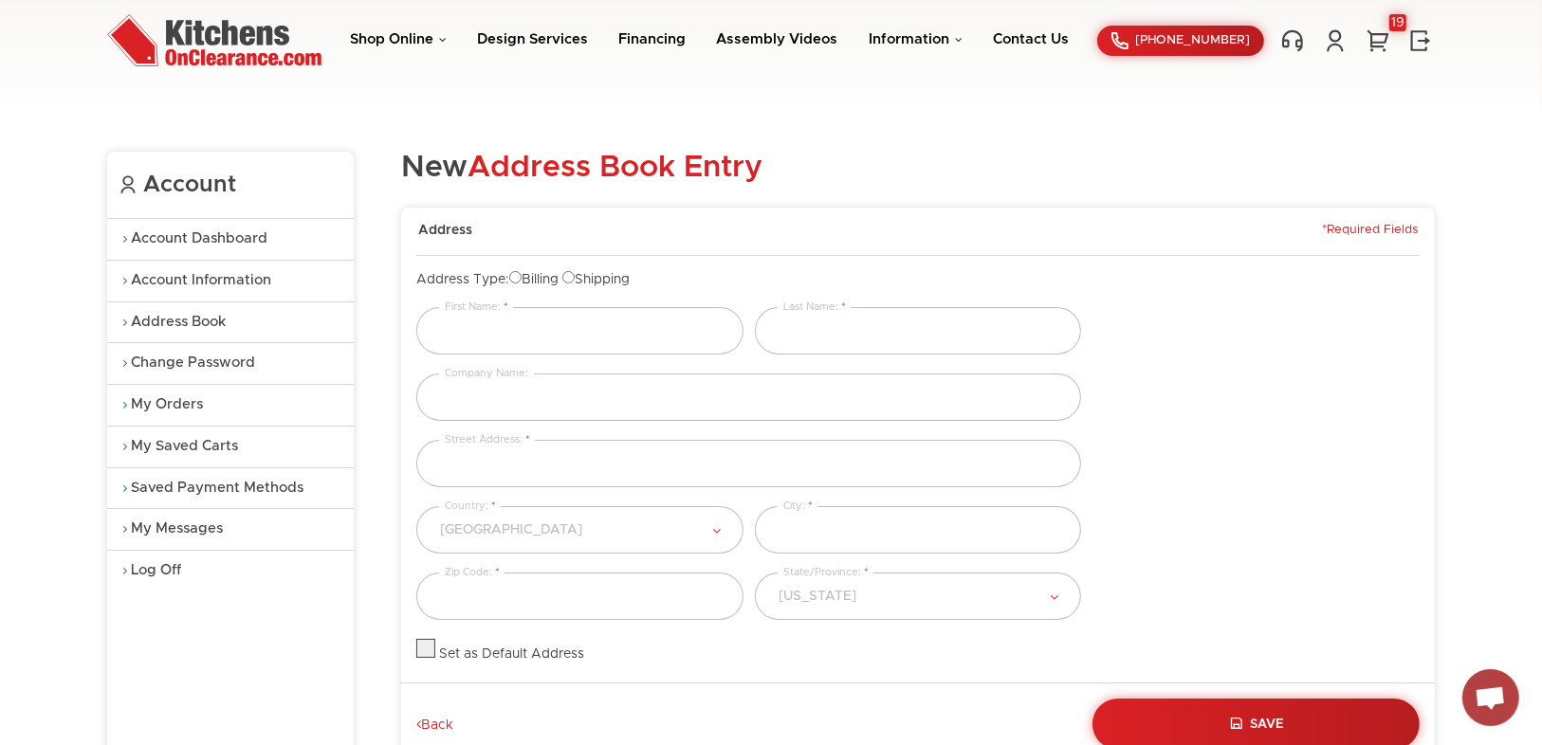
click at [426, 648] on label at bounding box center [425, 654] width 19 height 13
checkbox input "true"
click at [521, 278] on input "Billing" at bounding box center [515, 277] width 12 height 12
radio input "true"
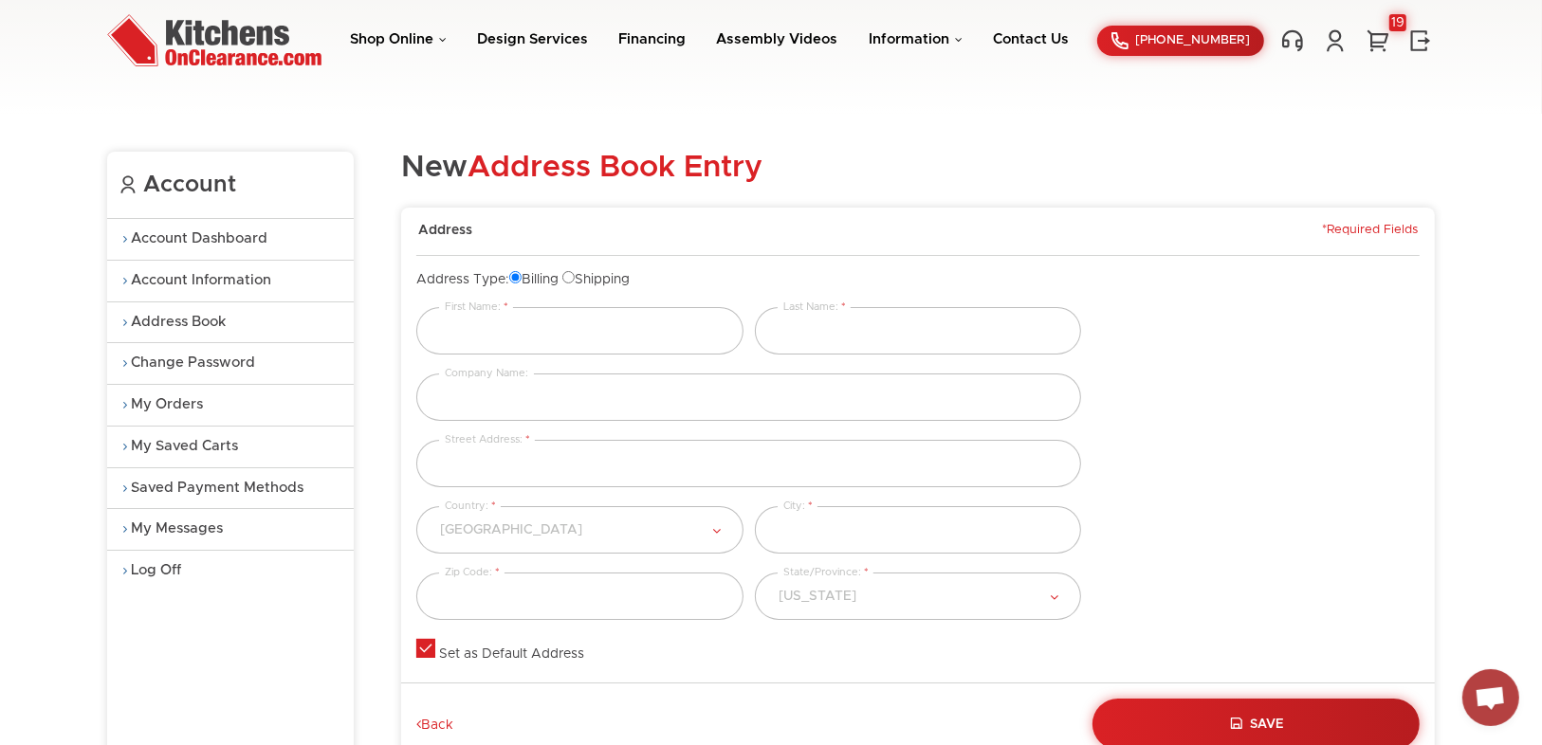
click at [575, 273] on input "Shipping" at bounding box center [568, 277] width 12 height 12
radio input "true"
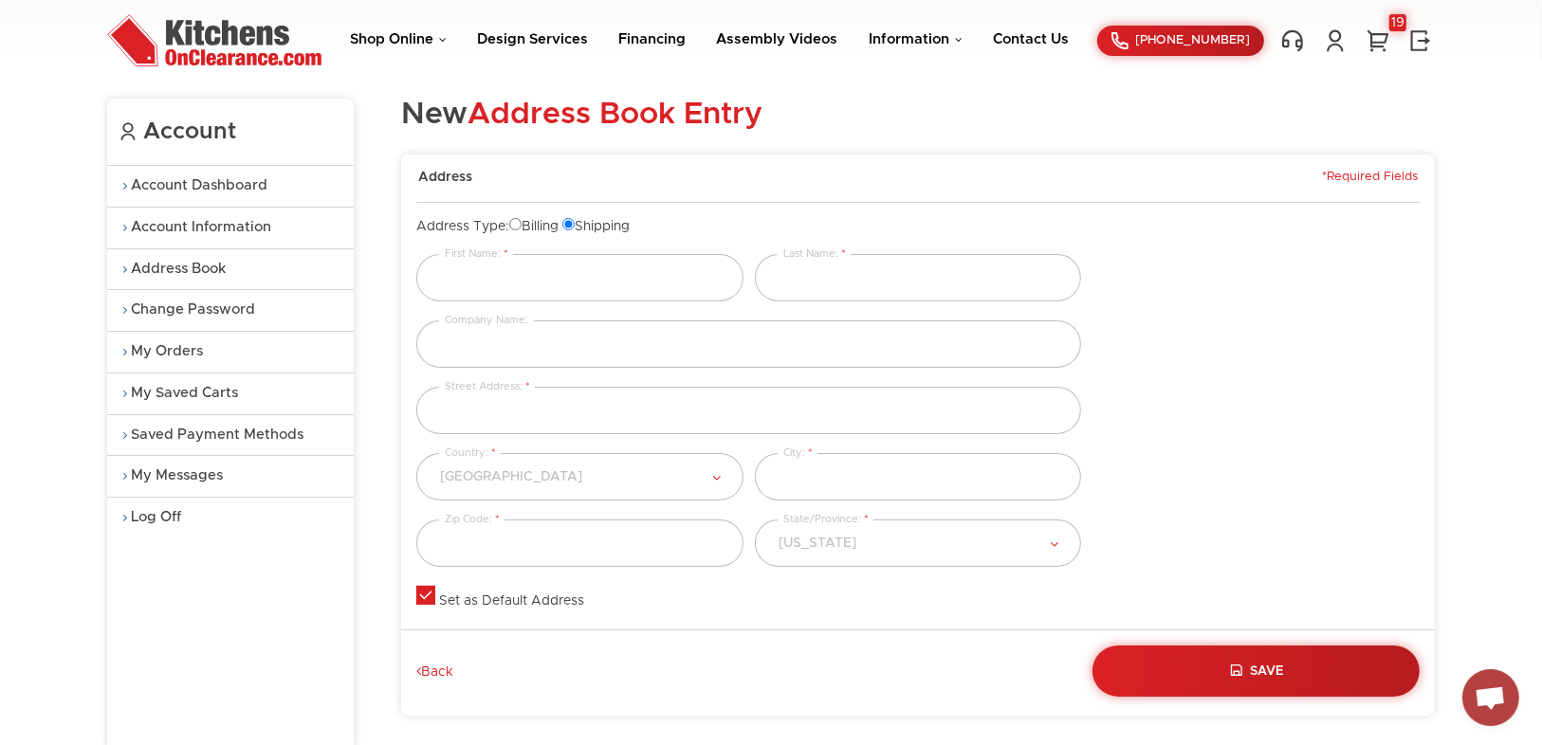
scroll to position [76, 0]
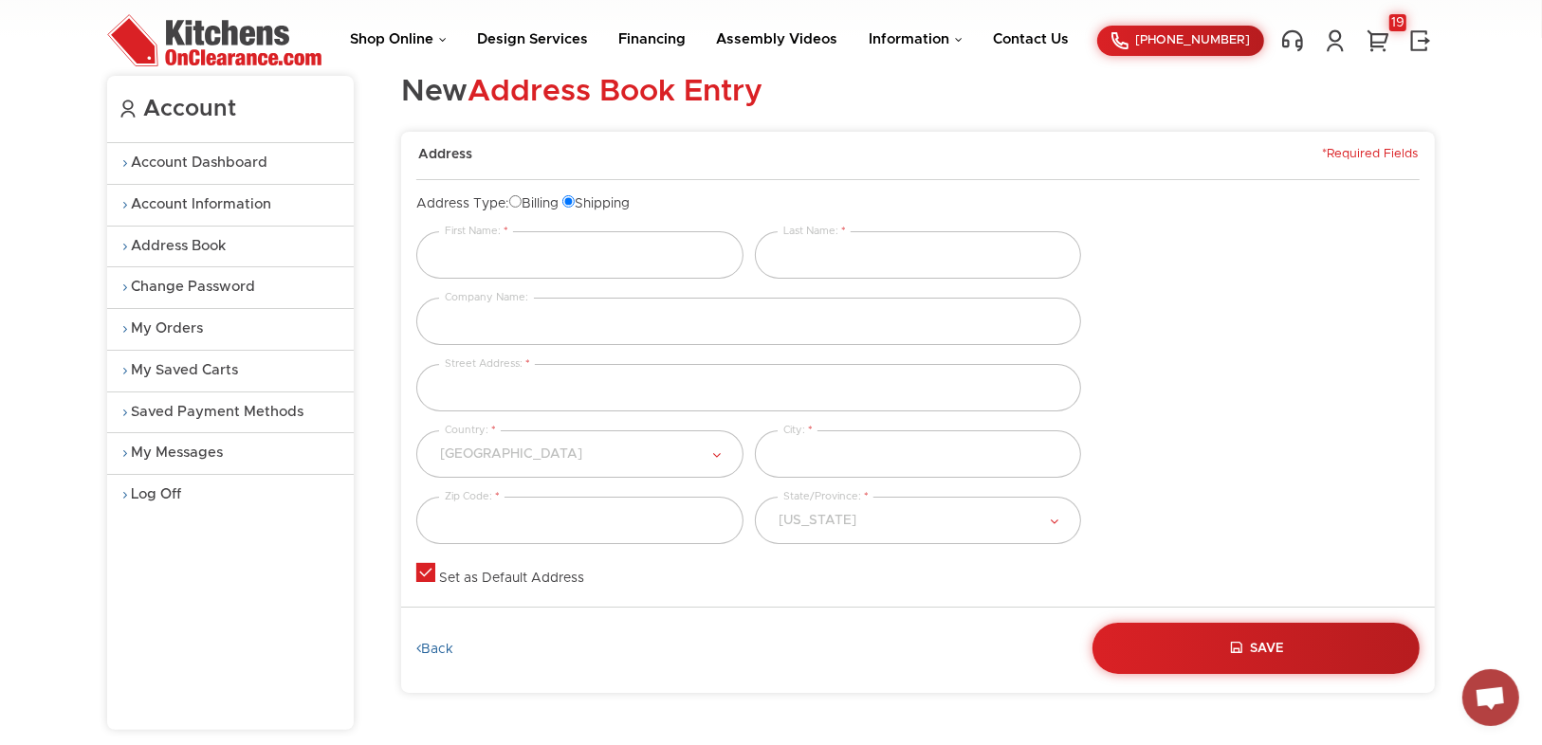
click at [451, 642] on link "Back" at bounding box center [434, 650] width 37 height 17
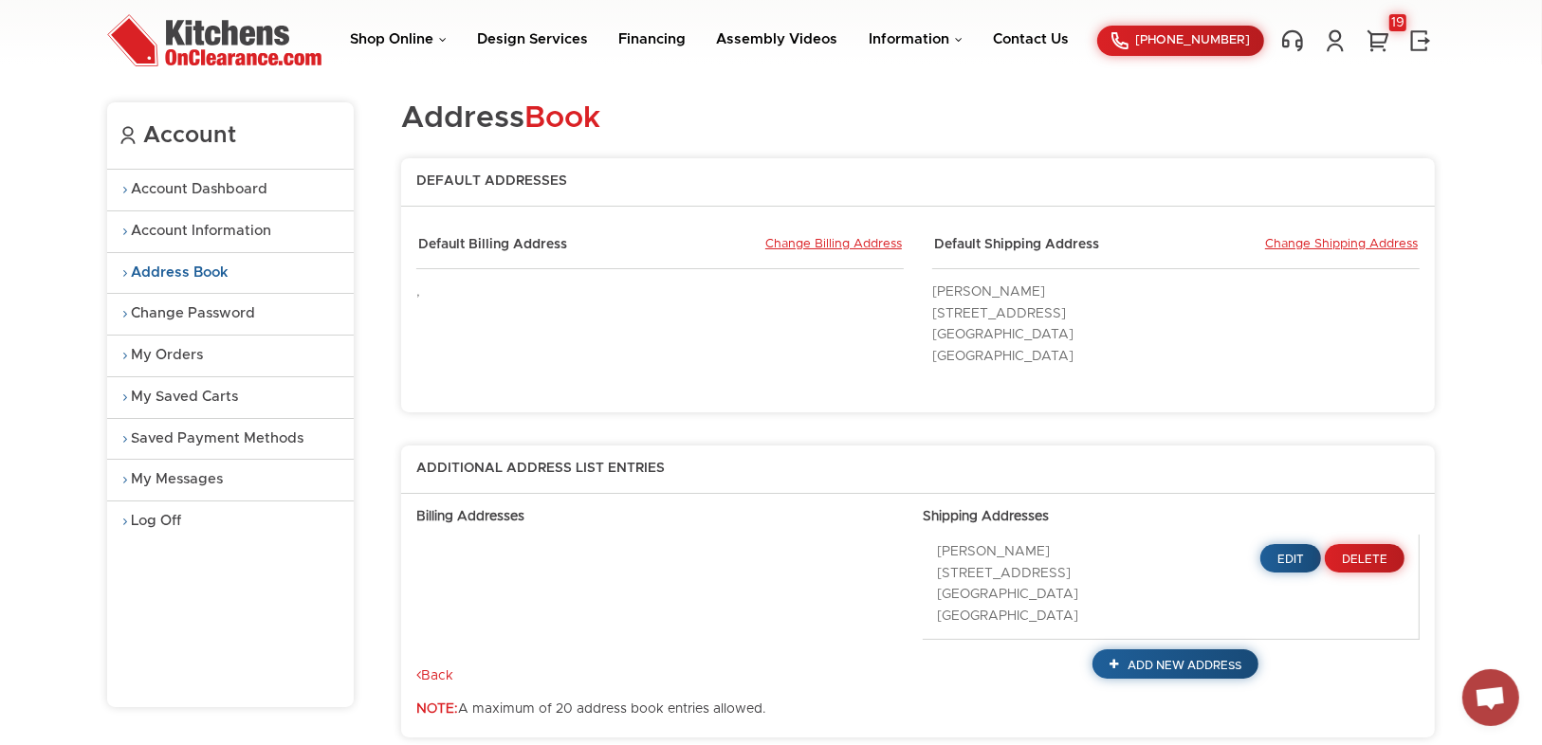
scroll to position [76, 0]
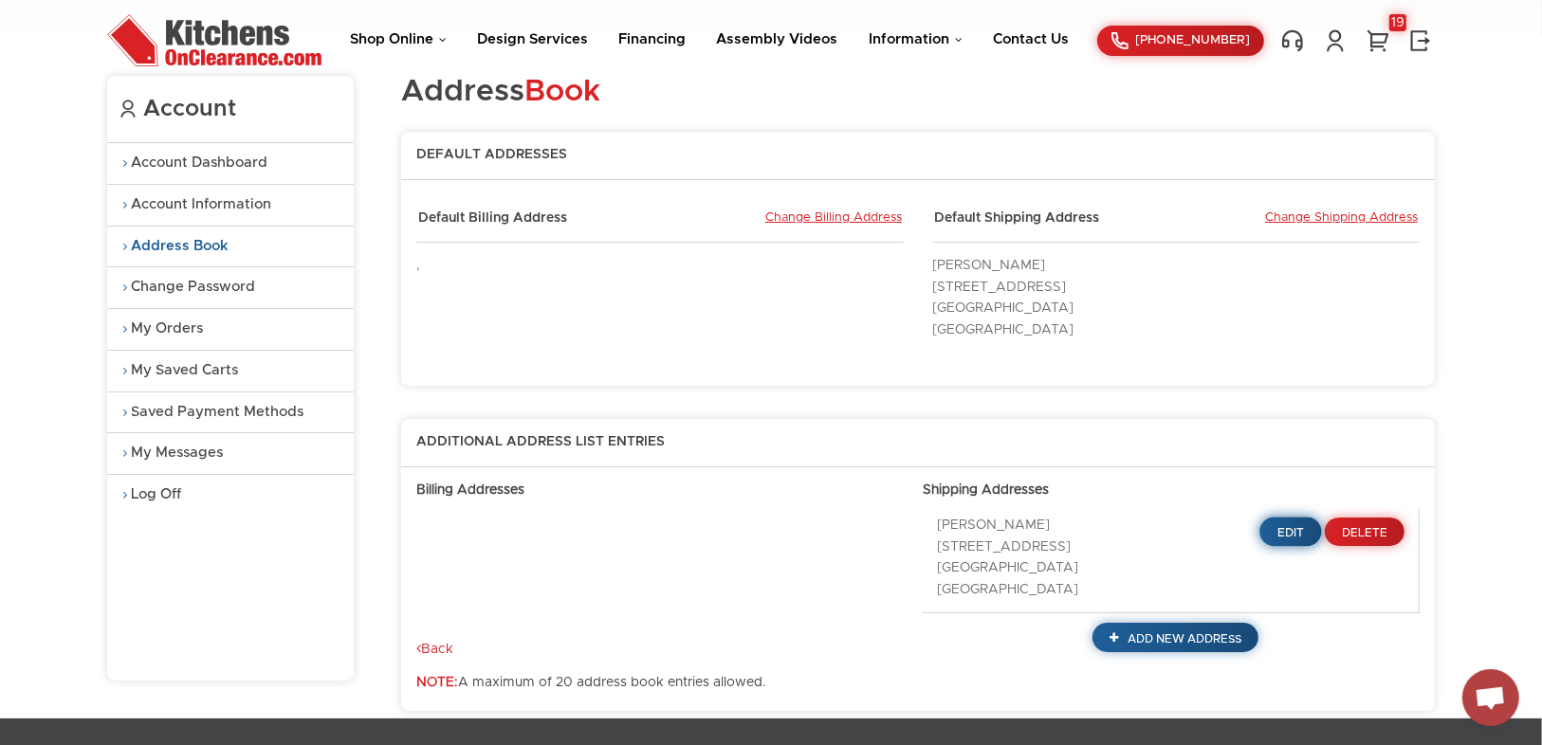
click at [1305, 527] on span "Edit" at bounding box center [1292, 532] width 28 height 11
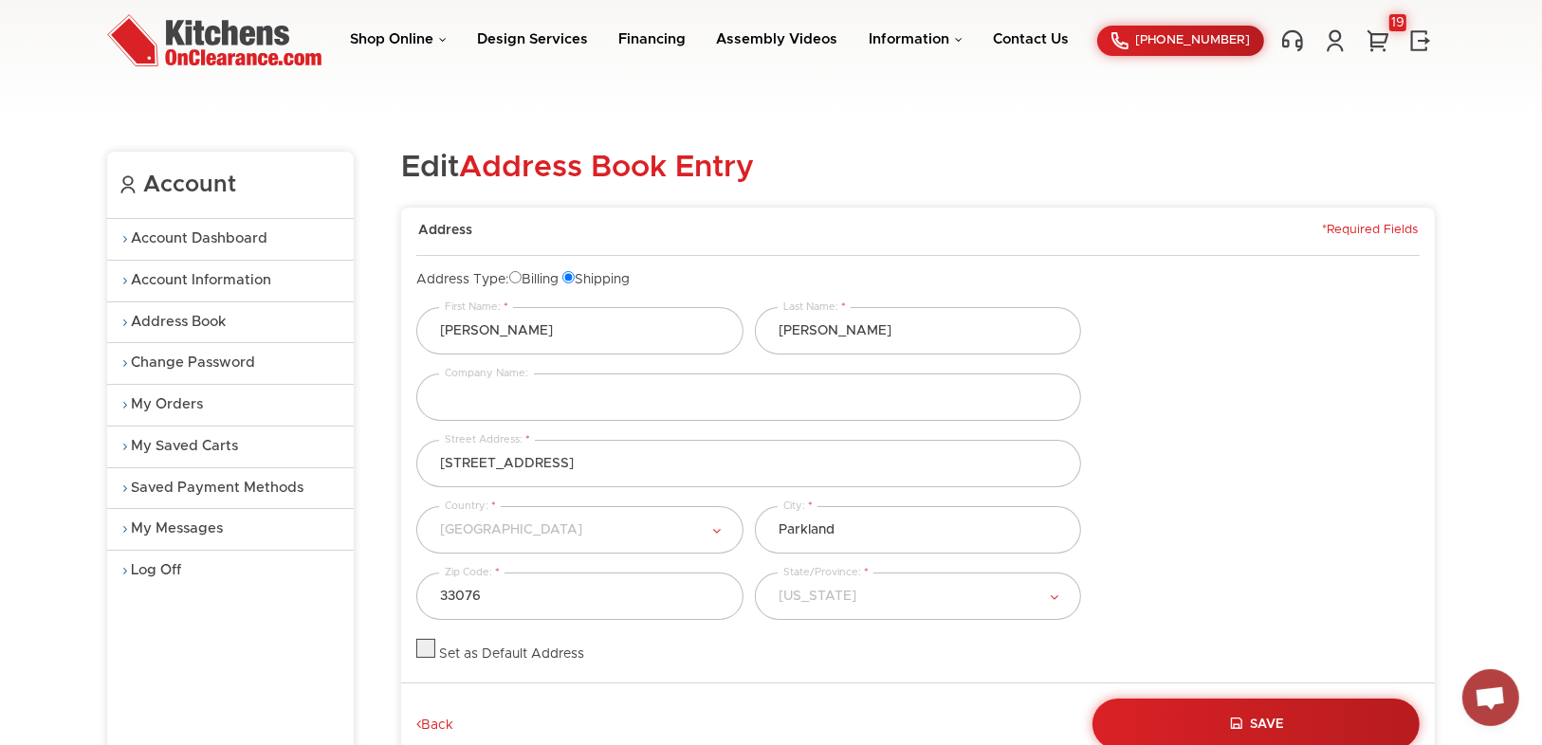
click at [423, 648] on label at bounding box center [425, 654] width 19 height 13
checkbox input "true"
click at [522, 279] on input "Billing" at bounding box center [515, 277] width 12 height 12
radio input "true"
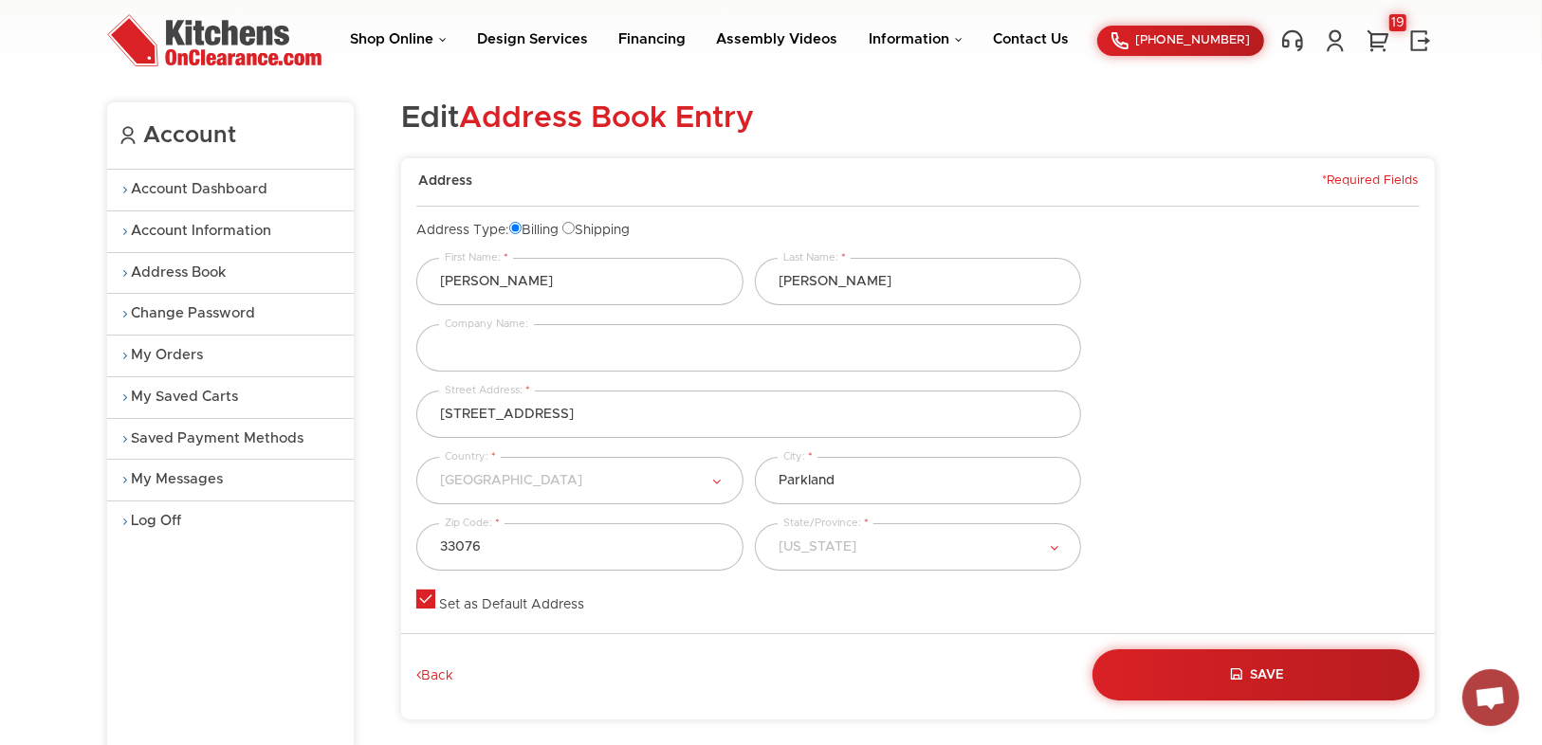
scroll to position [76, 0]
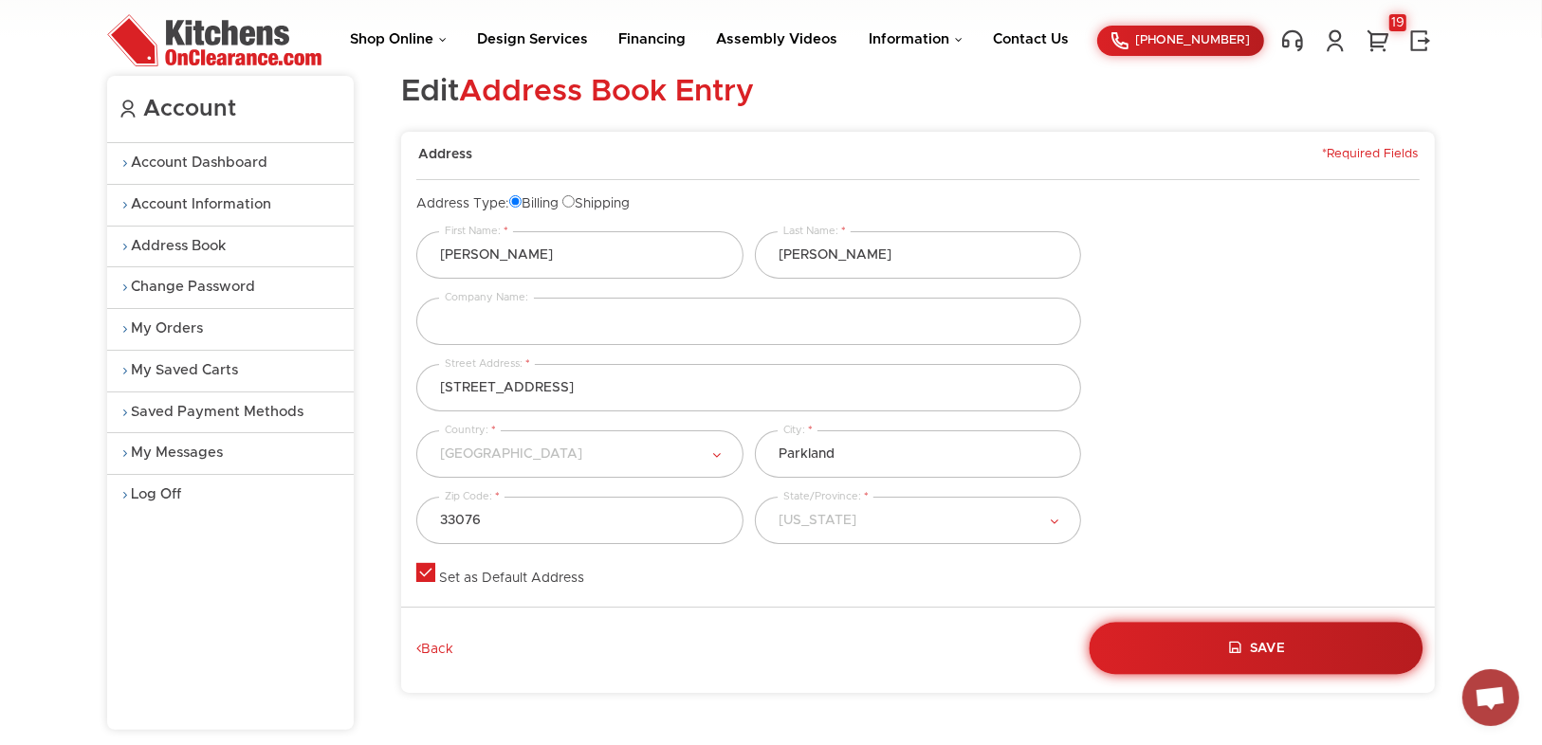
click at [1238, 650] on button "Save" at bounding box center [1257, 648] width 334 height 52
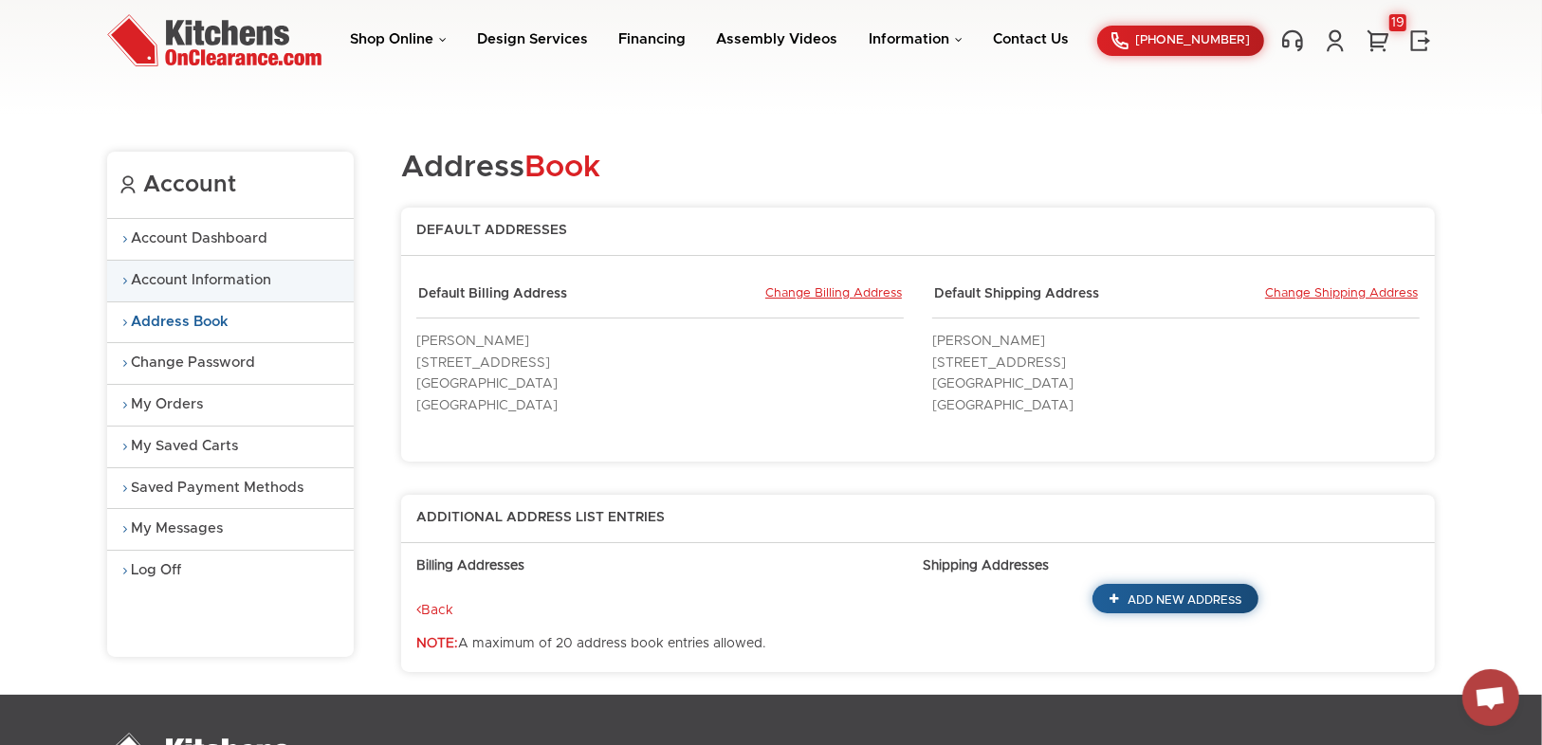
click at [170, 279] on link "Account Information" at bounding box center [230, 281] width 247 height 41
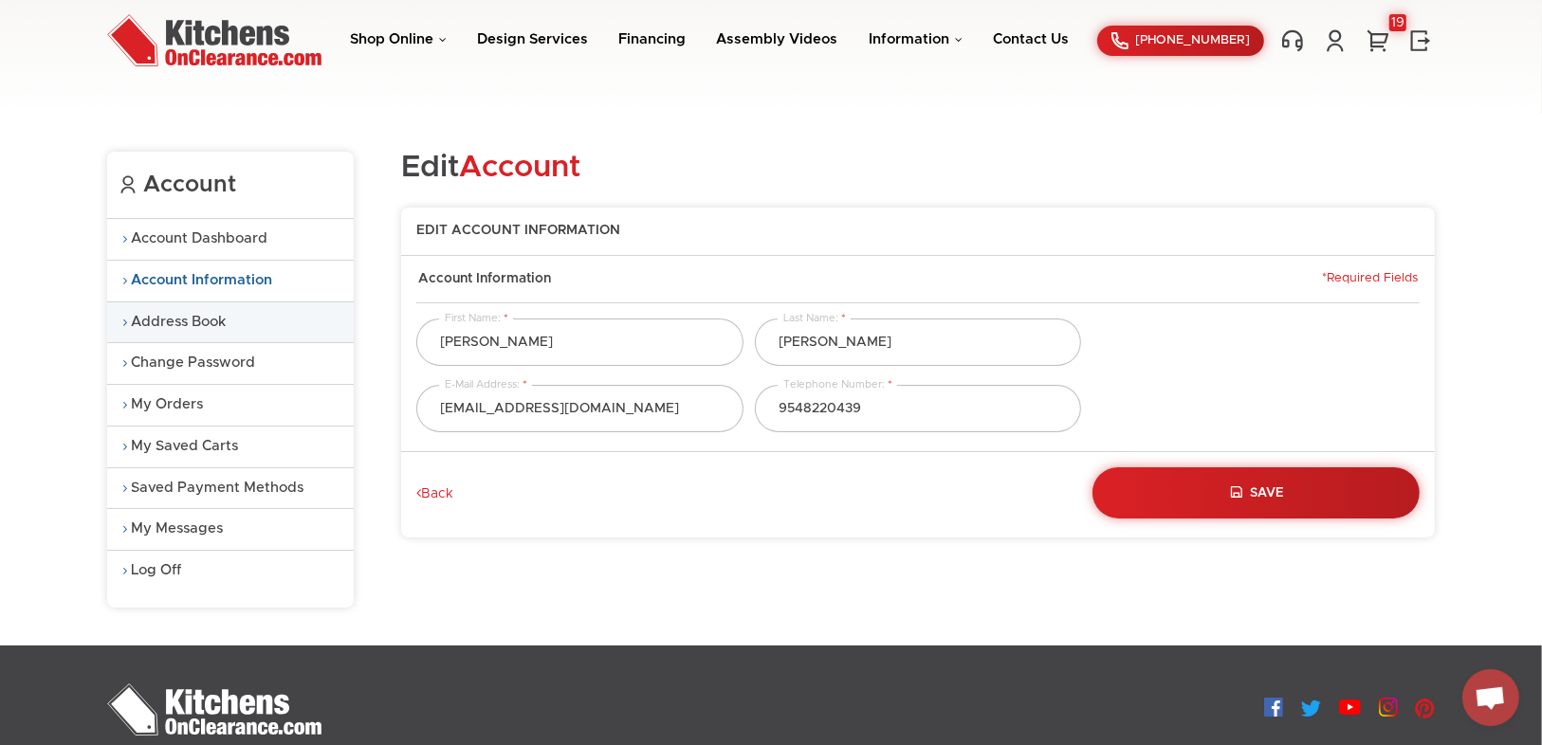
click at [178, 316] on link "Address Book" at bounding box center [230, 323] width 247 height 41
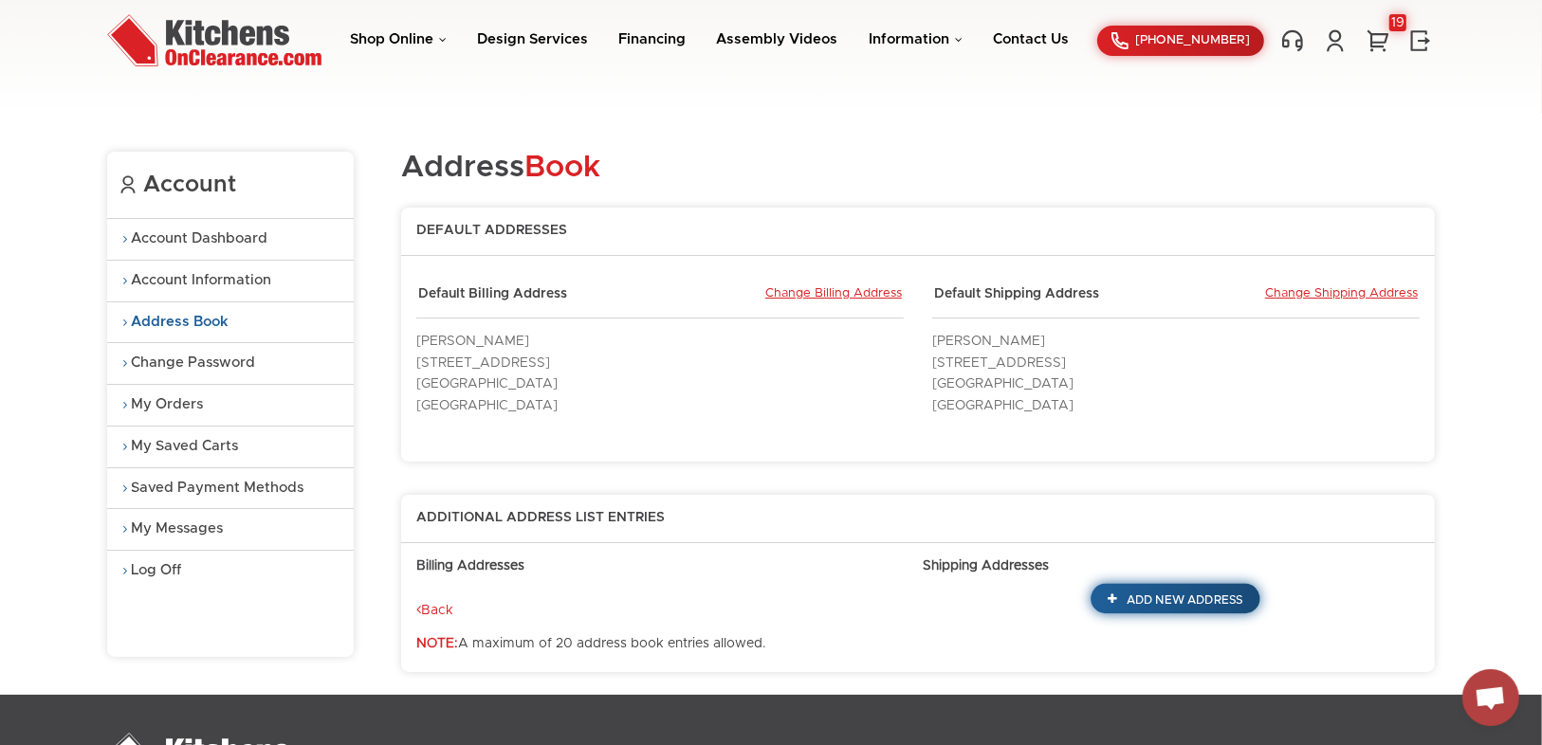
click at [1170, 595] on span "Add New Address" at bounding box center [1185, 600] width 116 height 11
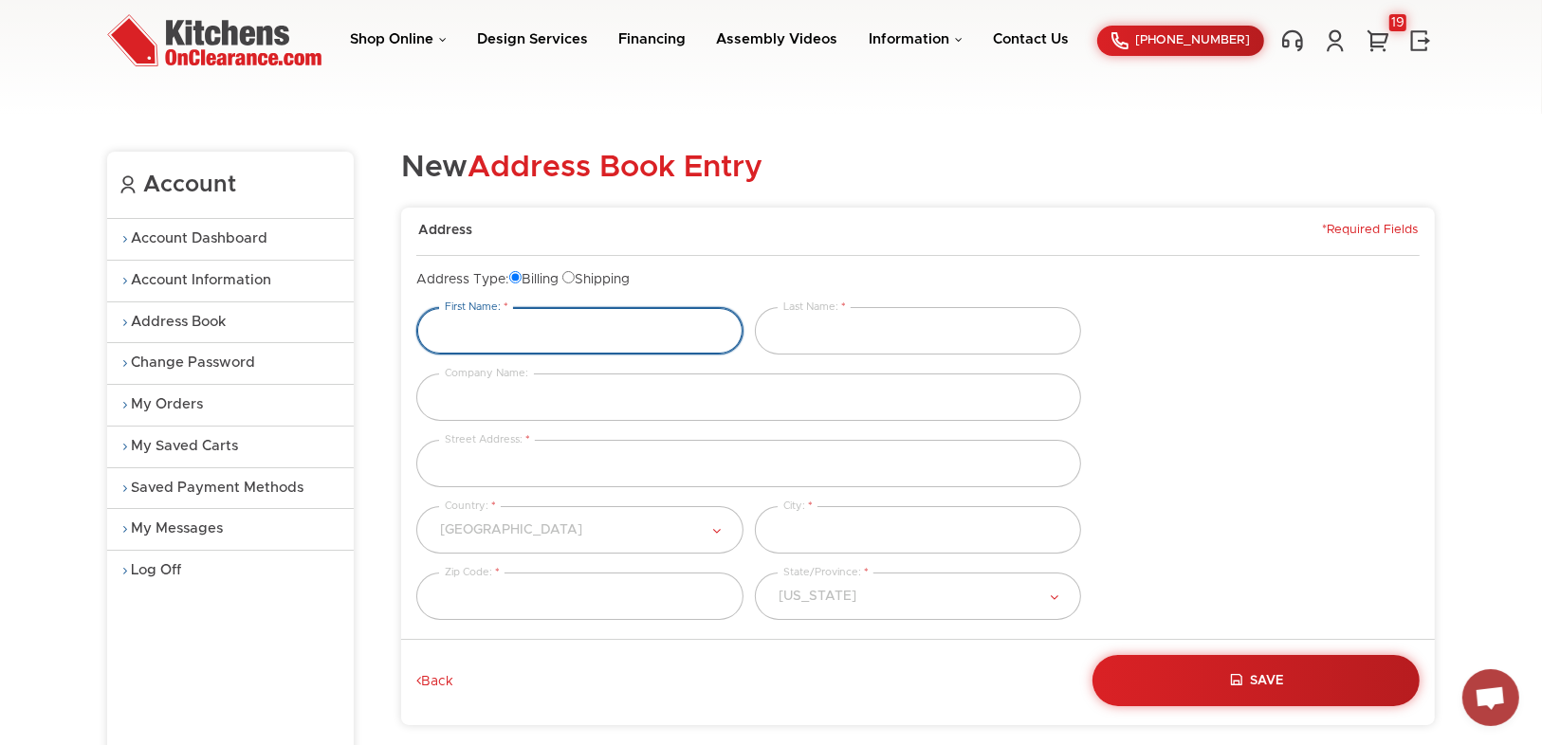
click at [592, 326] on input "text" at bounding box center [579, 330] width 327 height 47
type input "[PERSON_NAME]"
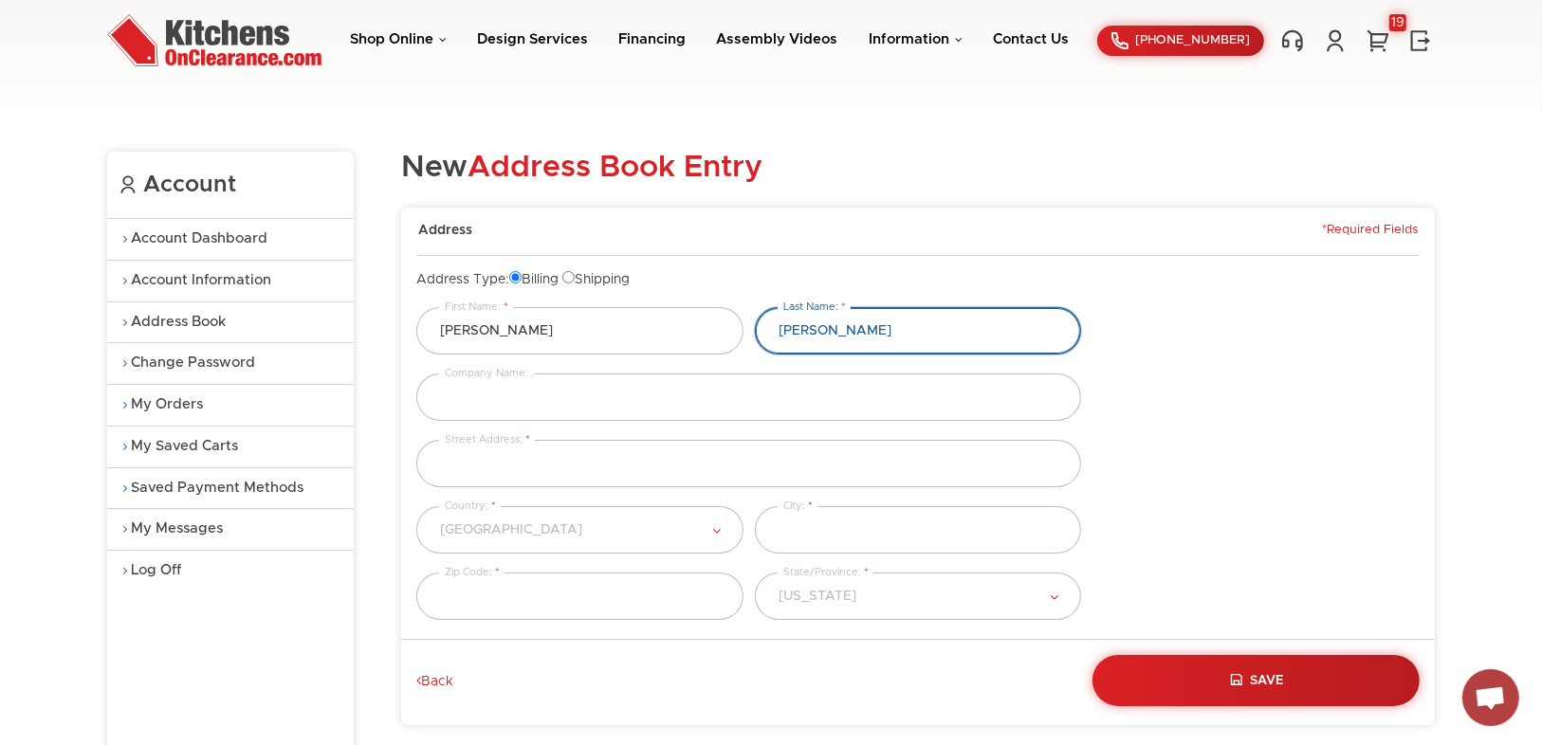
type input "[PERSON_NAME]"
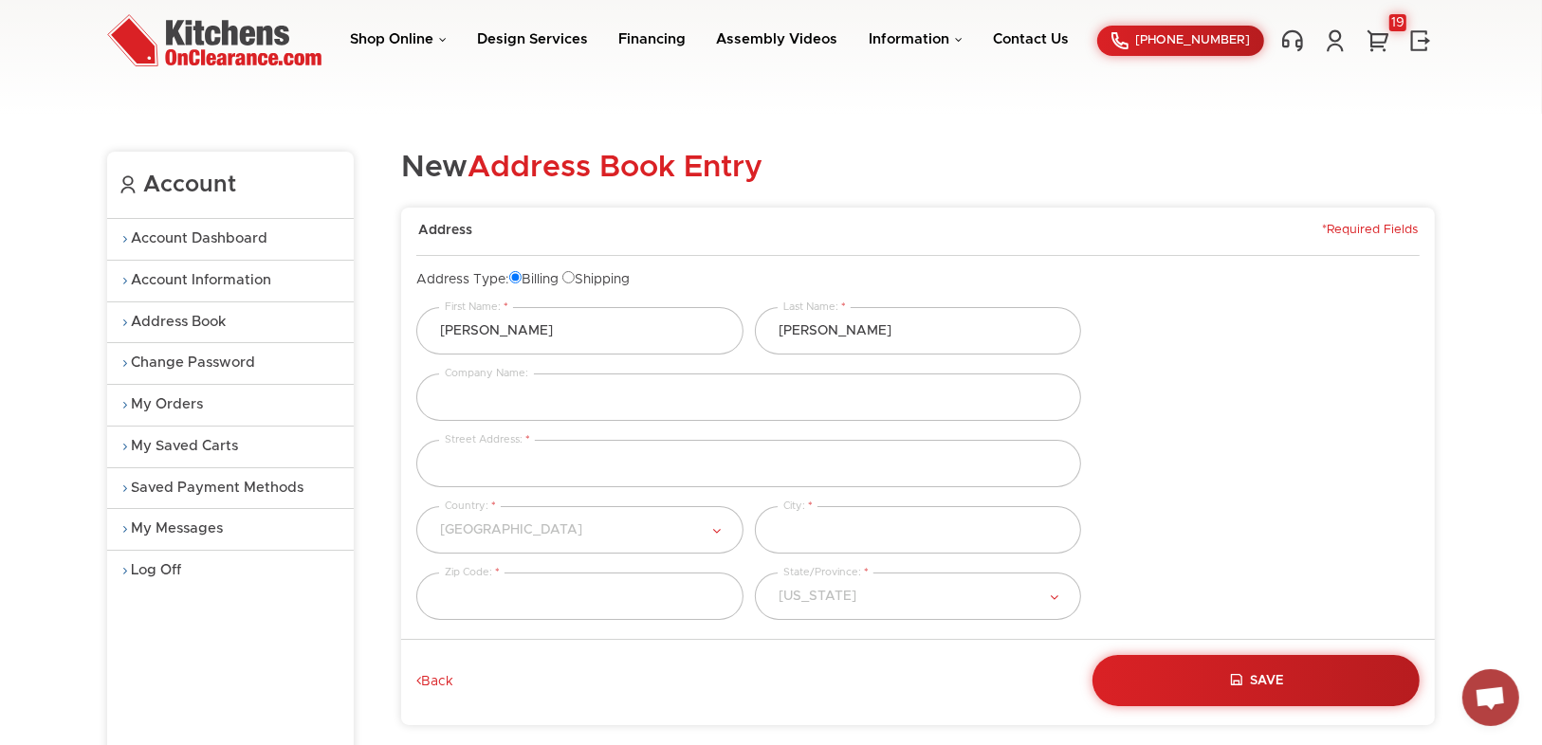
click at [575, 272] on input "Shipping" at bounding box center [568, 277] width 12 height 12
radio input "true"
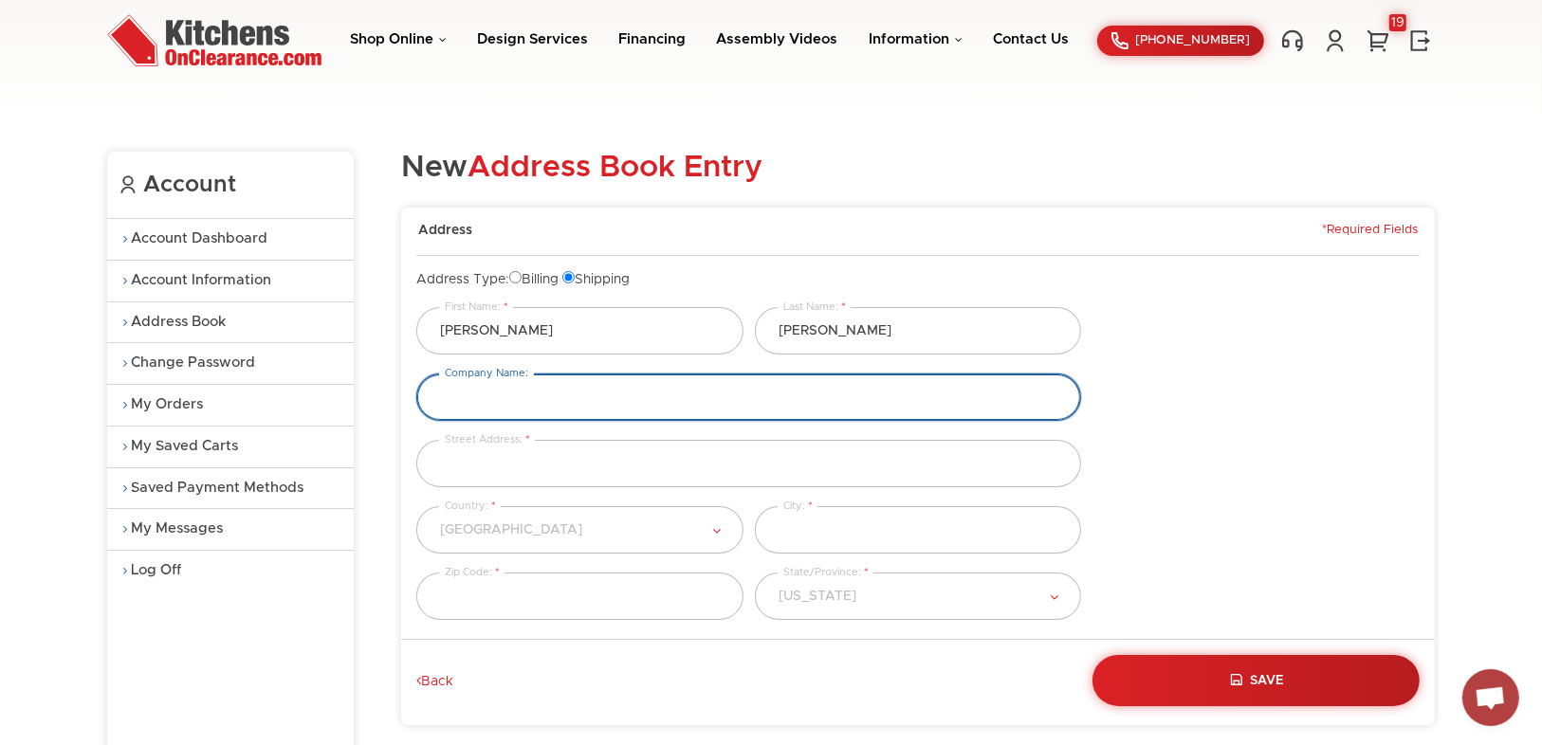
click at [508, 385] on input "text" at bounding box center [748, 397] width 665 height 47
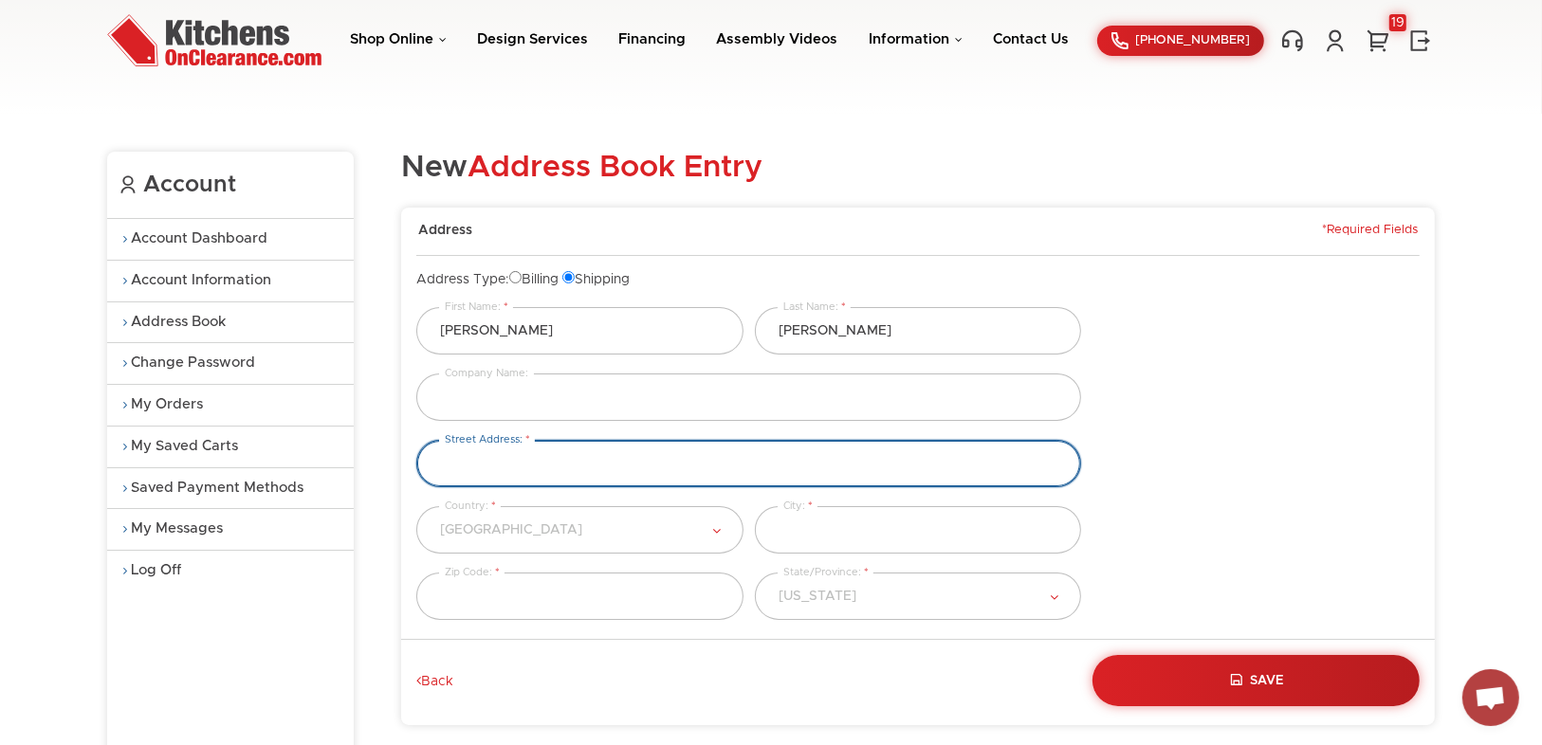
click at [544, 455] on input "text" at bounding box center [748, 463] width 665 height 47
click at [544, 455] on input "10340 Majestic" at bounding box center [748, 463] width 665 height 47
type input "[STREET_ADDRESS]"
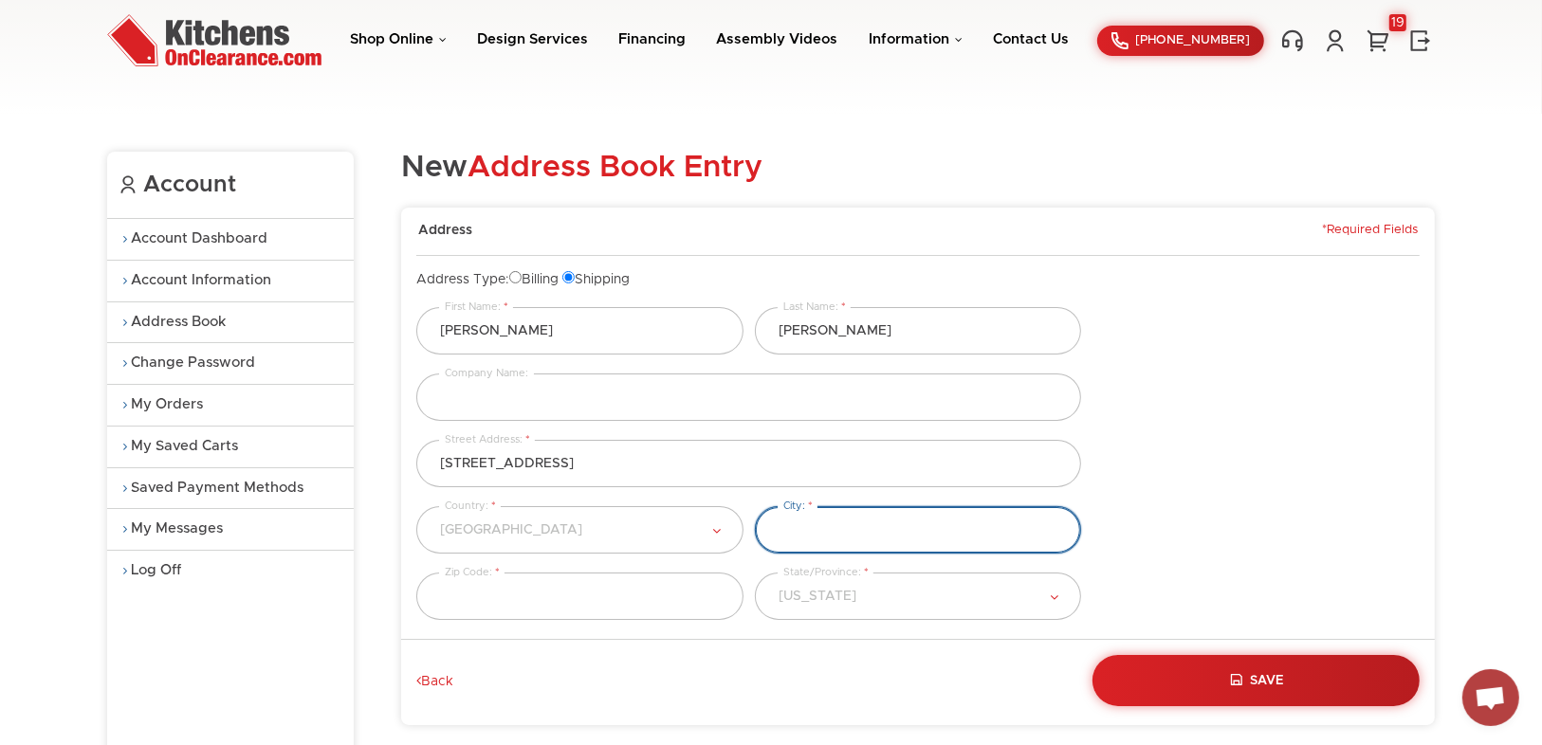
click at [835, 531] on input "text" at bounding box center [918, 529] width 327 height 47
type input "Pakland"
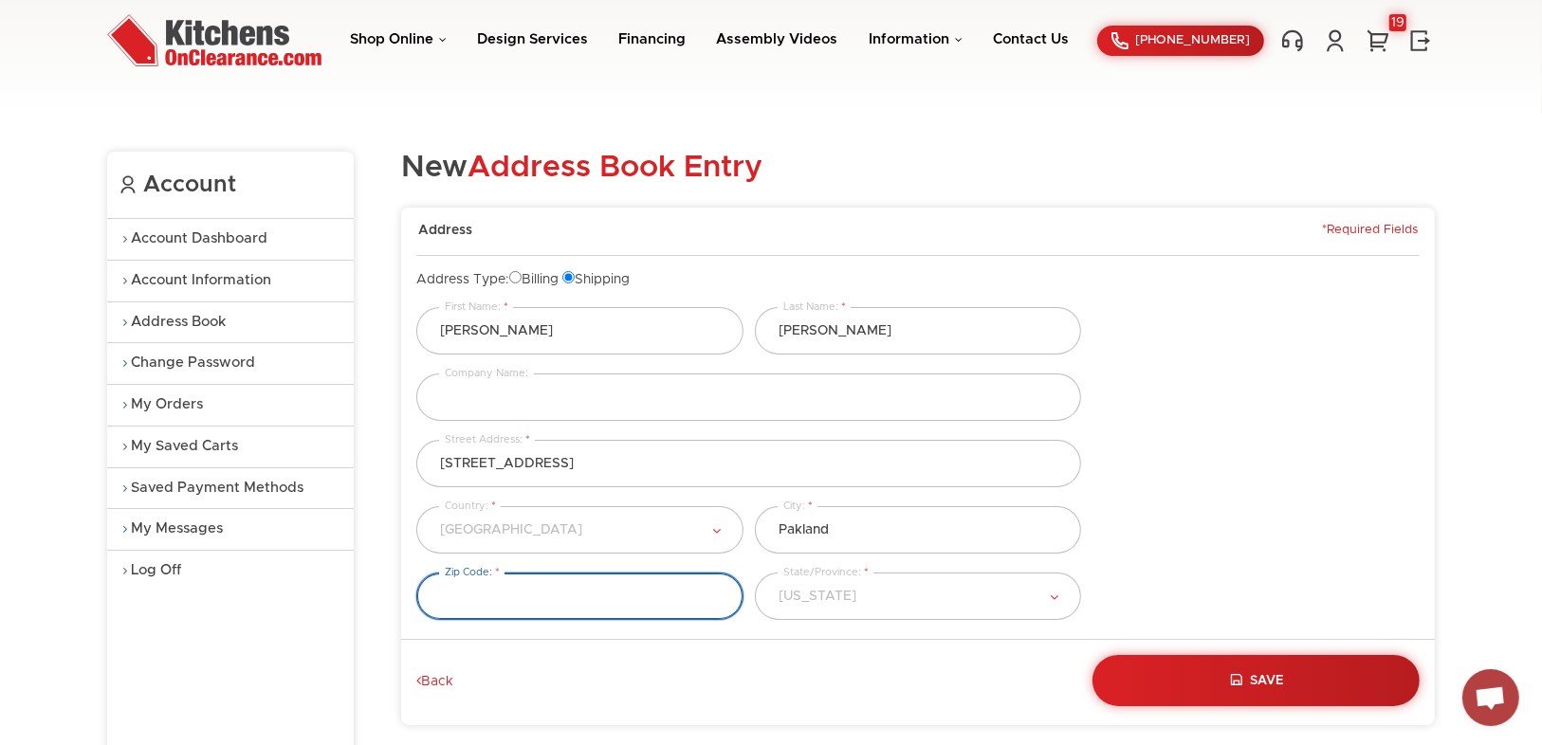
click at [553, 591] on input "text" at bounding box center [579, 596] width 327 height 47
type input "33076"
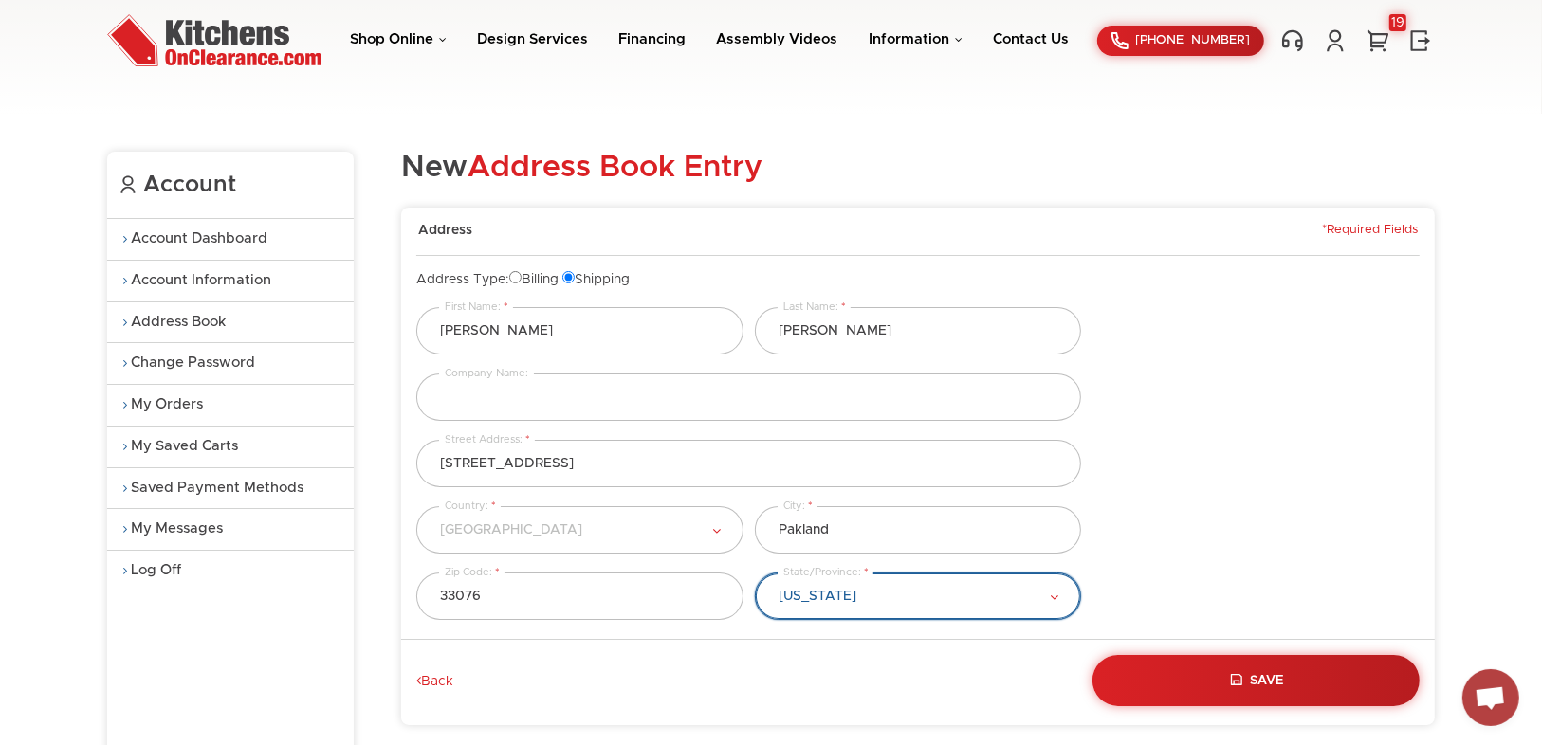
select select "Florida"
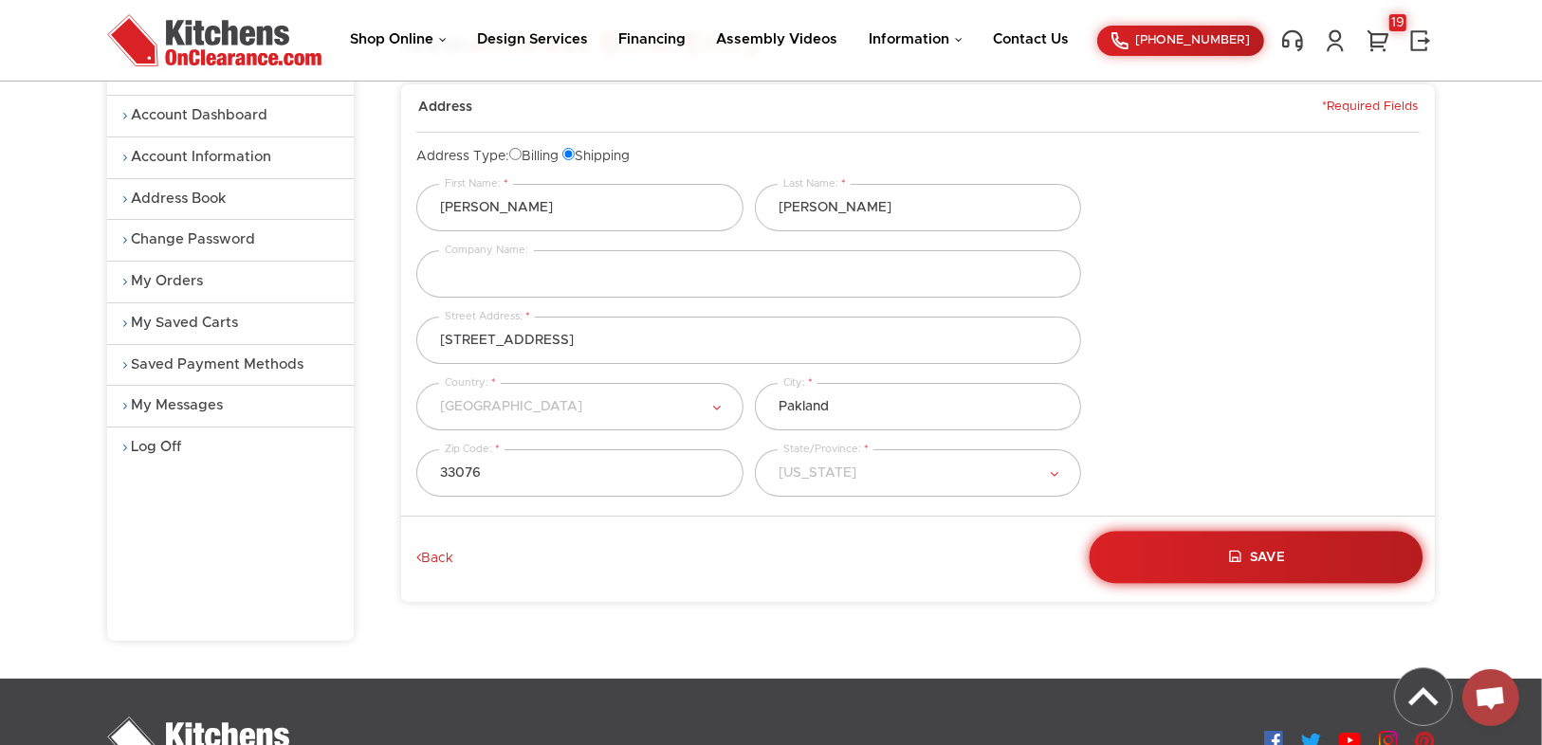
scroll to position [76, 0]
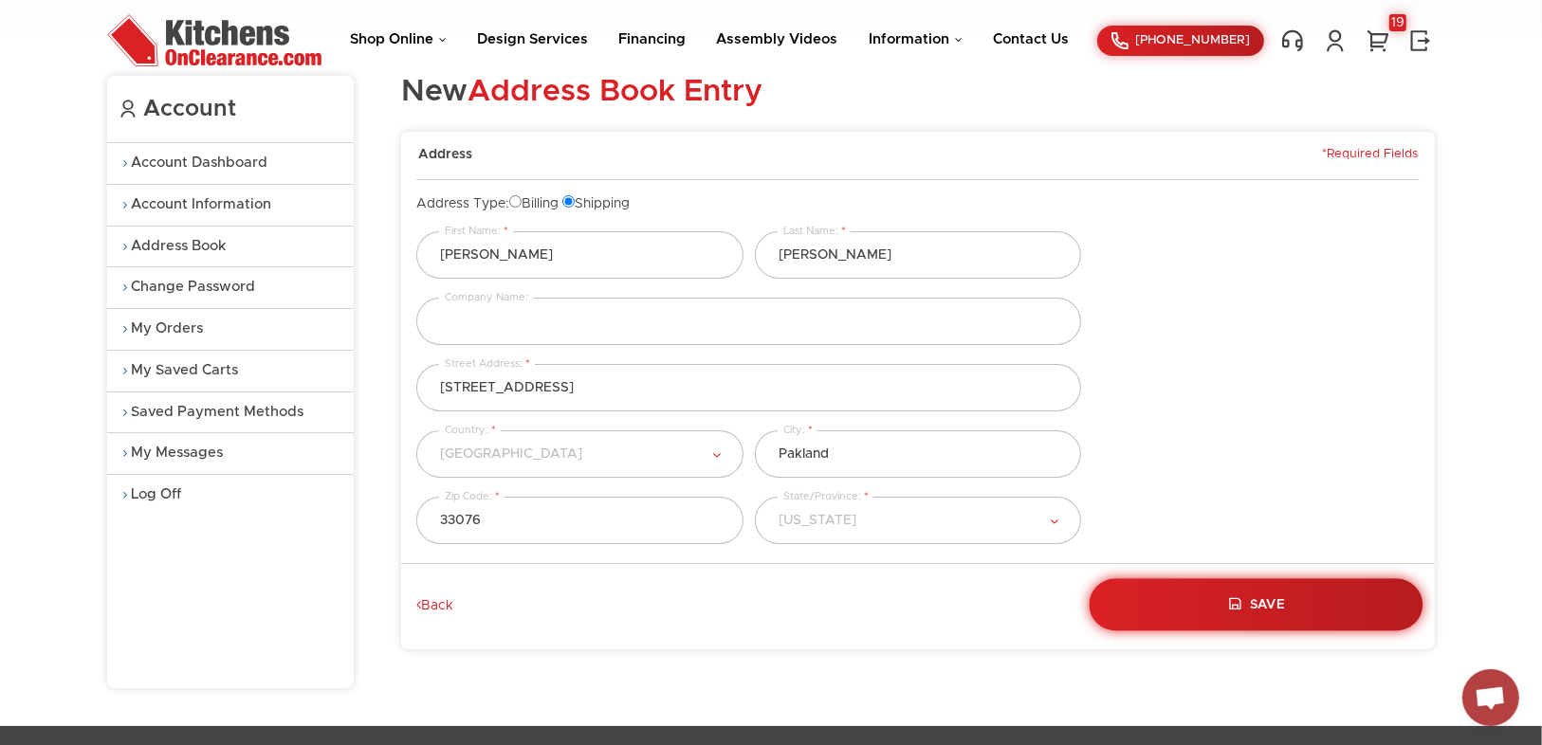
click at [1256, 589] on button "Save" at bounding box center [1257, 605] width 334 height 52
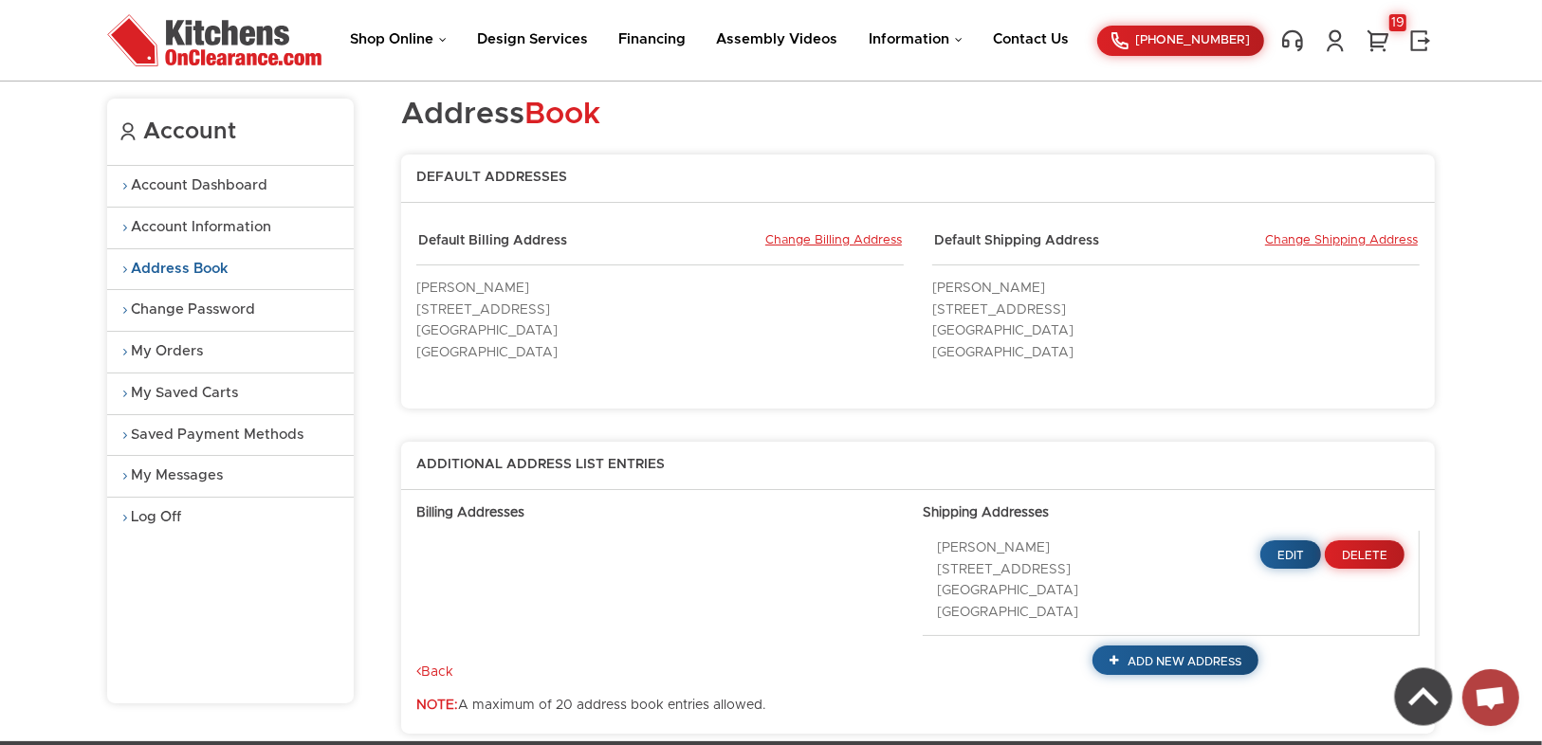
scroll to position [152, 0]
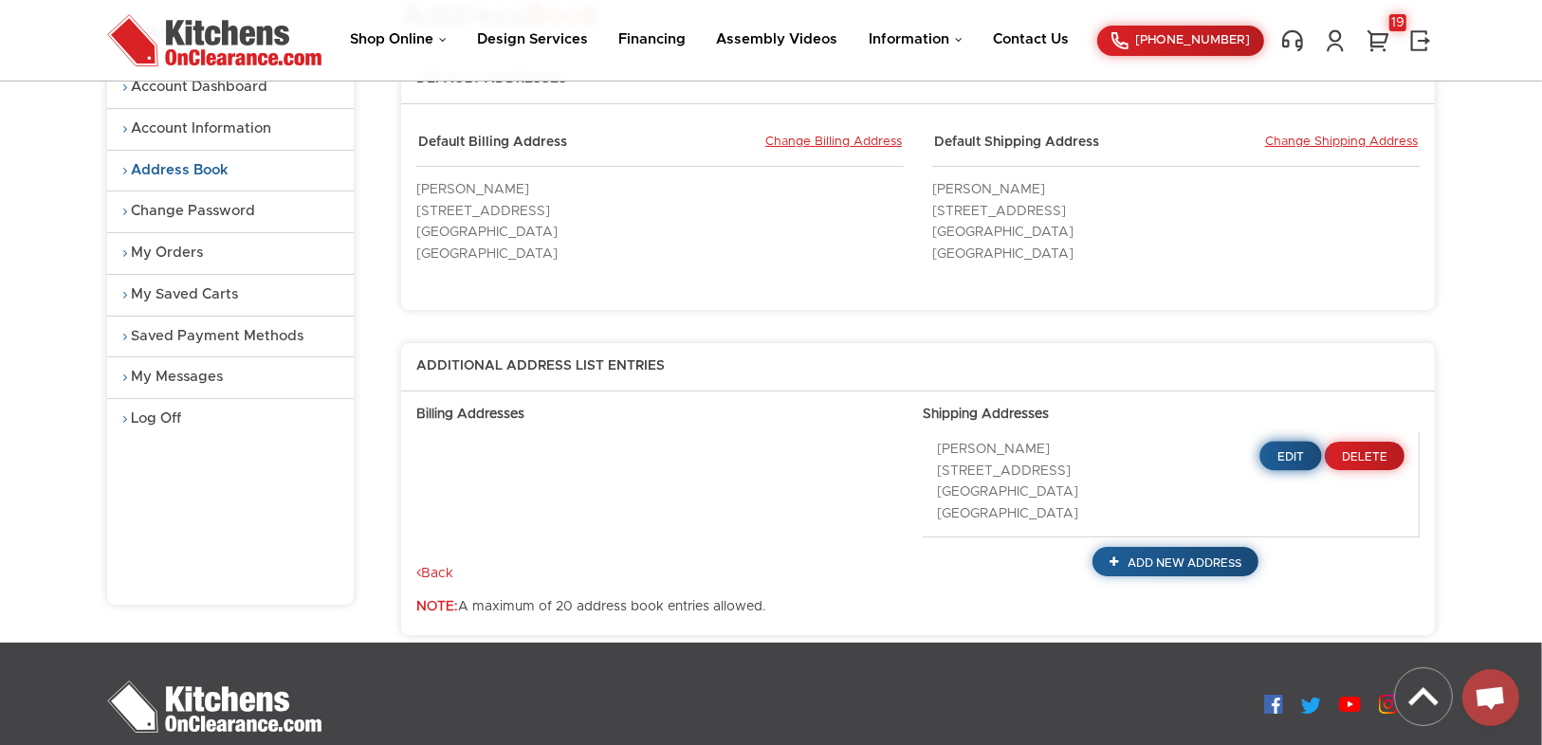
click at [1293, 451] on span "Edit" at bounding box center [1292, 456] width 28 height 11
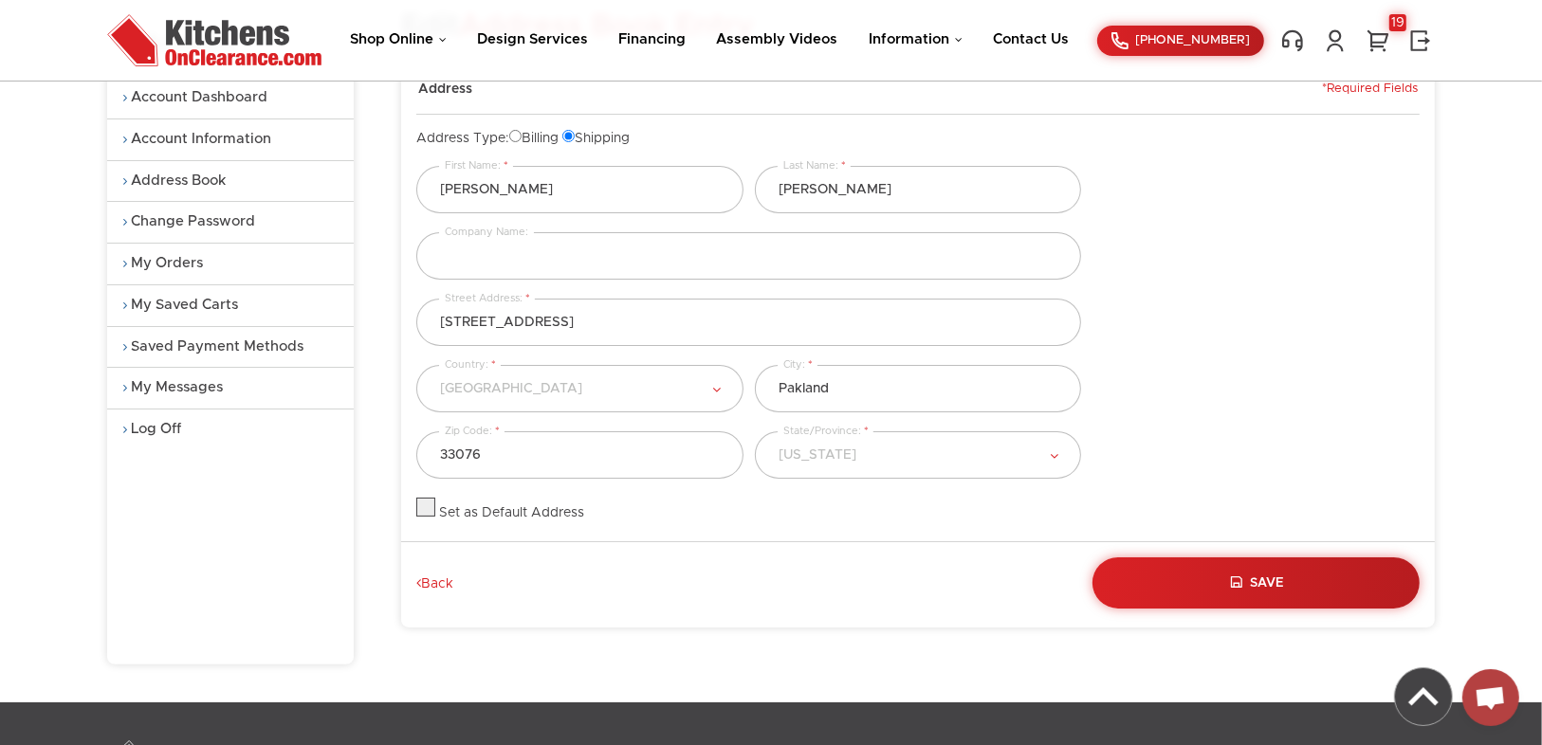
scroll to position [152, 0]
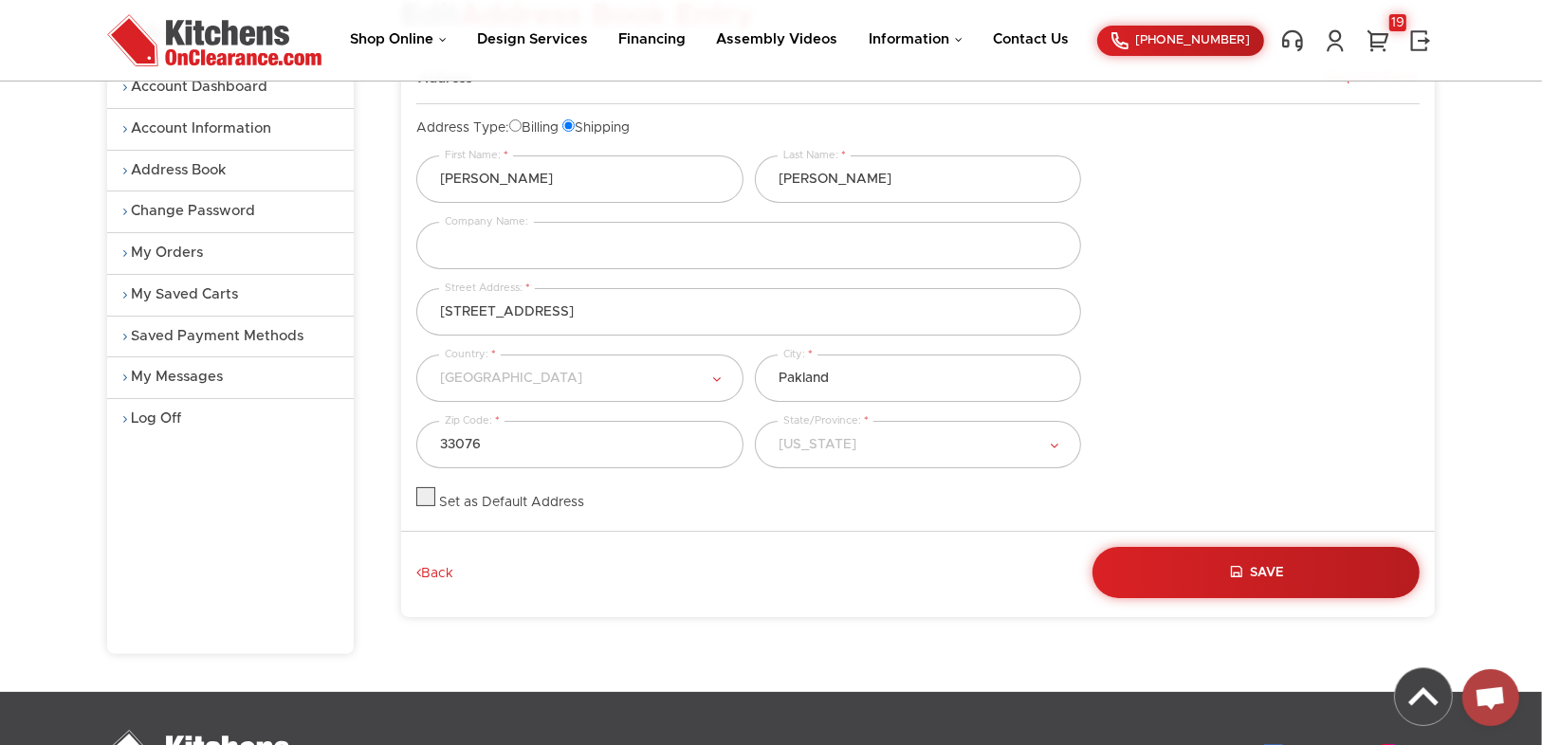
click at [423, 496] on label at bounding box center [425, 502] width 19 height 13
checkbox input "true"
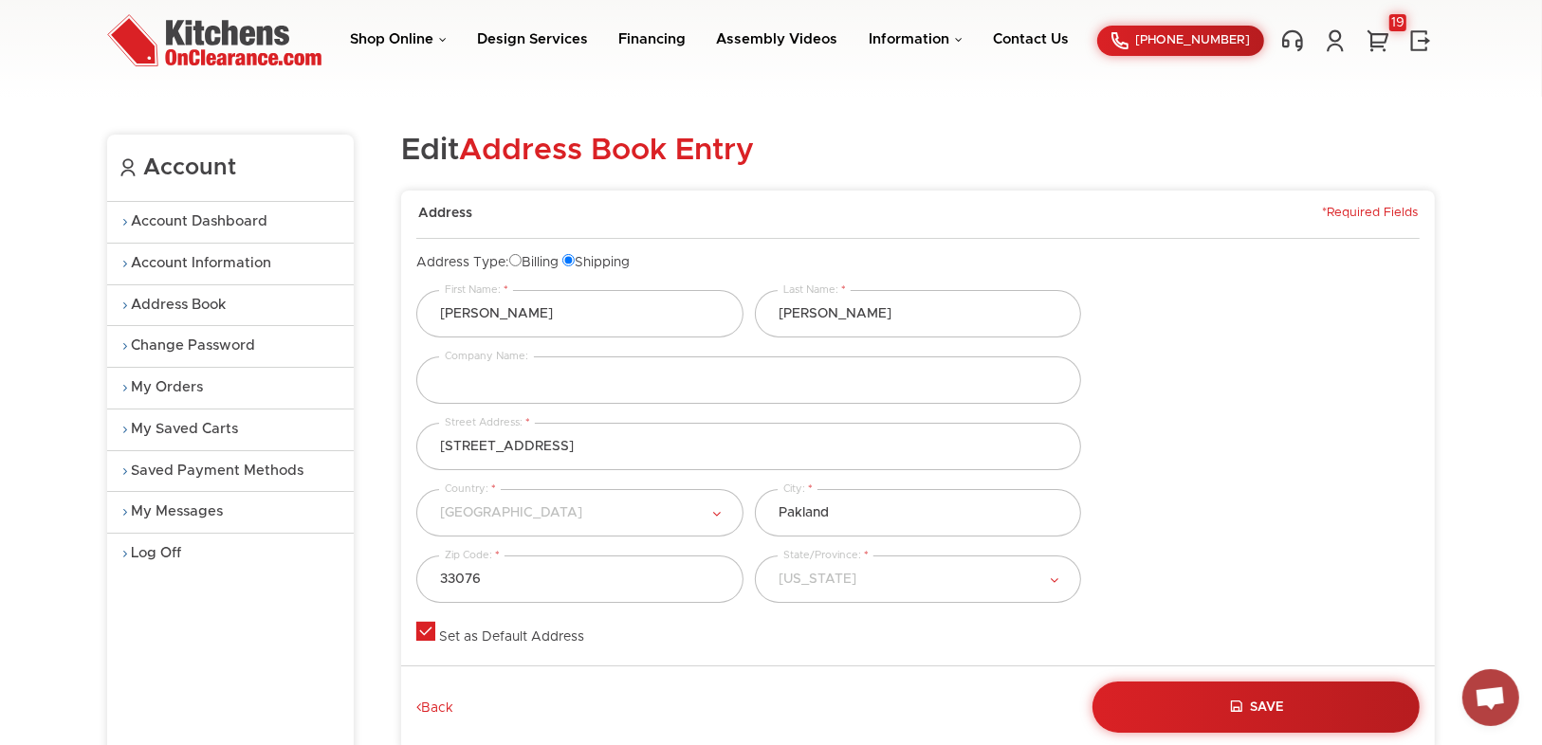
scroll to position [0, 0]
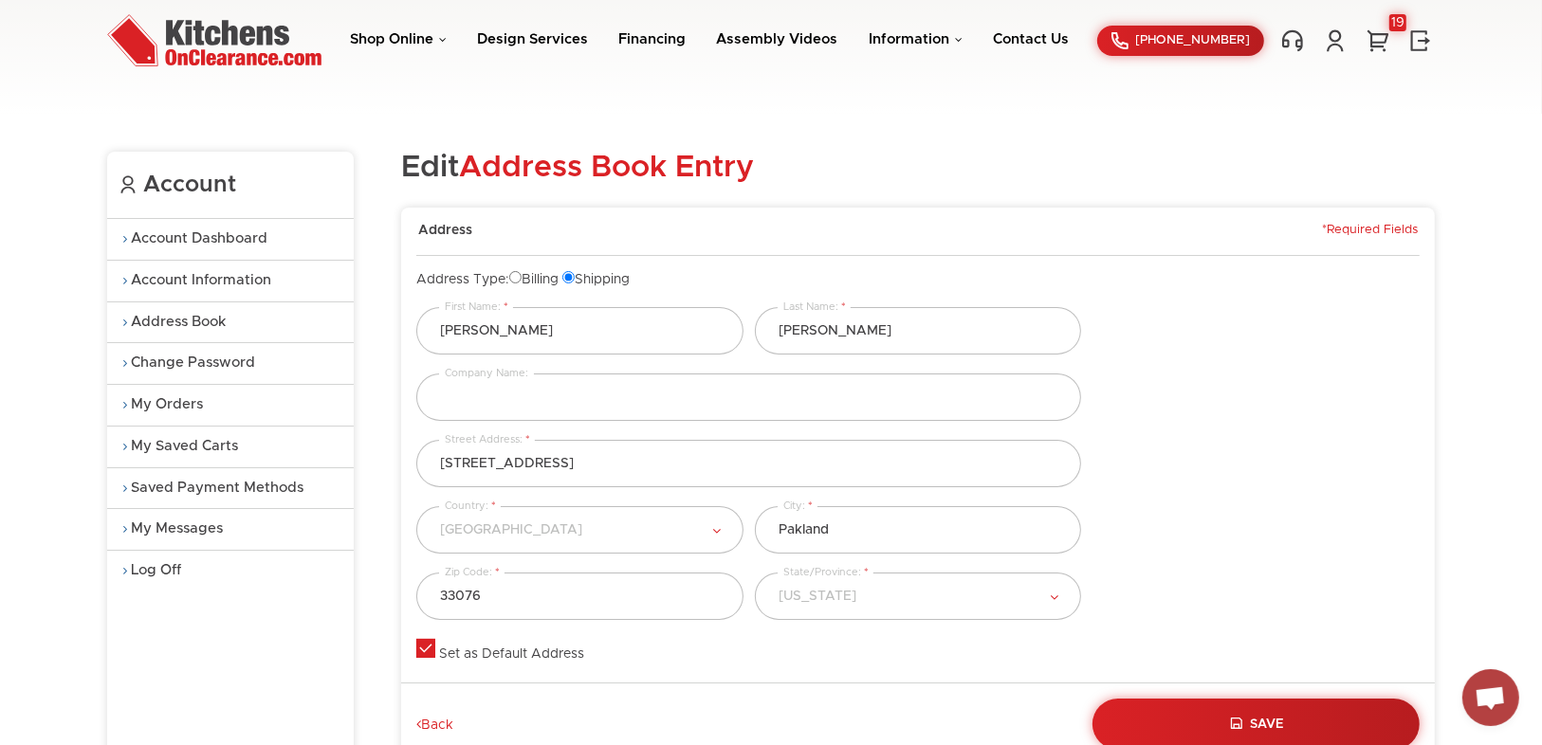
click at [522, 277] on input "Billing" at bounding box center [515, 277] width 12 height 12
radio input "true"
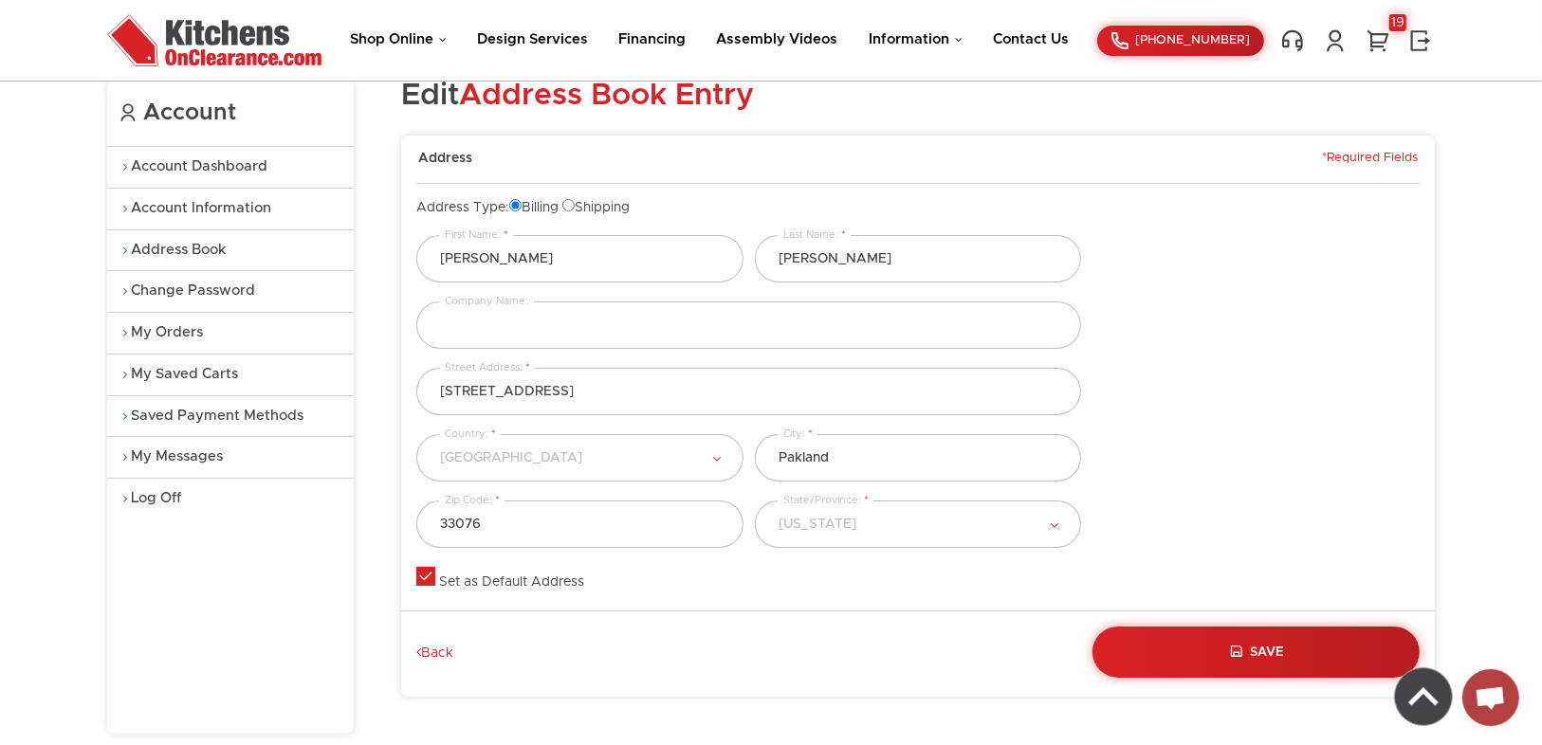
scroll to position [152, 0]
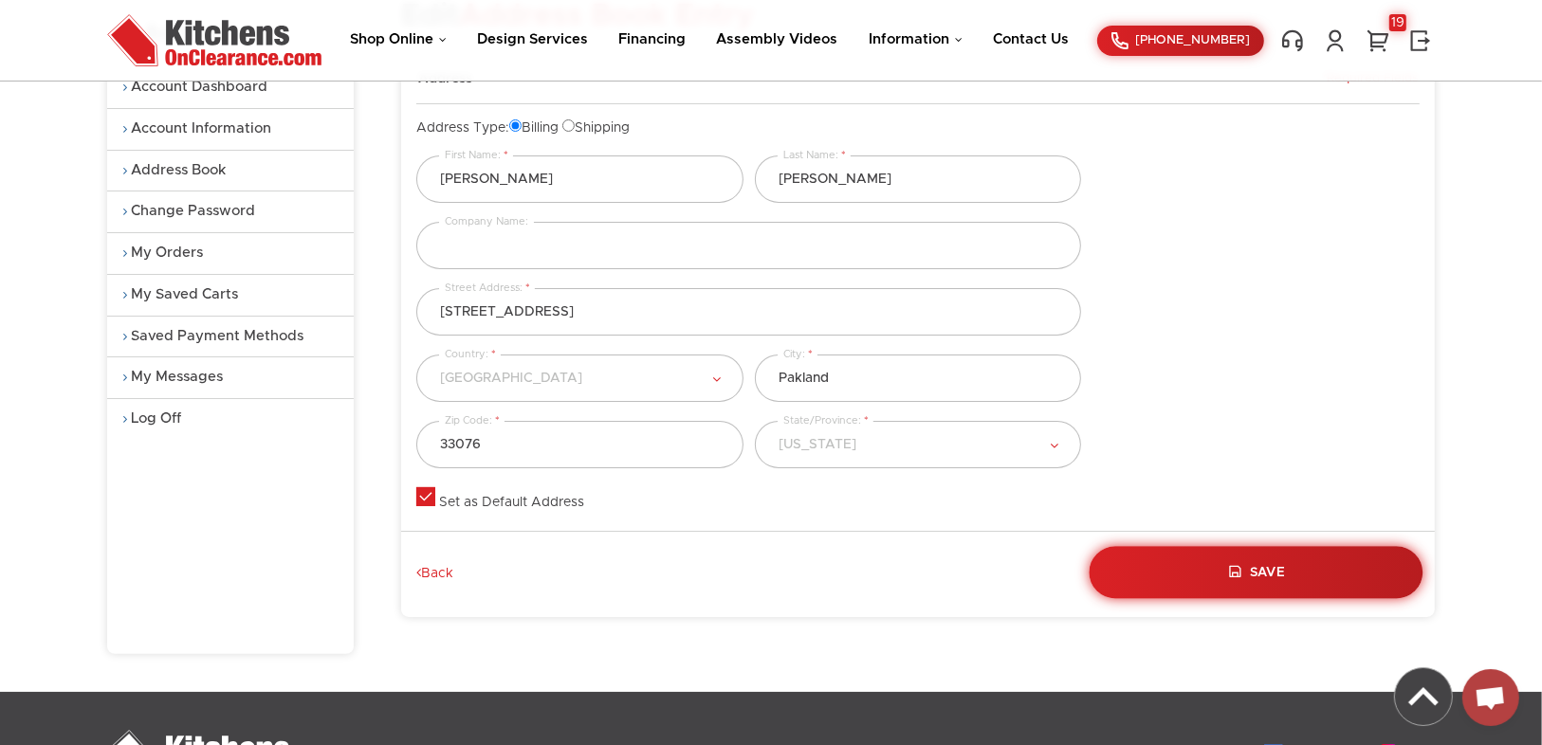
click at [1243, 555] on button "Save" at bounding box center [1257, 572] width 334 height 52
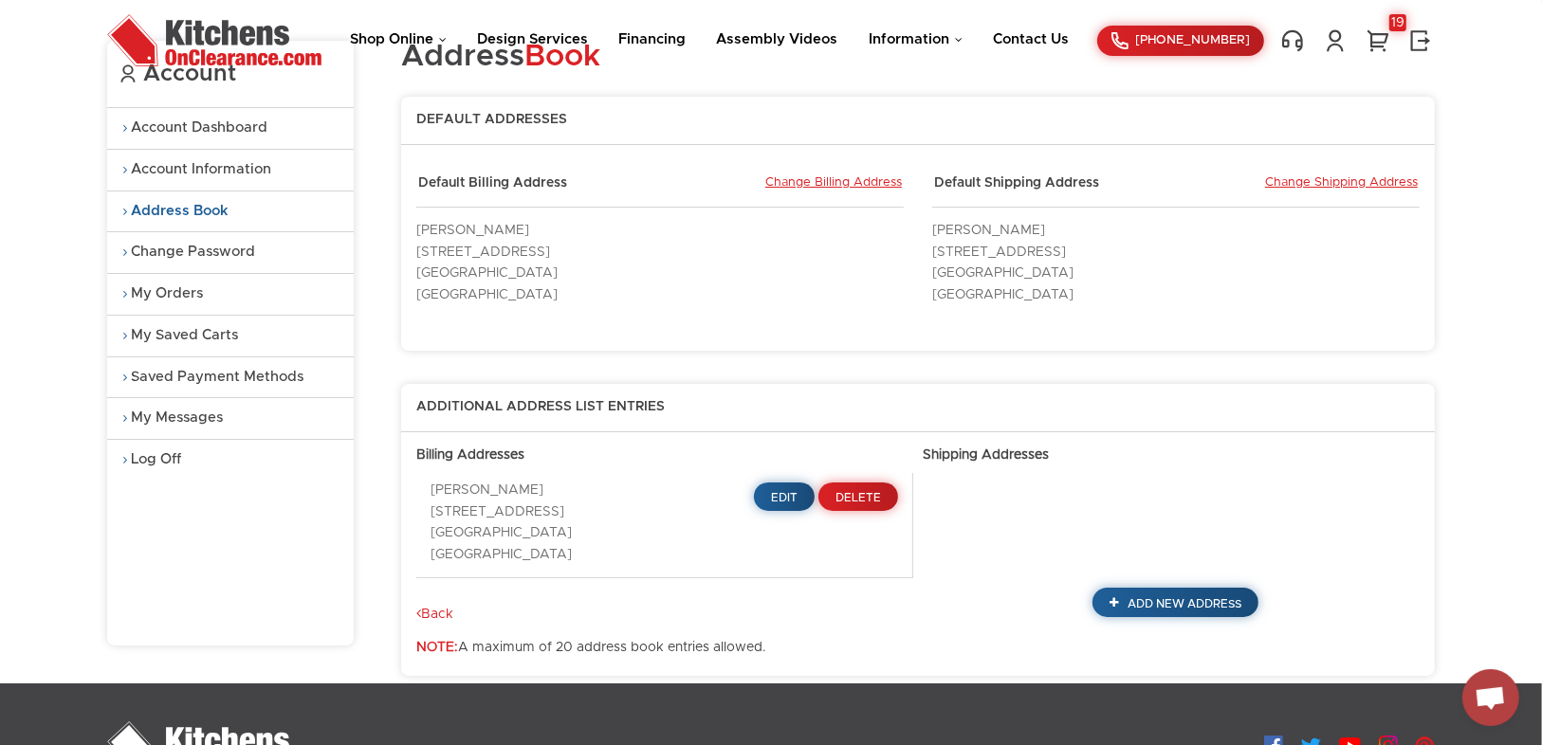
scroll to position [152, 0]
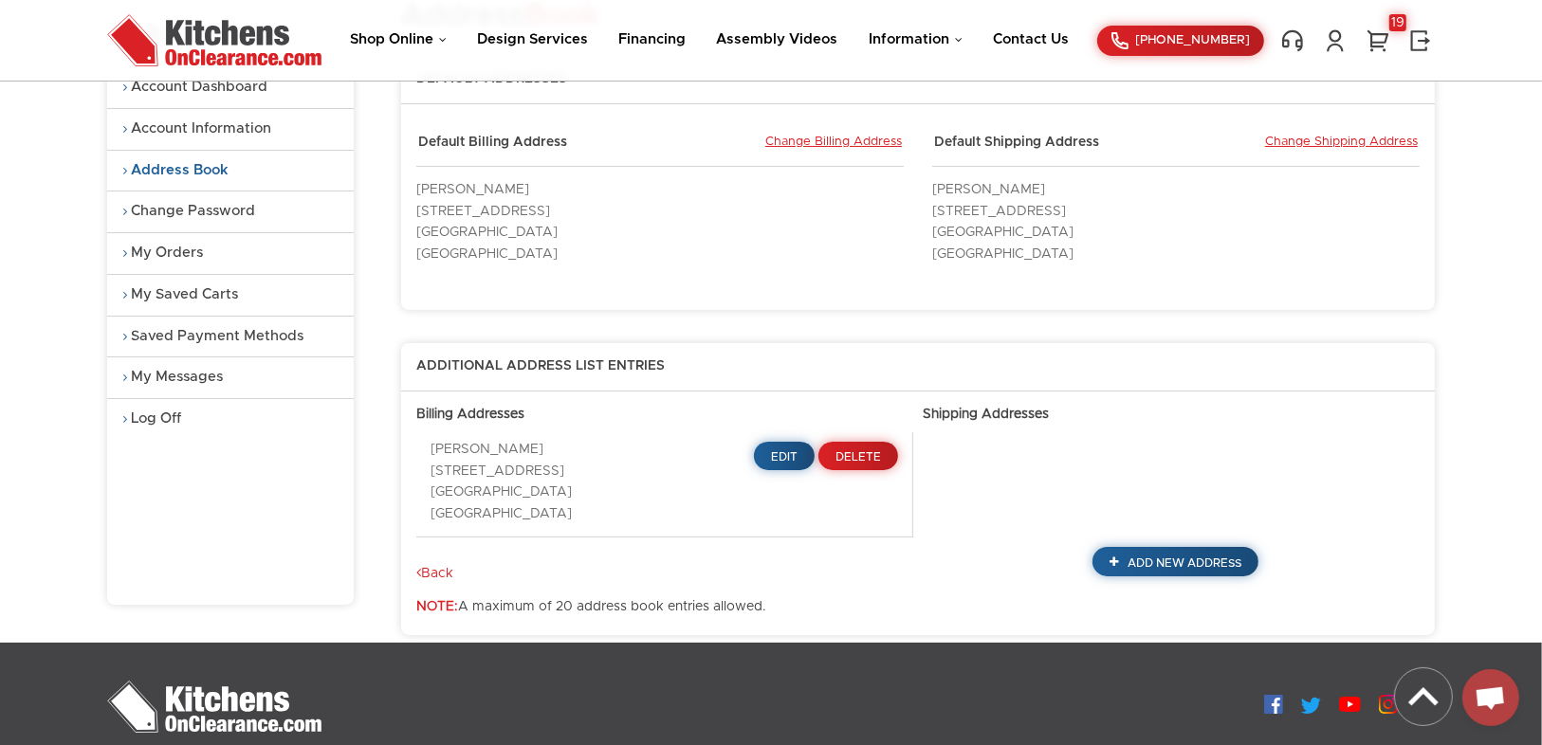
click at [969, 557] on div "Additional Address List Entries Billing Addresses [PERSON_NAME] [STREET_ADDRESS…" at bounding box center [918, 489] width 1034 height 292
click at [789, 451] on span "Edit" at bounding box center [785, 456] width 28 height 11
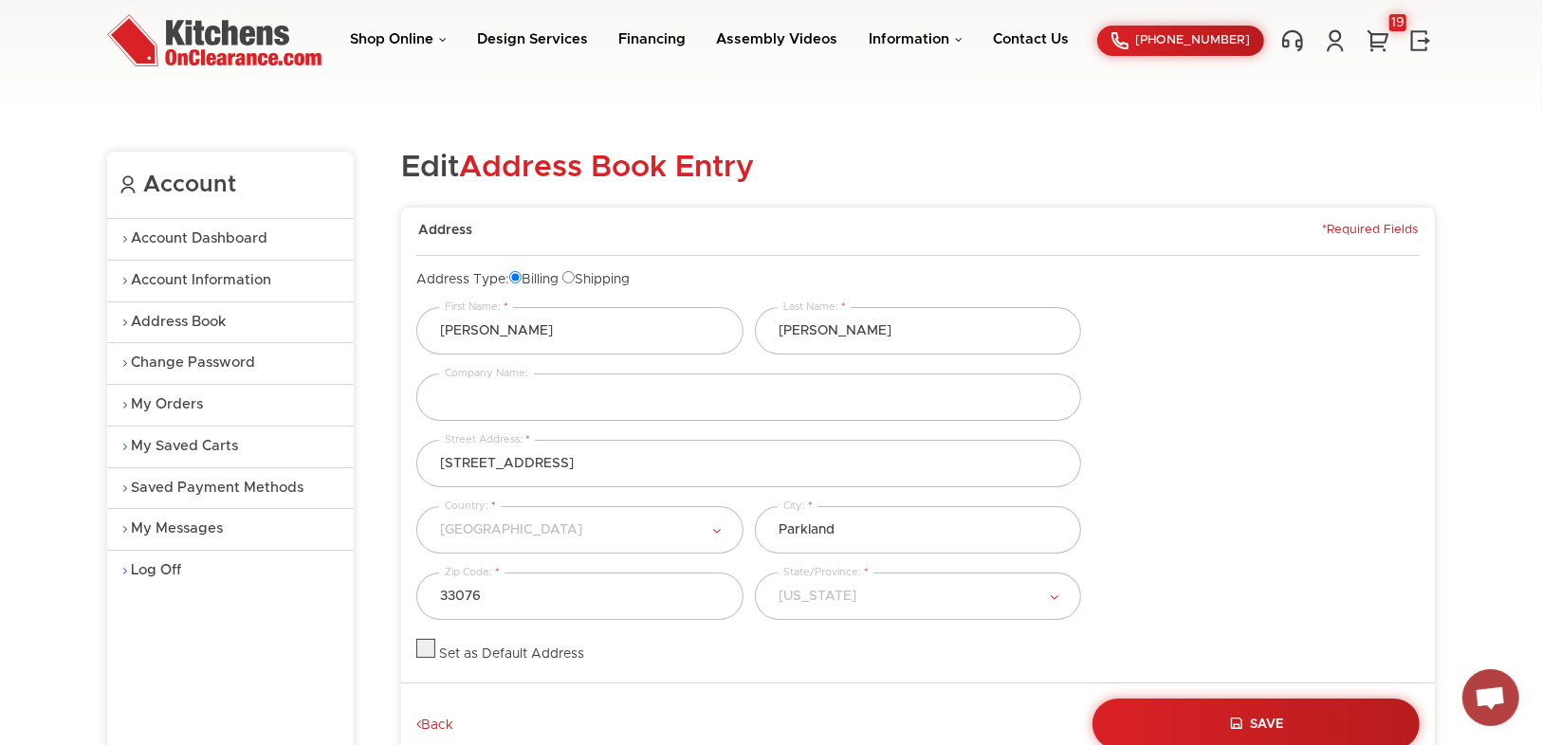
click at [575, 279] on input "Shipping" at bounding box center [568, 277] width 12 height 12
radio input "true"
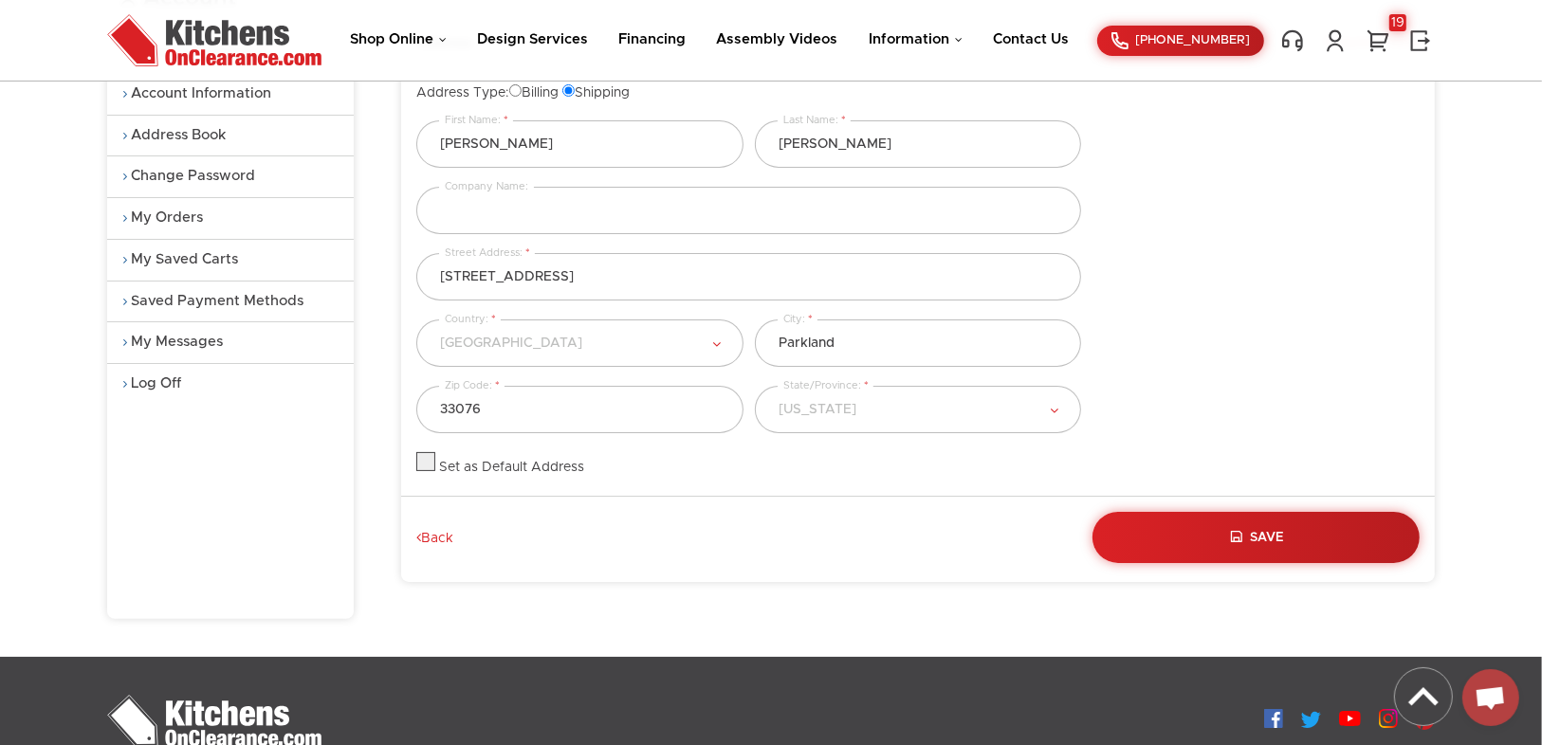
scroll to position [228, 0]
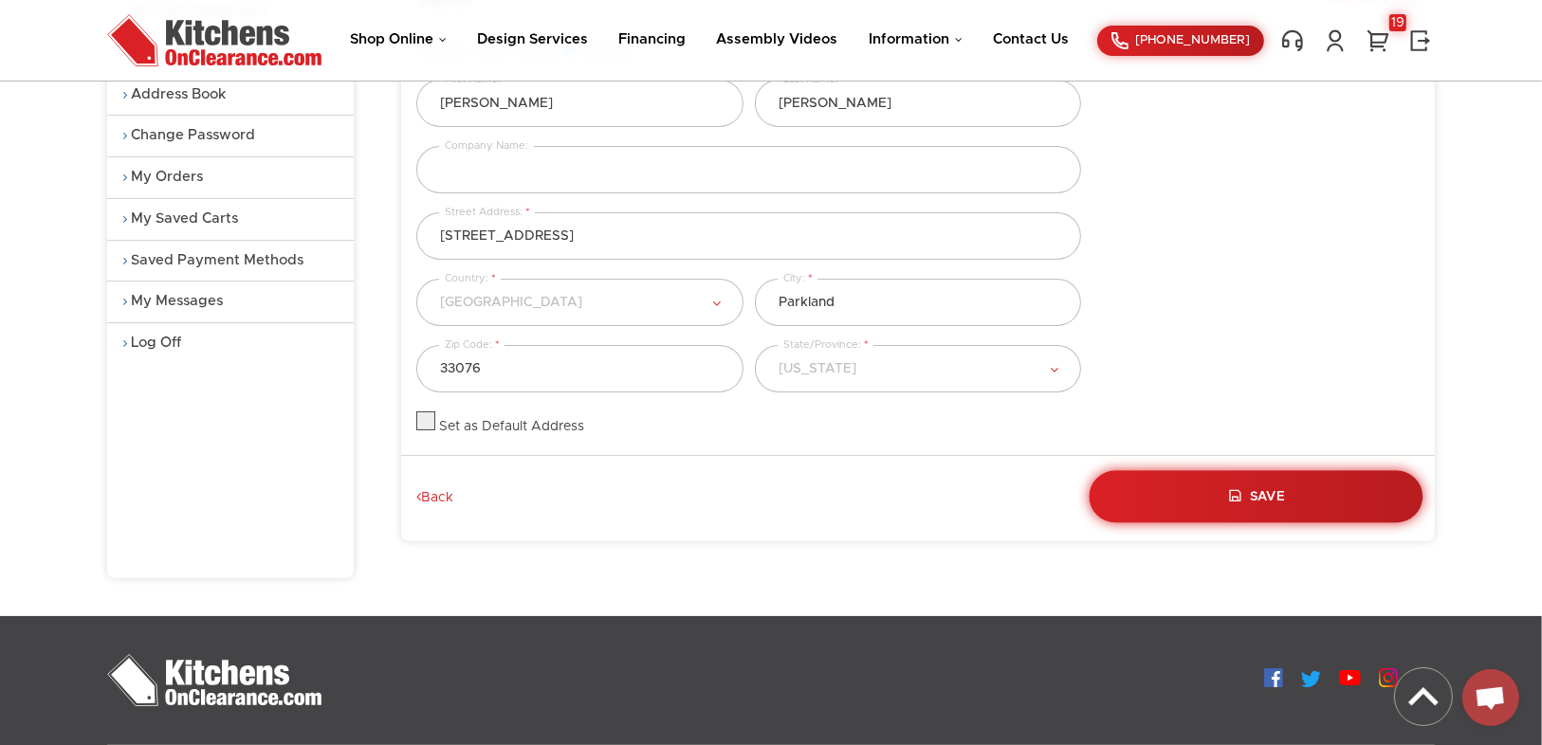
click at [1296, 490] on button "Save" at bounding box center [1257, 496] width 334 height 52
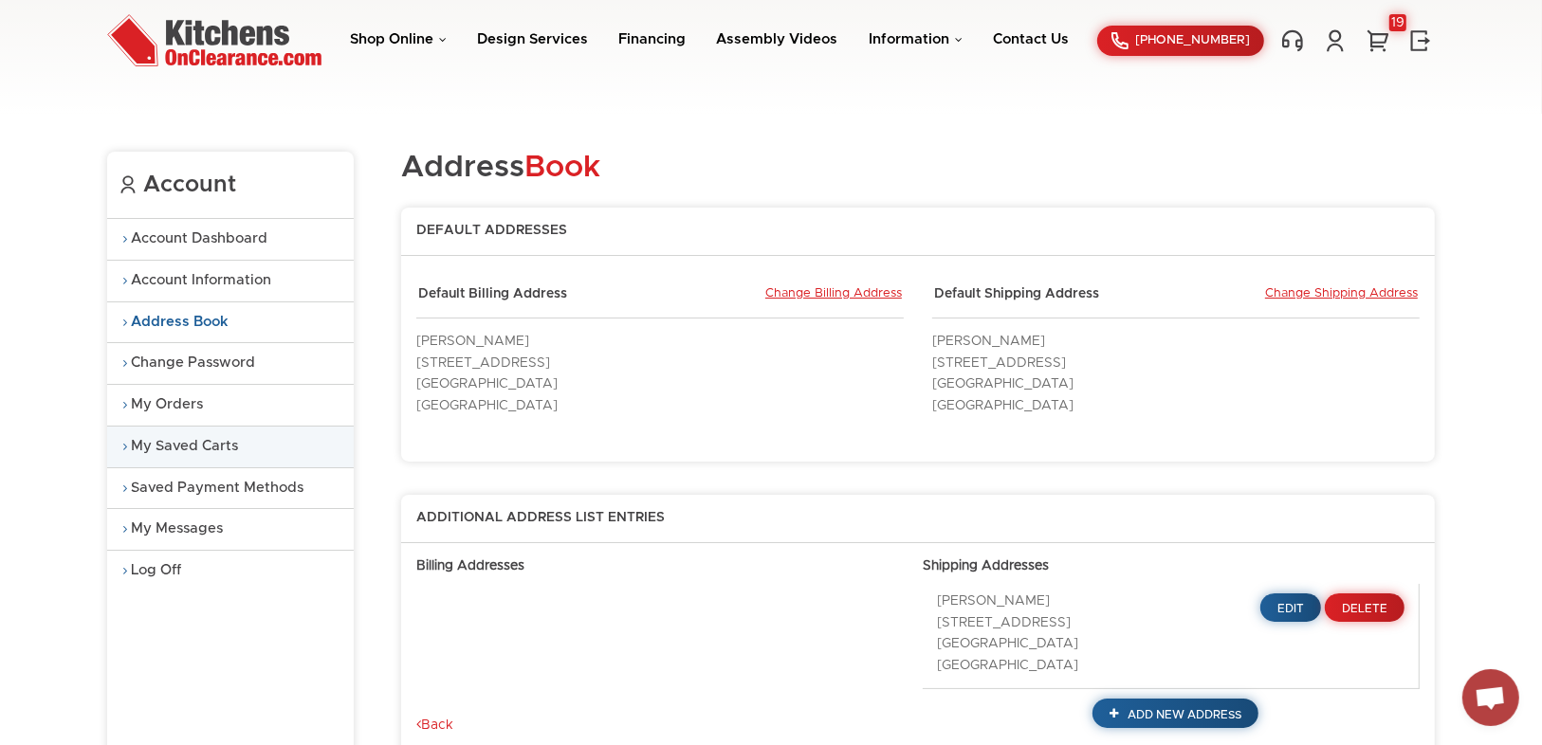
click at [131, 450] on link "My Saved Carts" at bounding box center [230, 447] width 247 height 41
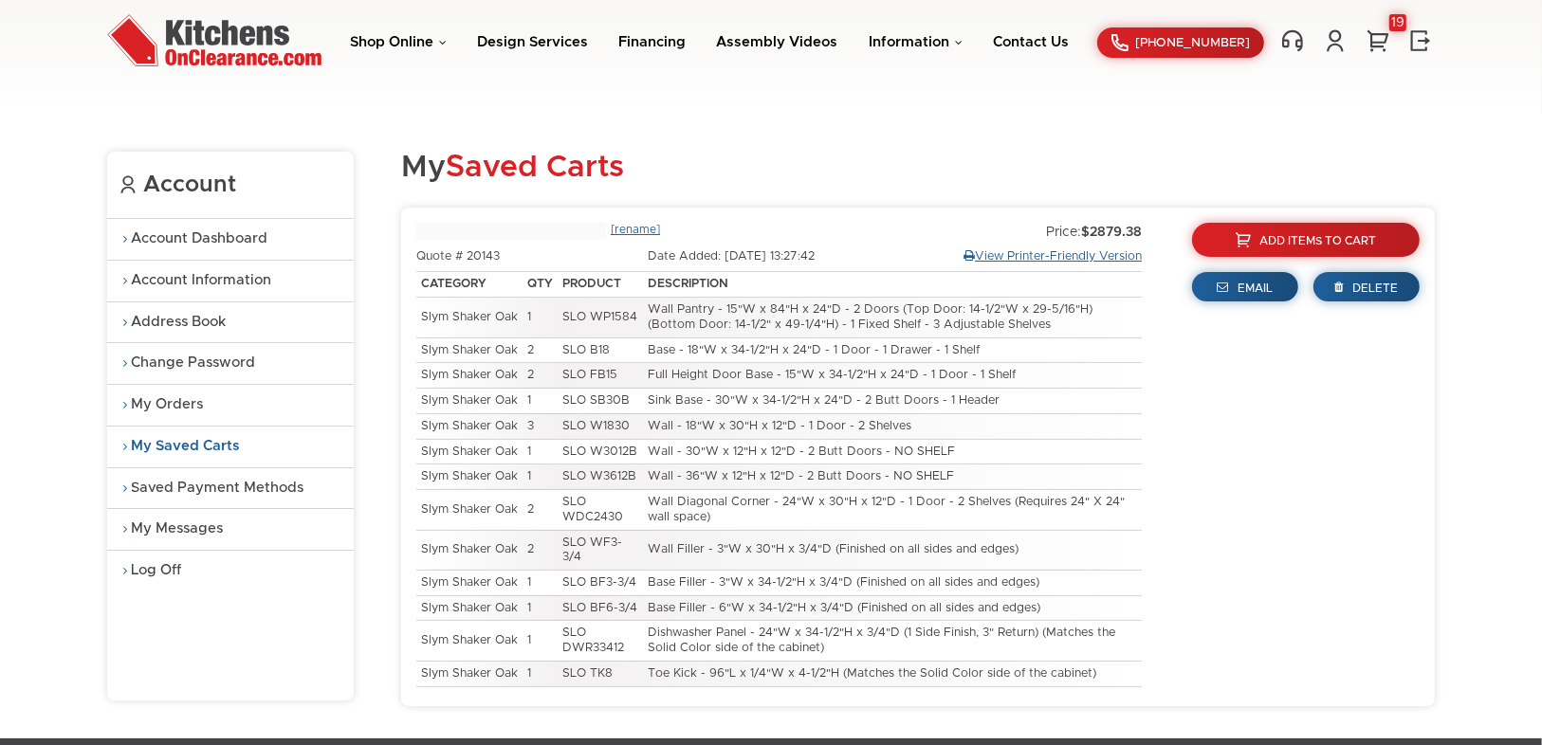
type input "[DATE] 13:27:42"
